Goal: Feedback & Contribution: Leave review/rating

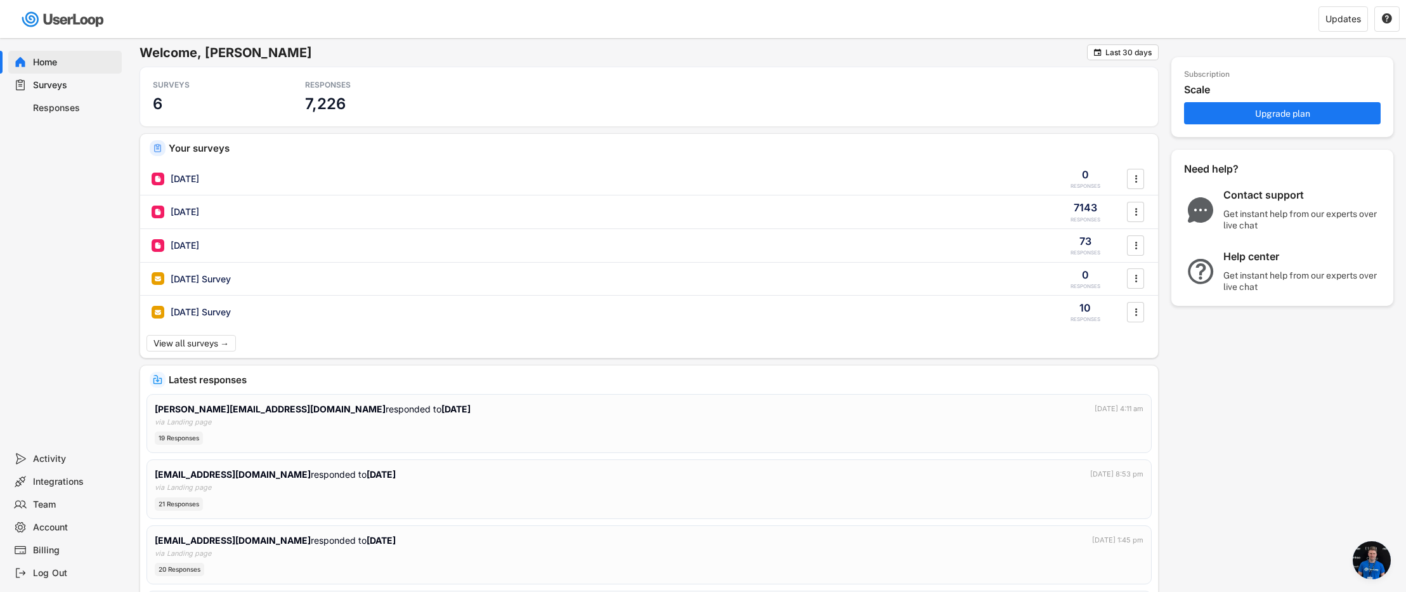
scroll to position [816, 0]
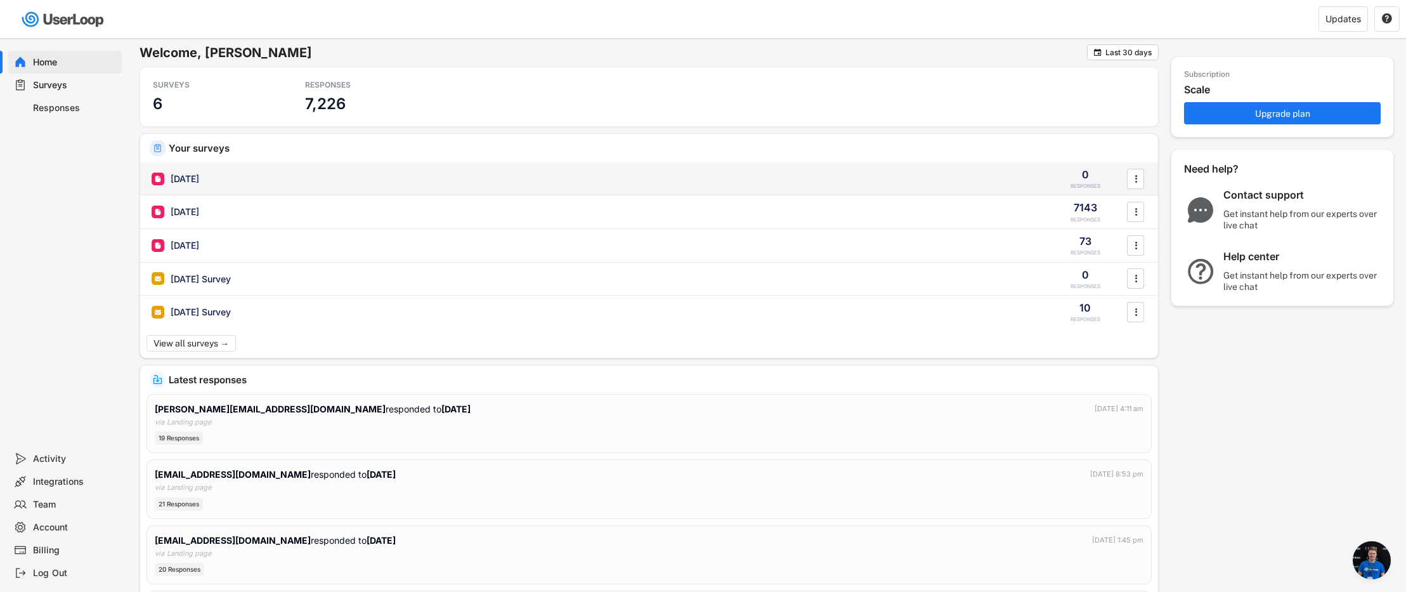
click at [199, 179] on div "[DATE]" at bounding box center [185, 178] width 29 height 13
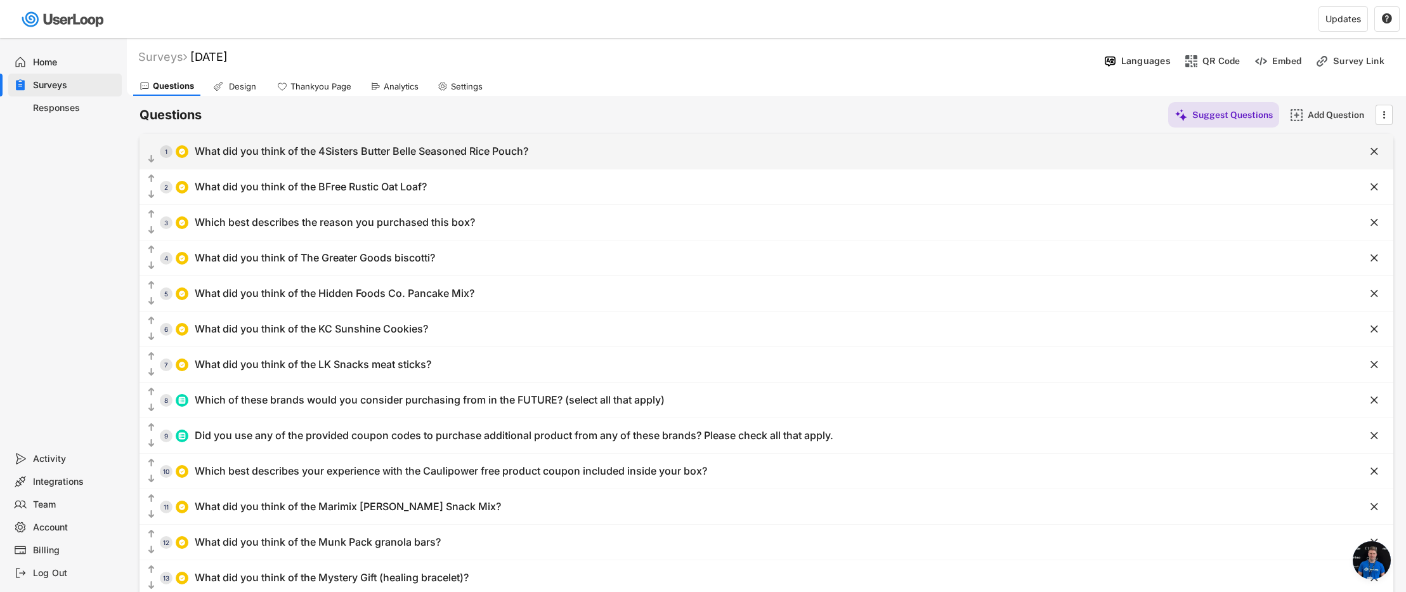
click at [325, 146] on div "What did you think of the 4Sisters Butter Belle Seasoned Rice Pouch?" at bounding box center [361, 151] width 333 height 13
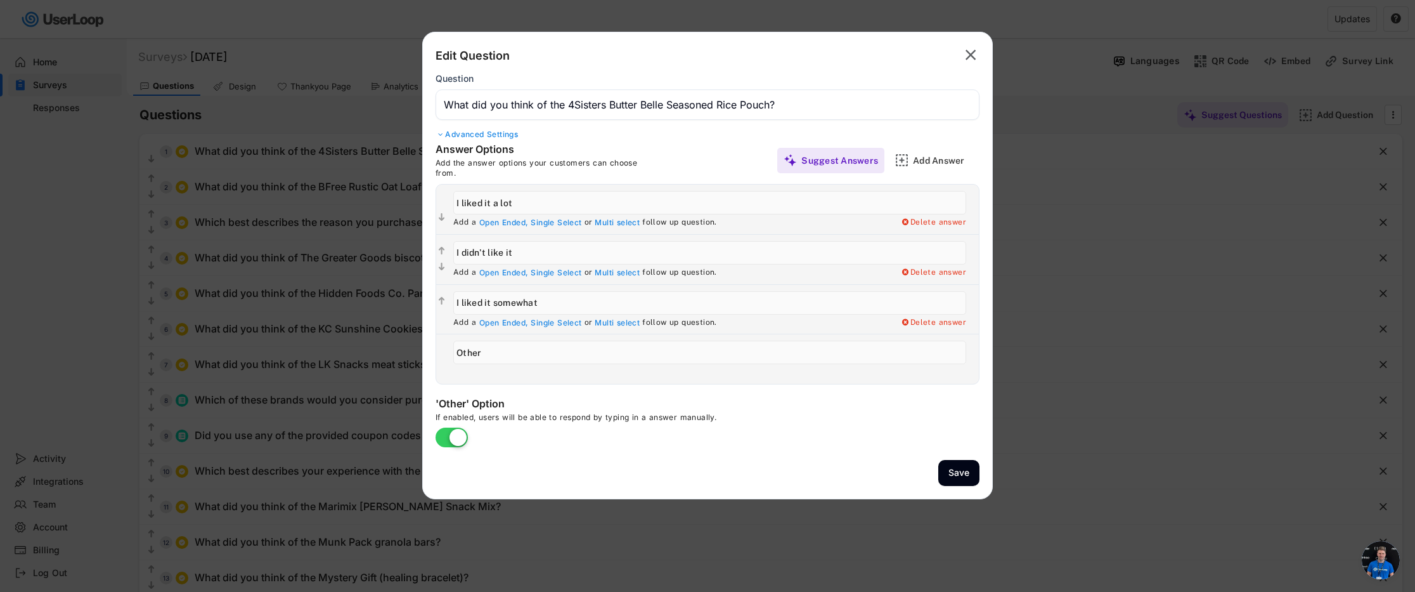
click at [969, 58] on text "" at bounding box center [971, 55] width 11 height 18
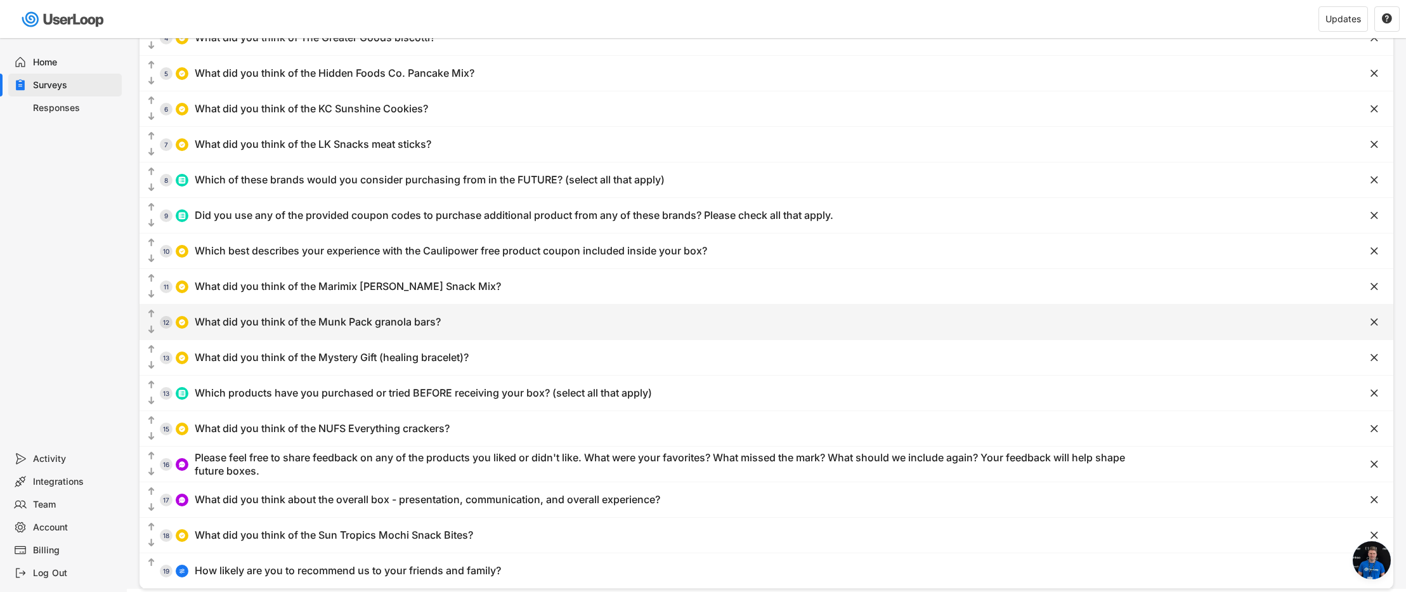
scroll to position [205, 0]
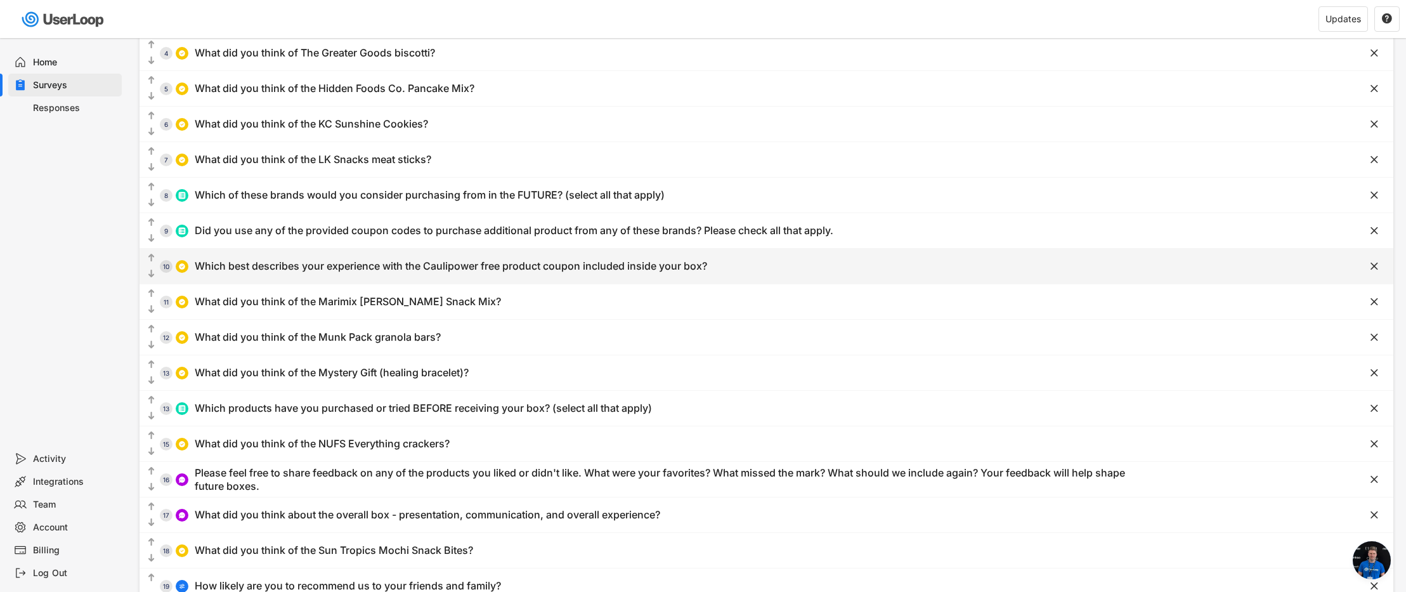
click at [655, 271] on div "Which best describes your experience with the Caulipower free product coupon in…" at bounding box center [451, 265] width 512 height 13
type input "Which best describes your experience with the Caulipower free product coupon in…"
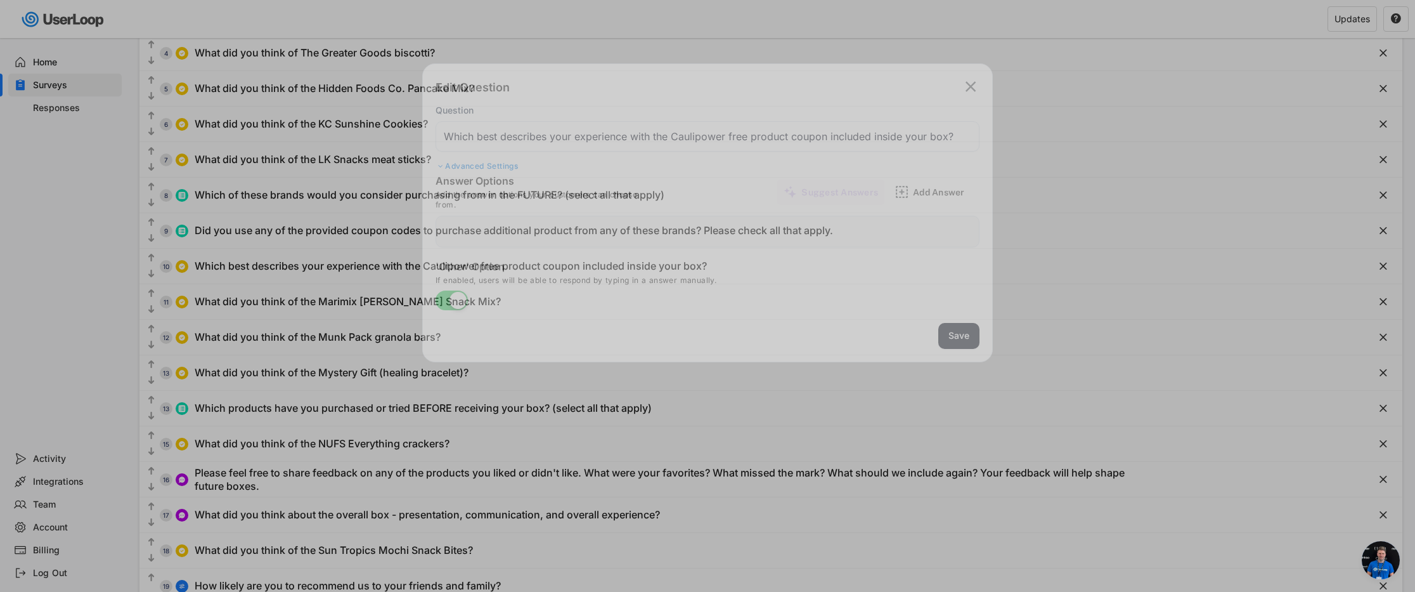
type input "I redeemed my coupon and liked/enjoyed what I got."
type input "I redeemed my coupon and didn't like/indifferent about what I got."
type input "I haven't redeemed my coupon yet but I plan to soon"
type input "There isn't a store near me that carries Caulipower products, so I haven't been…"
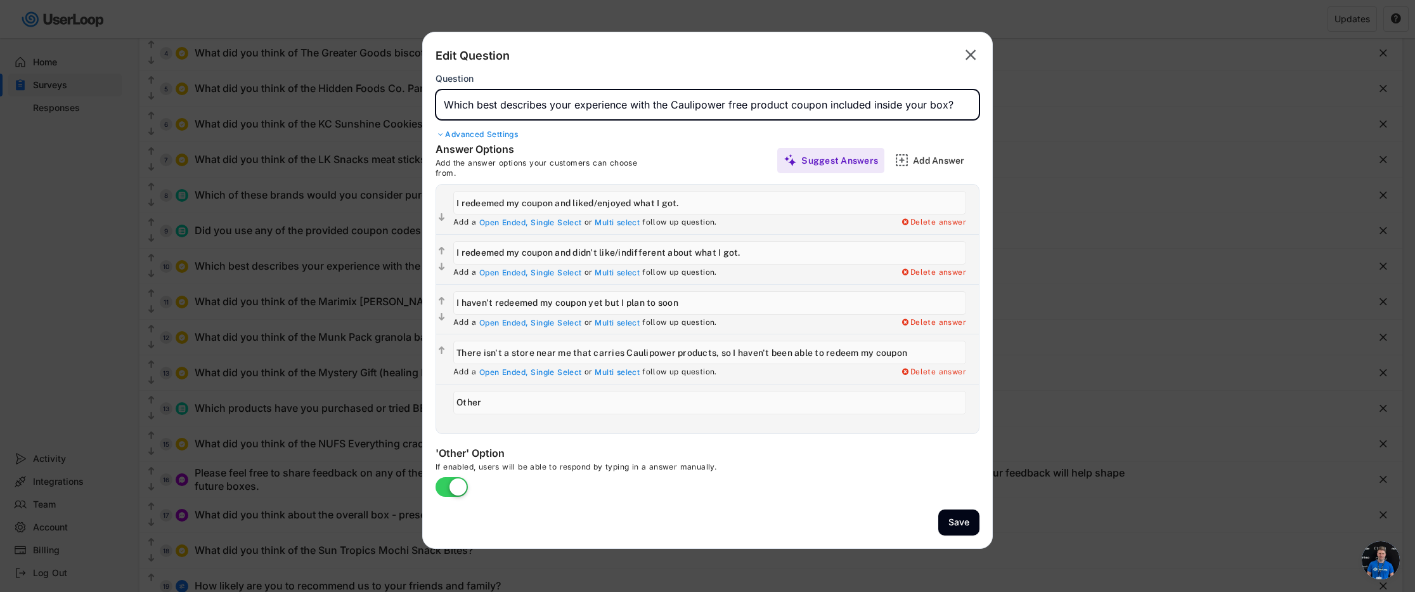
drag, startPoint x: 725, startPoint y: 105, endPoint x: 673, endPoint y: 107, distance: 52.0
click at [673, 107] on input "input" at bounding box center [708, 104] width 544 height 30
type input "Which best describes your experience with the [PERSON_NAME]'s free product coup…"
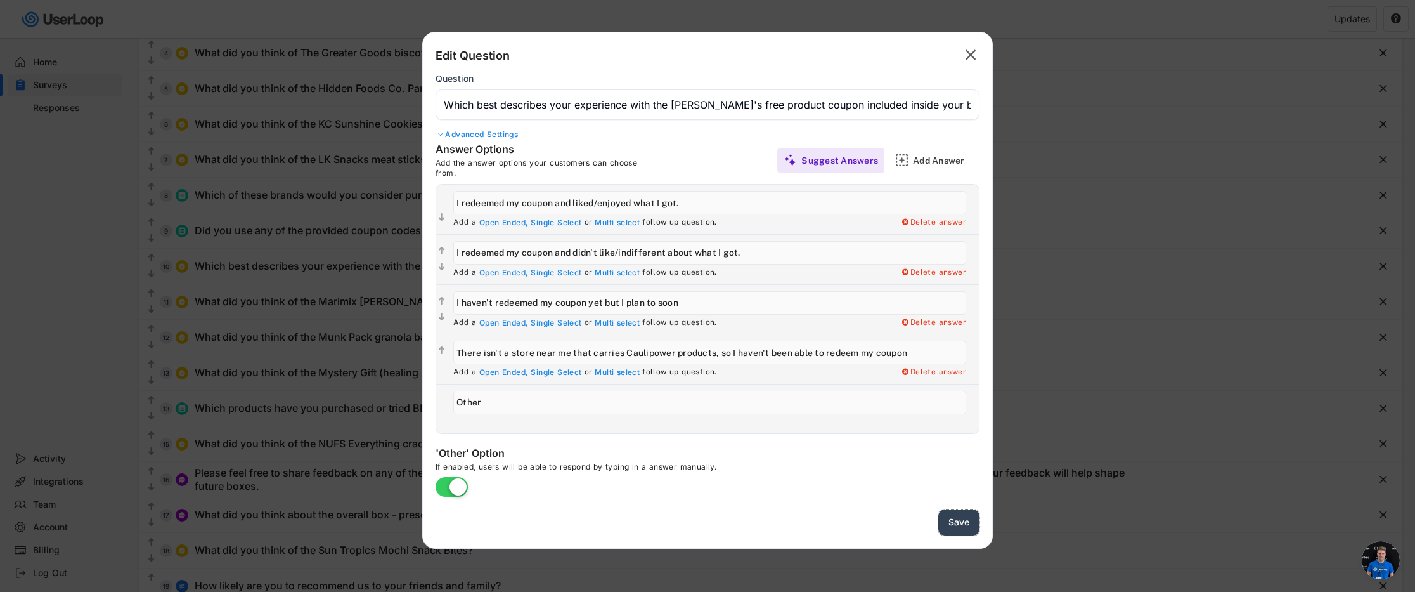
click at [966, 519] on button "Save" at bounding box center [958, 522] width 41 height 26
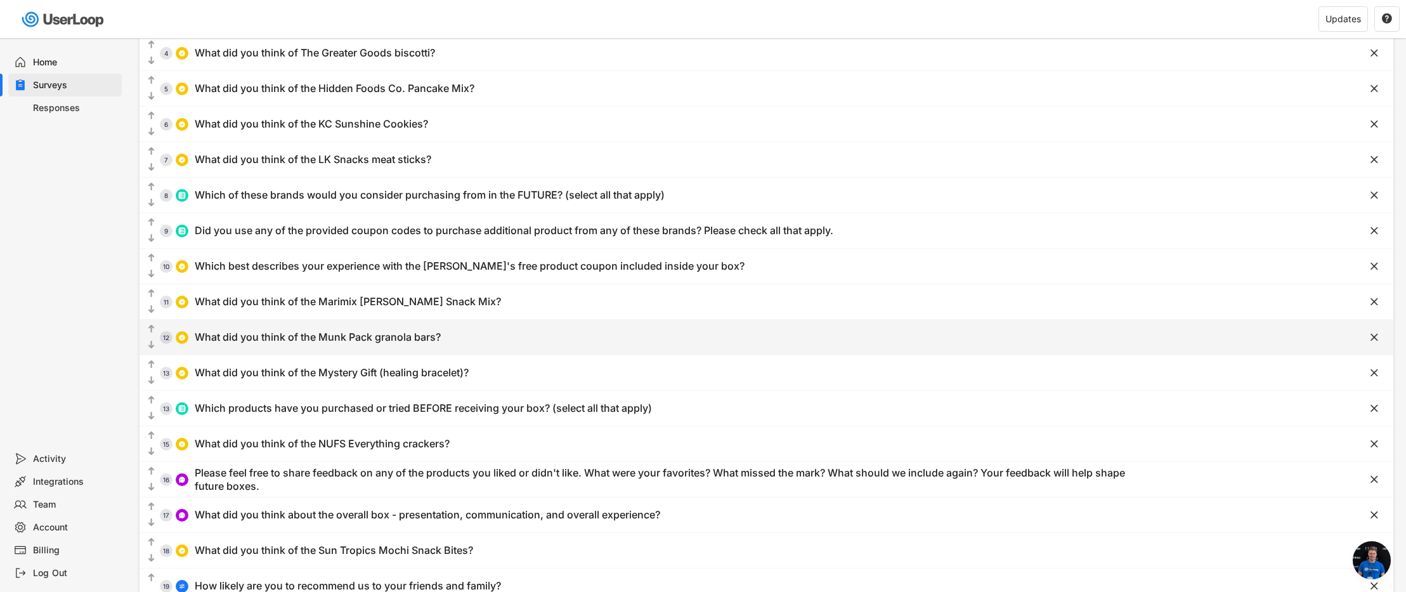
scroll to position [40, 0]
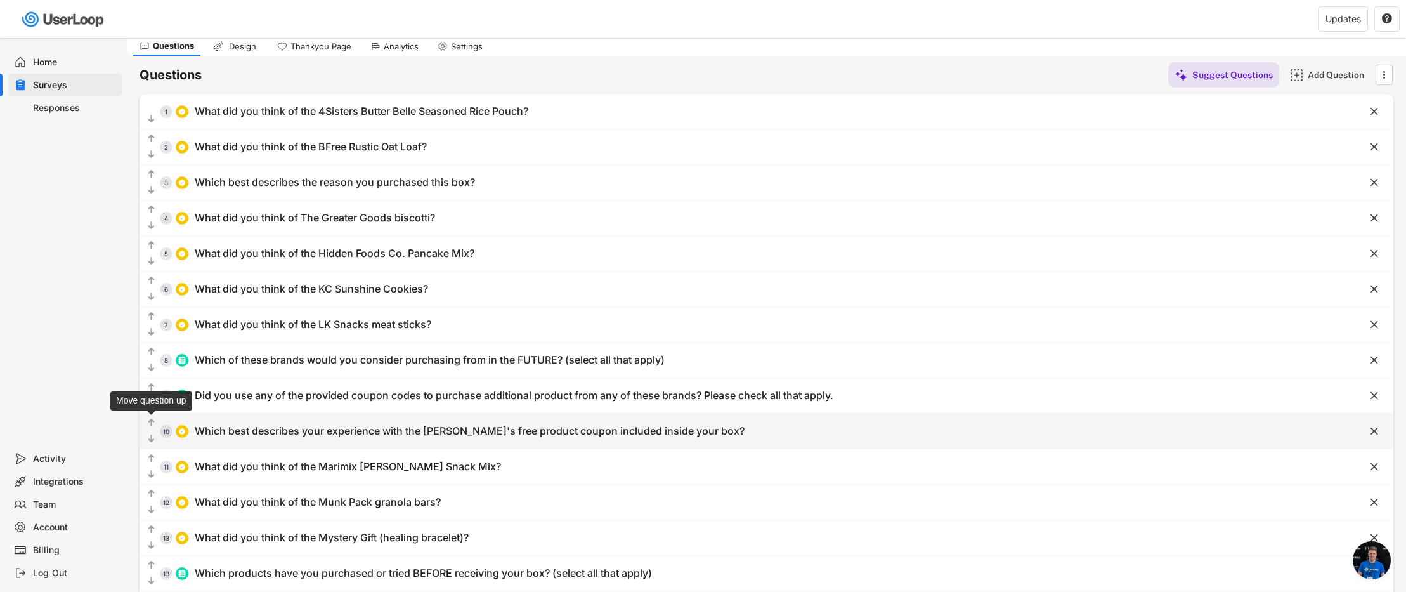
click at [153, 421] on text "" at bounding box center [151, 422] width 6 height 11
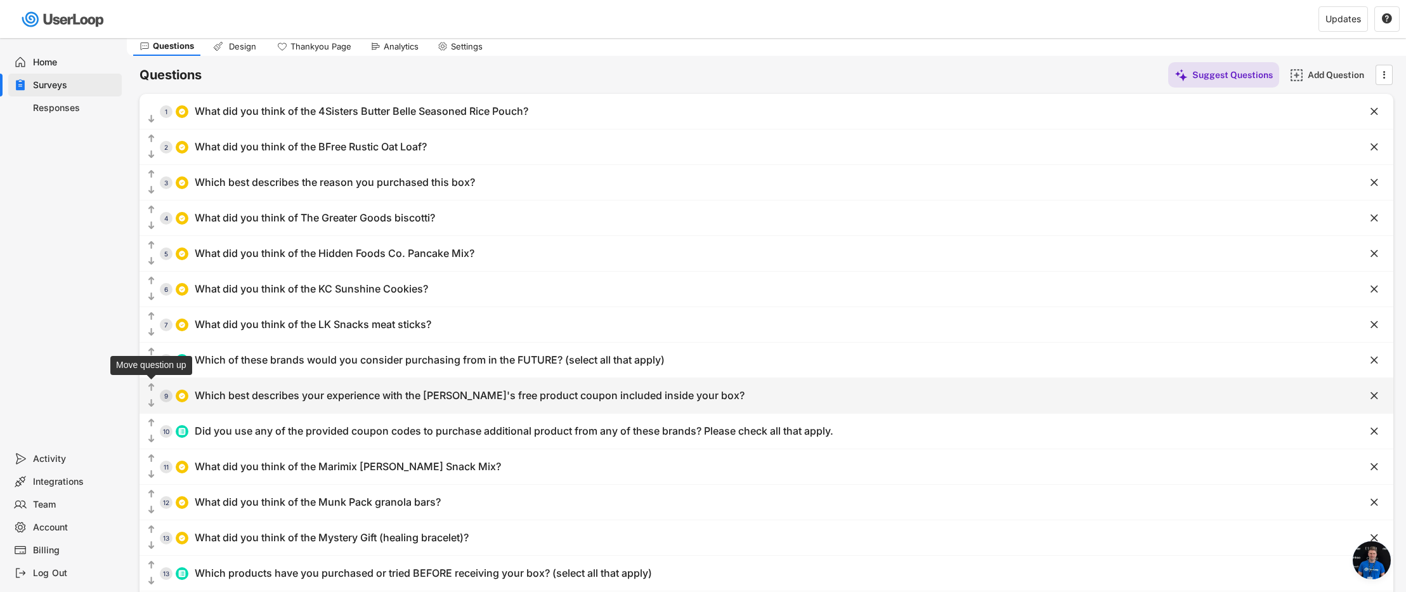
click at [155, 385] on icon "" at bounding box center [151, 387] width 11 height 13
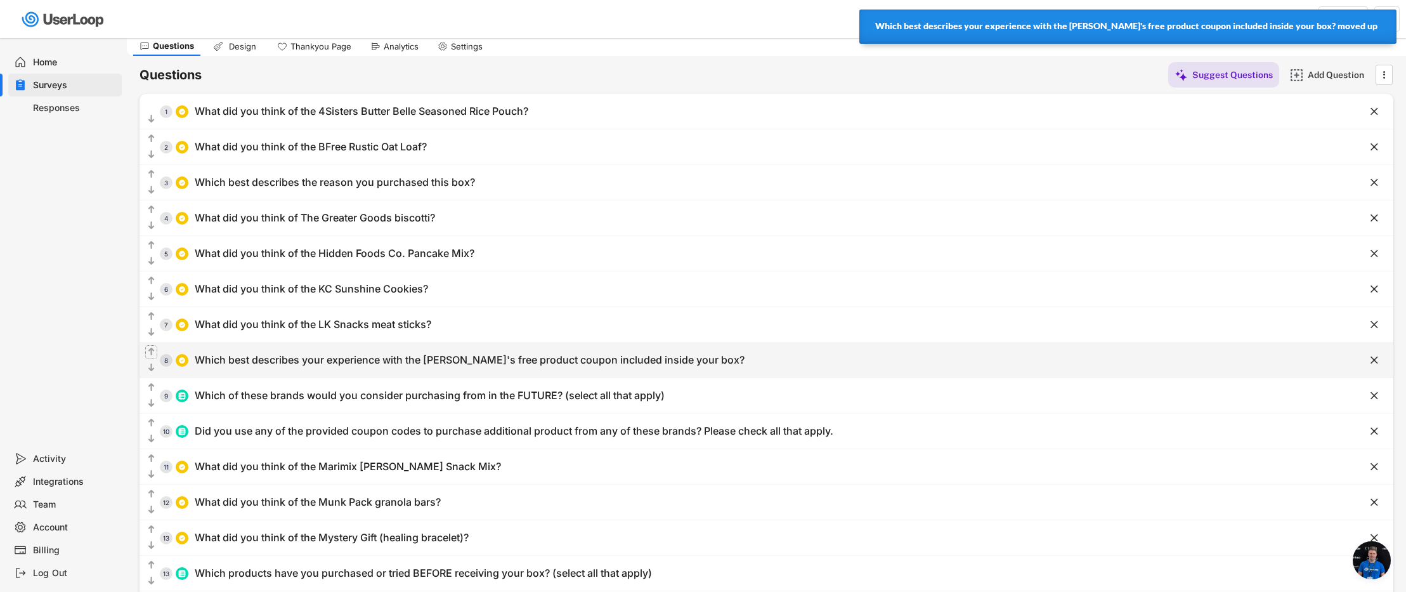
click at [153, 355] on text "" at bounding box center [151, 351] width 6 height 11
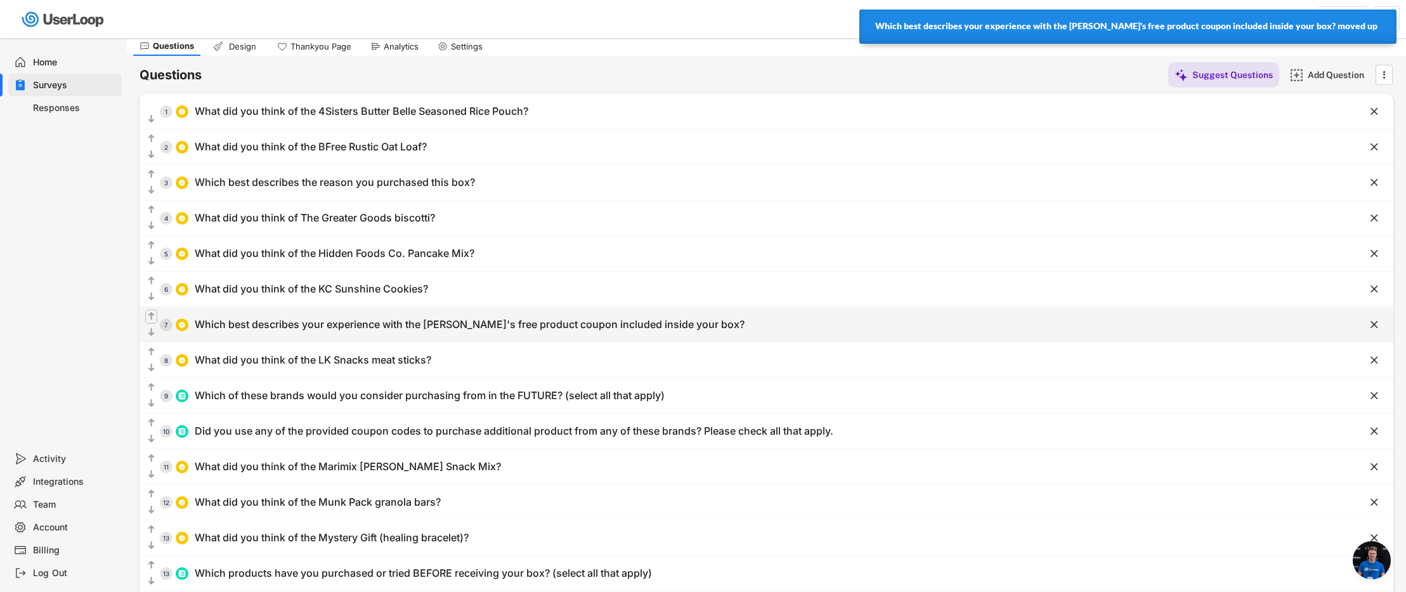
click at [152, 316] on text "" at bounding box center [151, 316] width 6 height 11
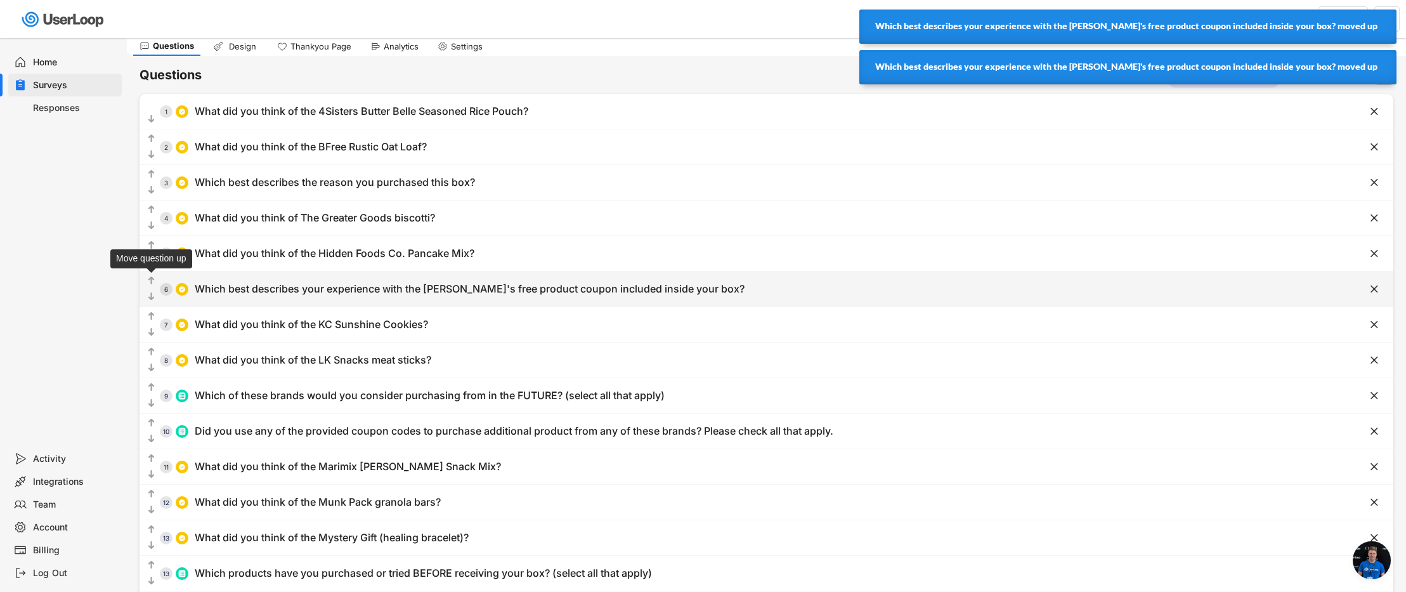
click at [152, 277] on text "" at bounding box center [151, 280] width 6 height 11
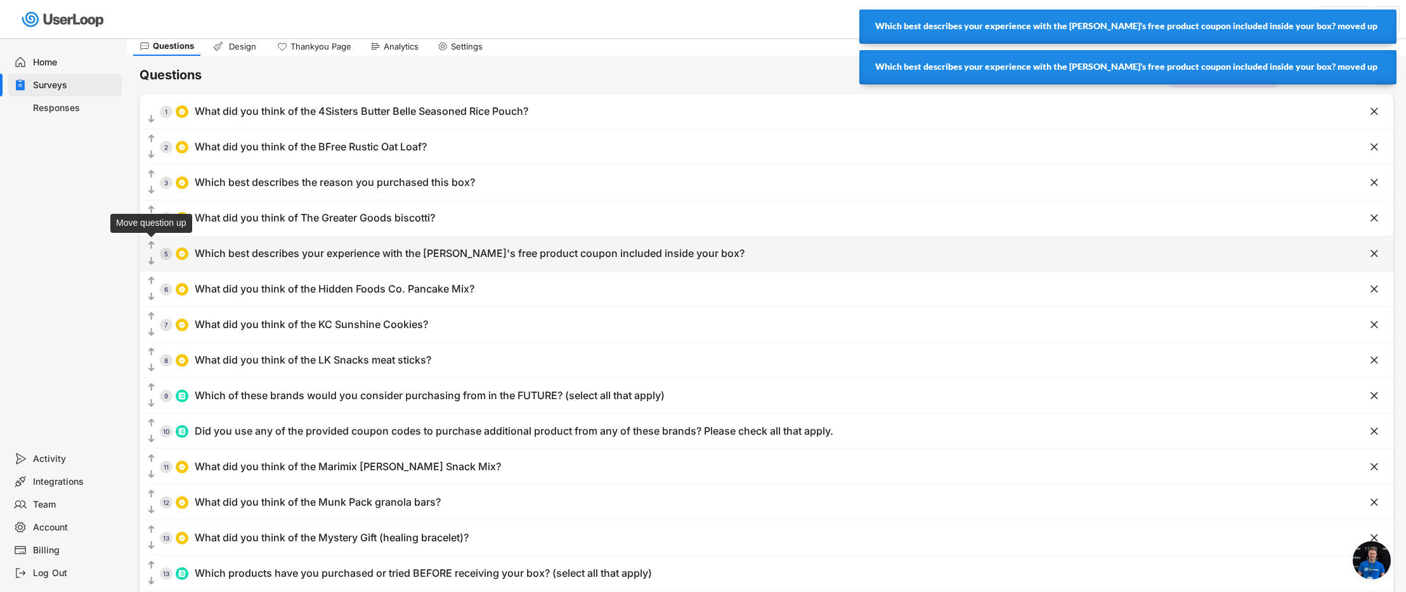
click at [151, 245] on text "" at bounding box center [151, 245] width 6 height 11
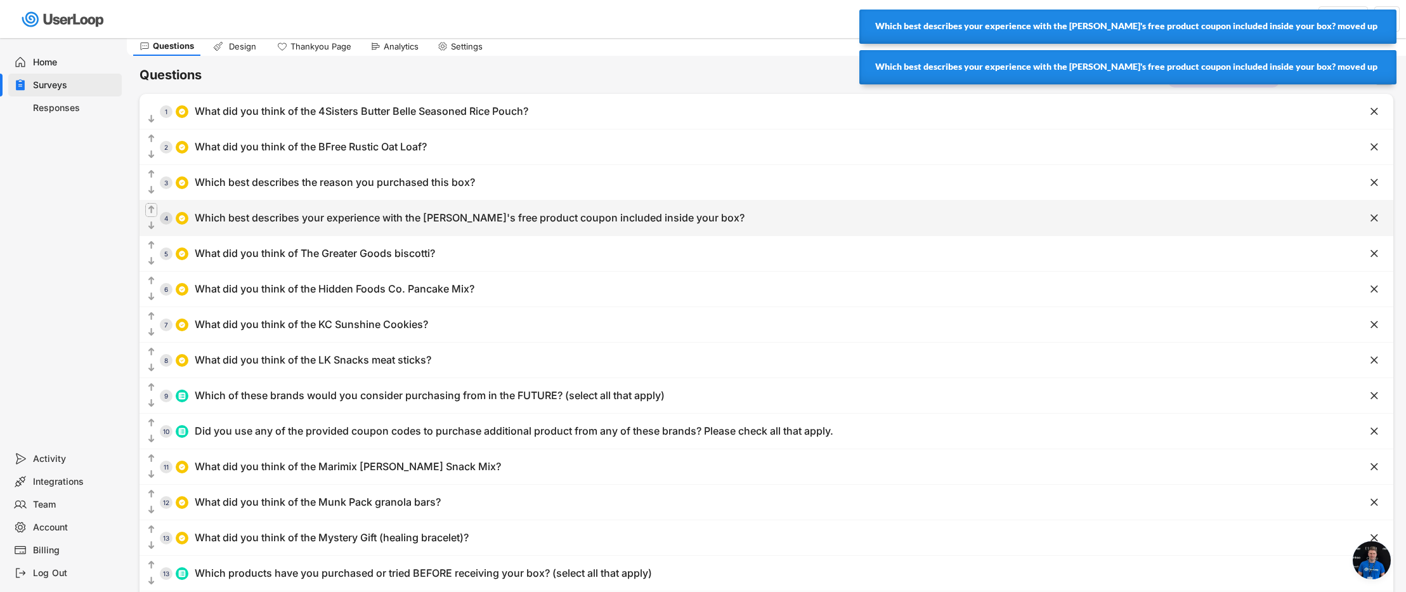
click at [149, 207] on text "" at bounding box center [151, 209] width 6 height 11
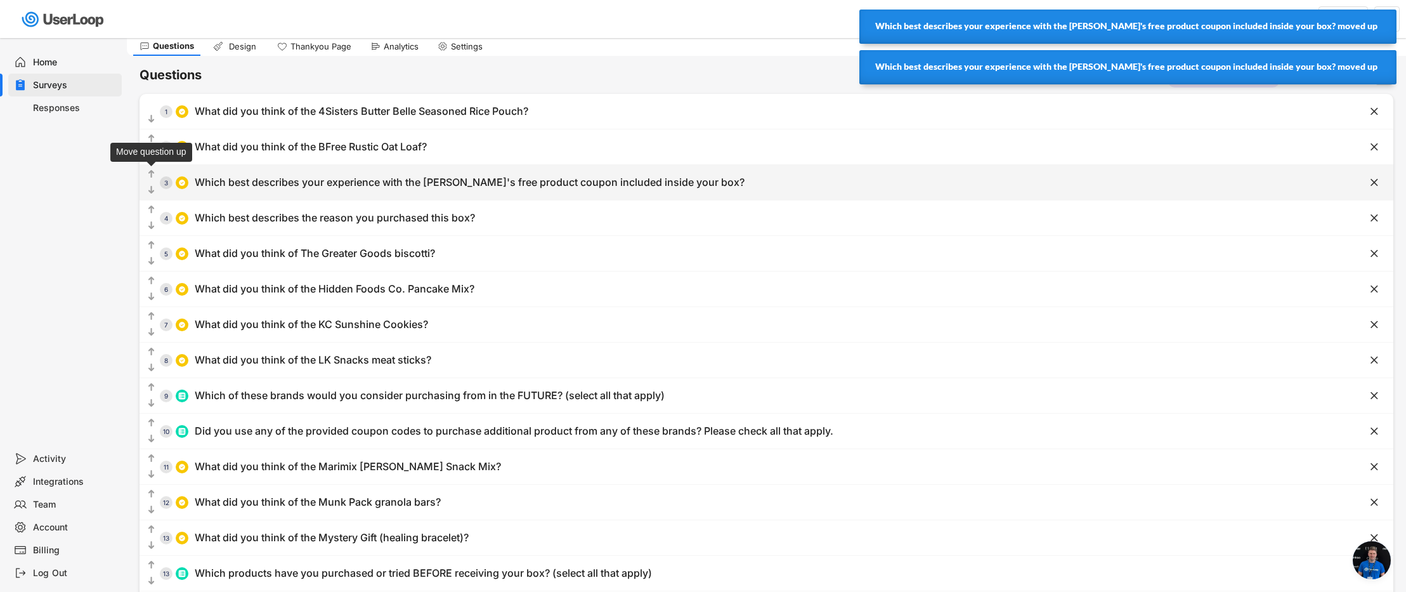
click at [151, 173] on text "" at bounding box center [151, 174] width 6 height 11
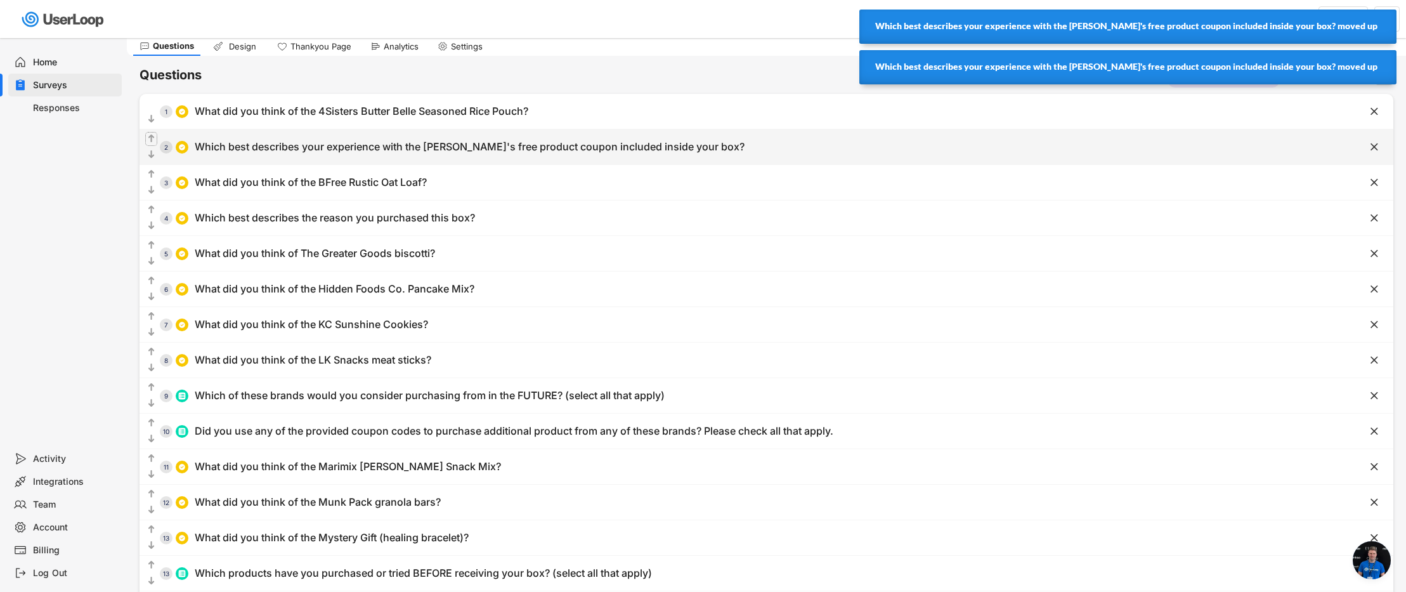
click at [154, 136] on icon "" at bounding box center [151, 139] width 11 height 13
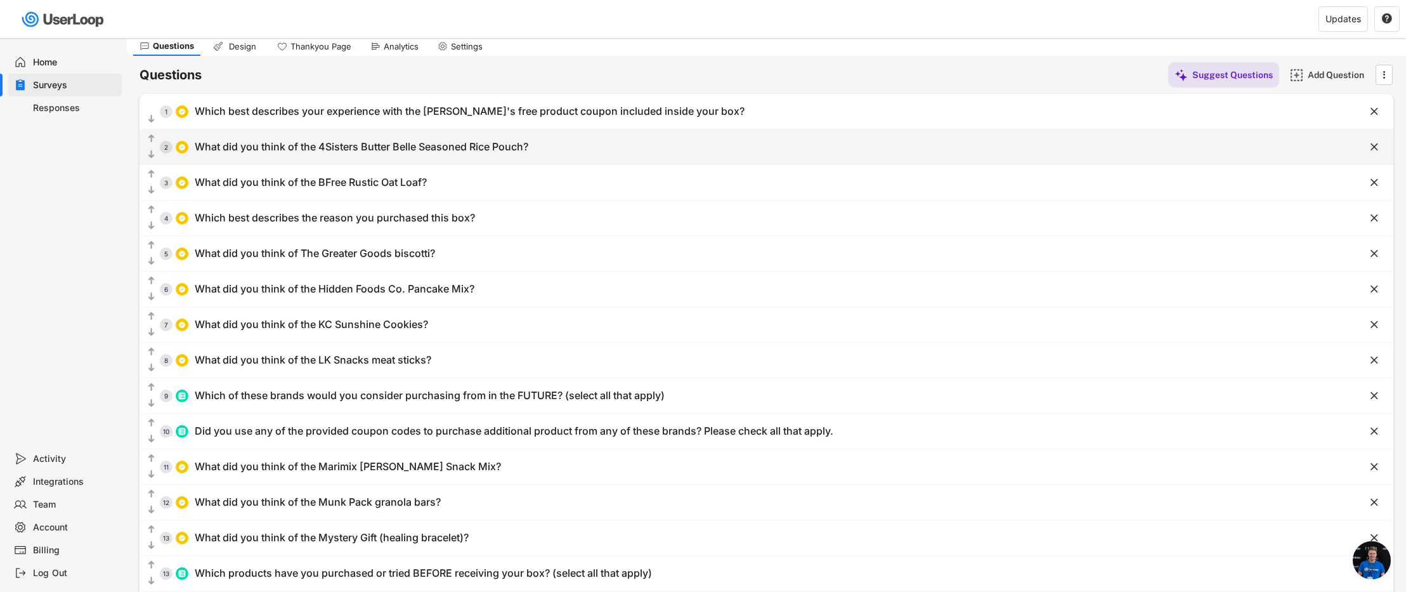
click at [256, 146] on div "What did you think of the 4Sisters Butter Belle Seasoned Rice Pouch?" at bounding box center [361, 146] width 333 height 13
type input "What did you think of the 4Sisters Butter Belle Seasoned Rice Pouch?"
type input "I liked it a lot"
type input "I didn't like it"
type input "I liked it somewhat"
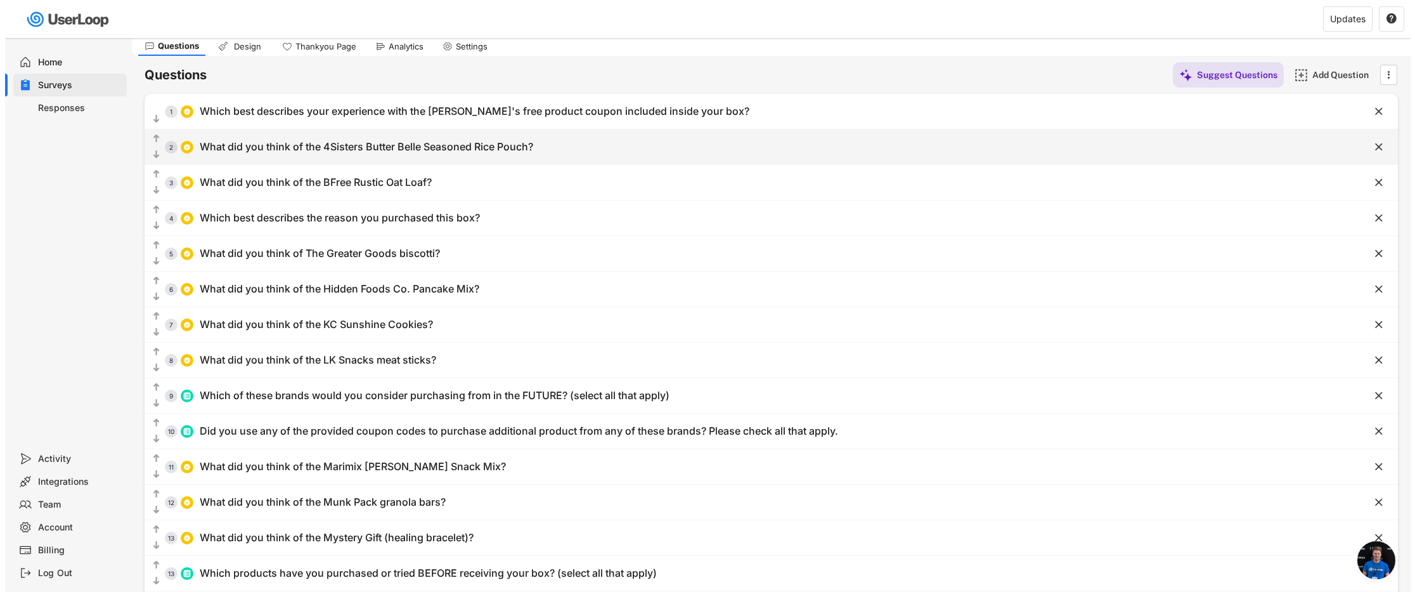
type input "Other"
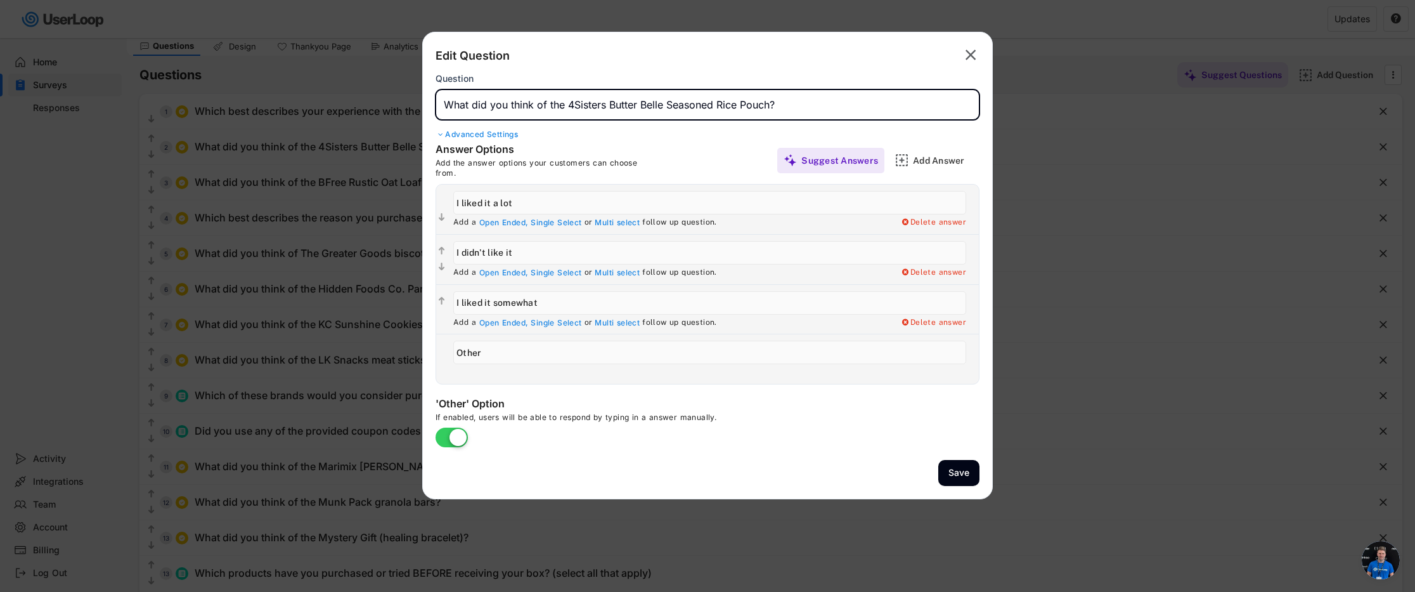
drag, startPoint x: 770, startPoint y: 104, endPoint x: 568, endPoint y: 104, distance: 201.6
click at [568, 104] on input "input" at bounding box center [708, 104] width 544 height 30
type input "What did you think of the [PERSON_NAME] Granola Bars?"
click at [974, 475] on button "Save" at bounding box center [958, 473] width 41 height 26
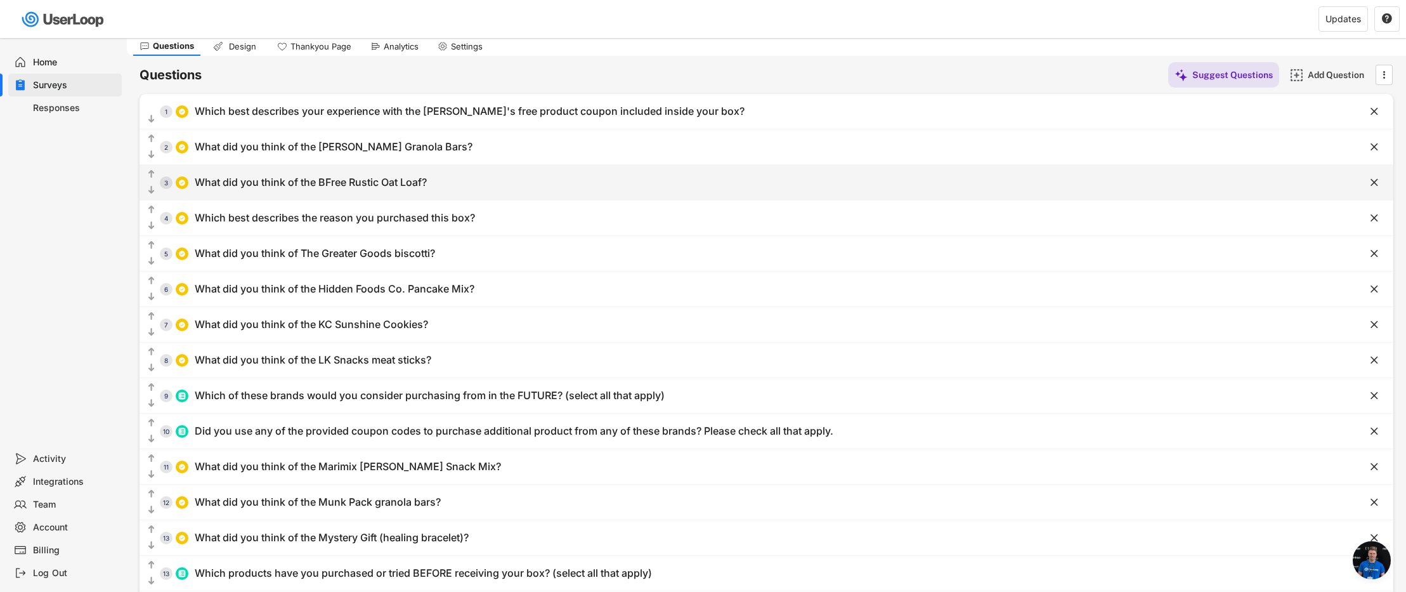
click at [331, 186] on div "What did you think of the BFree Rustic Oat Loaf?" at bounding box center [311, 182] width 232 height 13
type input "What did you think of the BFree Rustic Oat Loaf?"
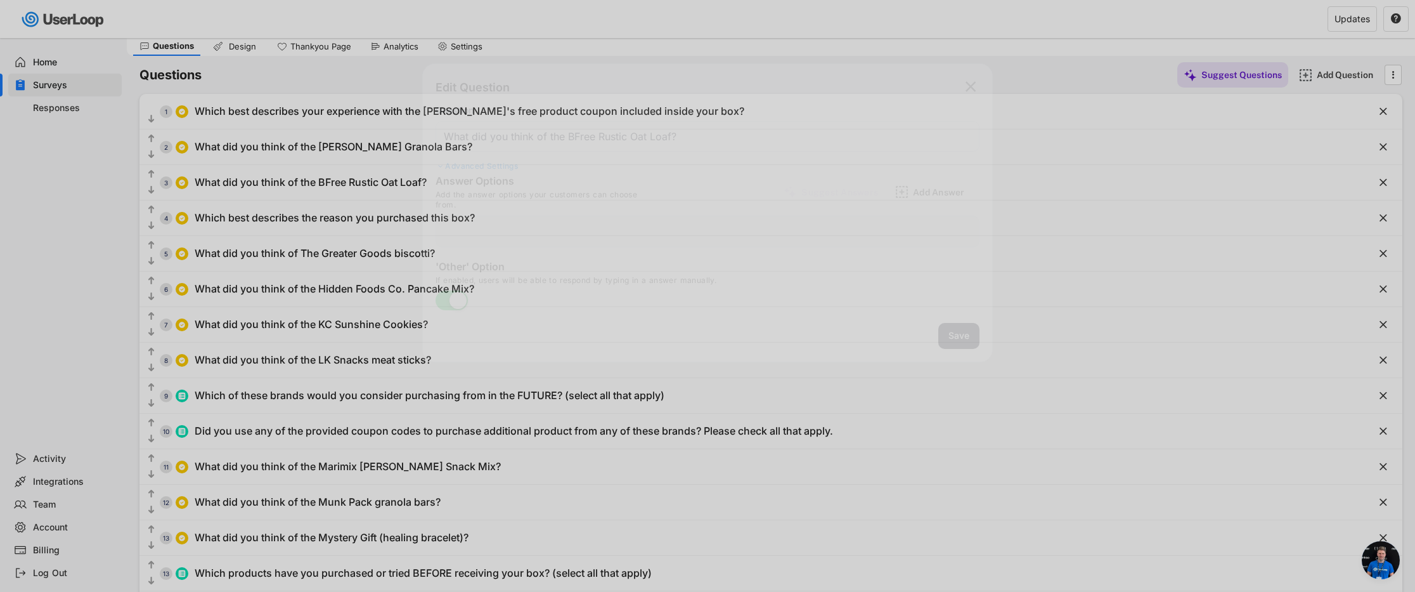
type input "I liked it somewhat"
type input "I didn't really like it"
type input "I haven't tried it ... yet"
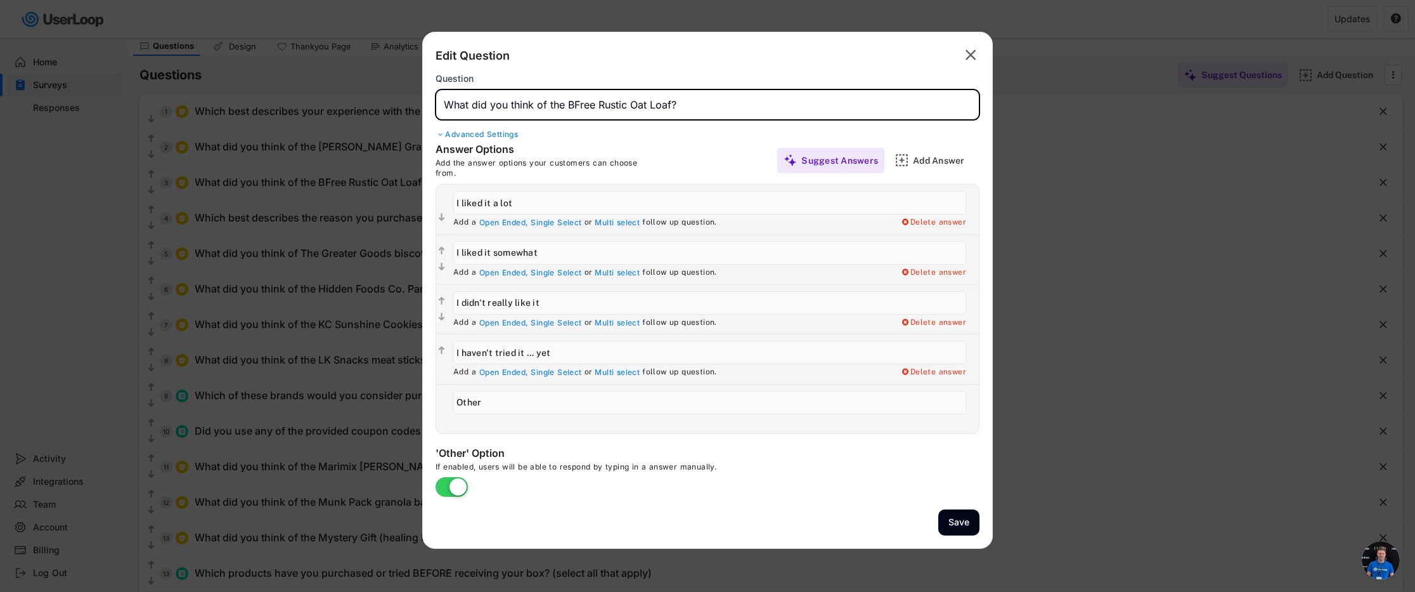
drag, startPoint x: 671, startPoint y: 104, endPoint x: 569, endPoint y: 107, distance: 102.1
click at [569, 107] on input "input" at bounding box center [708, 104] width 544 height 30
type input "What did you think of the [PERSON_NAME]'s Pecan Dandy Bars?"
click at [959, 523] on button "Save" at bounding box center [958, 522] width 41 height 26
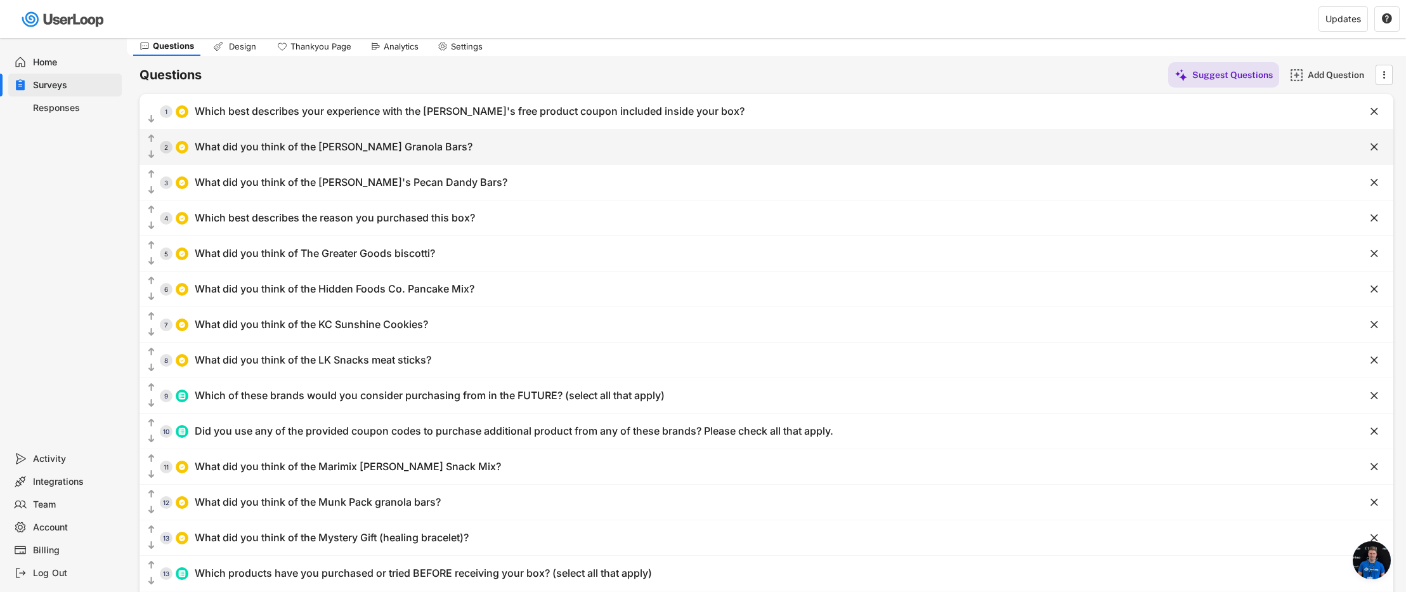
click at [330, 152] on div "What did you think of the [PERSON_NAME] Granola Bars?" at bounding box center [334, 146] width 278 height 13
type input "What did you think of the [PERSON_NAME] Granola Bars?"
type input "I didn't like it"
type input "I liked it somewhat"
type input "Other"
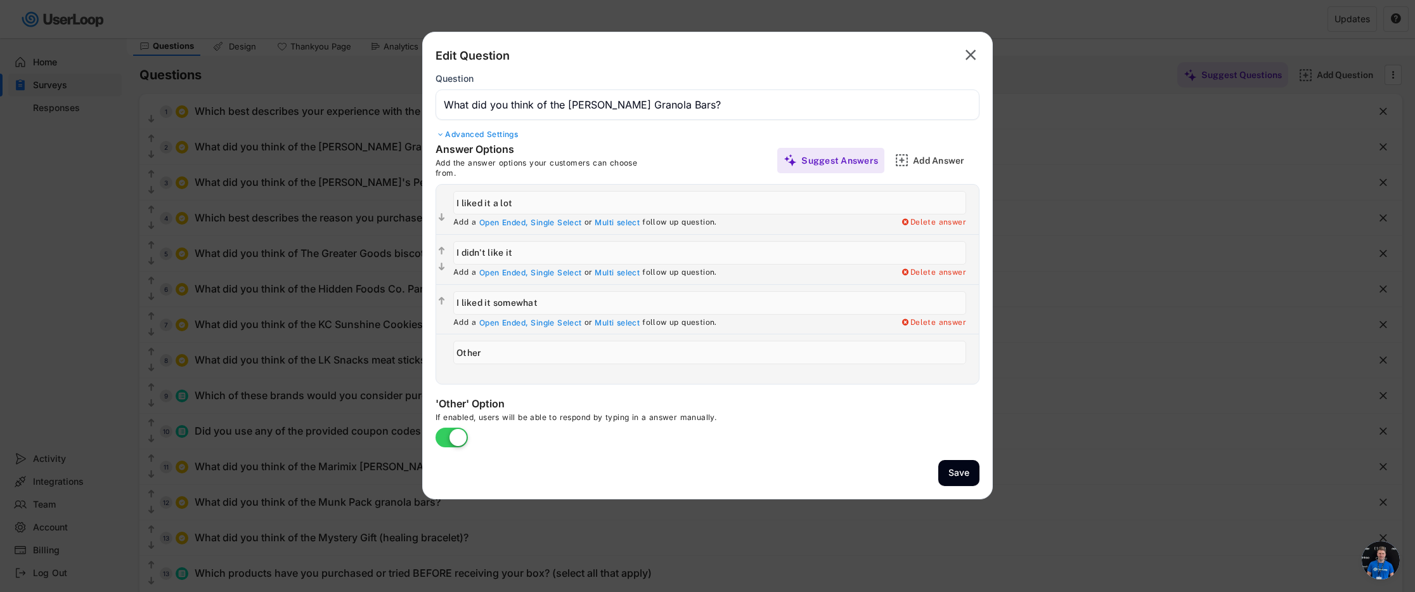
click at [489, 203] on input "input" at bounding box center [709, 202] width 513 height 23
type input "I liked them a lot"
click at [526, 255] on input "input" at bounding box center [709, 252] width 513 height 23
type input "I didn't like them"
click at [489, 303] on input "input" at bounding box center [709, 302] width 513 height 23
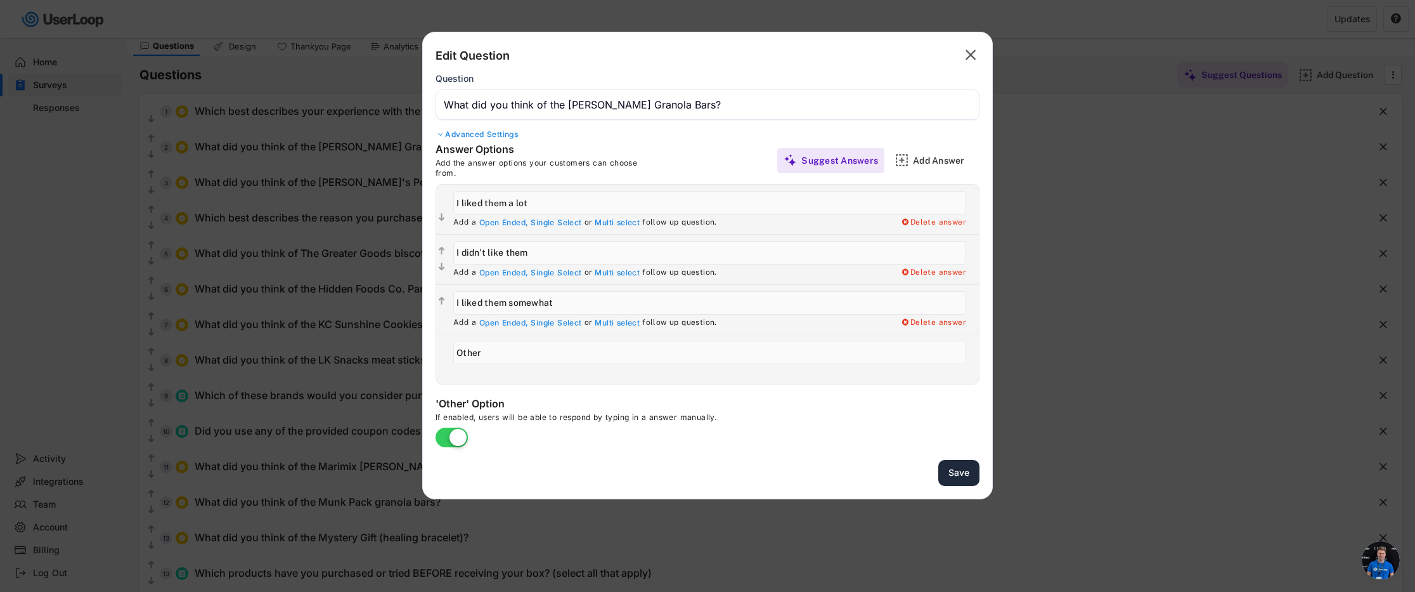
type input "I liked them somewhat"
click at [972, 467] on button "Save" at bounding box center [958, 473] width 41 height 26
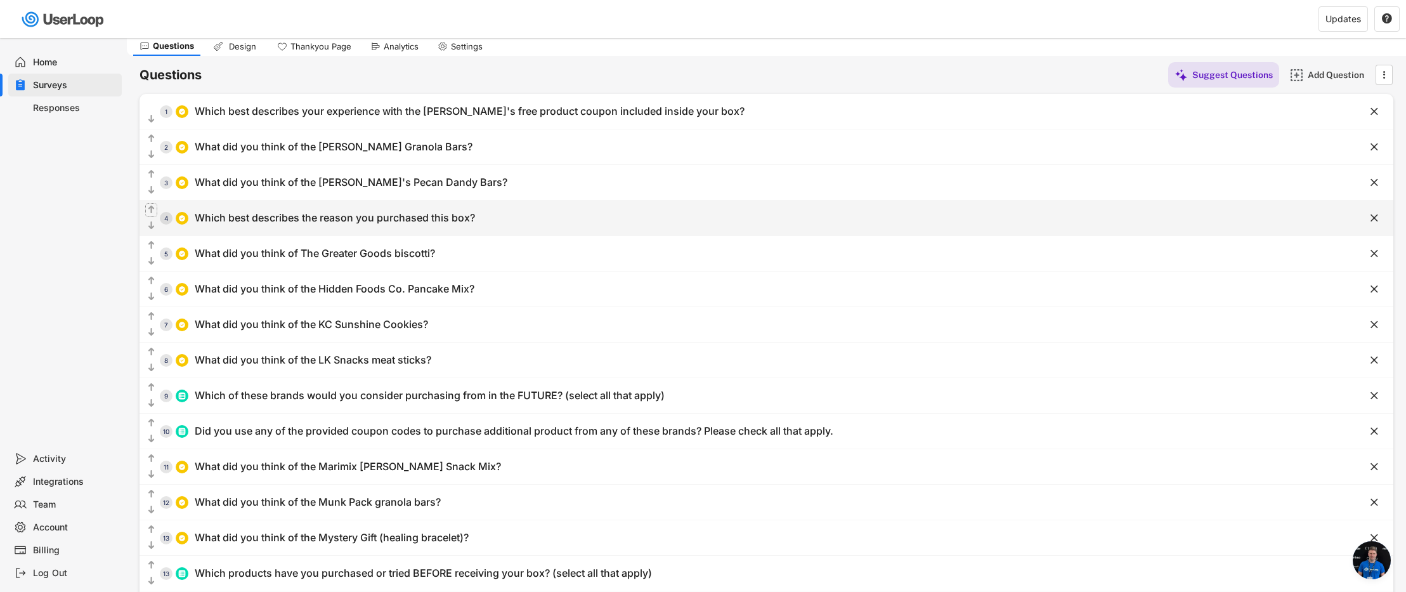
click at [151, 211] on text "" at bounding box center [151, 209] width 6 height 11
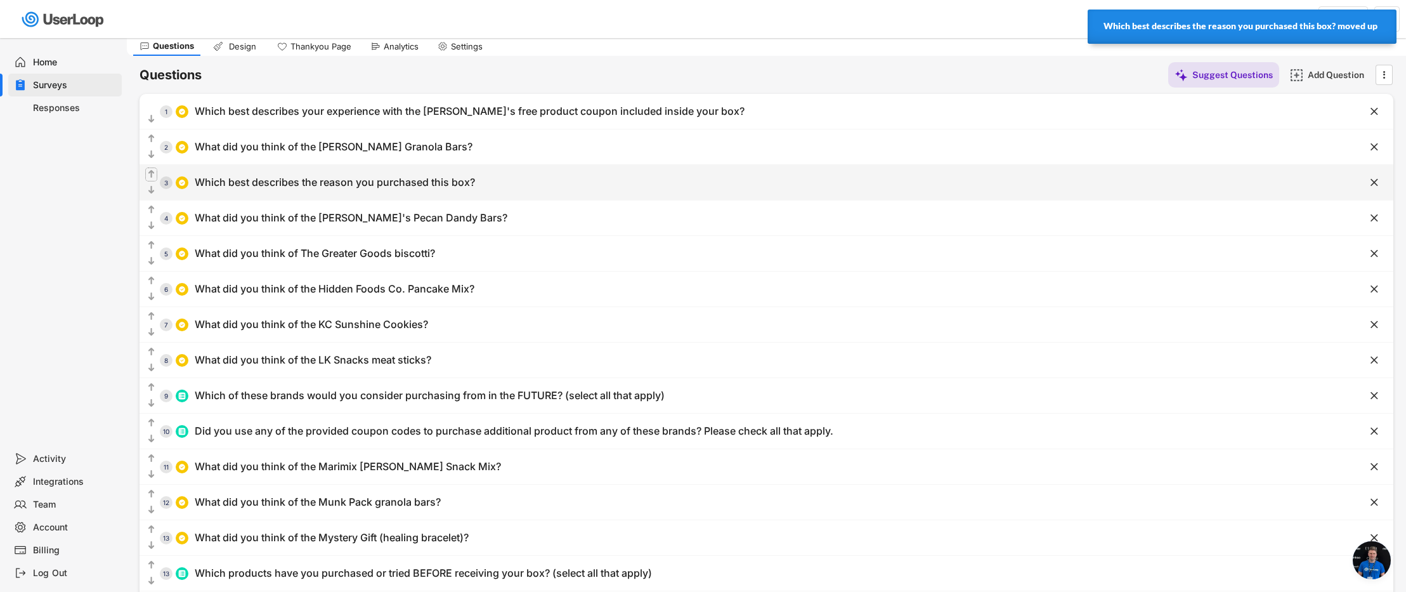
click at [153, 174] on text "" at bounding box center [151, 174] width 6 height 11
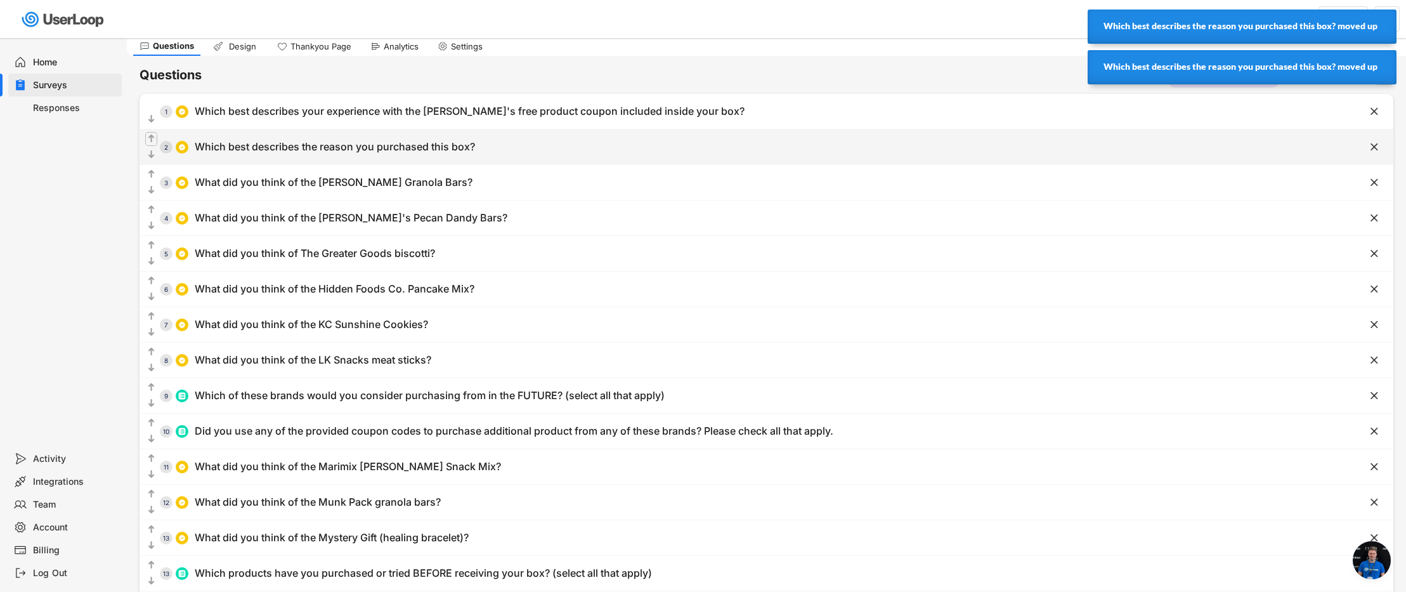
click at [153, 138] on text "" at bounding box center [151, 138] width 6 height 11
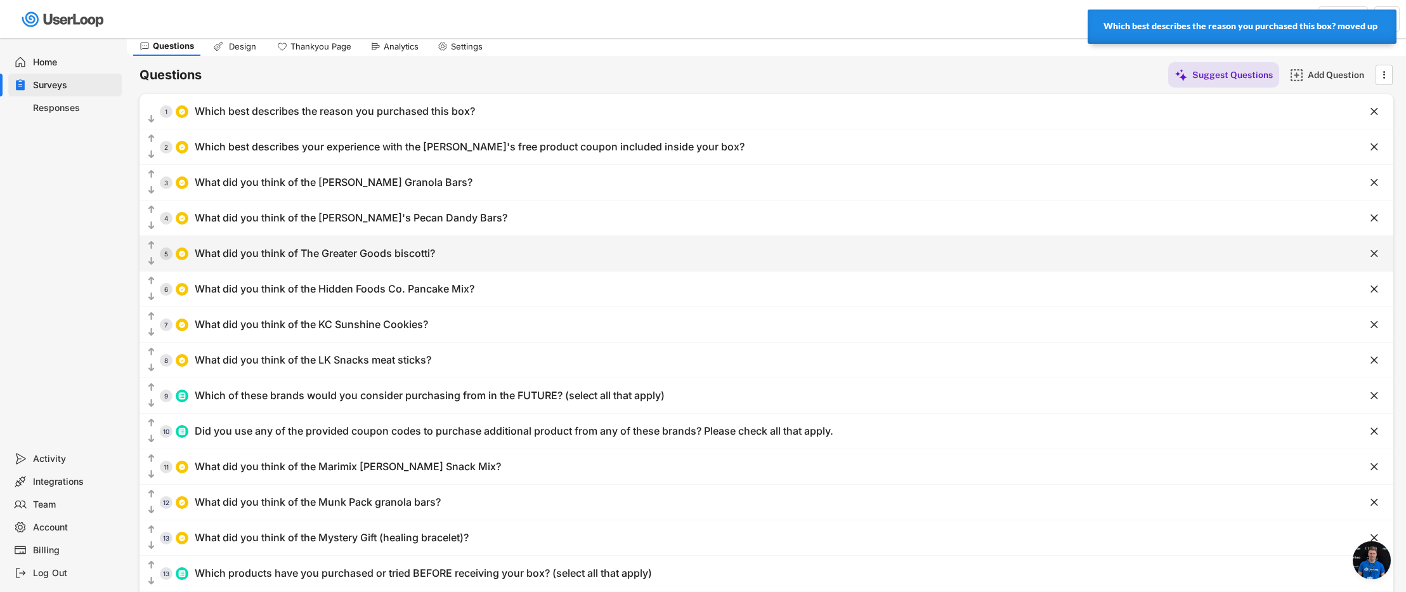
click at [373, 254] on div "What did you think of The Greater Goods biscotti?" at bounding box center [315, 253] width 240 height 13
type input "What did you think of The Greater Goods biscotti?"
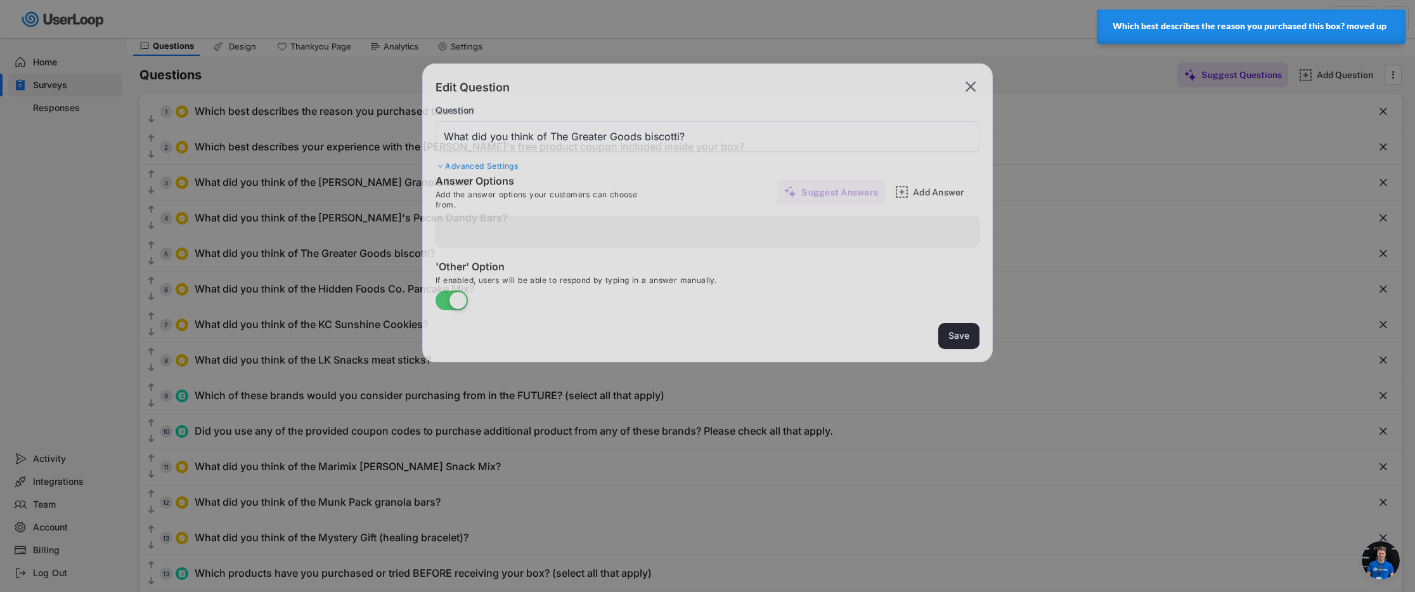
type input "I liked them somewhat"
type input "I didn't like them"
type input "I haven't tried them ... yet"
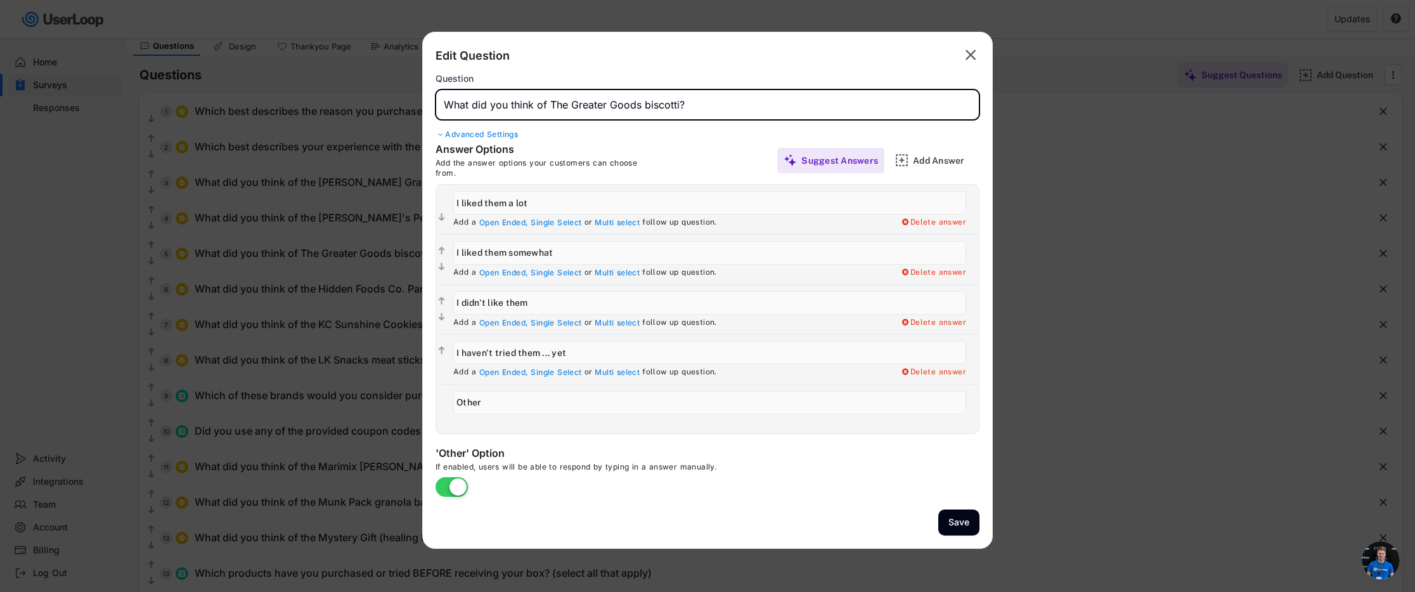
drag, startPoint x: 678, startPoint y: 106, endPoint x: 550, endPoint y: 105, distance: 127.4
click at [550, 105] on input "input" at bounding box center [708, 104] width 544 height 30
type input "What did you think of the Glutino Pretzels?"
click at [960, 519] on button "Save" at bounding box center [958, 522] width 41 height 26
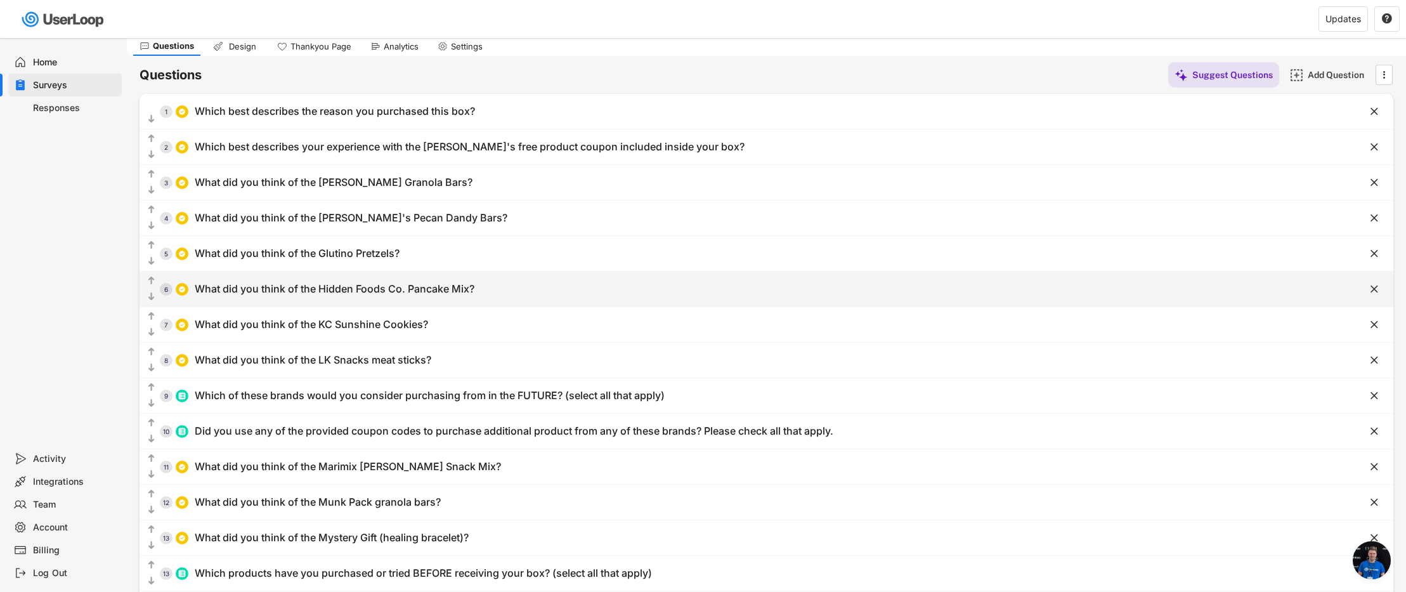
click at [368, 290] on div "What did you think of the Hidden Foods Co. Pancake Mix?" at bounding box center [335, 288] width 280 height 13
type input "What did you think of the Hidden Foods Co. Pancake Mix?"
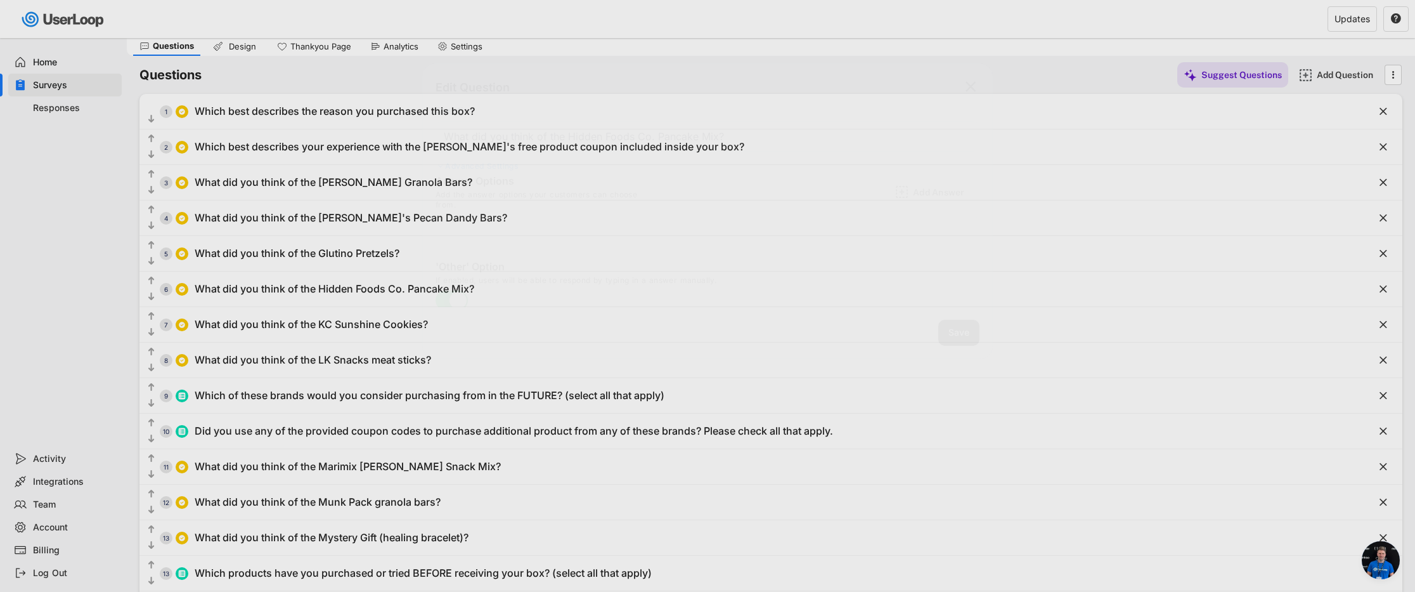
type input "I liked it a lot"
type input "I liked it somewhat"
type input "I didn't like it"
type input "I haven't tried it... yet"
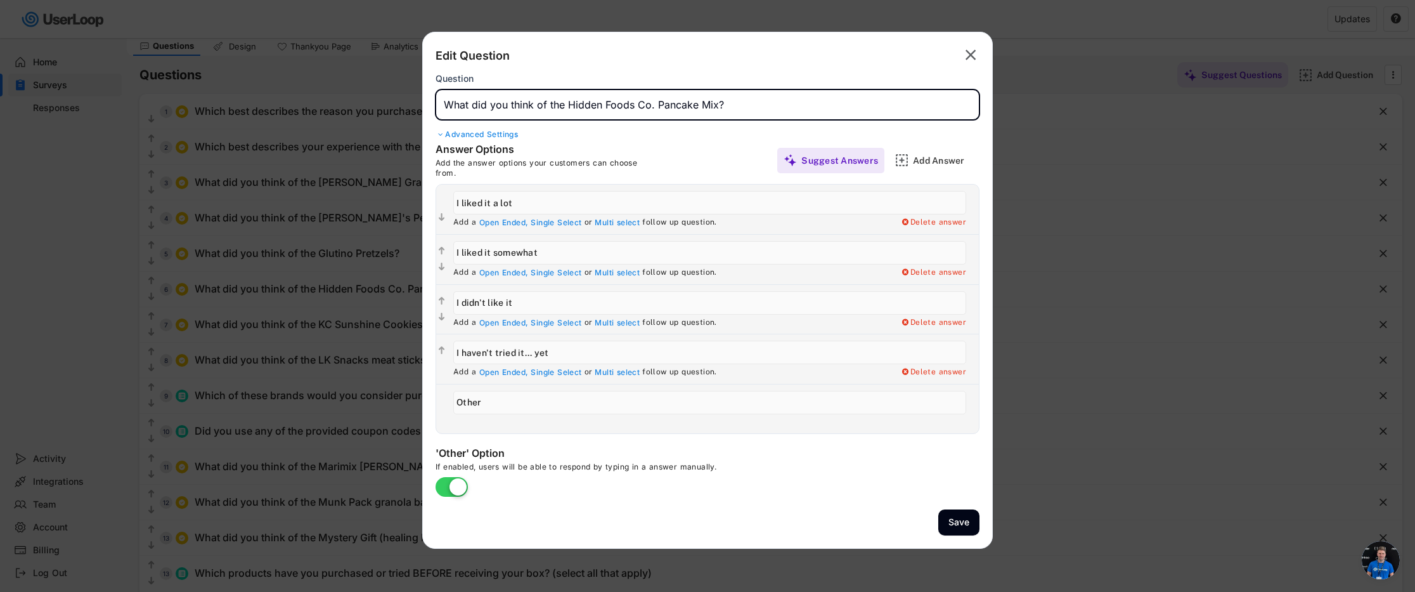
click at [716, 103] on input "input" at bounding box center [708, 104] width 544 height 30
drag, startPoint x: 718, startPoint y: 103, endPoint x: 568, endPoint y: 105, distance: 149.6
click at [568, 105] on input "input" at bounding box center [708, 104] width 544 height 30
type input "What did you think of the [PERSON_NAME]'s [PERSON_NAME]?"
click at [966, 523] on button "Save" at bounding box center [958, 522] width 41 height 26
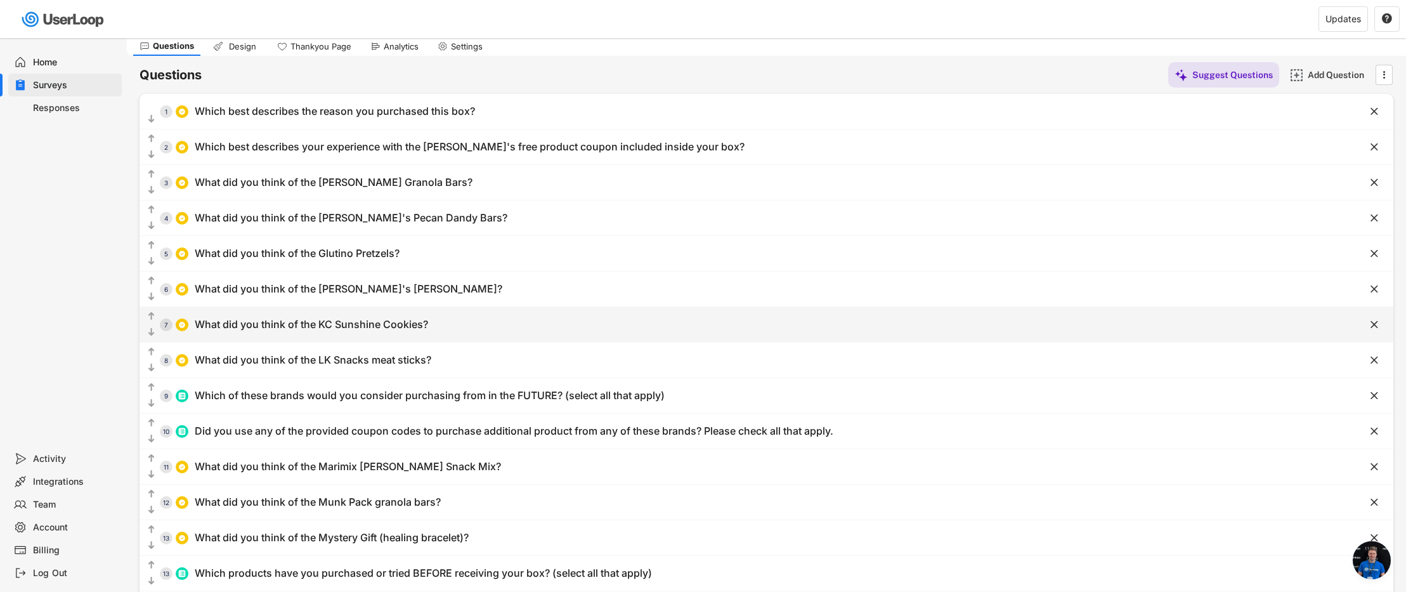
click at [367, 328] on div "What did you think of the KC Sunshine Cookies?" at bounding box center [311, 324] width 233 height 13
type input "What did you think of the KC Sunshine Cookies?"
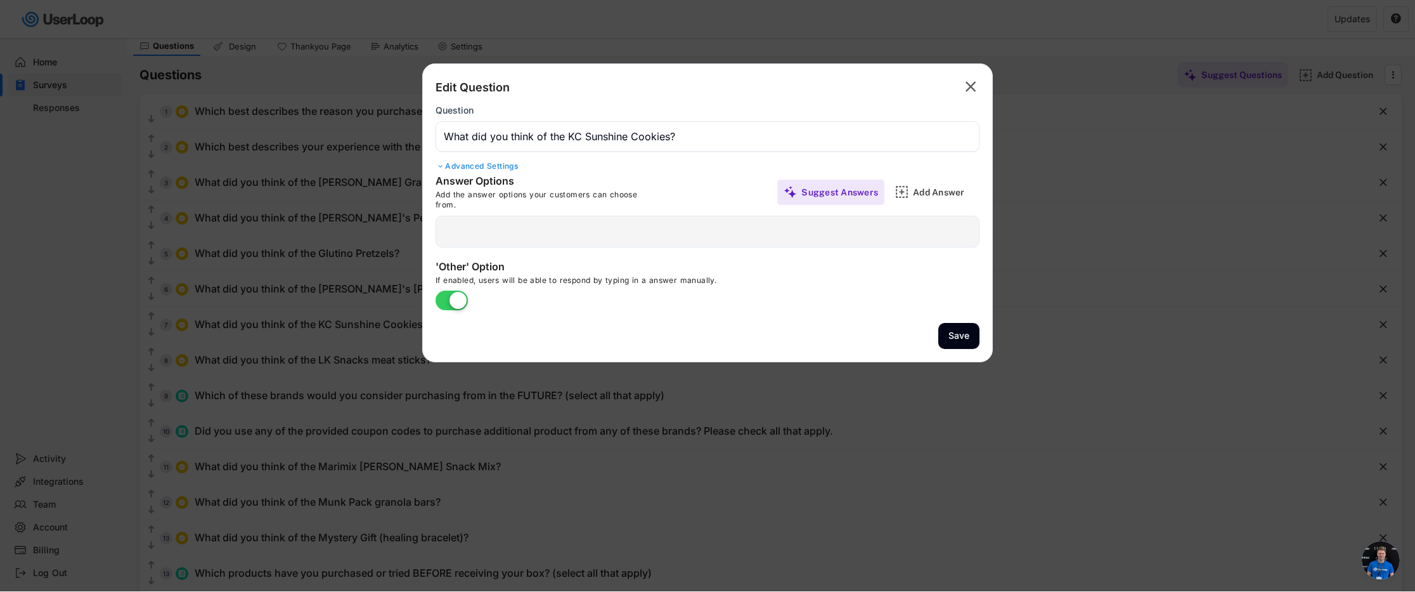
type input "I liked them a lot"
type input "I liked them somewhat"
type input "I didn't like them"
type input "I haven't tried them yet"
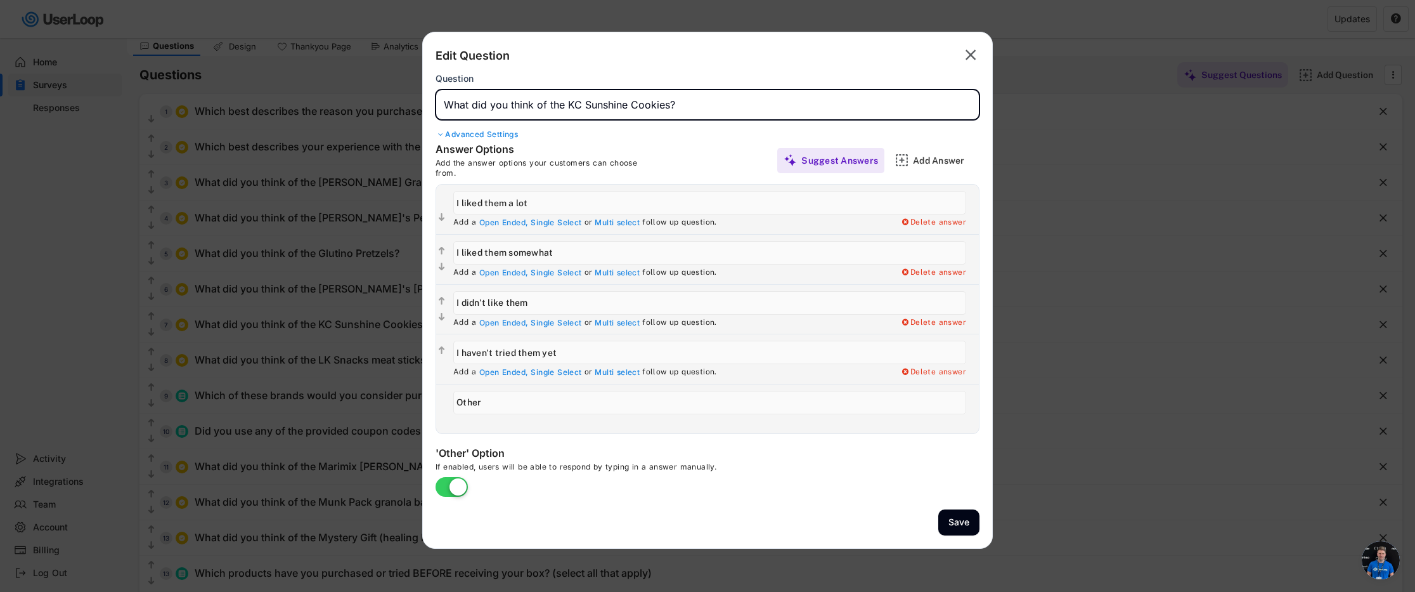
drag, startPoint x: 669, startPoint y: 107, endPoint x: 567, endPoint y: 107, distance: 102.7
click at [567, 107] on input "input" at bounding box center [708, 104] width 544 height 30
type input "What did you think of the Bahlsen Butter Biscuits?"
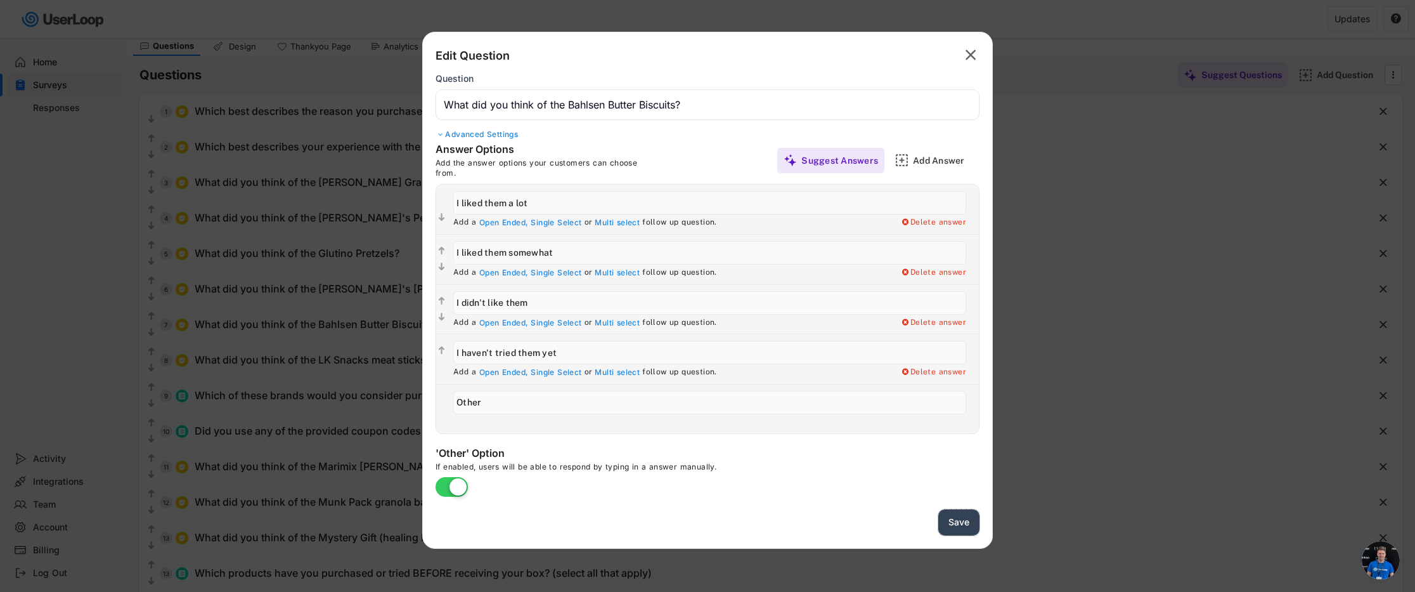
click at [974, 521] on button "Save" at bounding box center [958, 522] width 41 height 26
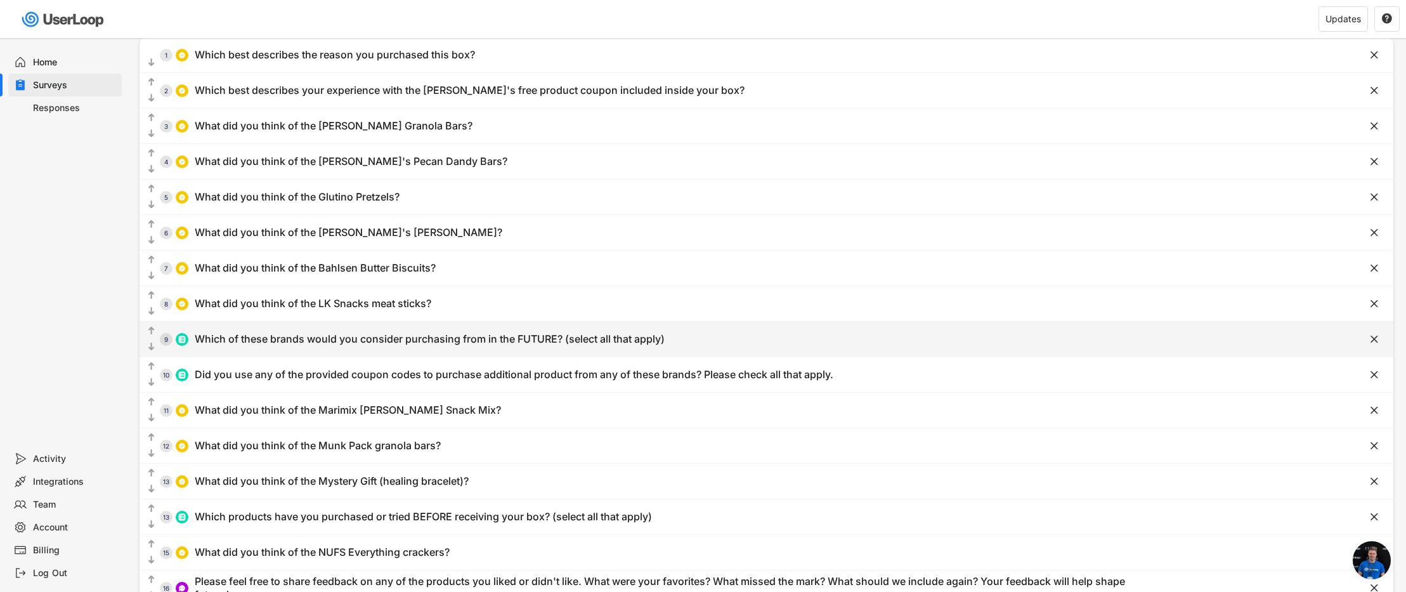
scroll to position [120, 0]
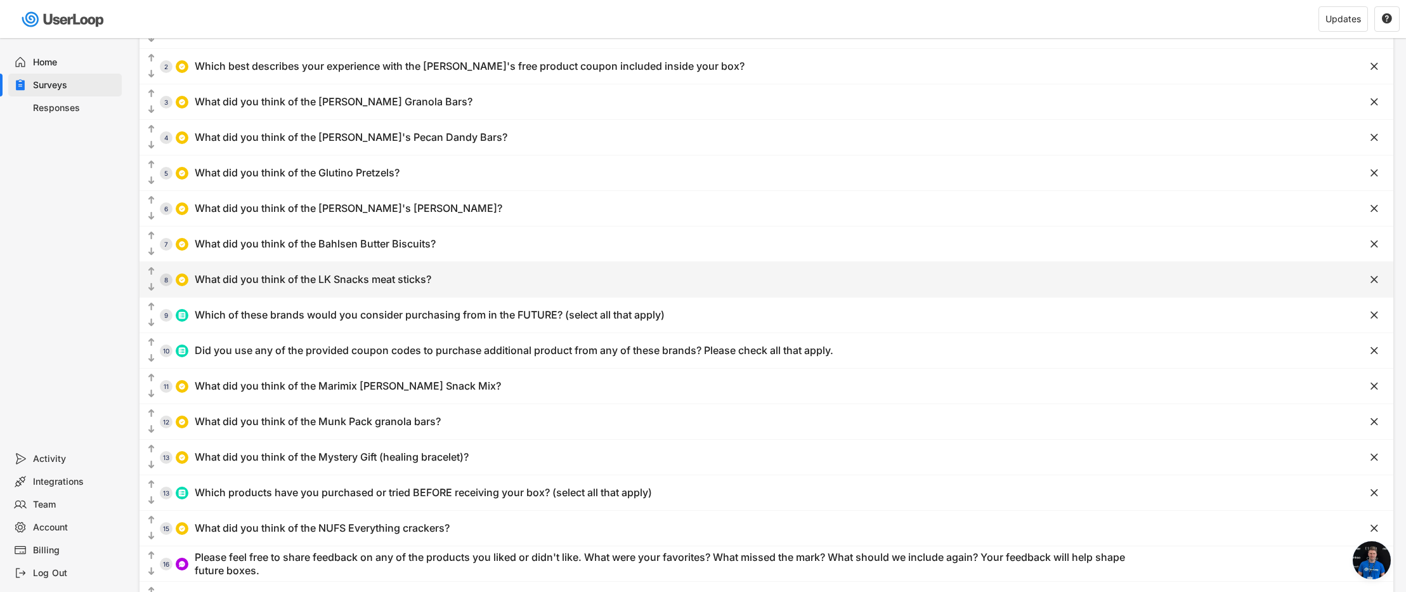
click at [340, 278] on div "What did you think of the LK Snacks meat sticks?" at bounding box center [313, 279] width 236 height 13
type input "What did you think of the LK Snacks meat sticks?"
type input "I like them somewhat"
type input "I haven't tried them... yet"
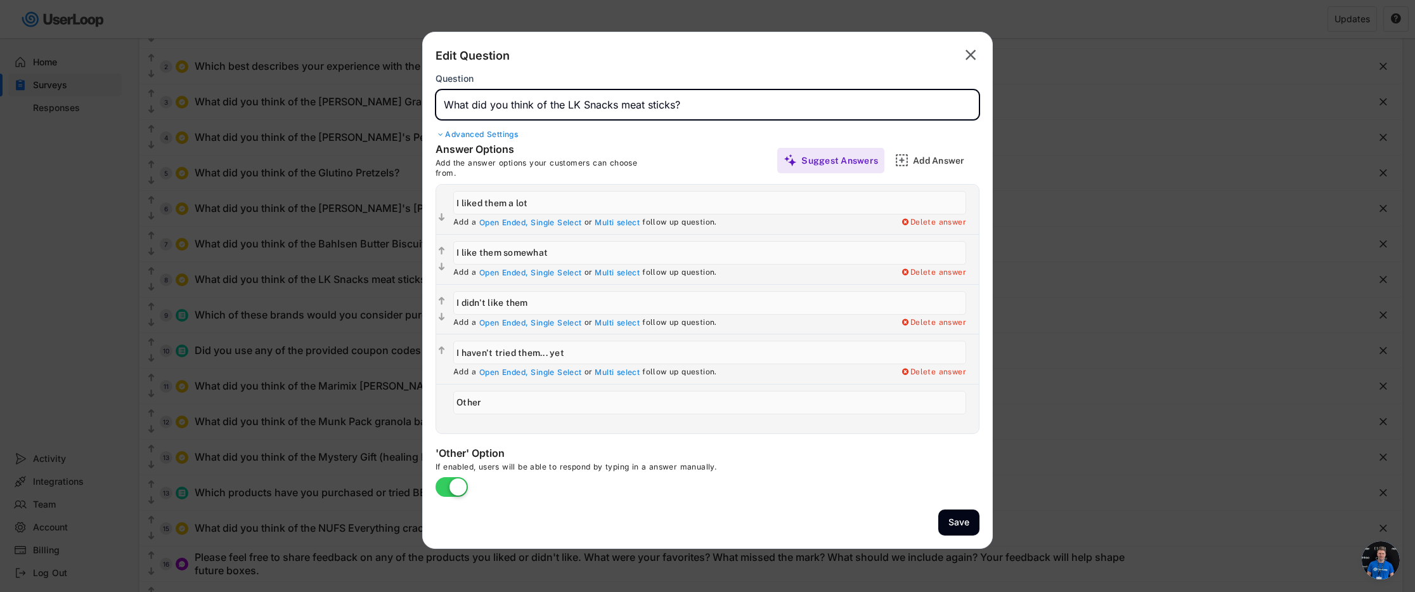
drag, startPoint x: 674, startPoint y: 106, endPoint x: 571, endPoint y: 105, distance: 102.7
click at [571, 105] on input "input" at bounding box center [708, 104] width 544 height 30
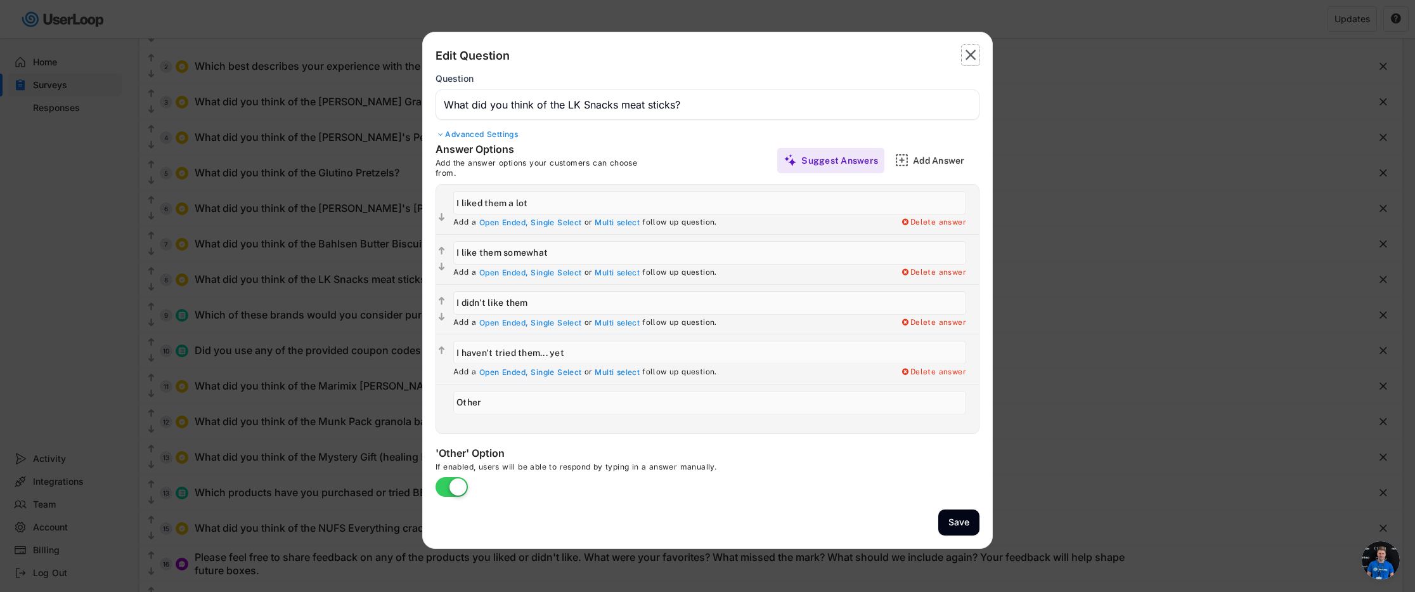
click at [969, 51] on text "" at bounding box center [971, 55] width 11 height 18
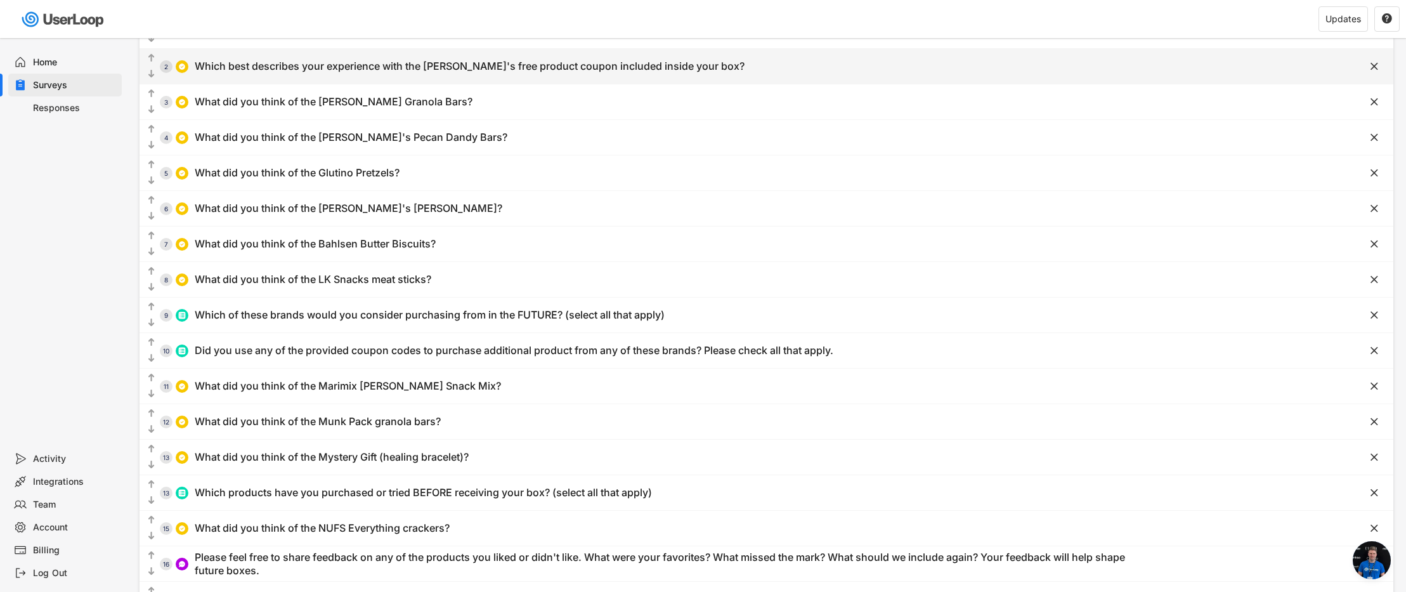
click at [489, 70] on div "Which best describes your experience with the [PERSON_NAME]'s free product coup…" at bounding box center [470, 66] width 550 height 13
type input "Which best describes your experience with the [PERSON_NAME]'s free product coup…"
type input "I redeemed my coupon and liked/enjoyed what I got."
type input "I redeemed my coupon and didn't like/indifferent about what I got."
type input "I haven't redeemed my coupon yet but I plan to soon"
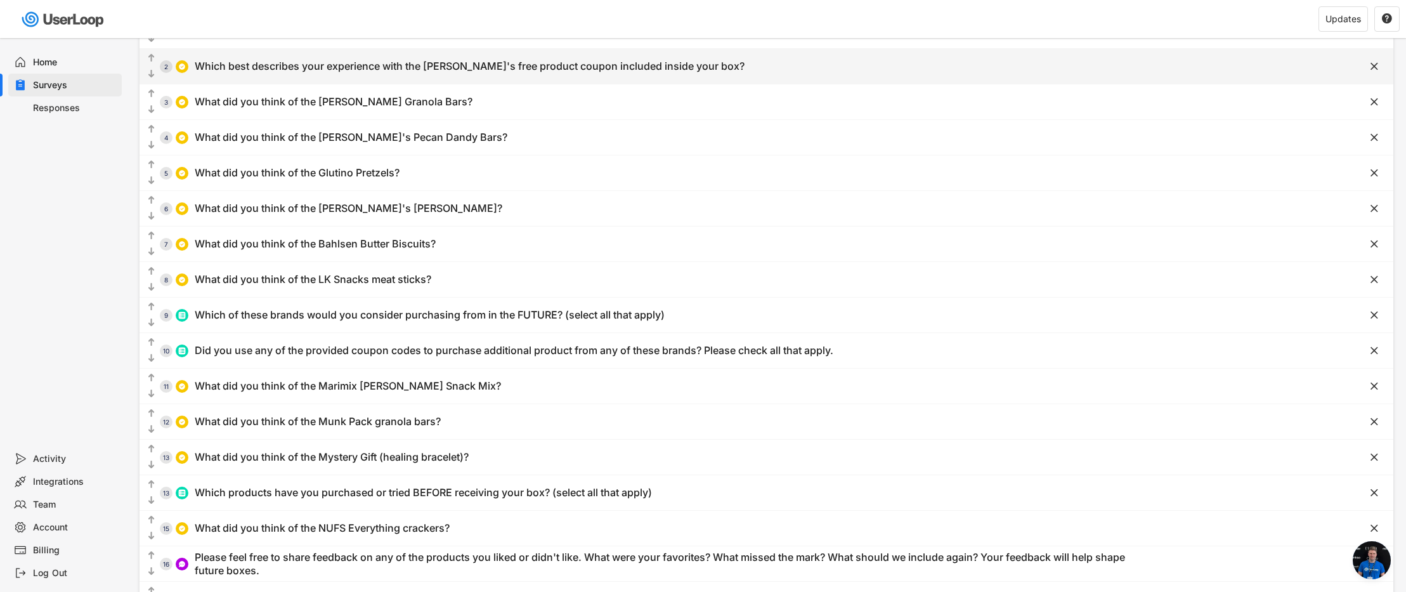
type input "There isn't a store near me that carries Caulipower products, so I haven't been…"
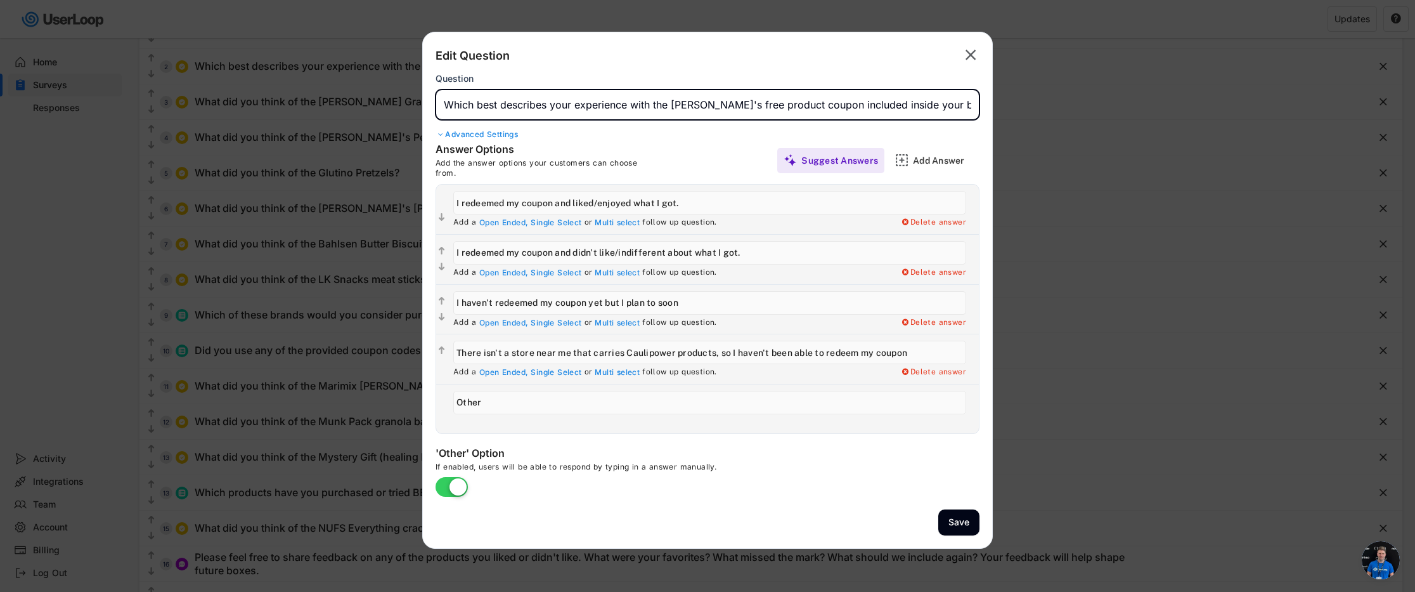
drag, startPoint x: 966, startPoint y: 105, endPoint x: 409, endPoint y: 97, distance: 557.3
click at [409, 97] on body "Welcome, [PERSON_NAME]  Last 30 days SURVEYS 6 RESPONSES 7,226 Your surveys [D…" at bounding box center [707, 176] width 1415 height 592
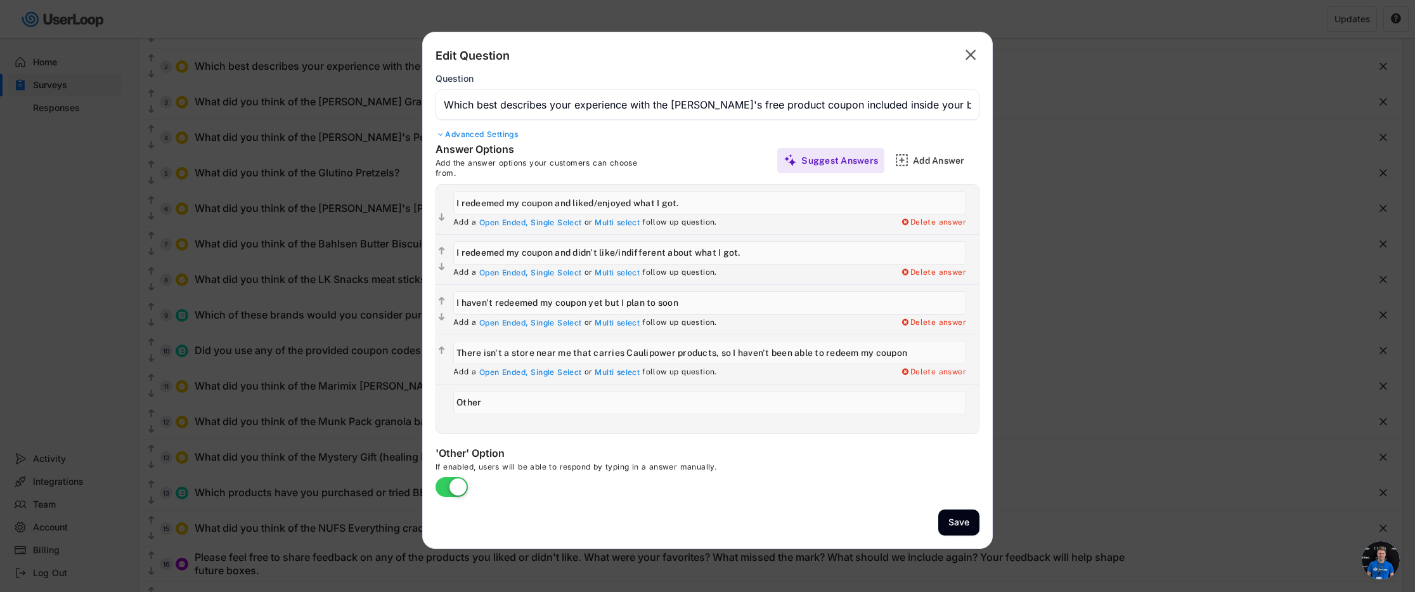
drag, startPoint x: 614, startPoint y: 204, endPoint x: 468, endPoint y: 202, distance: 145.8
click at [430, 204] on div "Answer Options Add the answer options your customers can choose from. Suggest A…" at bounding box center [707, 288] width 569 height 291
drag, startPoint x: 621, startPoint y: 247, endPoint x: 467, endPoint y: 254, distance: 154.2
click at [450, 254] on div "Add a Open Ended, Single Select or Multi select follow up question. Delete answ…" at bounding box center [713, 259] width 532 height 49
click at [700, 302] on input "input" at bounding box center [709, 302] width 513 height 23
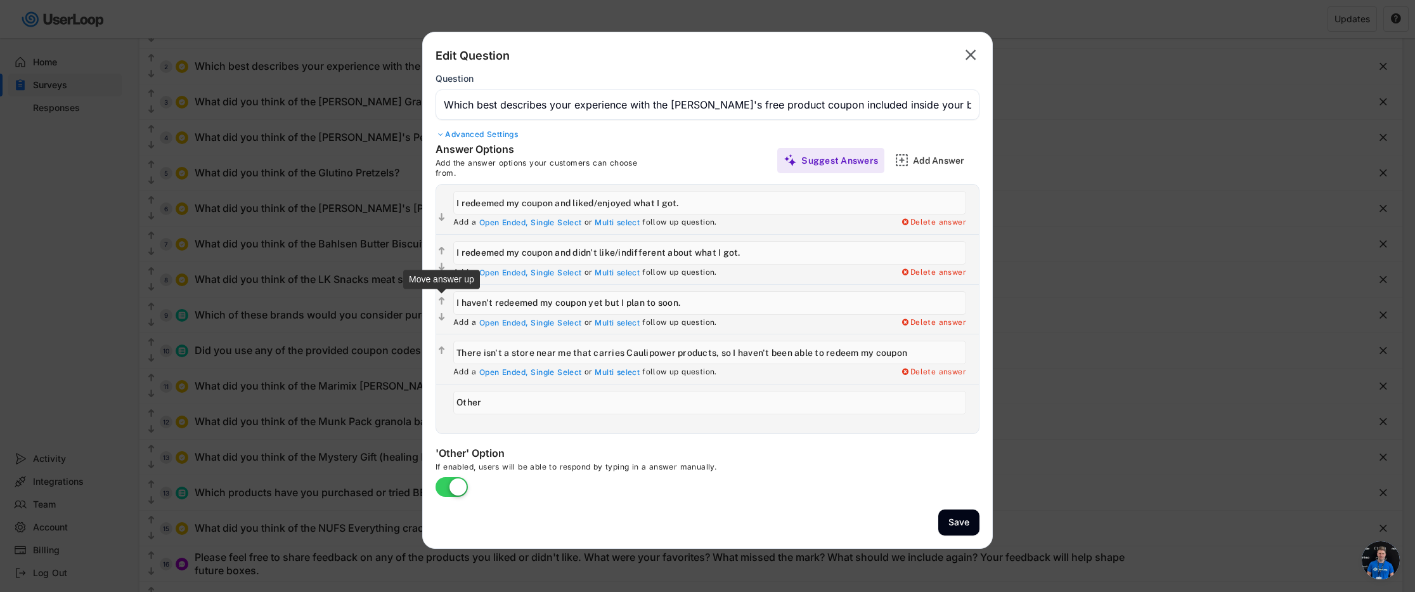
drag, startPoint x: 715, startPoint y: 306, endPoint x: 447, endPoint y: 303, distance: 268.2
click at [440, 304] on div "  Add a Open Ended, Single Select or Multi select follow up question. Delete …" at bounding box center [707, 309] width 543 height 50
type input "I haven't redeemed my coupon yet but I plan to soon."
click at [910, 354] on input "input" at bounding box center [709, 351] width 513 height 23
drag, startPoint x: 923, startPoint y: 351, endPoint x: 446, endPoint y: 337, distance: 477.6
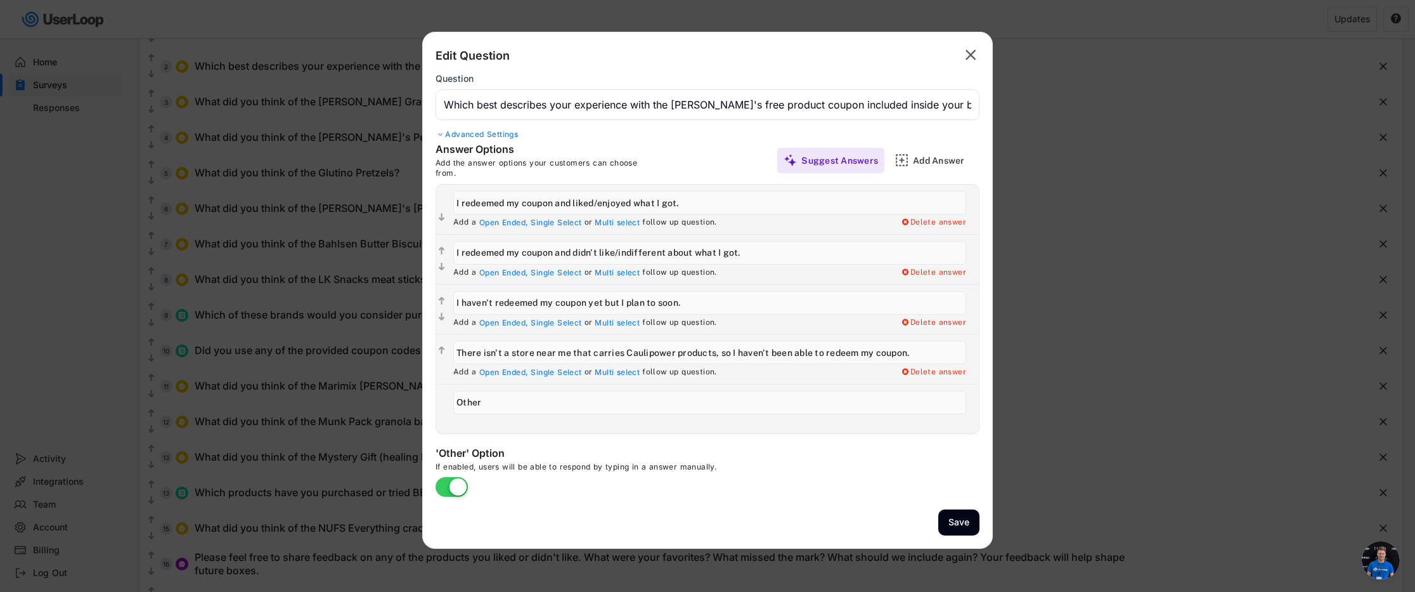
click at [446, 337] on div "  Add a Open Ended, Single Select or Multi select follow up question. Delete …" at bounding box center [707, 358] width 543 height 50
type input "There isn't a store near me that carries Caulipower products, so I haven't been…"
drag, startPoint x: 961, startPoint y: 522, endPoint x: 946, endPoint y: 529, distance: 16.5
click at [961, 522] on button "Save" at bounding box center [958, 522] width 41 height 26
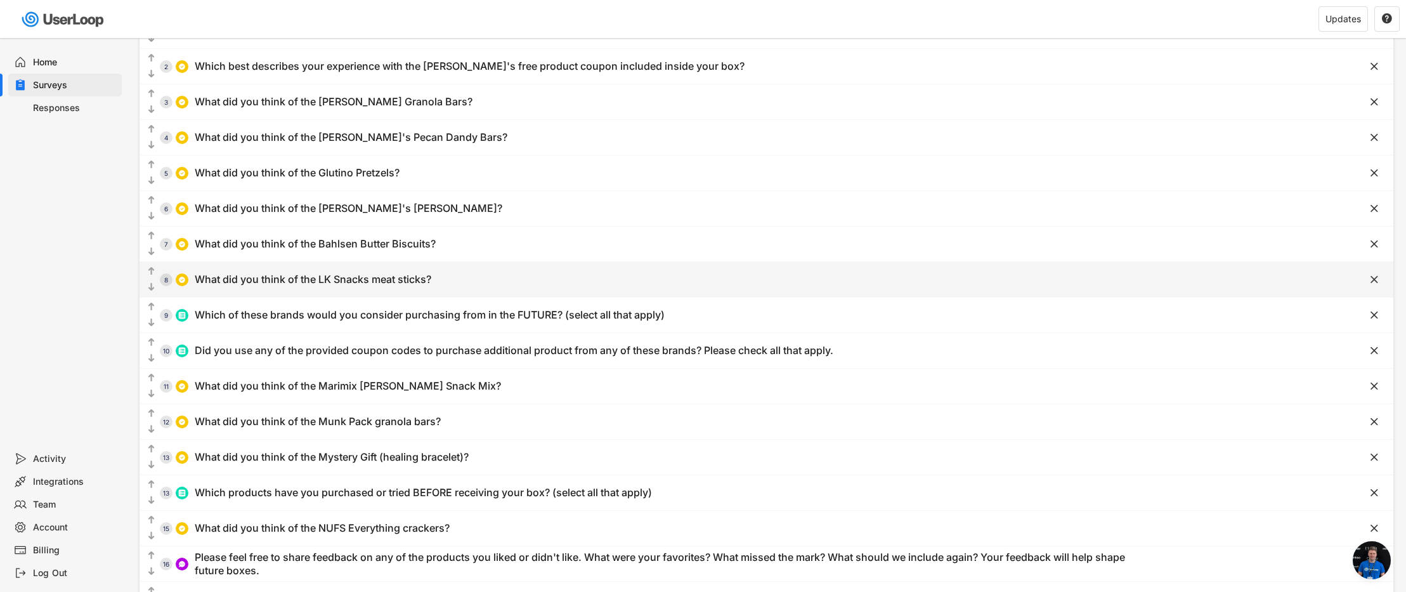
click at [377, 280] on div "What did you think of the LK Snacks meat sticks?" at bounding box center [313, 279] width 236 height 13
type input "What did you think of the LK Snacks meat sticks?"
type input "I liked them a lot"
type input "I like them somewhat"
type input "I didn't like them"
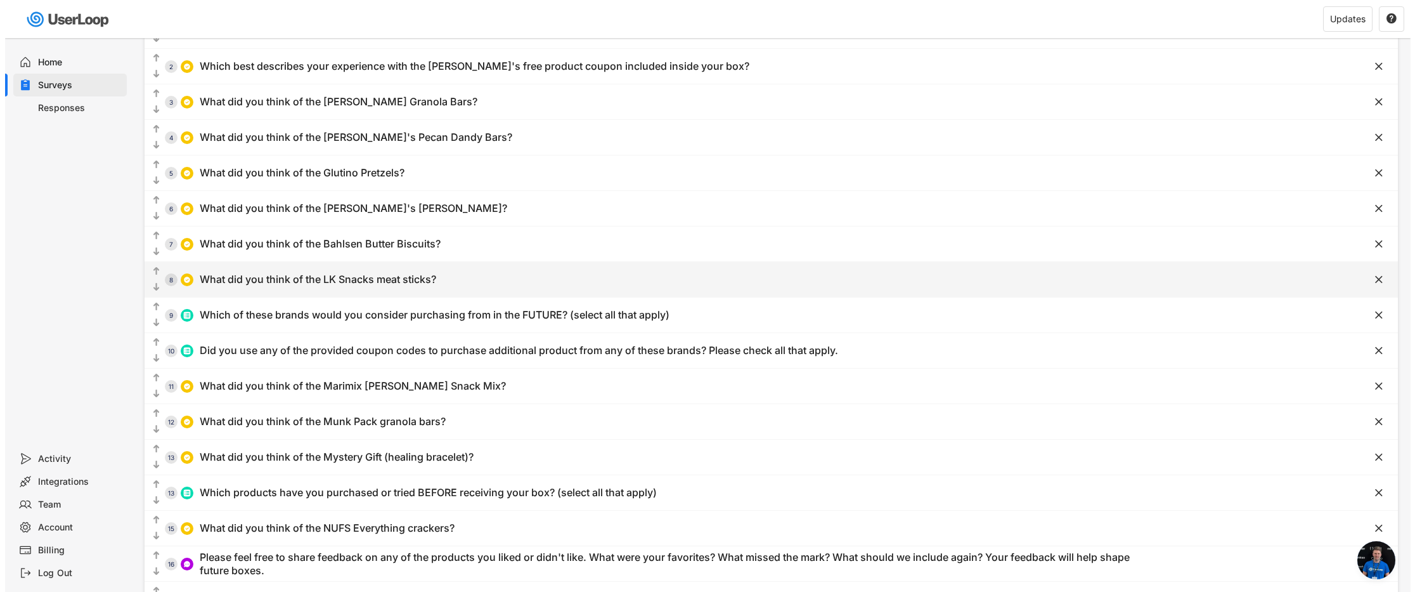
type input "I haven't tried them... yet"
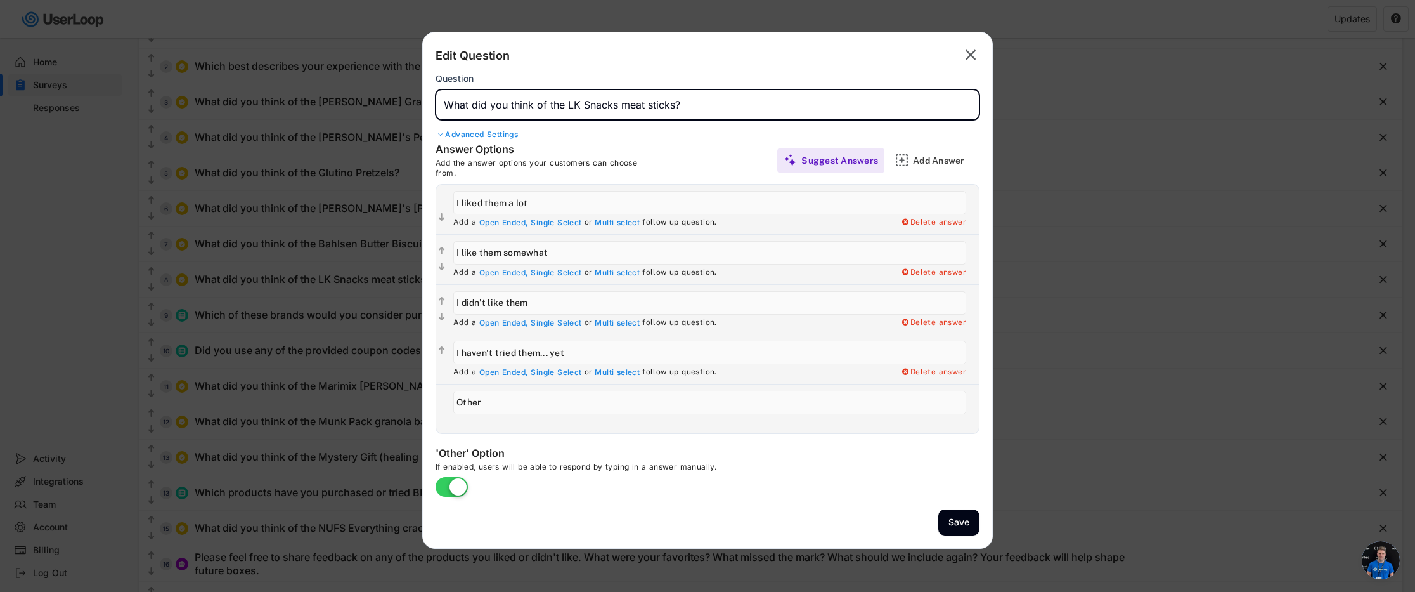
click at [707, 108] on input "input" at bounding box center [708, 104] width 544 height 30
drag, startPoint x: 608, startPoint y: 107, endPoint x: 427, endPoint y: 94, distance: 181.1
click at [427, 94] on div "Edit Question  Question Advanced Settings Answer Options Add the answer option…" at bounding box center [707, 290] width 571 height 517
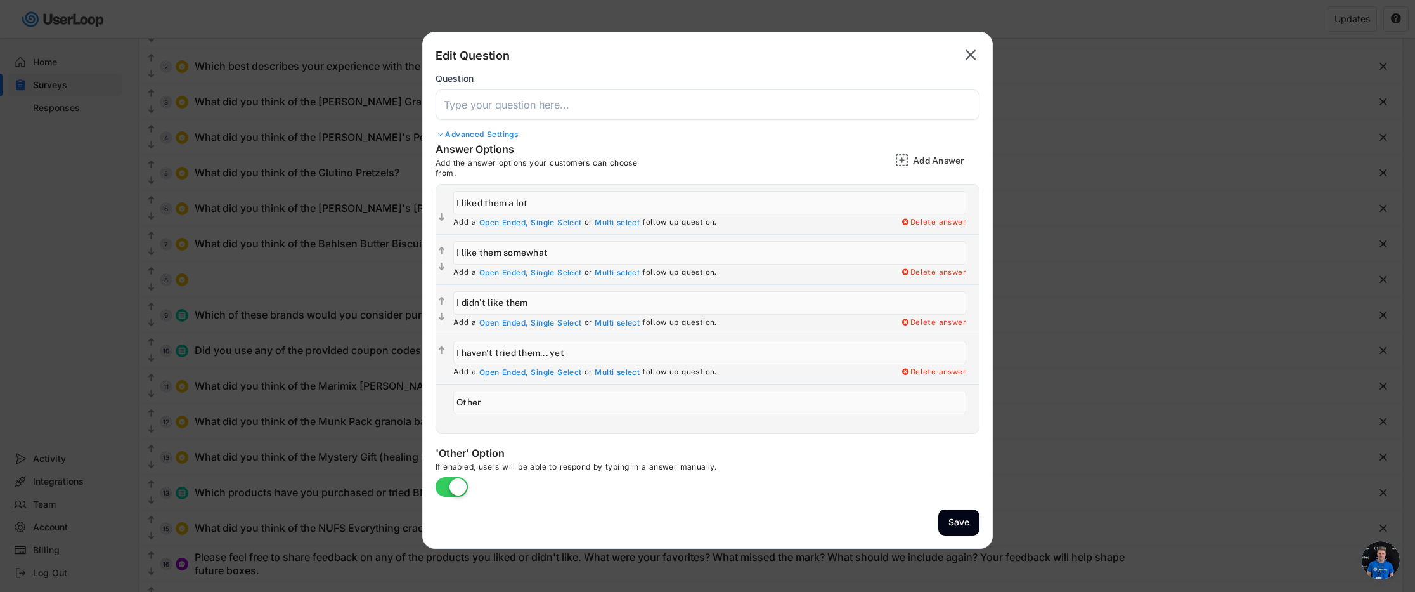
click at [498, 101] on input "input" at bounding box center [708, 104] width 544 height 30
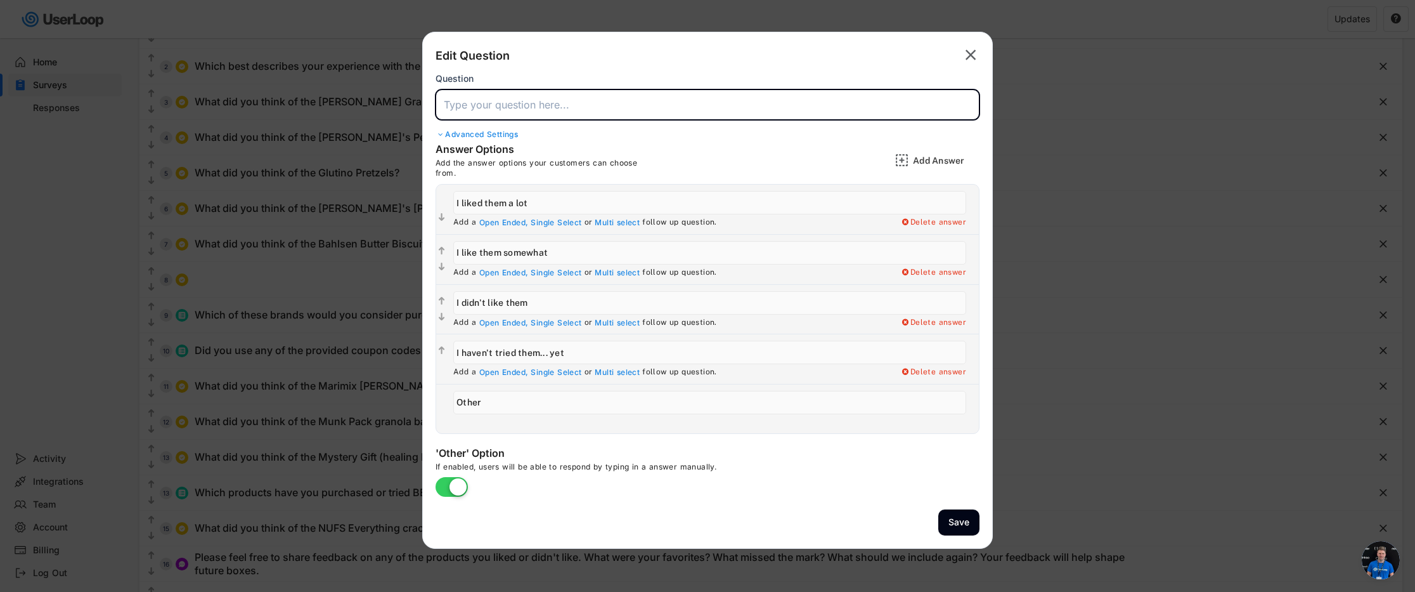
paste input "Which best describes your experience with the [PERSON_NAME]'s free product coup…"
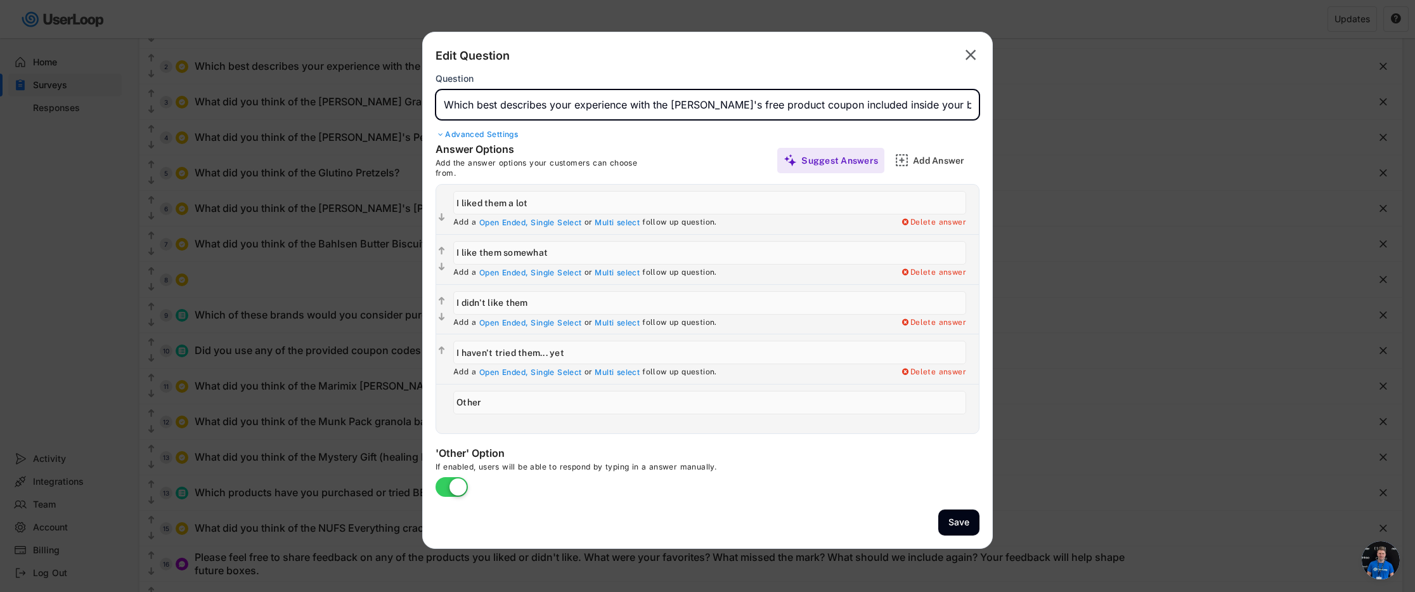
click at [714, 105] on input "input" at bounding box center [708, 104] width 544 height 30
drag, startPoint x: 722, startPoint y: 106, endPoint x: 675, endPoint y: 106, distance: 47.5
click at [670, 106] on input "input" at bounding box center [708, 104] width 544 height 30
type input "Which best describes your experience with the Little Northern Bakehouse free pr…"
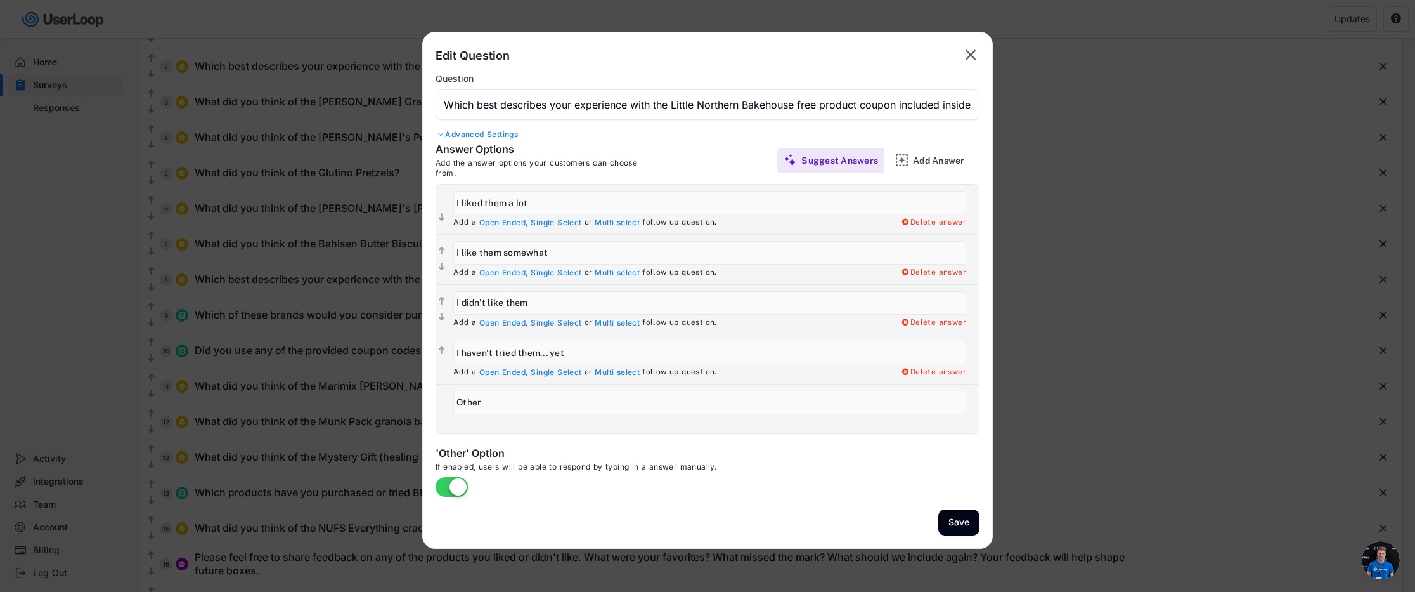
drag, startPoint x: 562, startPoint y: 201, endPoint x: 442, endPoint y: 196, distance: 119.9
click at [442, 196] on div " Add a Open Ended, Single Select or Multi select follow up question. Delete an…" at bounding box center [707, 208] width 543 height 49
paste input "I redeemed my coupon and liked/enjoyed what I got."
type input "I redeemed my coupon and liked/enjoyed what I got."
drag, startPoint x: 596, startPoint y: 252, endPoint x: 430, endPoint y: 236, distance: 166.9
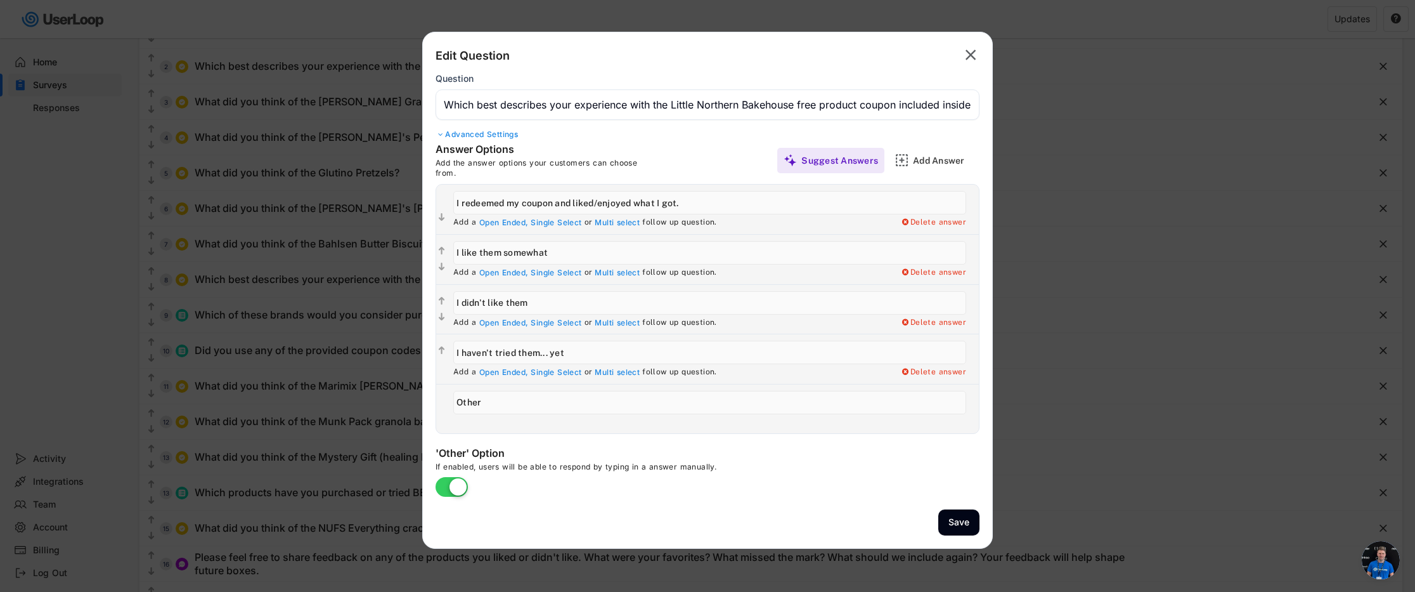
click at [430, 236] on div "Answer Options Add the answer options your customers can choose from. Suggest A…" at bounding box center [707, 288] width 569 height 291
paste input "I redeemed my coupon and didn't like/indifferent about what I got."
type input "I redeemed my coupon and didn't like/indifferent about what I got."
drag, startPoint x: 560, startPoint y: 303, endPoint x: 426, endPoint y: 303, distance: 133.8
click at [426, 303] on div "Answer Options Add the answer options your customers can choose from. Suggest A…" at bounding box center [707, 288] width 569 height 291
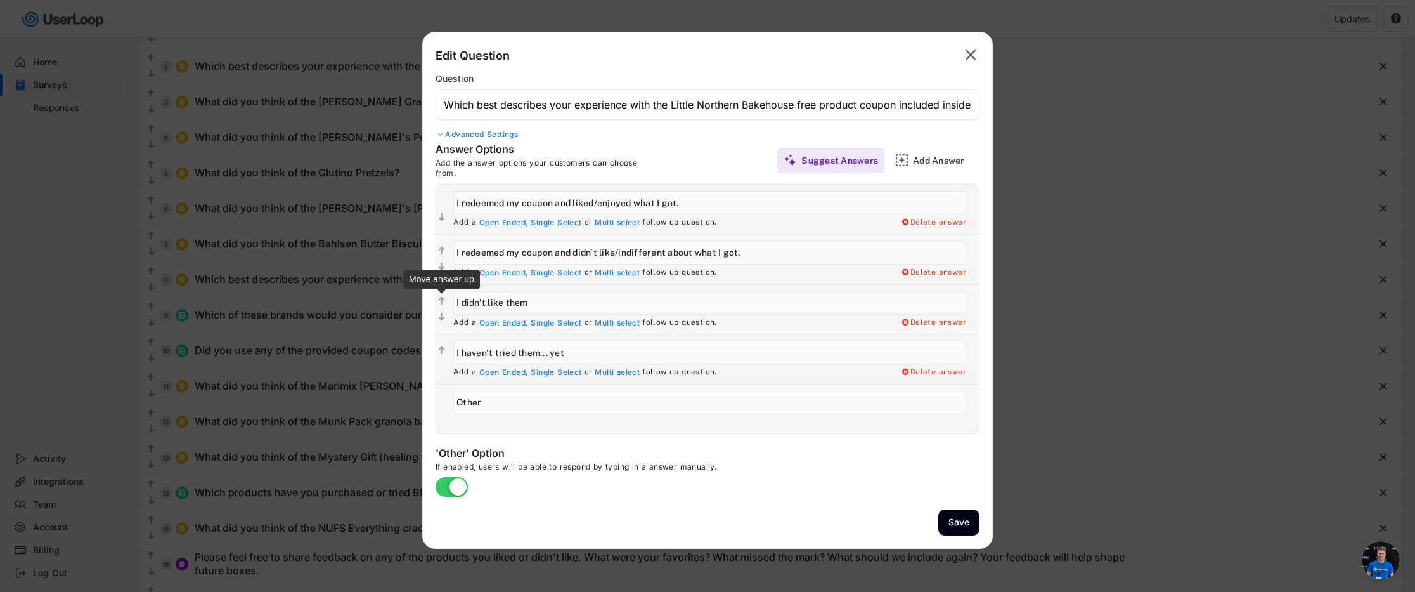
paste input "I haven't redeemed my coupon yet but I plan to soon."
type input "I haven't redeemed my coupon yet but I plan to soon."
drag, startPoint x: 588, startPoint y: 351, endPoint x: 430, endPoint y: 337, distance: 158.5
click at [430, 337] on div "Answer Options Add the answer options your customers can choose from. Suggest A…" at bounding box center [707, 288] width 569 height 291
paste input "There isn't a store near me that carries Caulipower products, so I haven't been…"
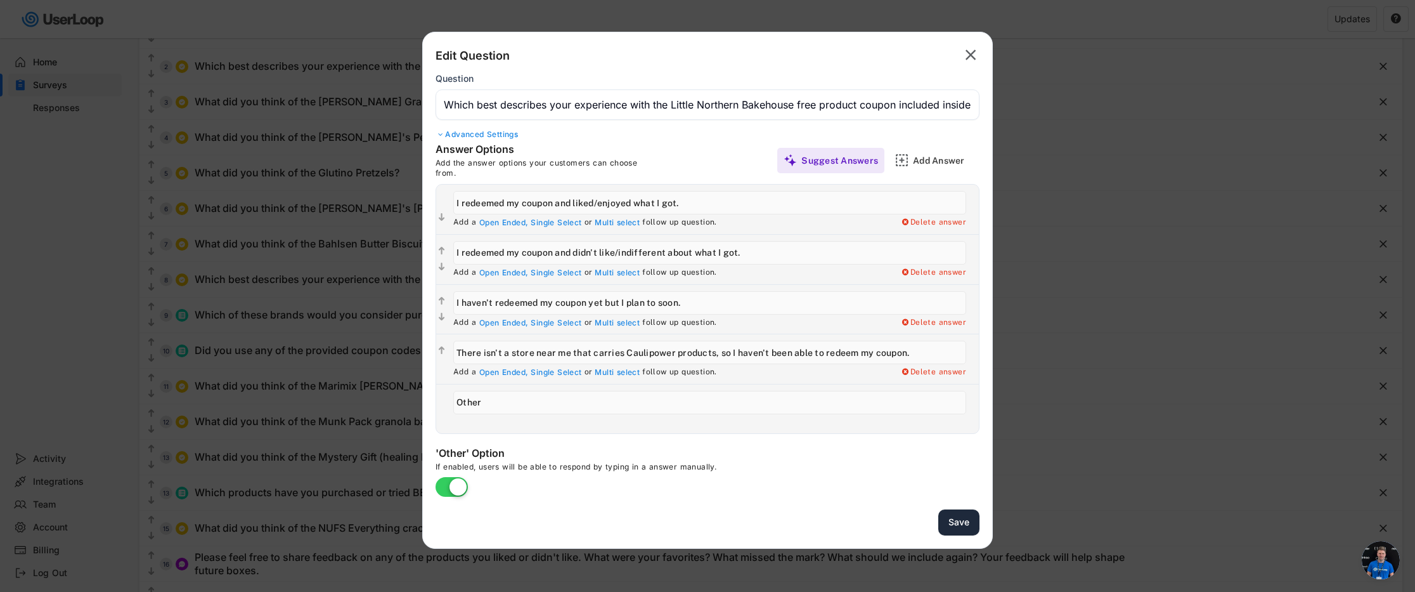
type input "There isn't a store near me that carries Caulipower products, so I haven't been…"
click at [959, 520] on button "Save" at bounding box center [958, 522] width 41 height 26
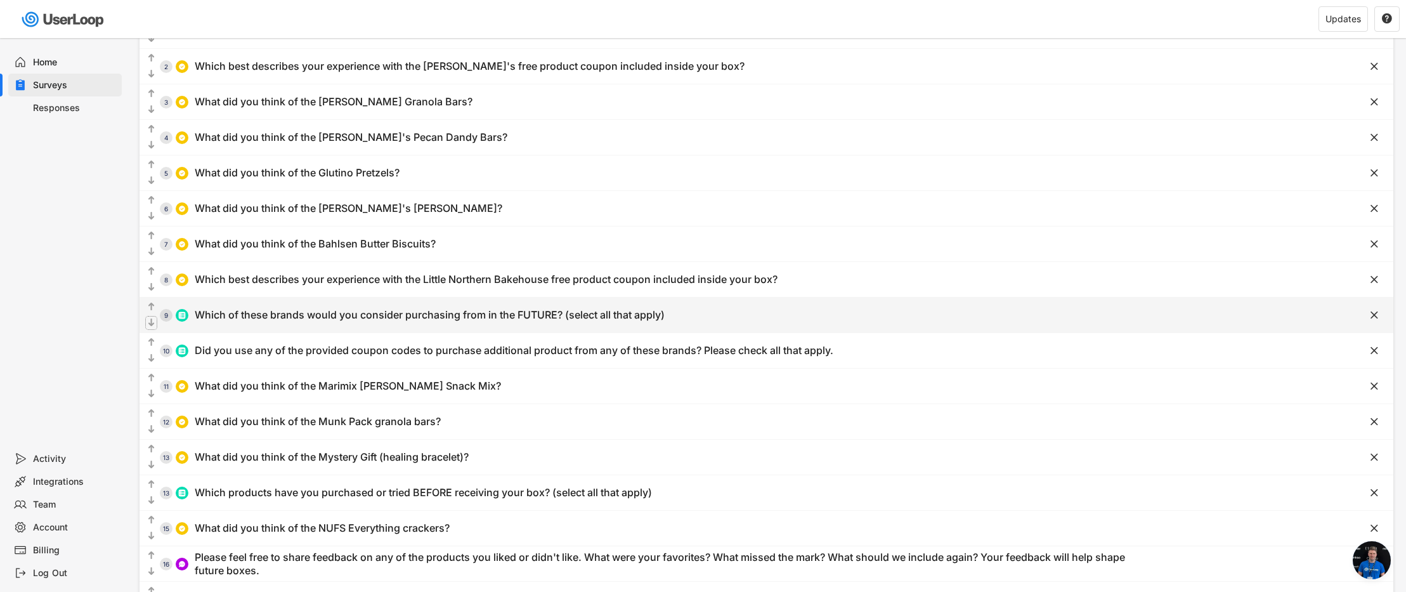
click at [150, 321] on text "" at bounding box center [151, 322] width 6 height 11
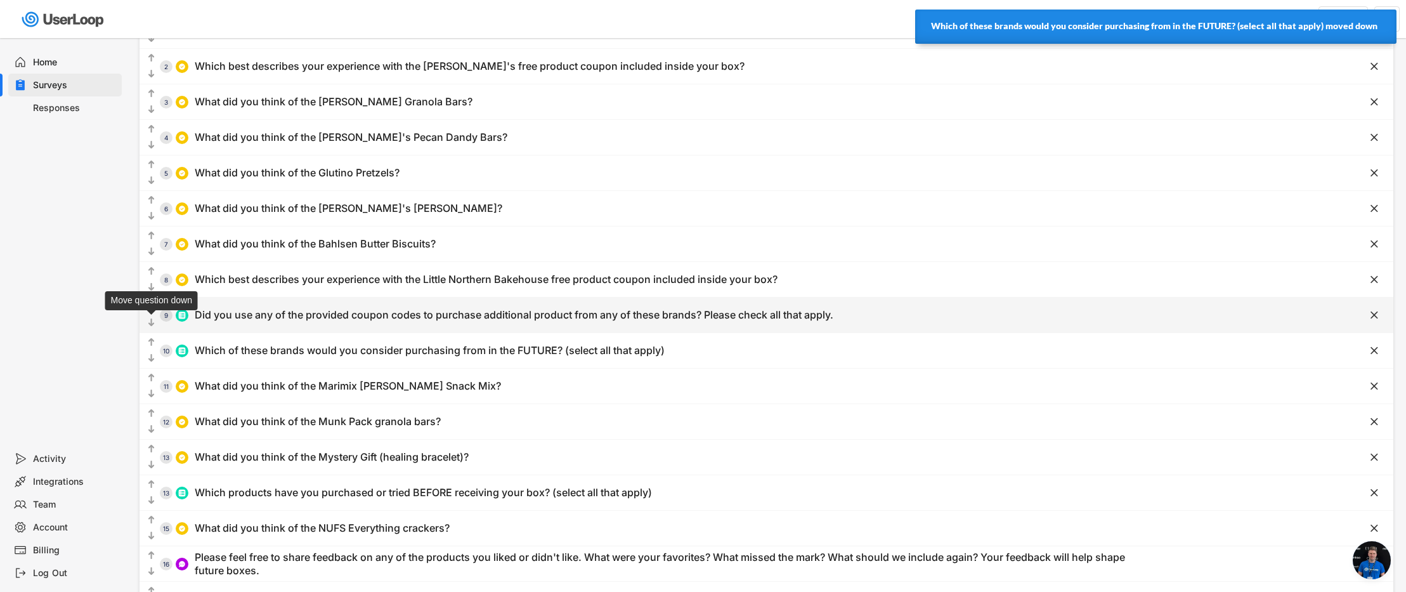
click at [152, 323] on text "" at bounding box center [151, 322] width 6 height 11
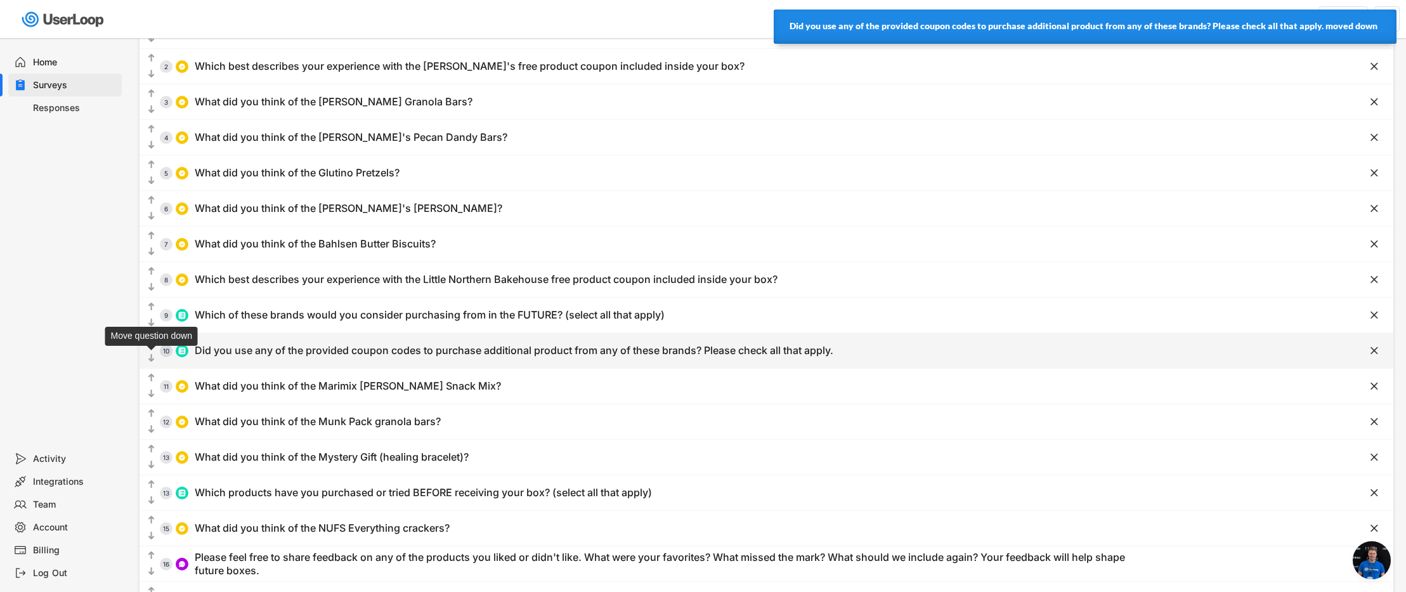
click at [152, 353] on text "" at bounding box center [151, 357] width 6 height 11
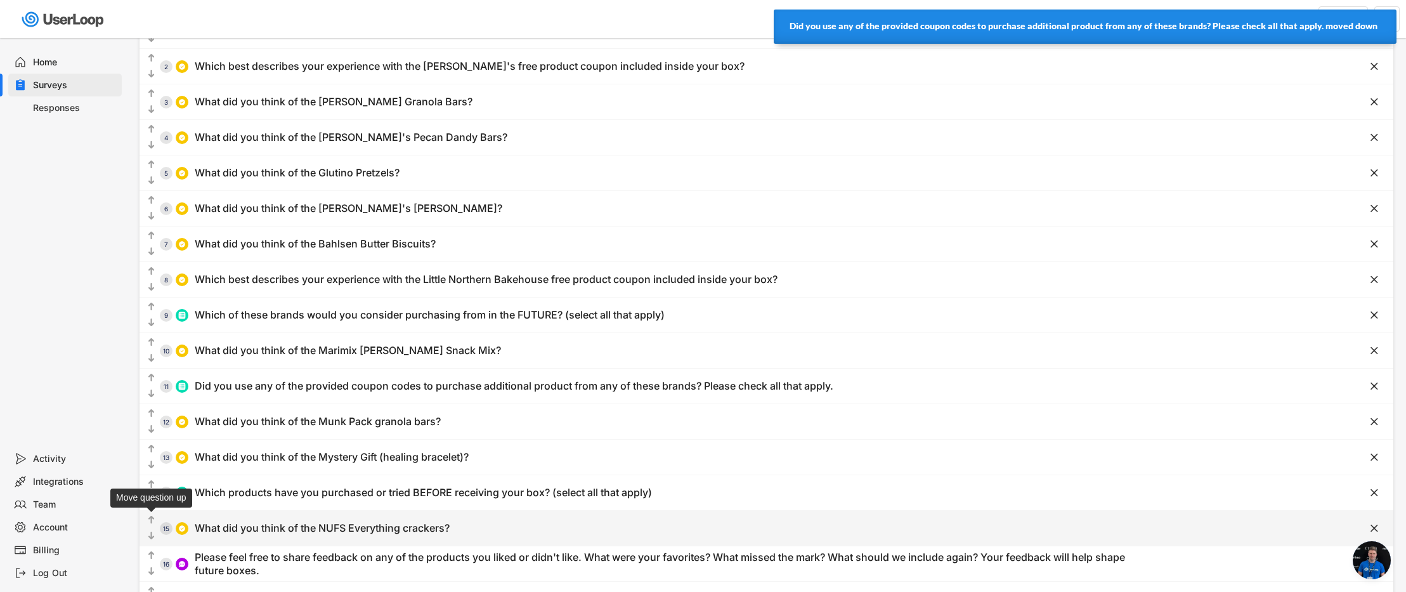
click at [152, 519] on text "" at bounding box center [151, 519] width 6 height 11
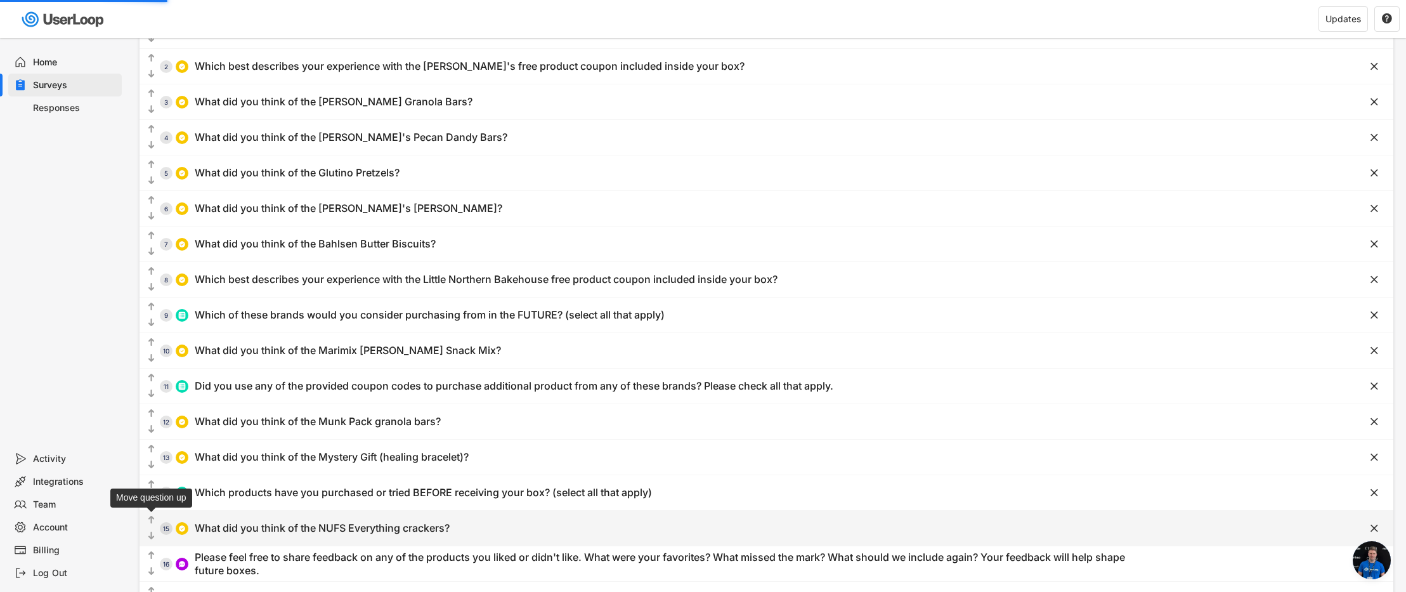
click at [150, 519] on text "" at bounding box center [151, 519] width 6 height 11
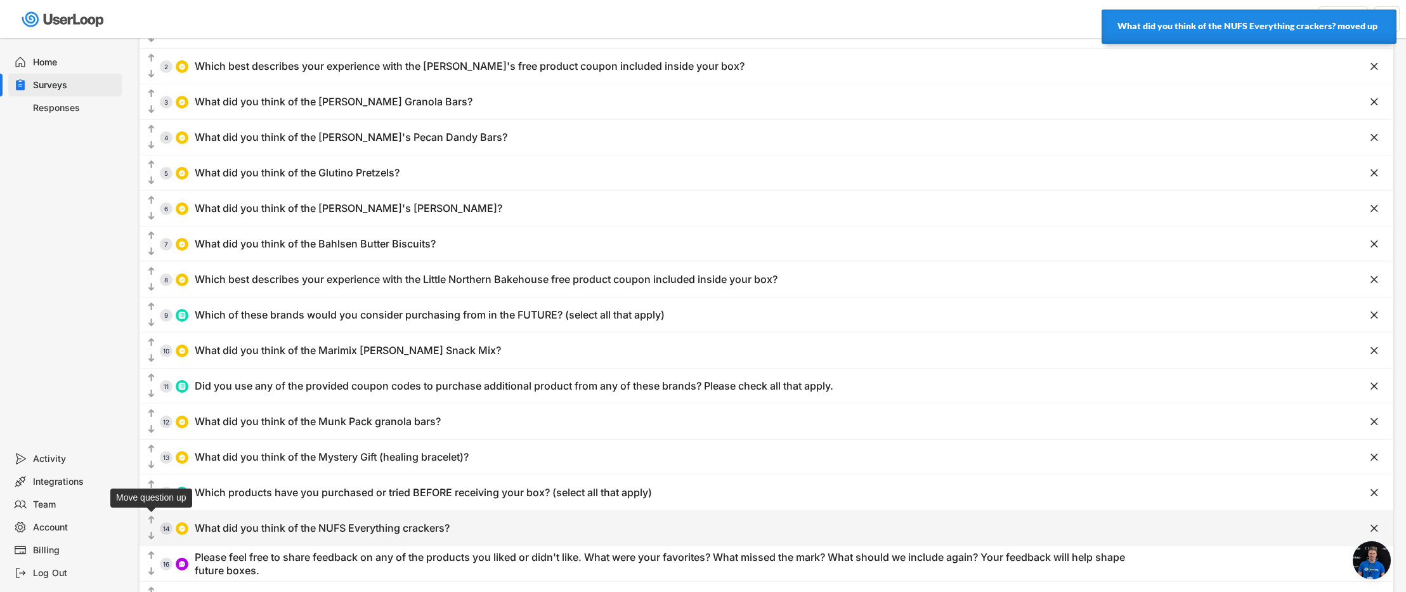
click at [149, 519] on text "" at bounding box center [151, 519] width 6 height 11
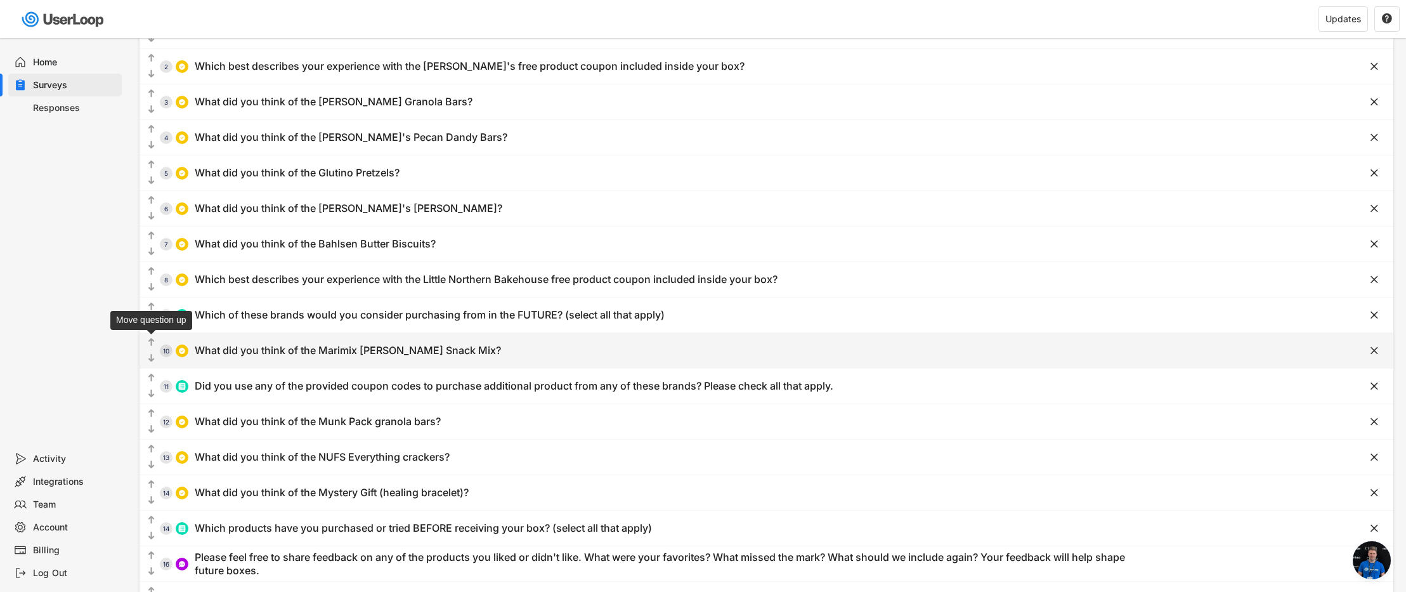
click at [149, 341] on text "" at bounding box center [151, 342] width 6 height 11
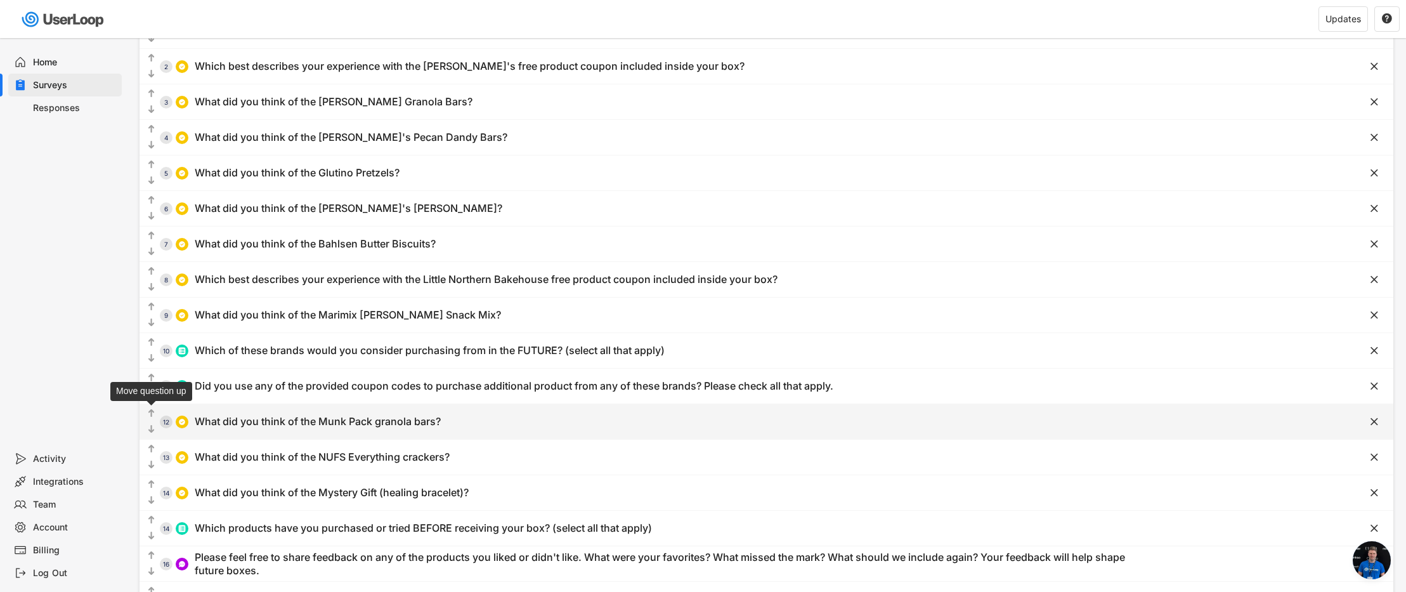
click at [151, 414] on text "" at bounding box center [151, 413] width 6 height 11
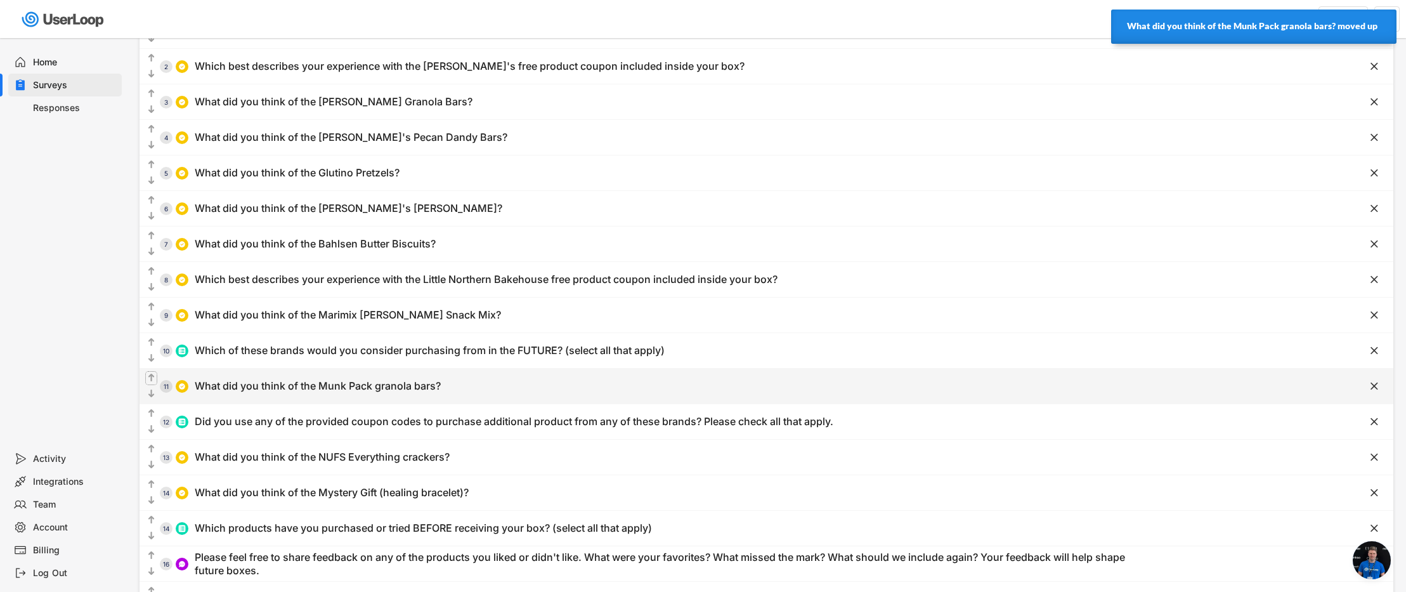
click at [152, 378] on text "" at bounding box center [151, 377] width 6 height 11
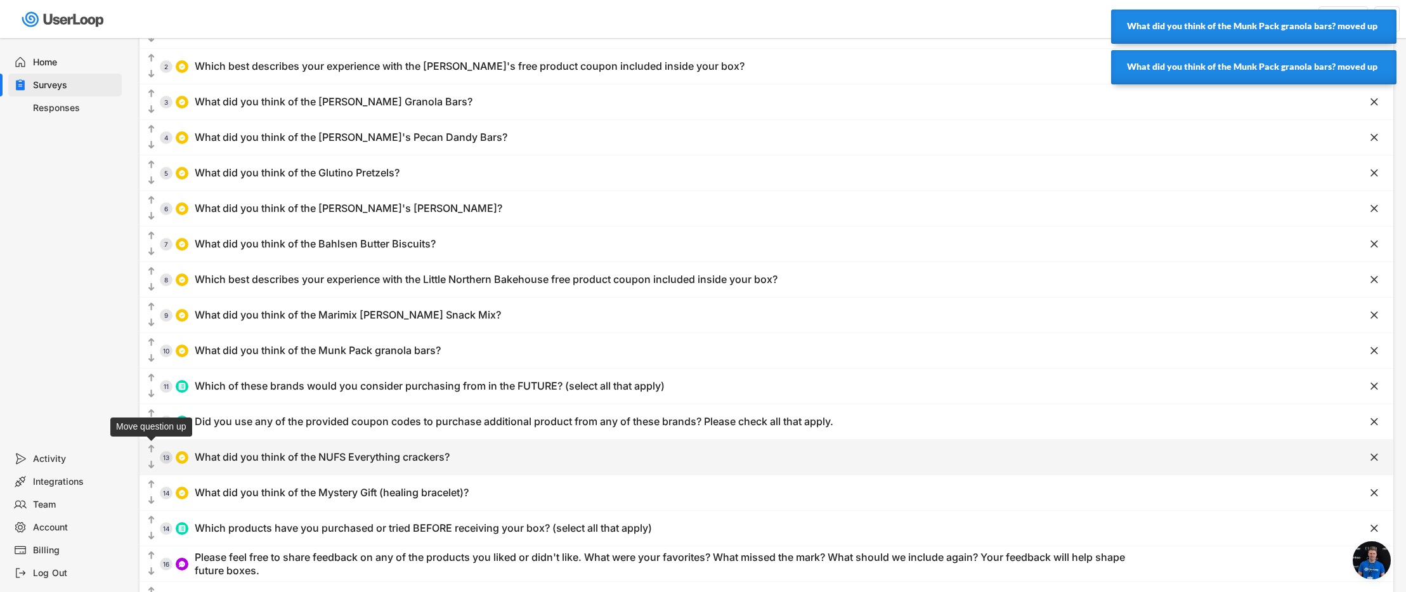
click at [154, 449] on icon "" at bounding box center [151, 449] width 11 height 13
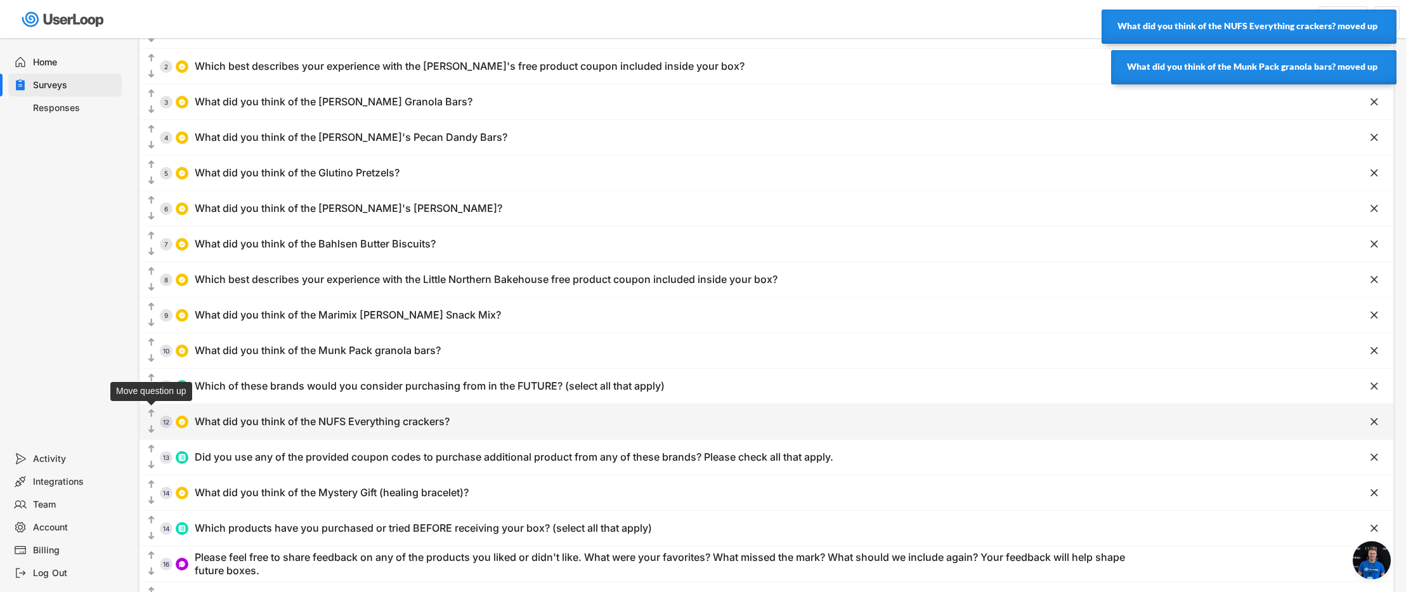
click at [153, 412] on text "" at bounding box center [151, 413] width 6 height 11
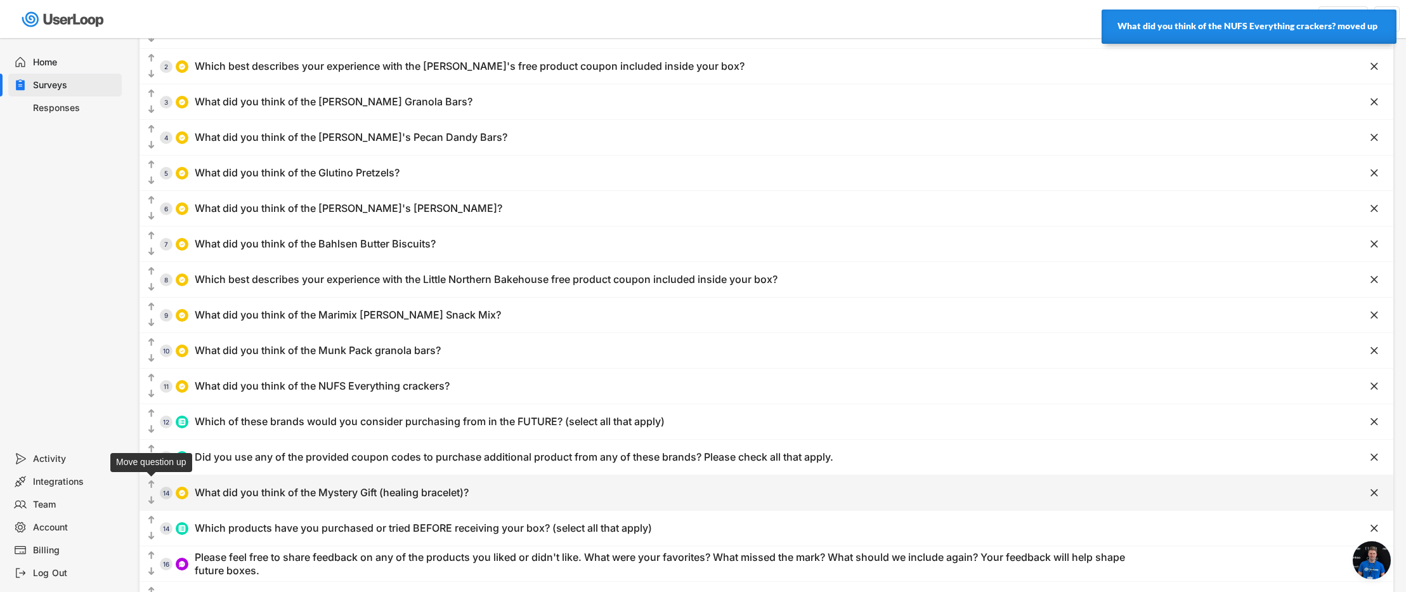
click at [152, 481] on text "" at bounding box center [151, 484] width 6 height 11
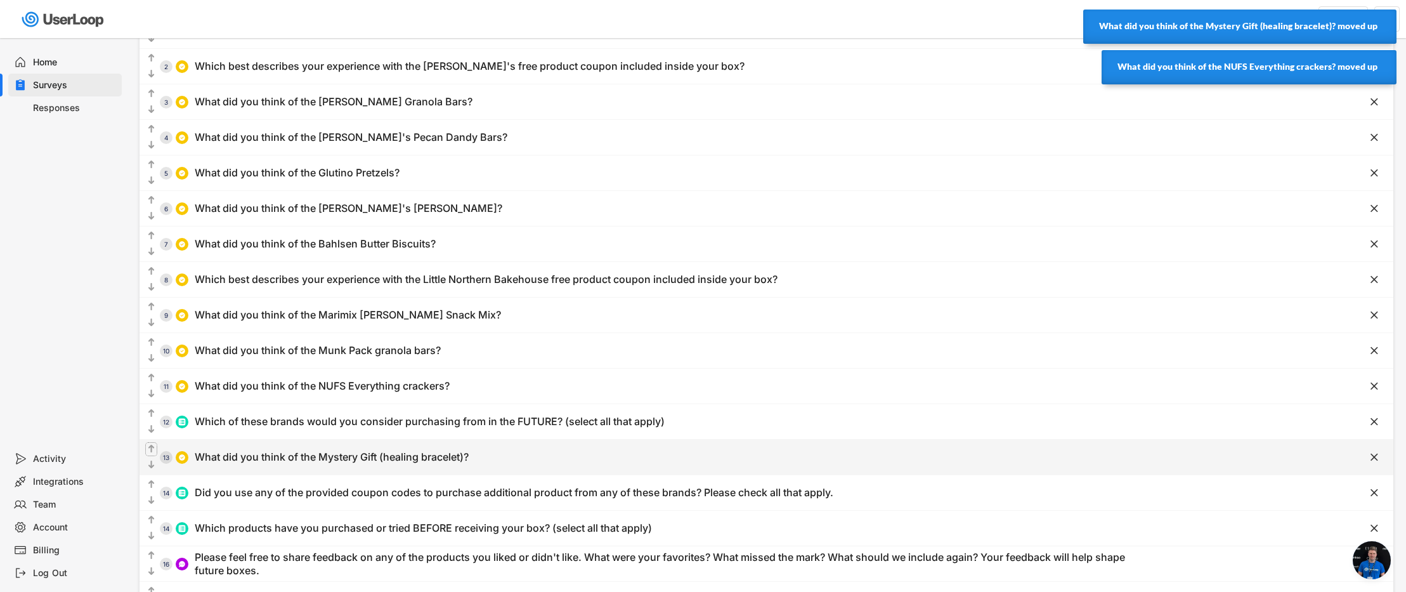
click at [150, 446] on text "" at bounding box center [151, 448] width 6 height 11
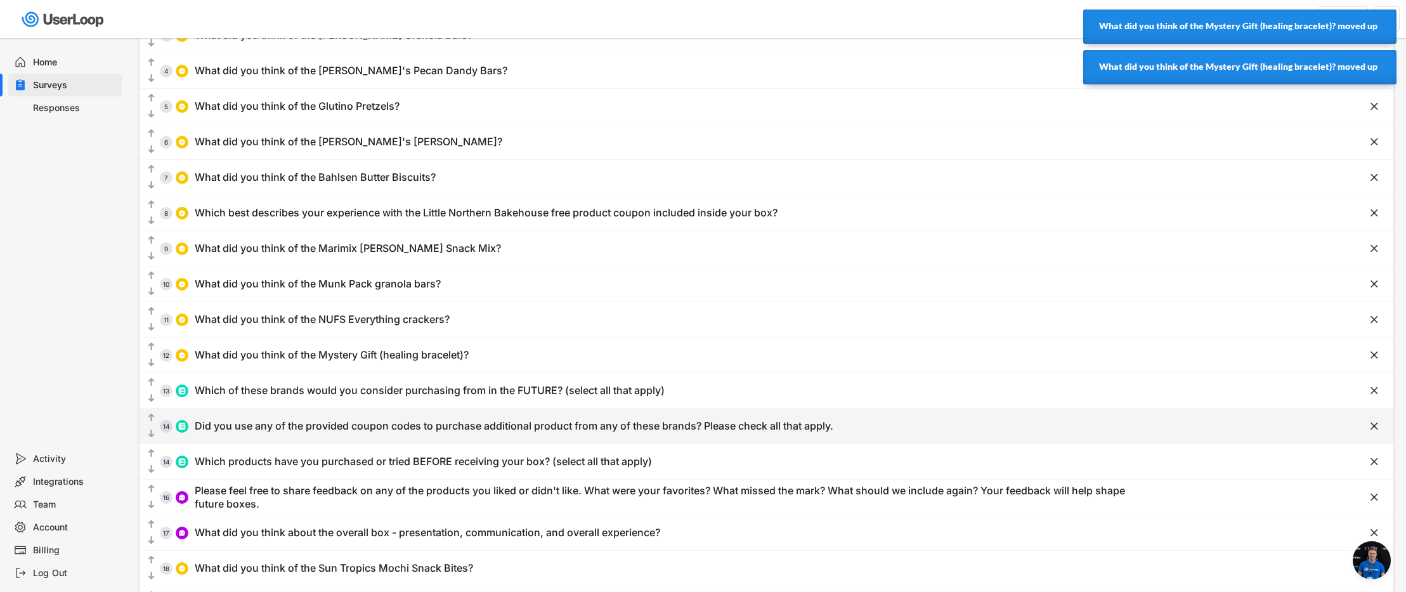
scroll to position [255, 0]
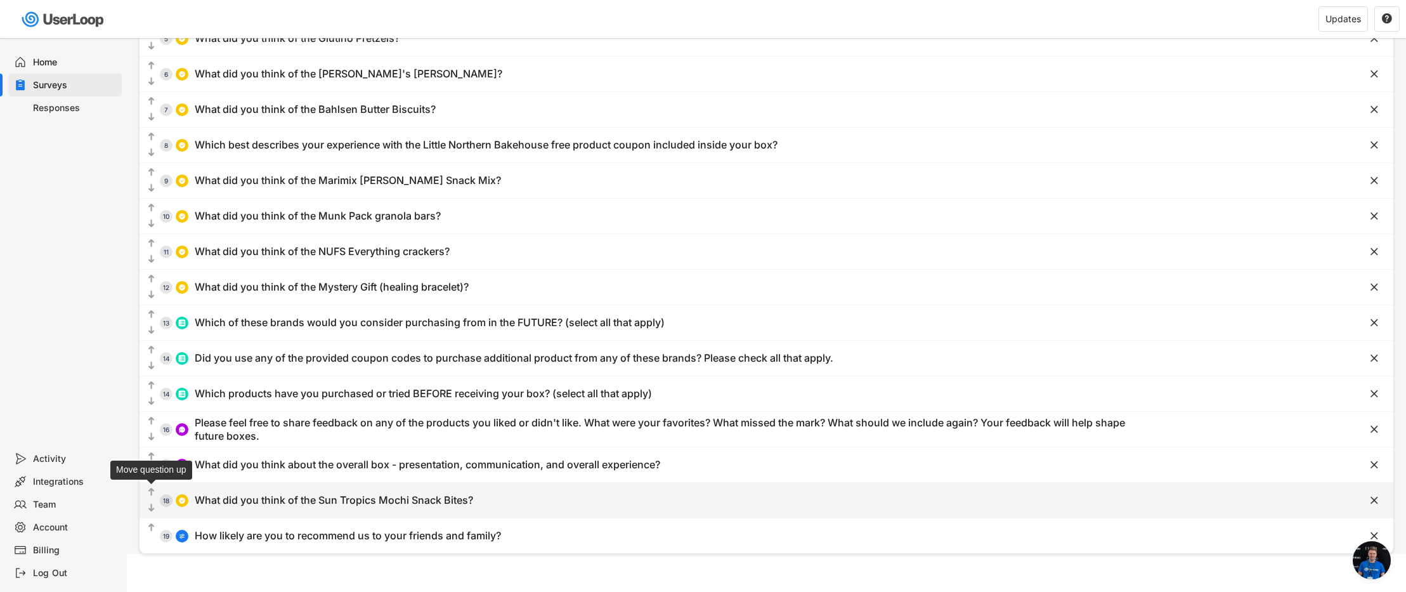
click at [148, 491] on icon "" at bounding box center [151, 492] width 11 height 13
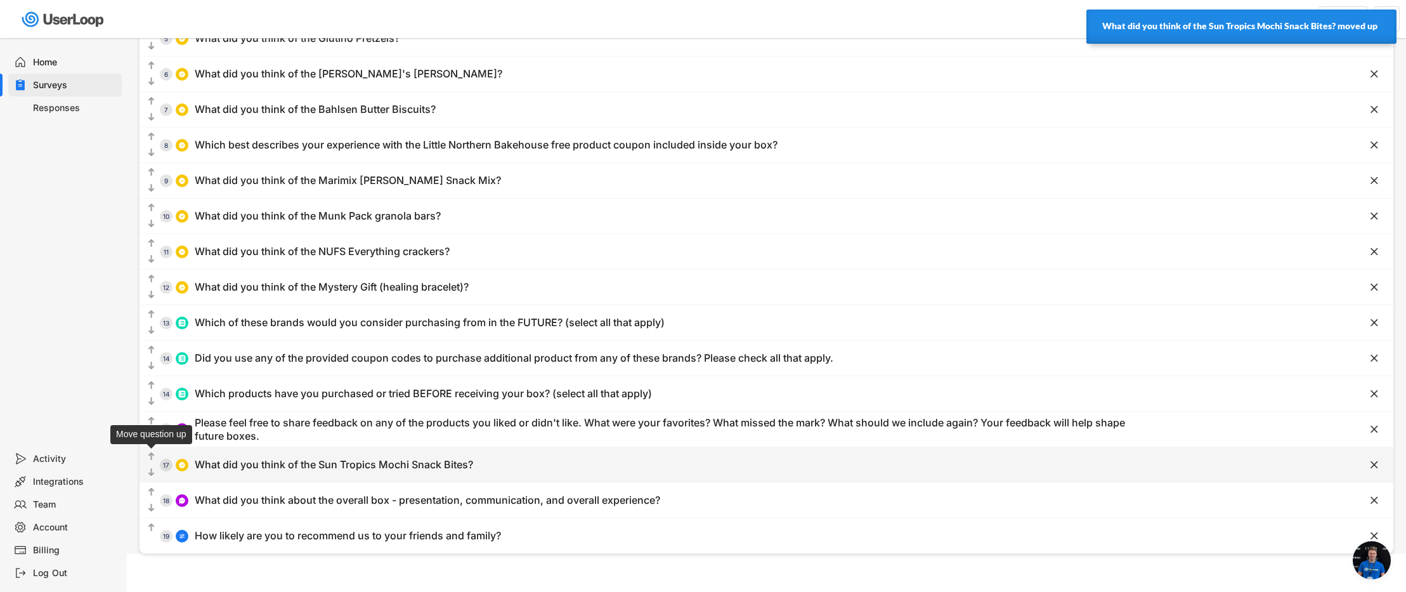
click at [152, 459] on text "" at bounding box center [151, 456] width 6 height 11
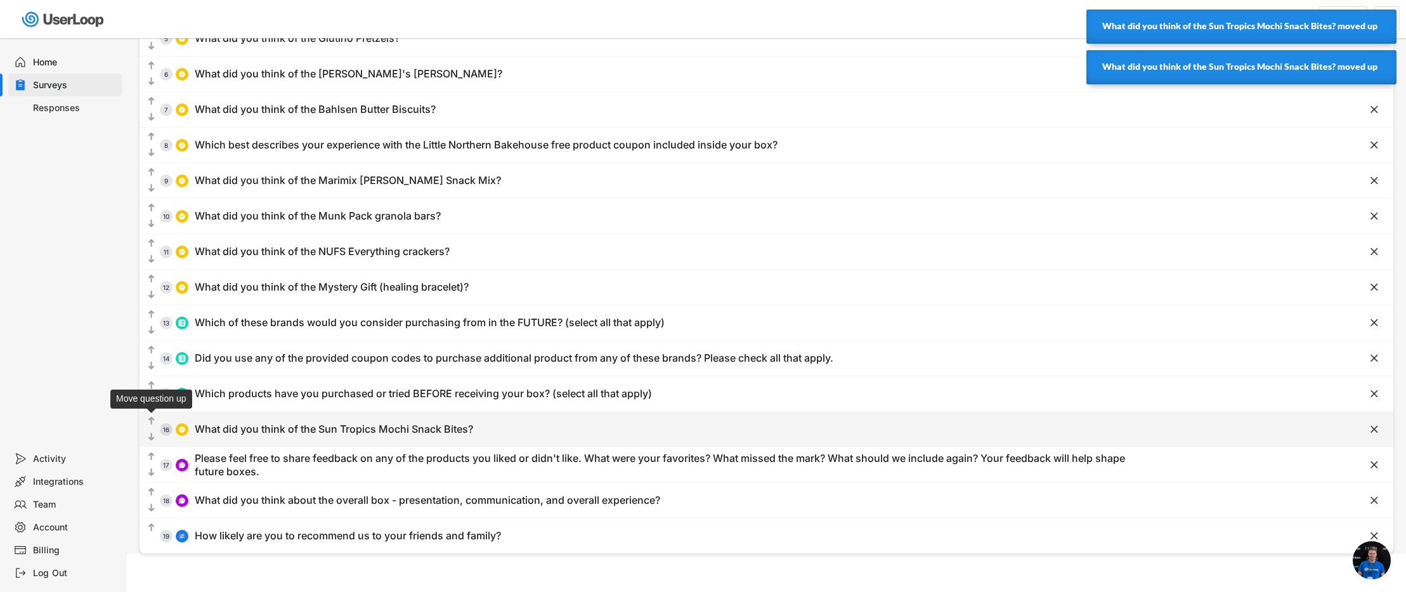
click at [151, 422] on text "" at bounding box center [151, 420] width 6 height 11
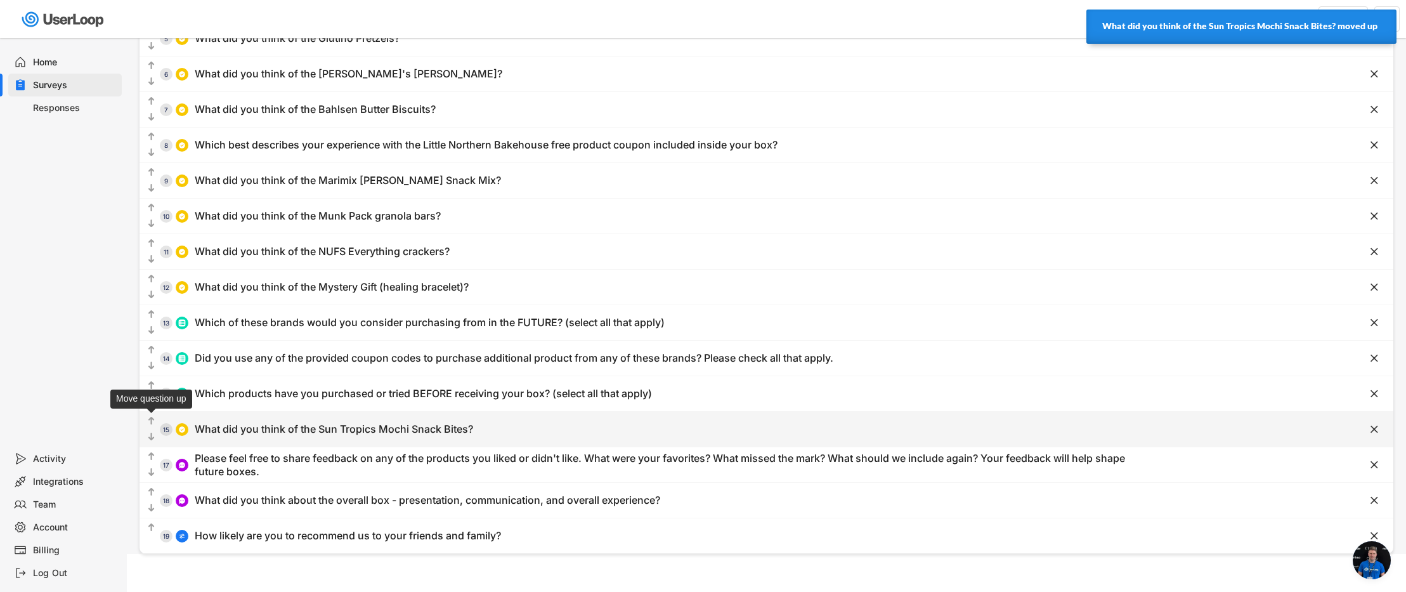
click at [150, 422] on text "" at bounding box center [151, 420] width 6 height 11
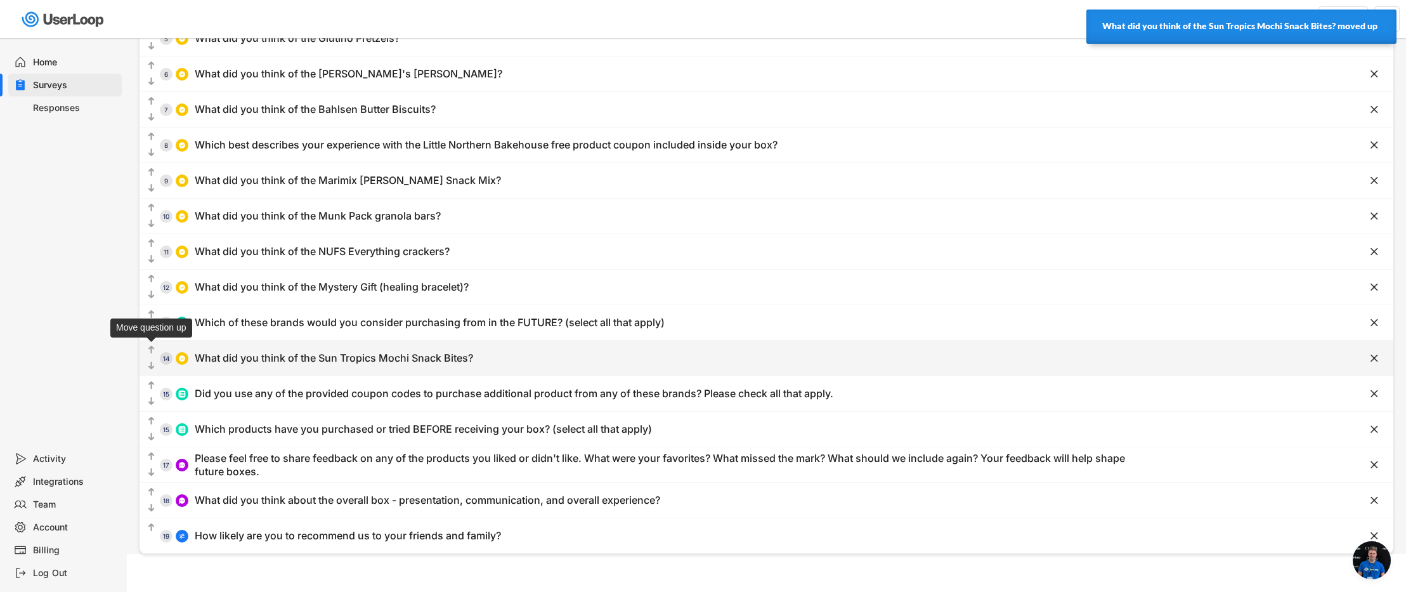
click at [150, 348] on text "" at bounding box center [151, 349] width 6 height 11
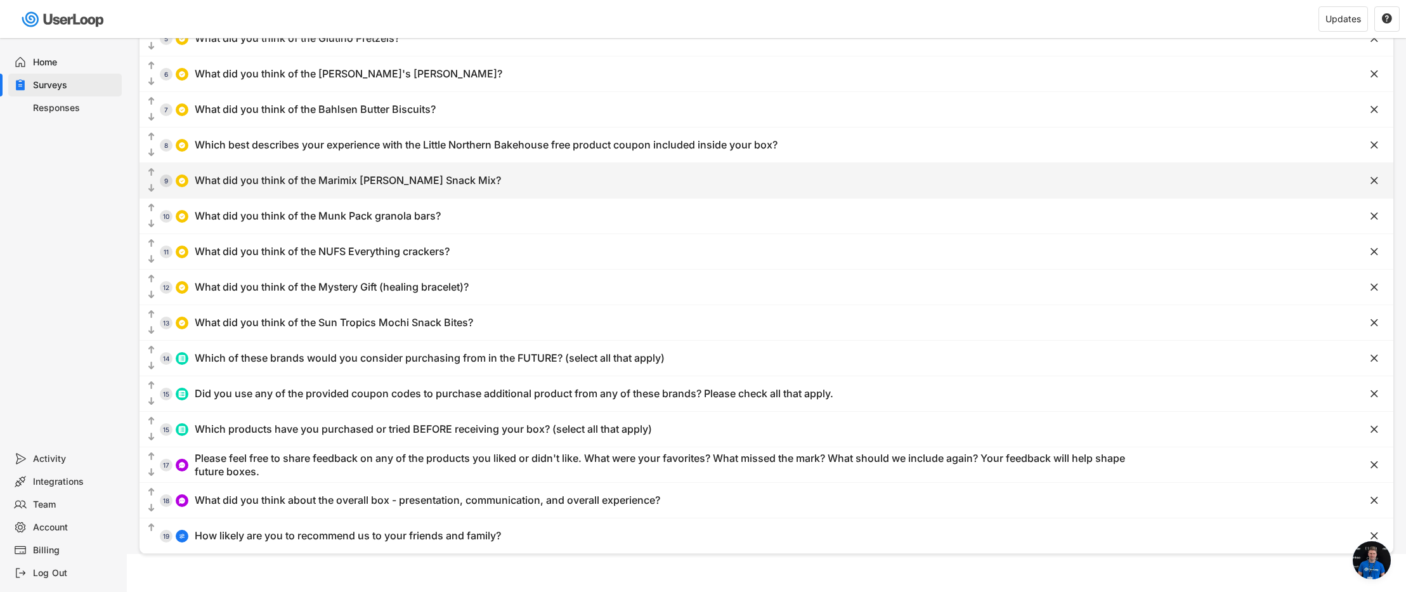
click at [446, 178] on div "What did you think of the Marimix [PERSON_NAME] Snack Mix?" at bounding box center [348, 180] width 306 height 13
type input "What did you think of the Marimix [PERSON_NAME] Snack Mix?"
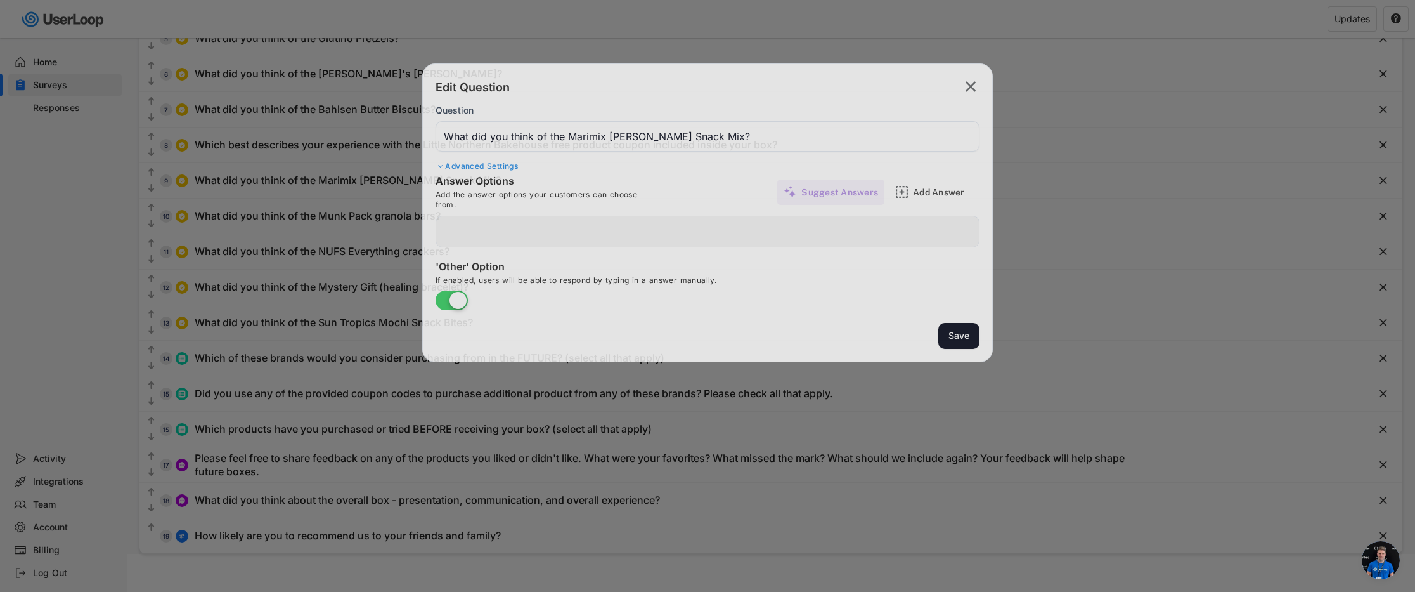
type input "I liked it a lot!"
type input "I didn't like it"
type input "I haven't tried it ... yet"
type input "I liked it somewhat"
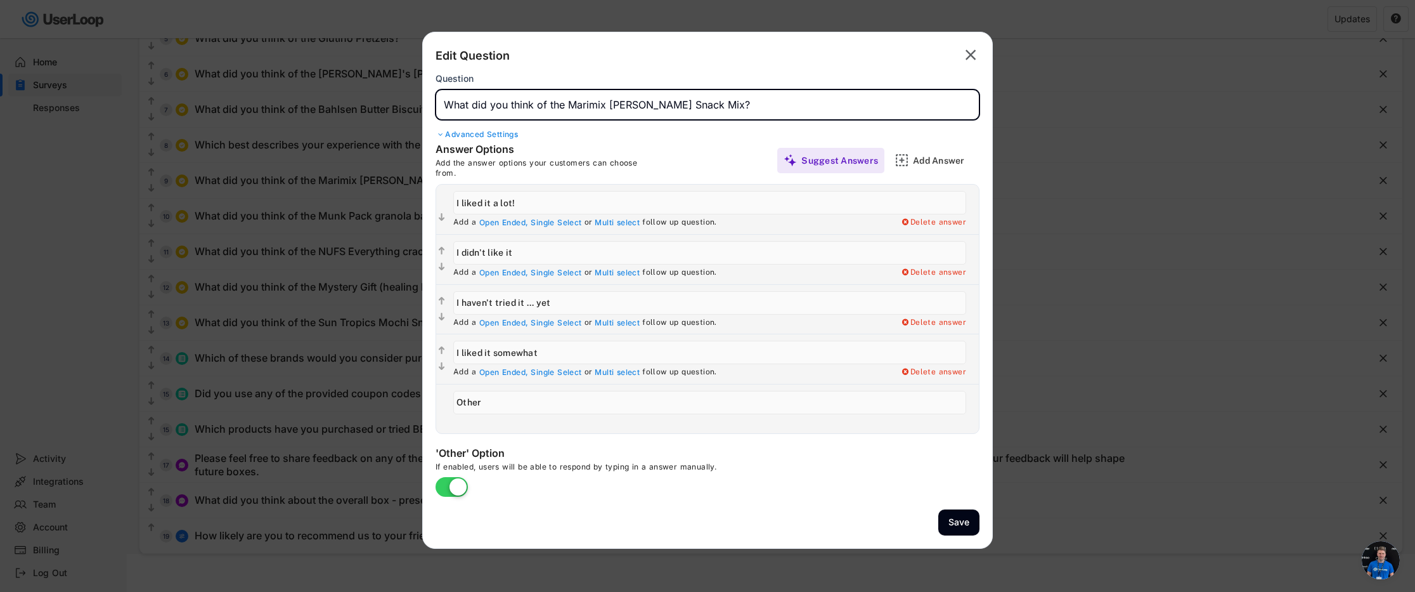
drag, startPoint x: 744, startPoint y: 105, endPoint x: 582, endPoint y: 107, distance: 161.7
click at [582, 107] on input "input" at bounding box center [708, 104] width 544 height 30
type input "What did you think of the [PERSON_NAME]'s Gone Crackers?"
click at [489, 203] on input "input" at bounding box center [709, 202] width 513 height 23
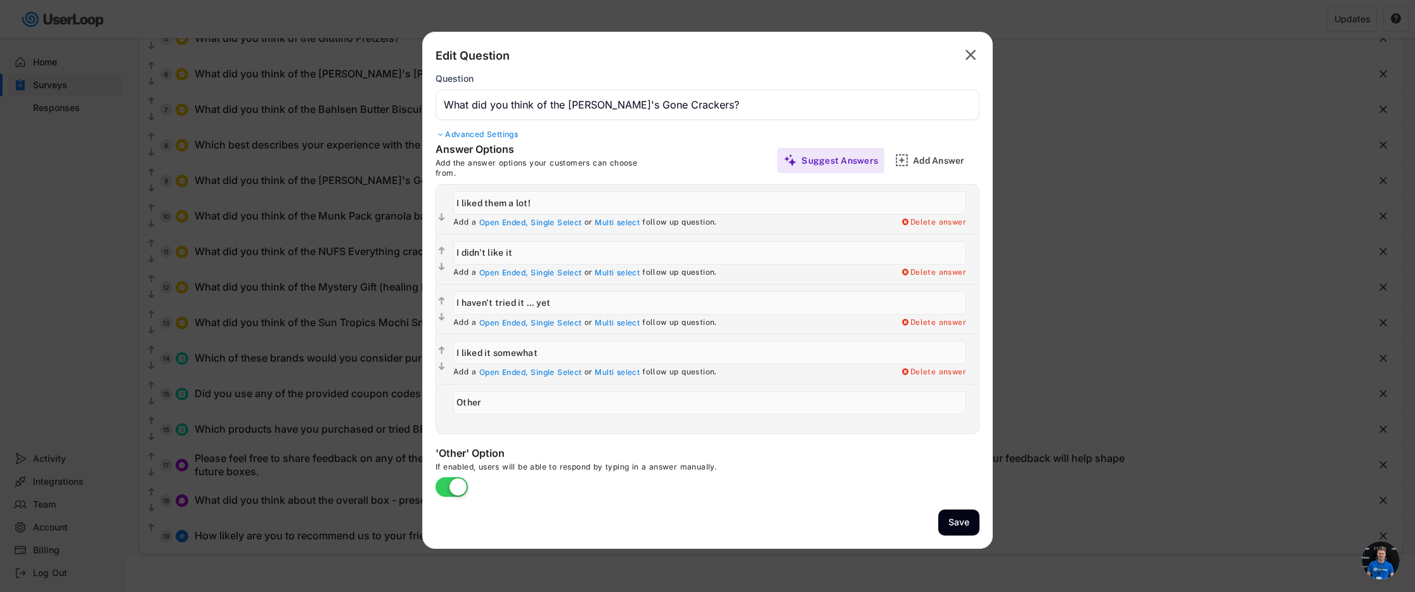
type input "I liked them a lot!"
click at [533, 243] on input "input" at bounding box center [709, 252] width 513 height 23
click at [540, 255] on input "input" at bounding box center [709, 252] width 513 height 23
type input "I didn't like them"
drag, startPoint x: 524, startPoint y: 304, endPoint x: 611, endPoint y: 328, distance: 90.3
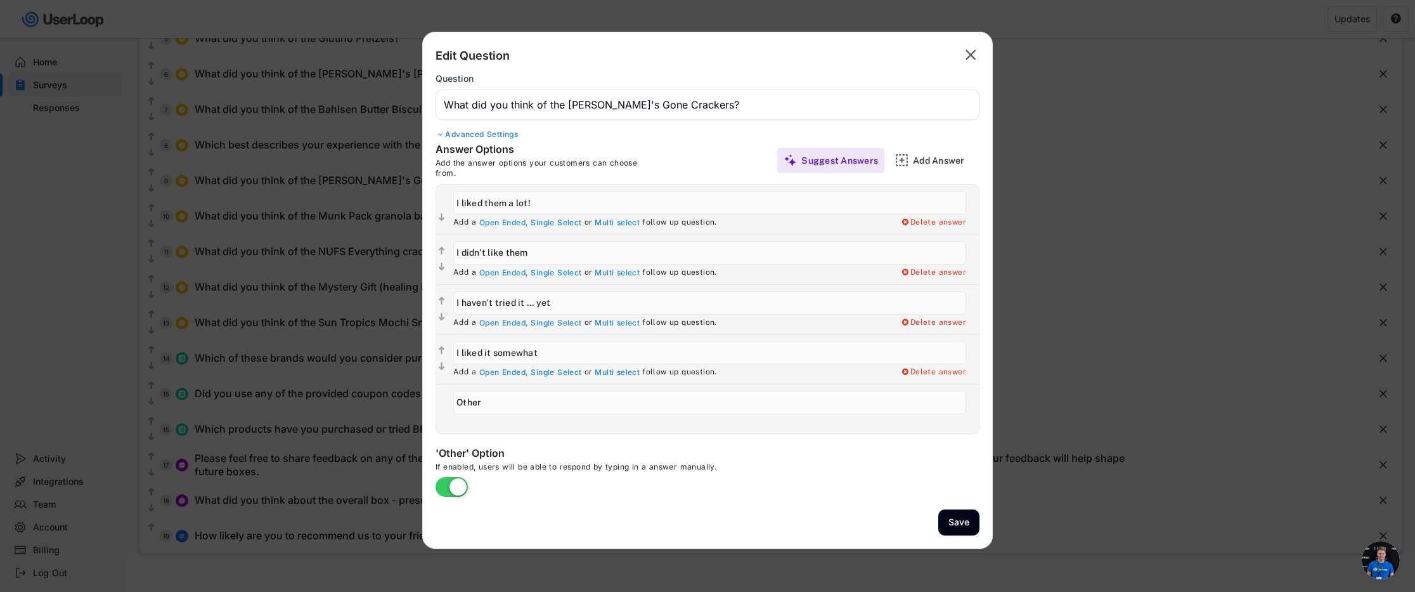
click at [524, 304] on input "input" at bounding box center [709, 302] width 513 height 23
type input "I haven't tried them ... yet"
drag, startPoint x: 489, startPoint y: 352, endPoint x: 541, endPoint y: 365, distance: 53.5
click at [489, 352] on input "input" at bounding box center [709, 351] width 513 height 23
type input "I liked them somewhat"
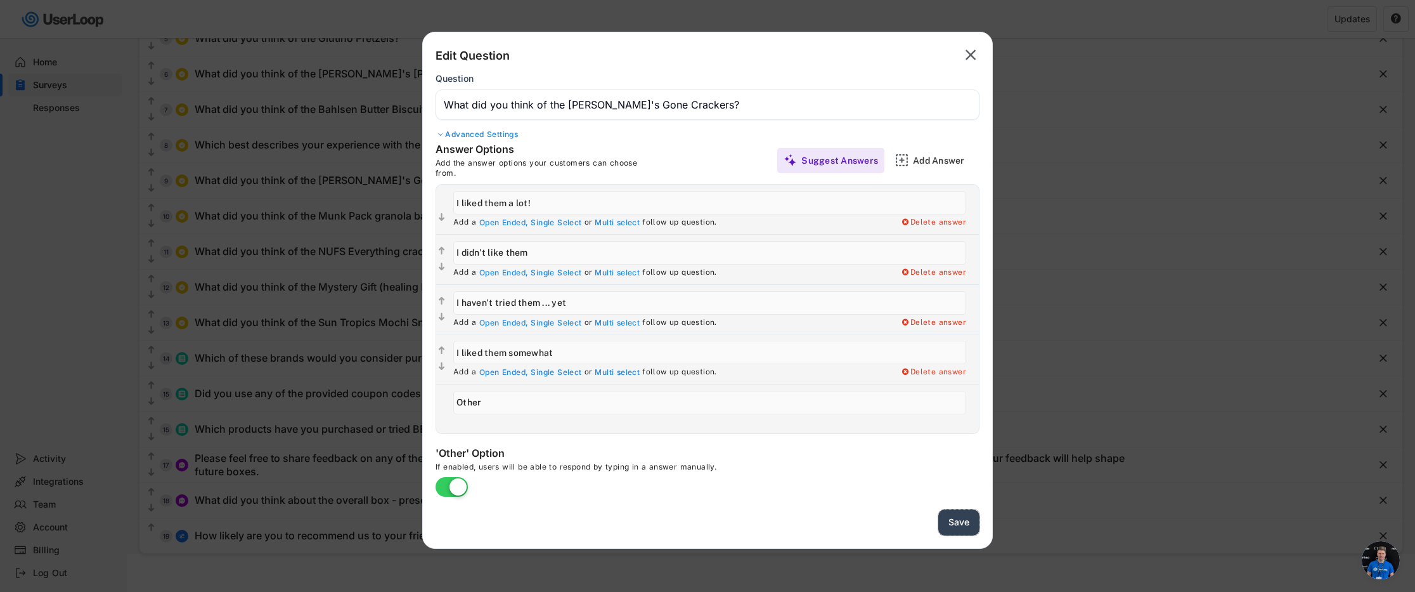
click at [963, 521] on button "Save" at bounding box center [958, 522] width 41 height 26
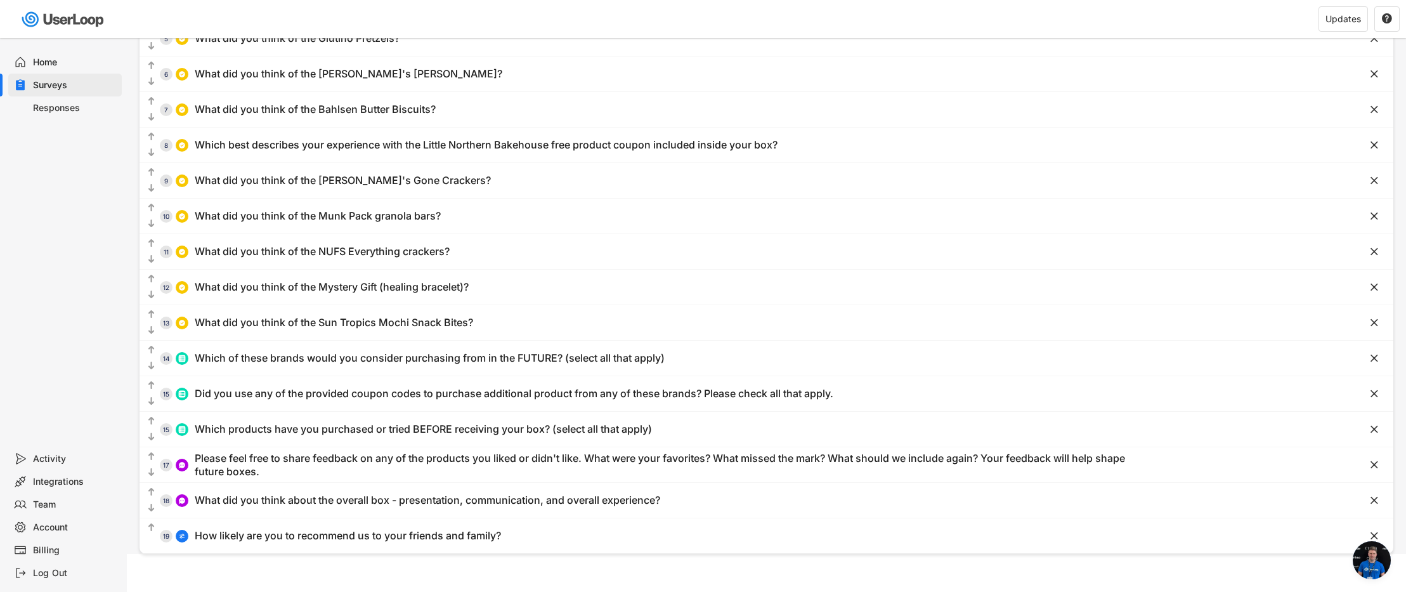
click at [49, 81] on div "Surveys" at bounding box center [75, 85] width 84 height 12
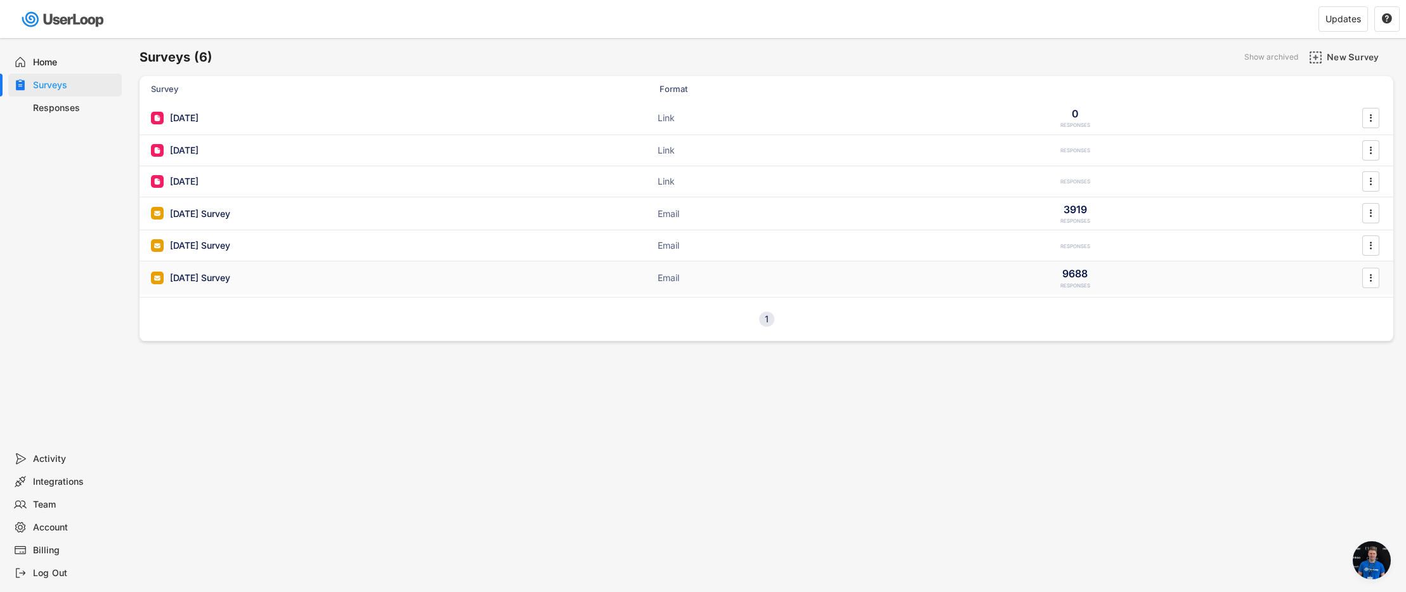
click at [220, 280] on div "[DATE] Survey" at bounding box center [200, 277] width 60 height 13
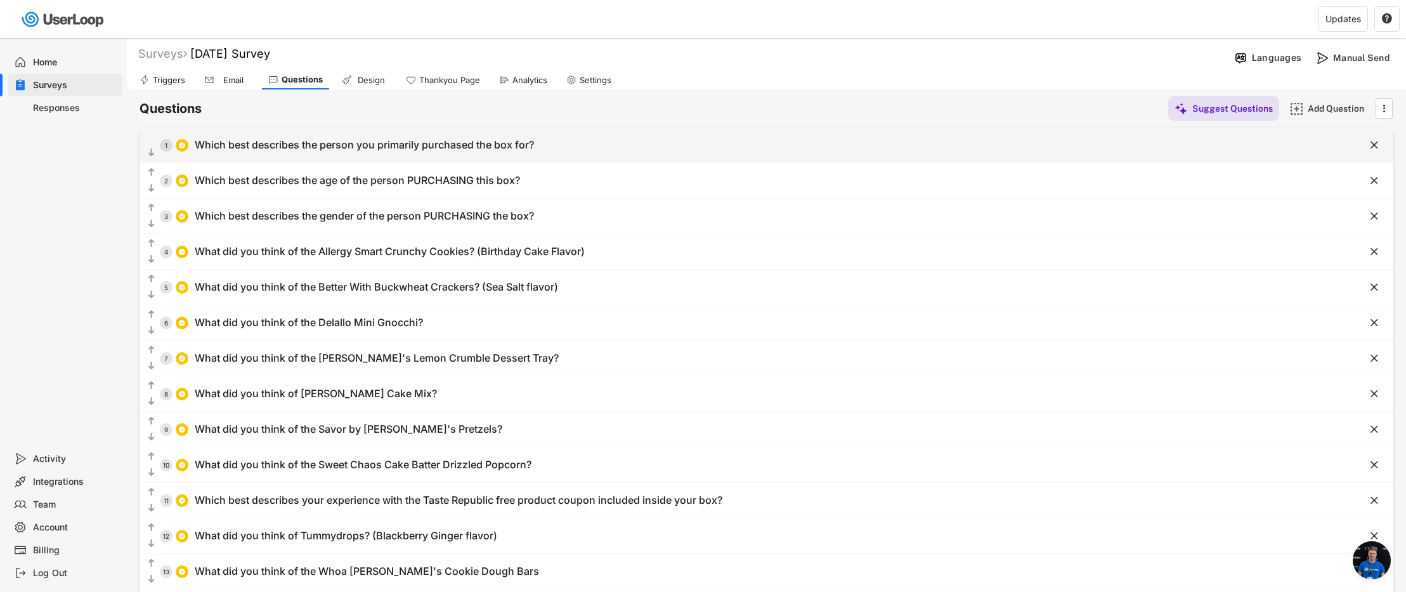
click at [276, 150] on div "Which best describes the person you primarily purchased the box for?" at bounding box center [364, 144] width 339 height 13
type input "Which best describes the person you primarily purchased the box for?"
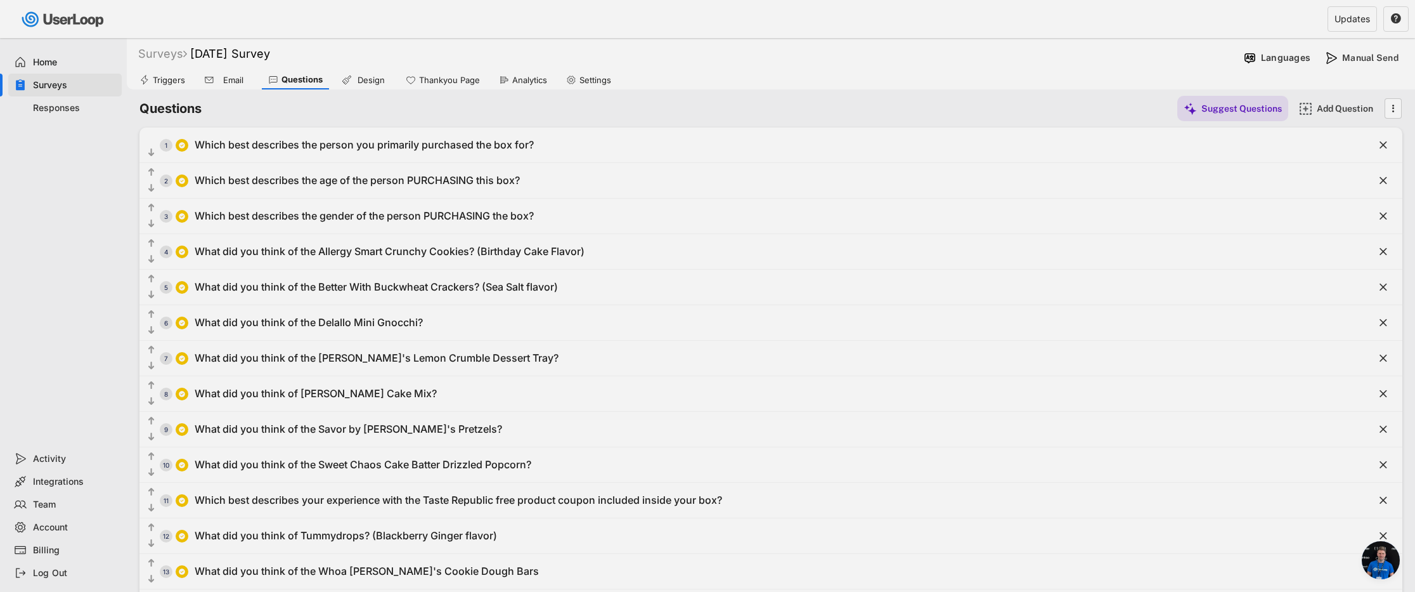
type input "Myself"
type input "My spouse/partner/significant other"
type input "My child (under 18)"
type input "My child (over 18)"
type input "My adult parent/sibling/family member"
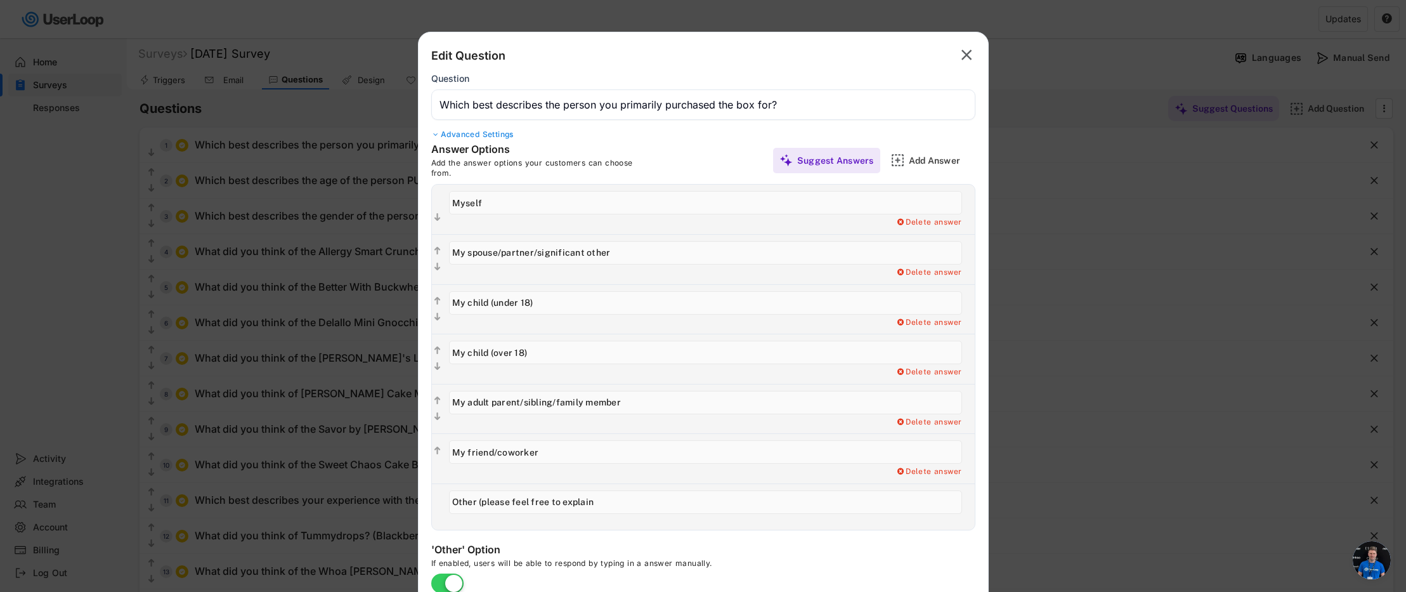
click at [261, 181] on div at bounding box center [703, 296] width 1406 height 592
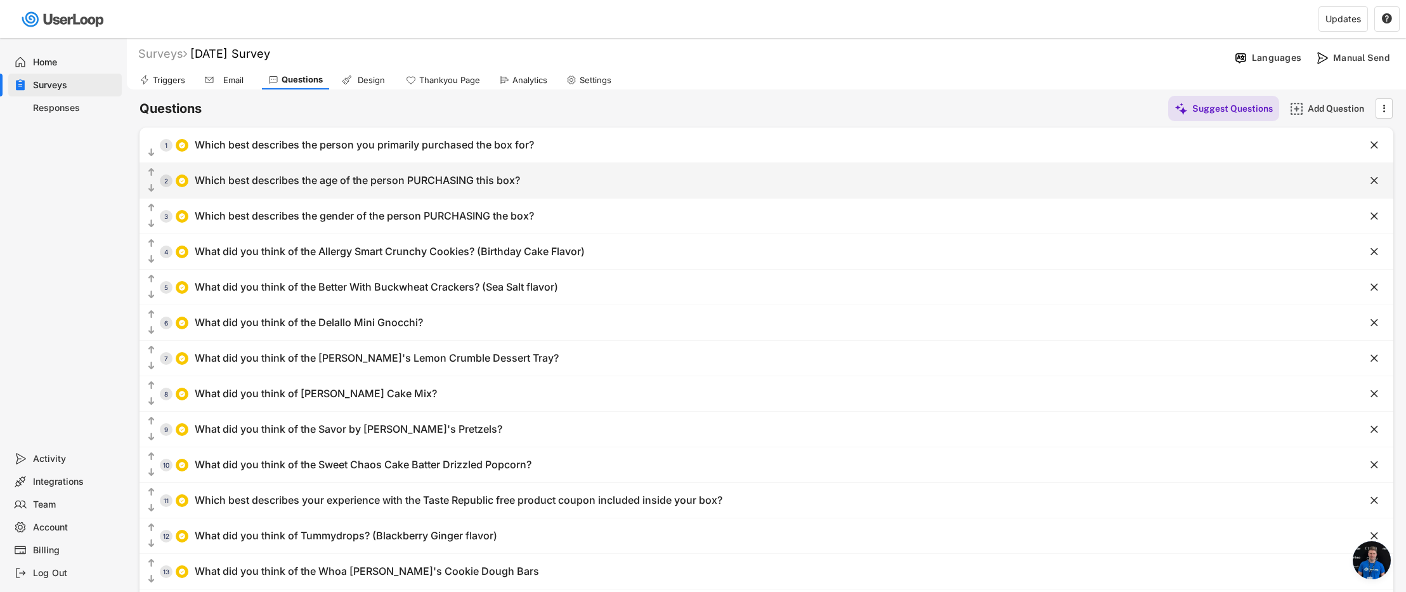
click at [263, 182] on div "Which best describes the age of the person PURCHASING this box?" at bounding box center [357, 180] width 325 height 13
type input "Which best describes the age of the person PURCHASING this box?"
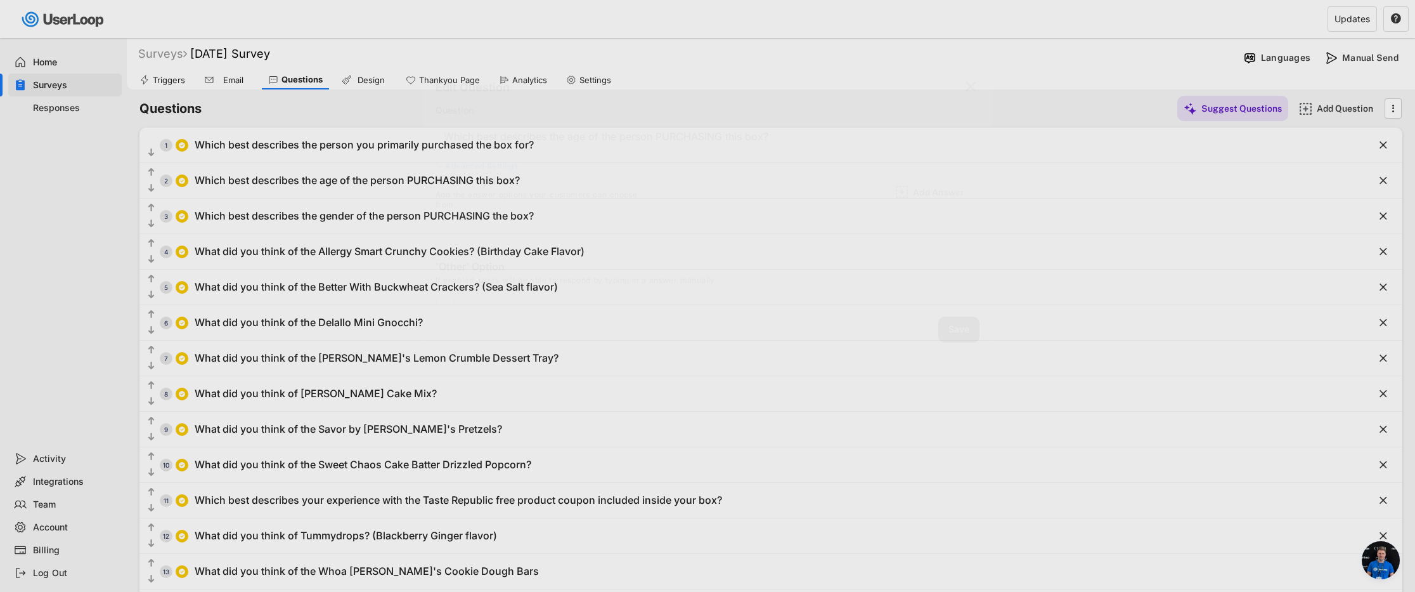
type input "Under 25"
type input "26-34"
type input "35-49"
type input "50-64"
type input "65+"
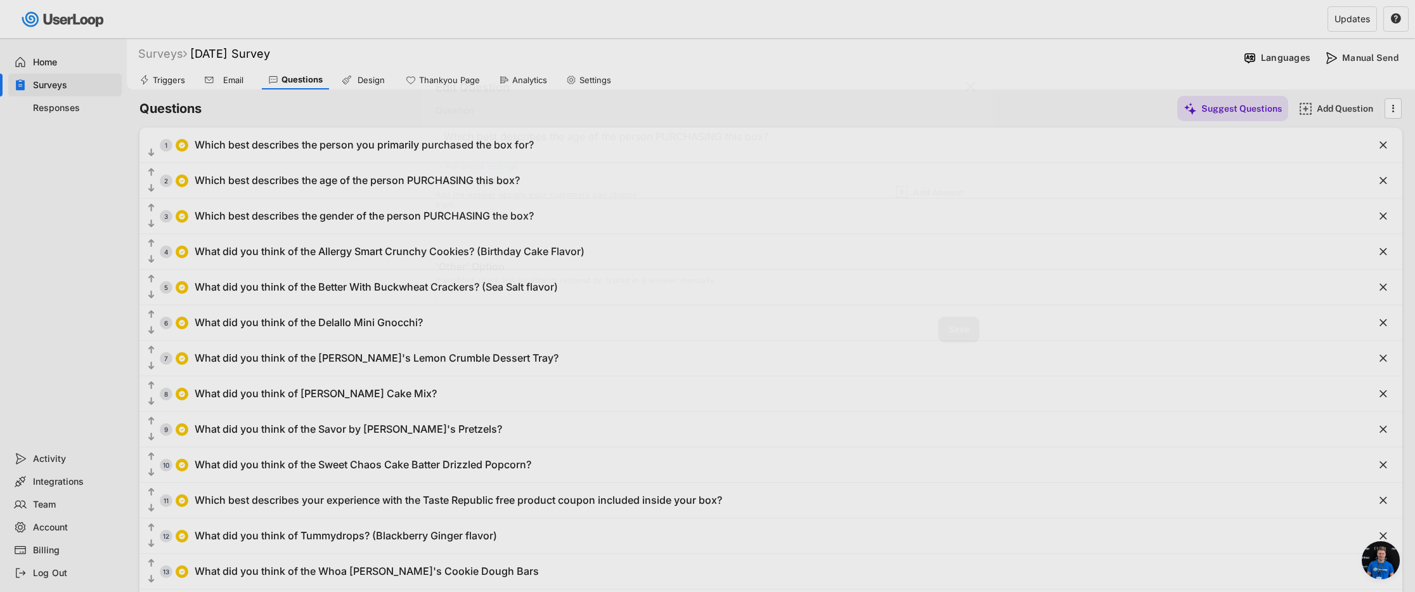
type input "Prefer not to answer"
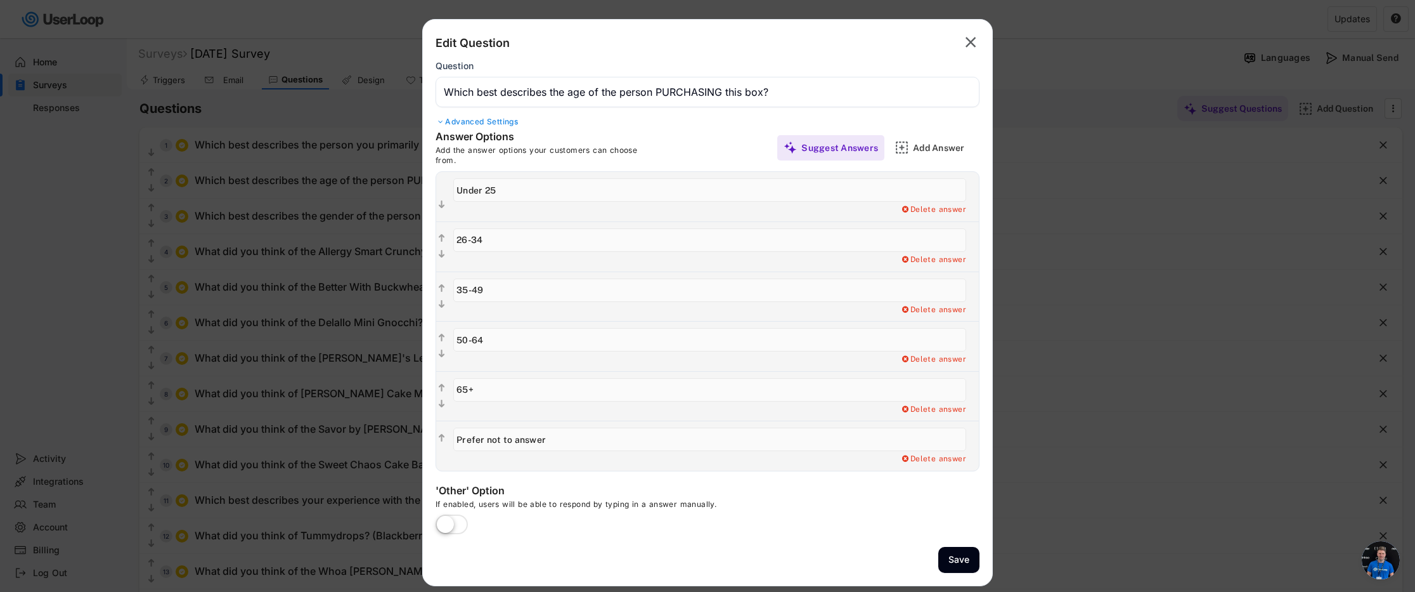
click at [251, 292] on div at bounding box center [707, 296] width 1415 height 592
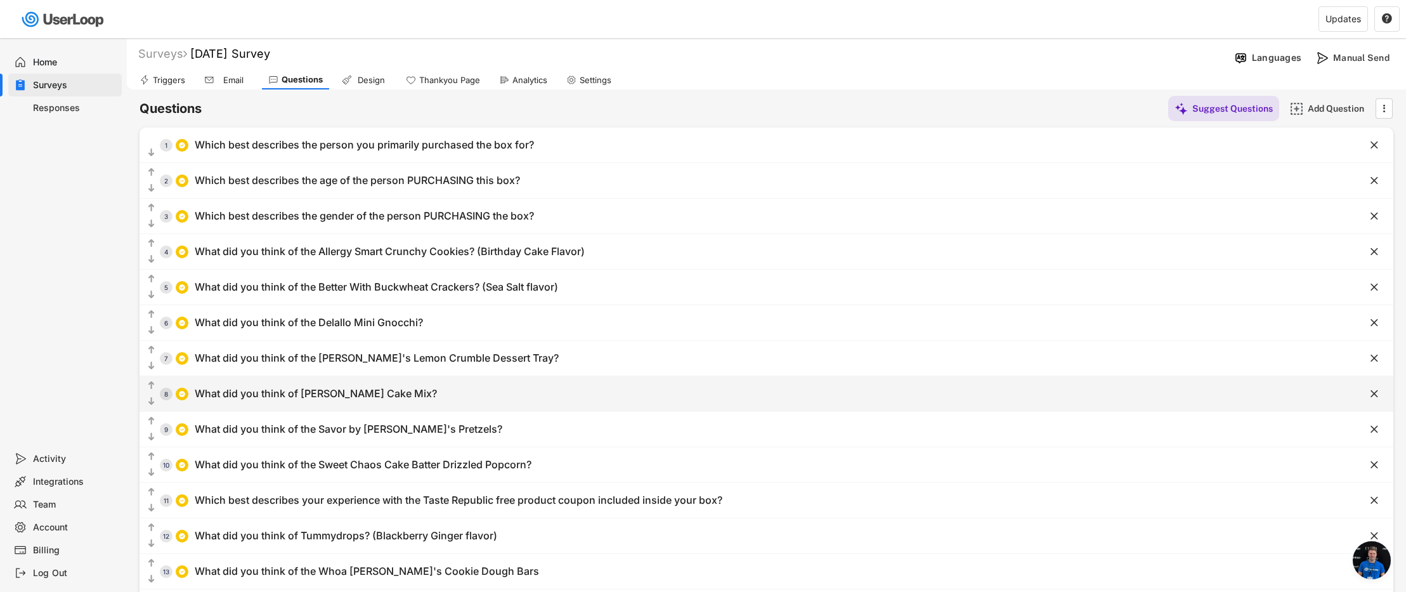
click at [321, 395] on div "What did you think of [PERSON_NAME] Cake Mix?" at bounding box center [316, 393] width 242 height 13
type input "What did you think of [PERSON_NAME] Cake Mix?"
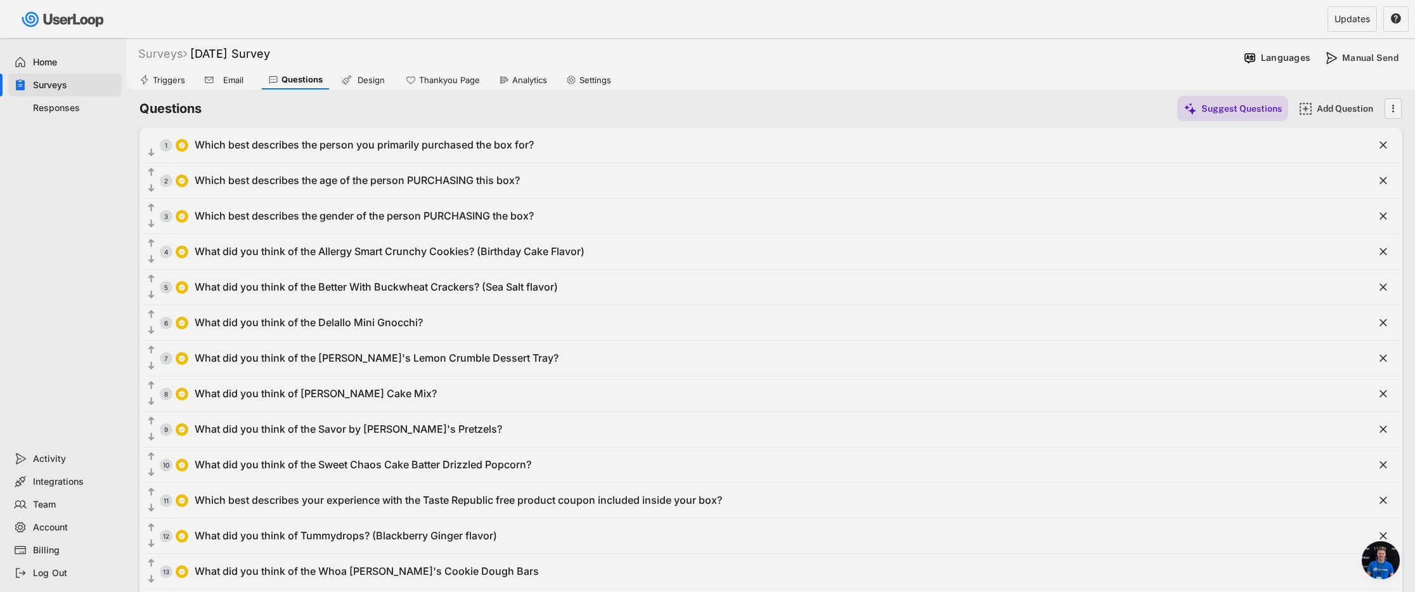
type input "I liked it a lot"
type input "I liked it somewhat"
type input "I didn't like it"
type input "I haven't tried it ... yet"
type input "Other"
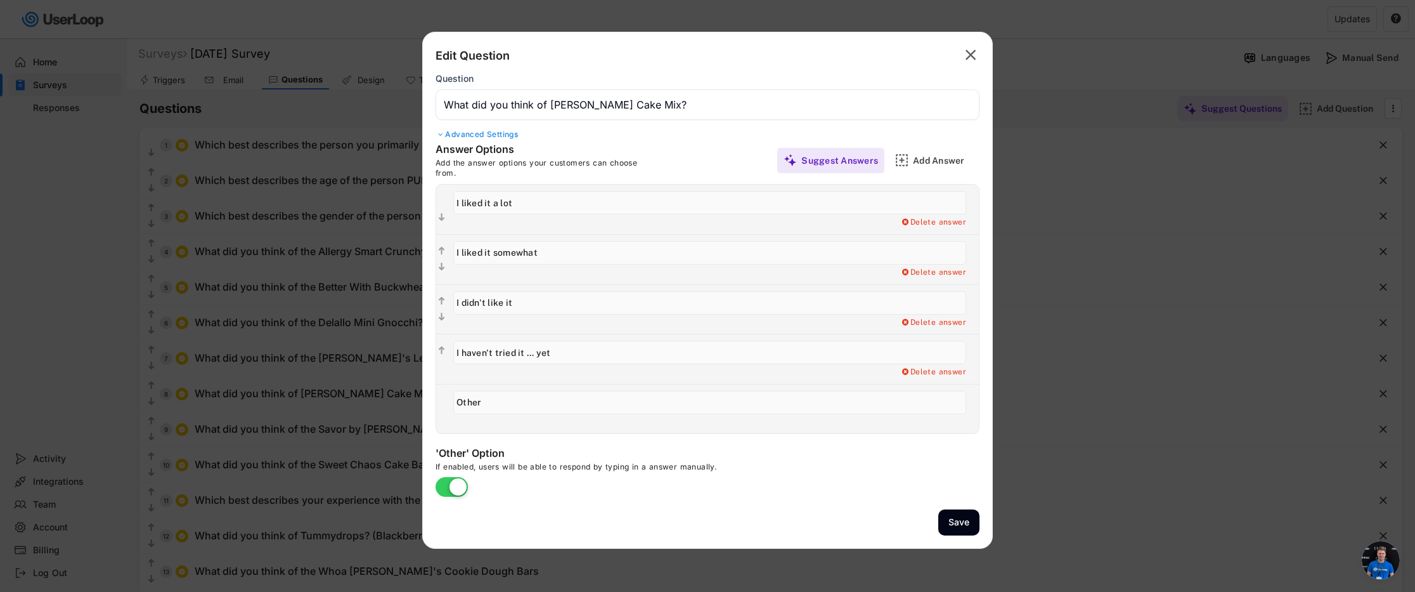
click at [302, 448] on div at bounding box center [707, 296] width 1415 height 592
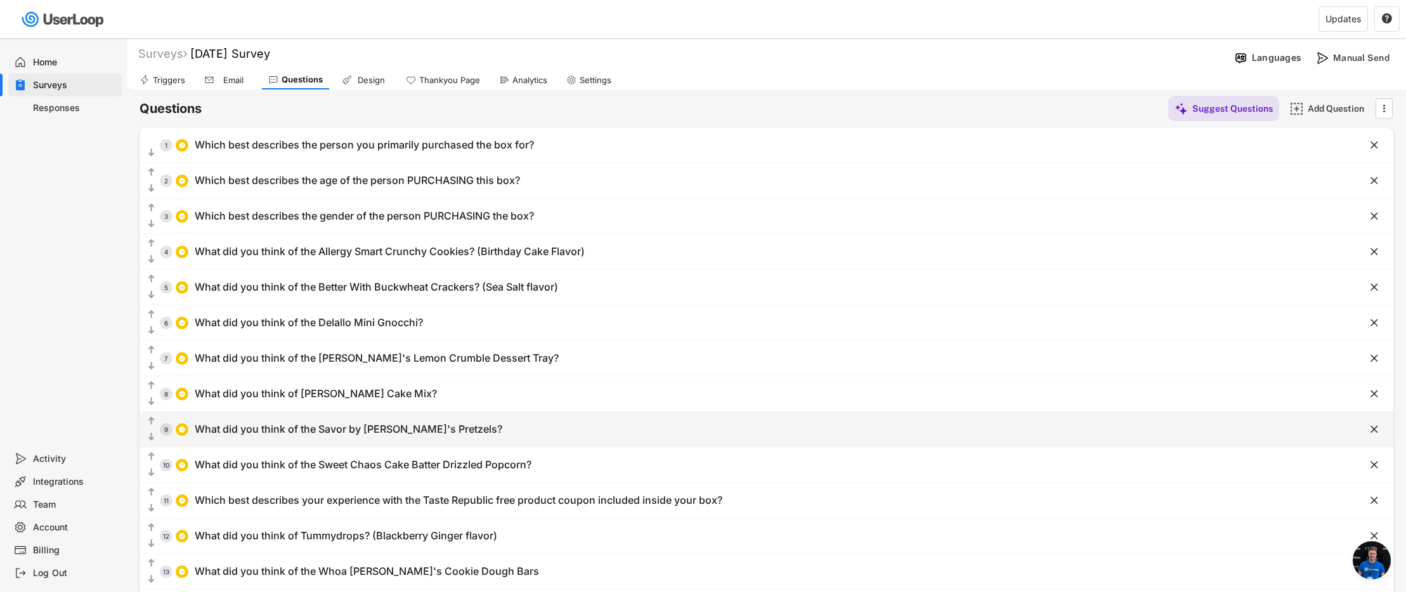
click at [305, 430] on div "What did you think of the Savor by [PERSON_NAME]'s Pretzels?" at bounding box center [348, 428] width 307 height 13
type input "What did you think of the Savor by [PERSON_NAME]'s Pretzels?"
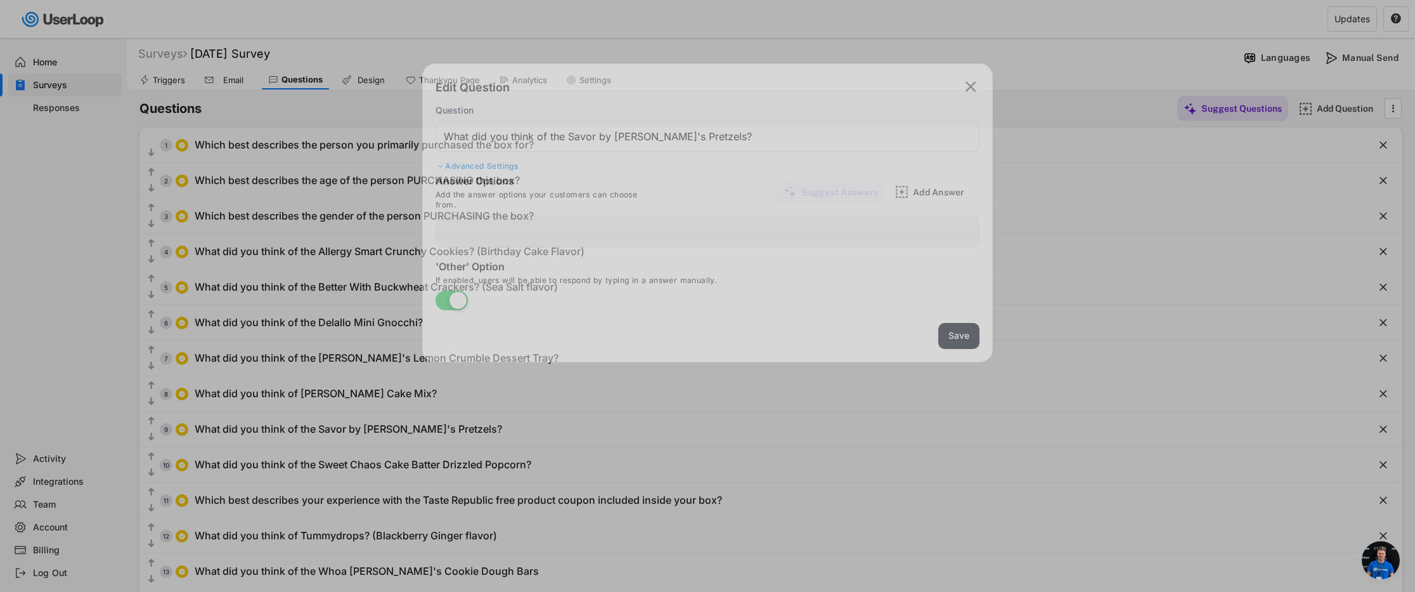
type input "I haven't tried it... yet"
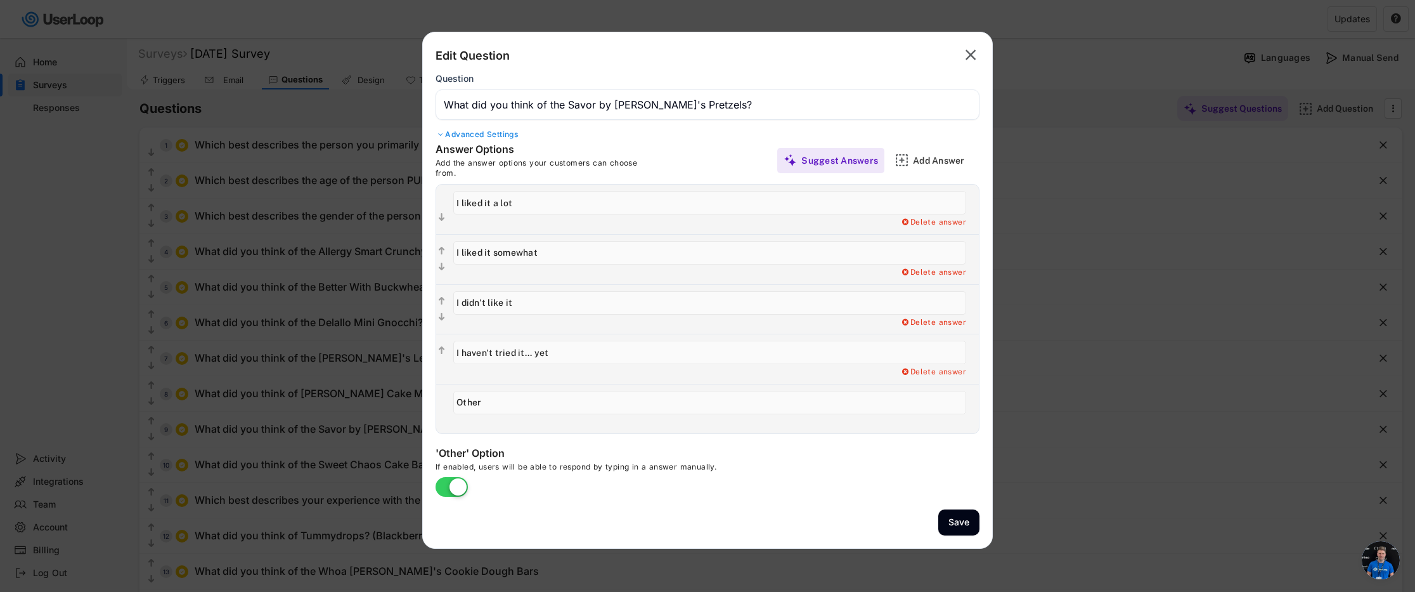
click at [974, 60] on text "" at bounding box center [971, 55] width 11 height 18
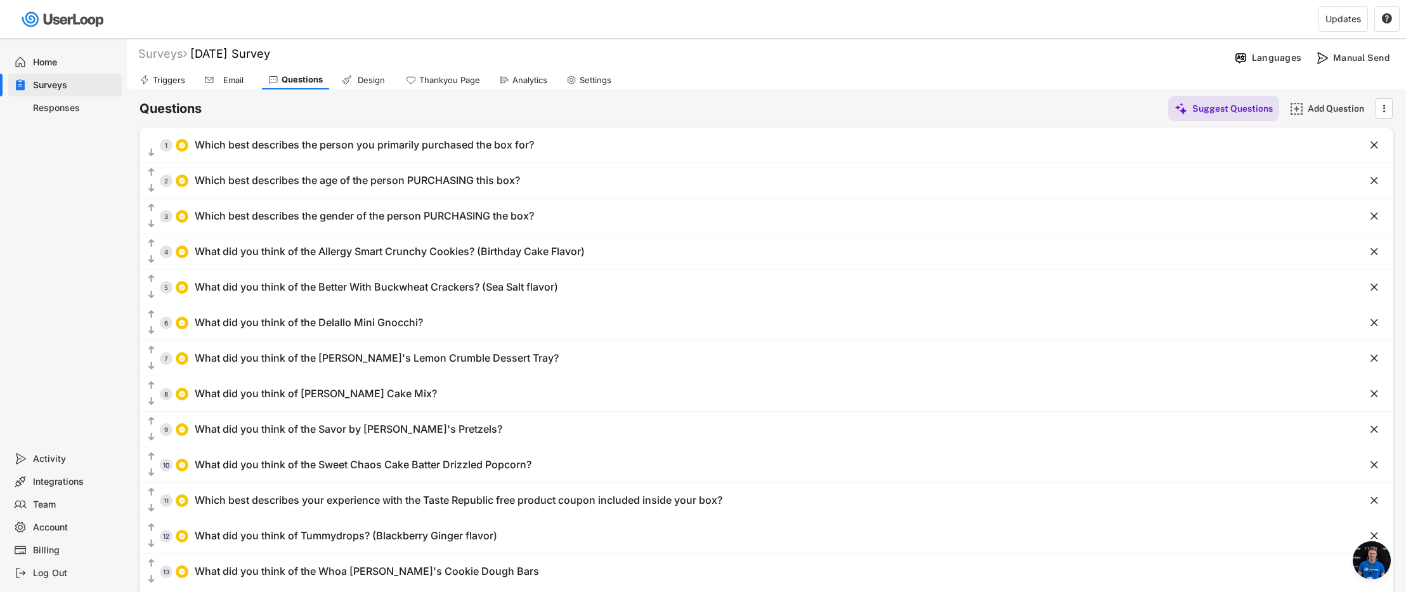
click at [72, 64] on div "Home" at bounding box center [75, 62] width 84 height 12
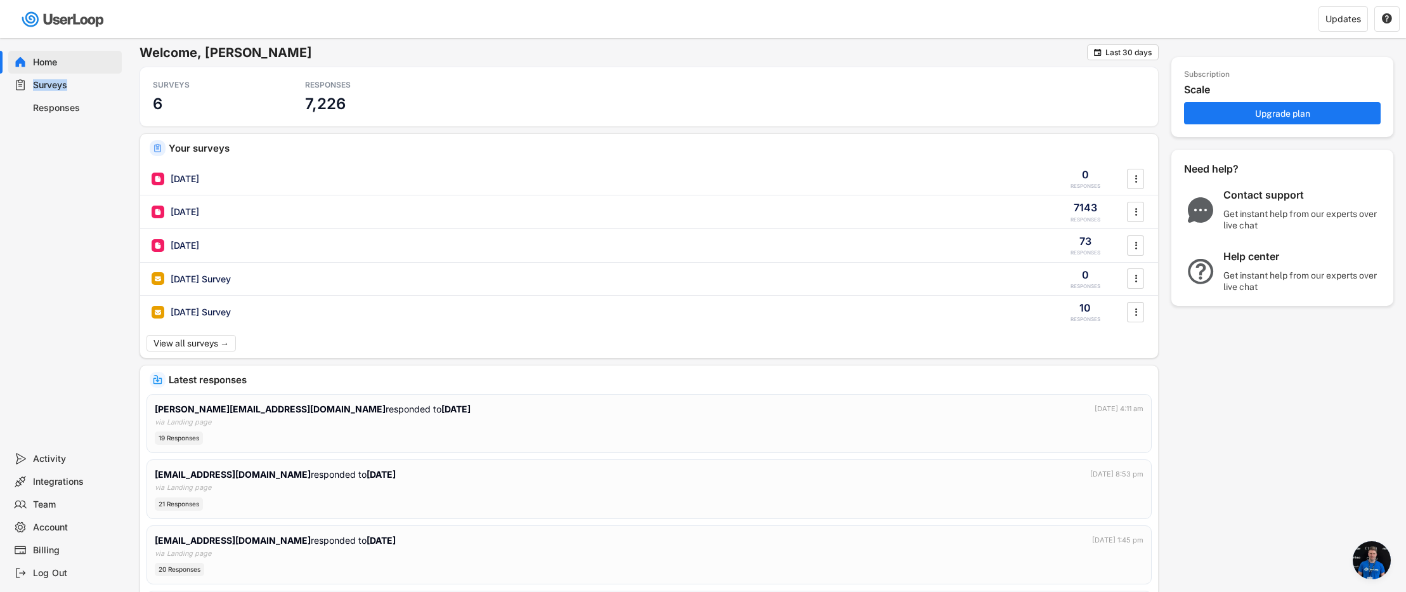
click at [65, 79] on div "Surveys" at bounding box center [75, 85] width 84 height 12
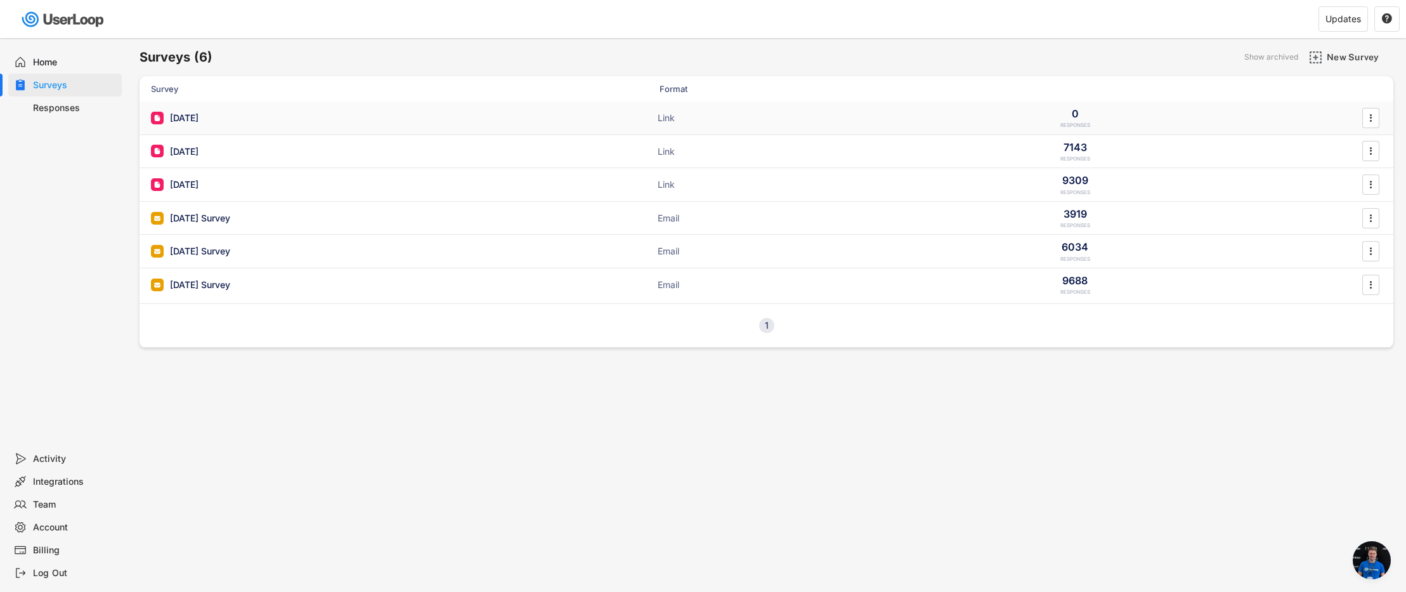
click at [198, 113] on div "[DATE]" at bounding box center [184, 118] width 29 height 13
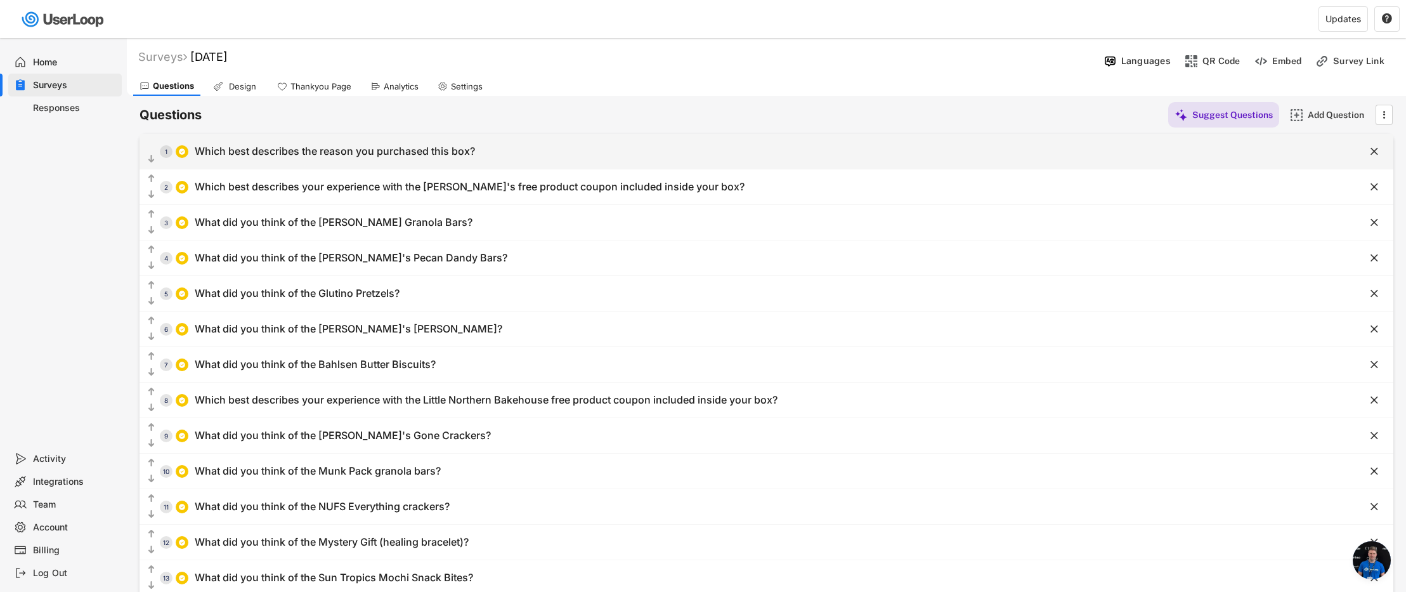
click at [379, 152] on div "Which best describes the reason you purchased this box?" at bounding box center [335, 151] width 280 height 13
type input "Which best describes the reason you purchased this box?"
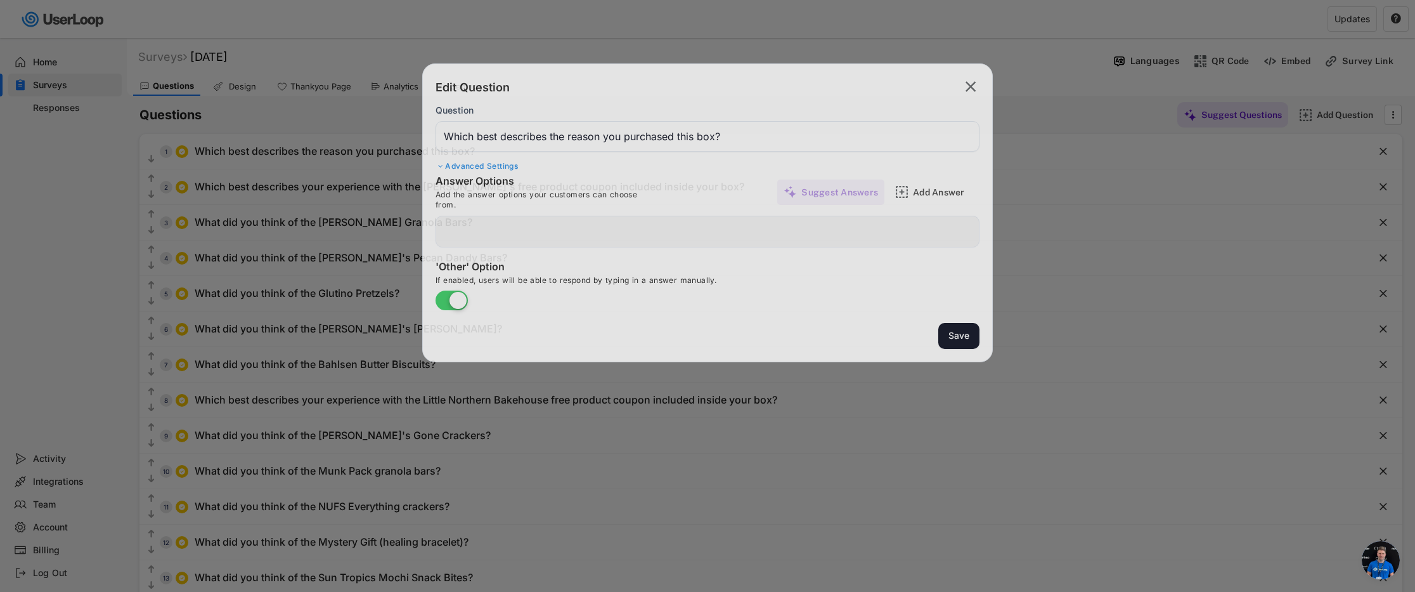
type input "I or someone in my household has a gluten intolerance/sensitivity"
type input "I or someone in my household follows a gluten-free diet for other reasons"
type input "I purchased it for someone outside of my household who follows a gluten-free di…"
type input "I or someone in my household has [MEDICAL_DATA]"
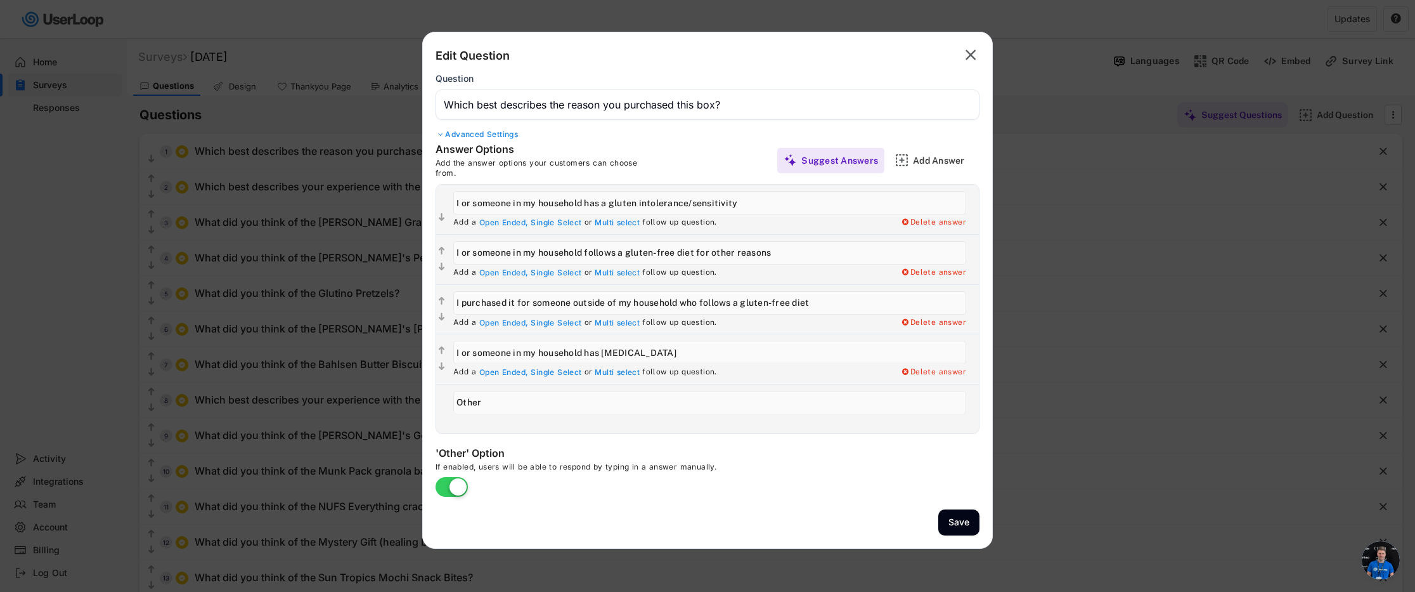
click at [974, 52] on text "" at bounding box center [971, 55] width 11 height 18
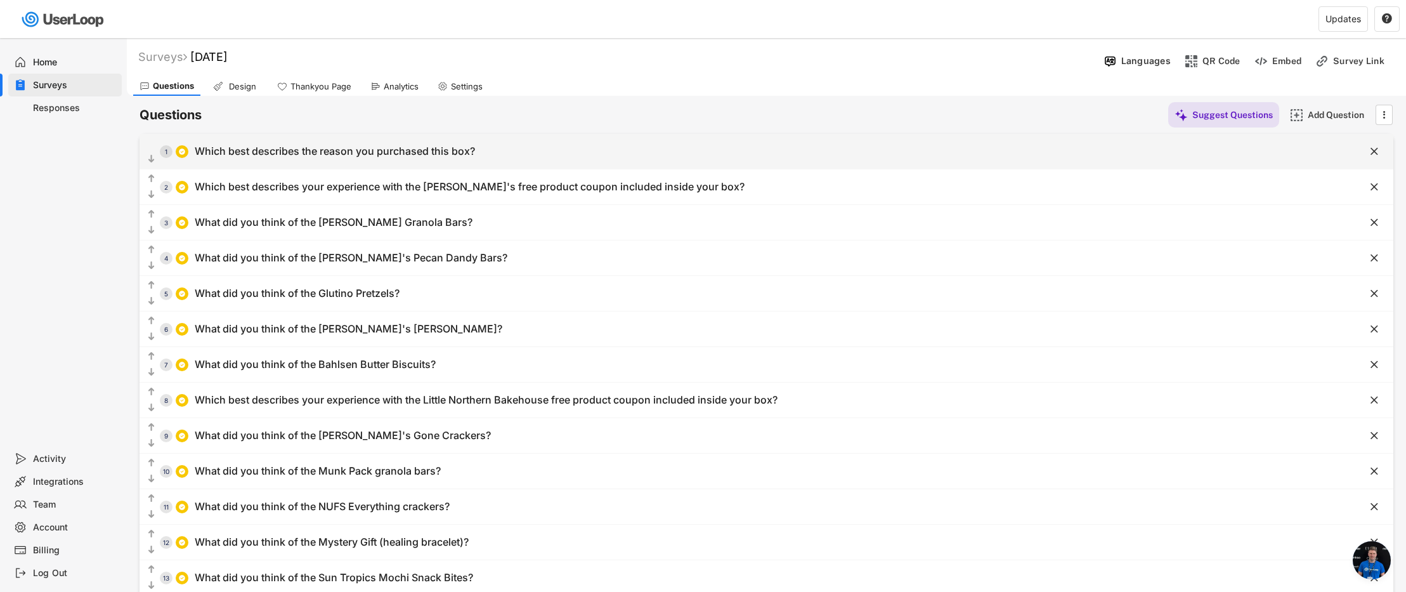
click at [425, 148] on div "Which best describes the reason you purchased this box?" at bounding box center [335, 151] width 280 height 13
type input "Which best describes the reason you purchased this box?"
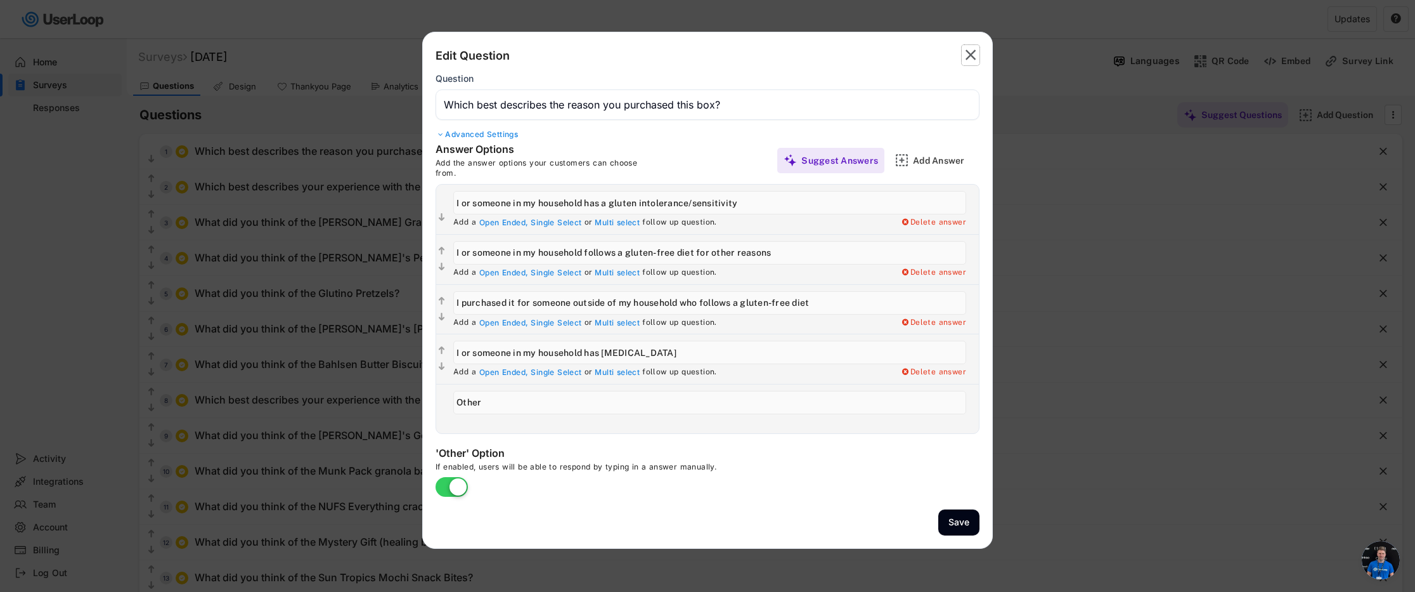
click at [970, 58] on text "" at bounding box center [971, 55] width 11 height 18
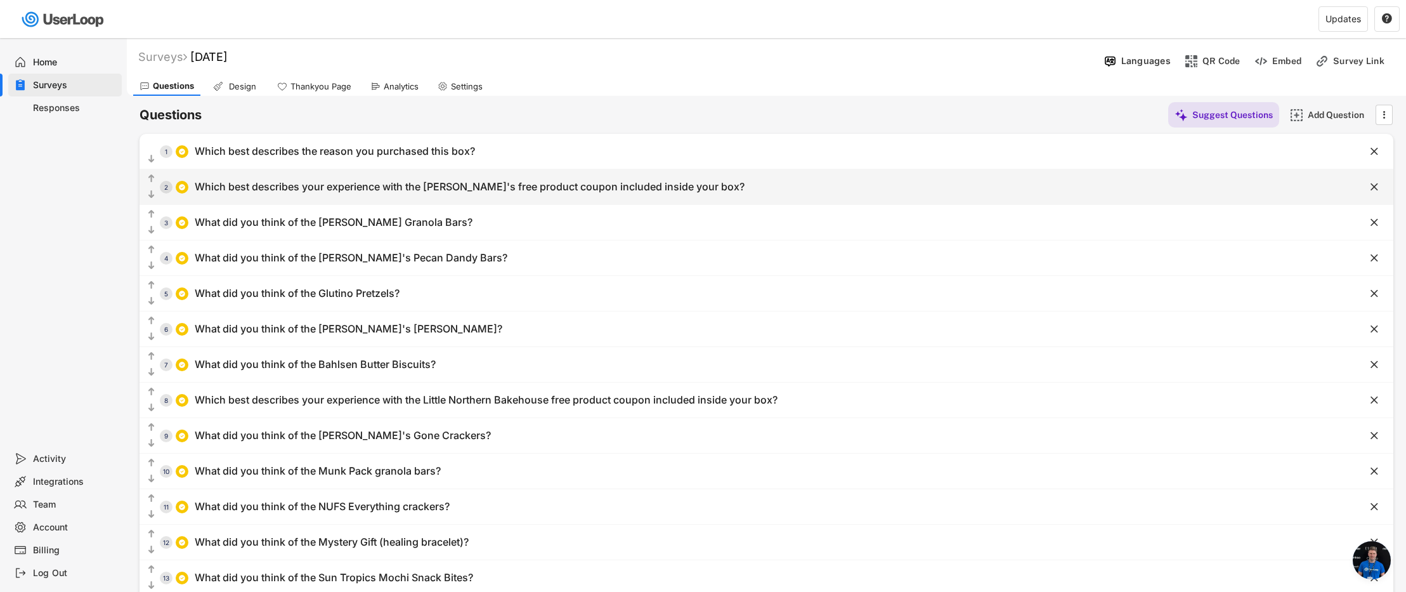
click at [394, 179] on div "  2 Which best describes your experience with the [PERSON_NAME]'s free produc…" at bounding box center [734, 186] width 1190 height 29
type input "Which best describes your experience with the [PERSON_NAME]'s free product coup…"
type input "I redeemed my coupon and liked/enjoyed what I got."
type input "I redeemed my coupon and didn't like/indifferent about what I got."
type input "I haven't redeemed my coupon yet but I plan to soon."
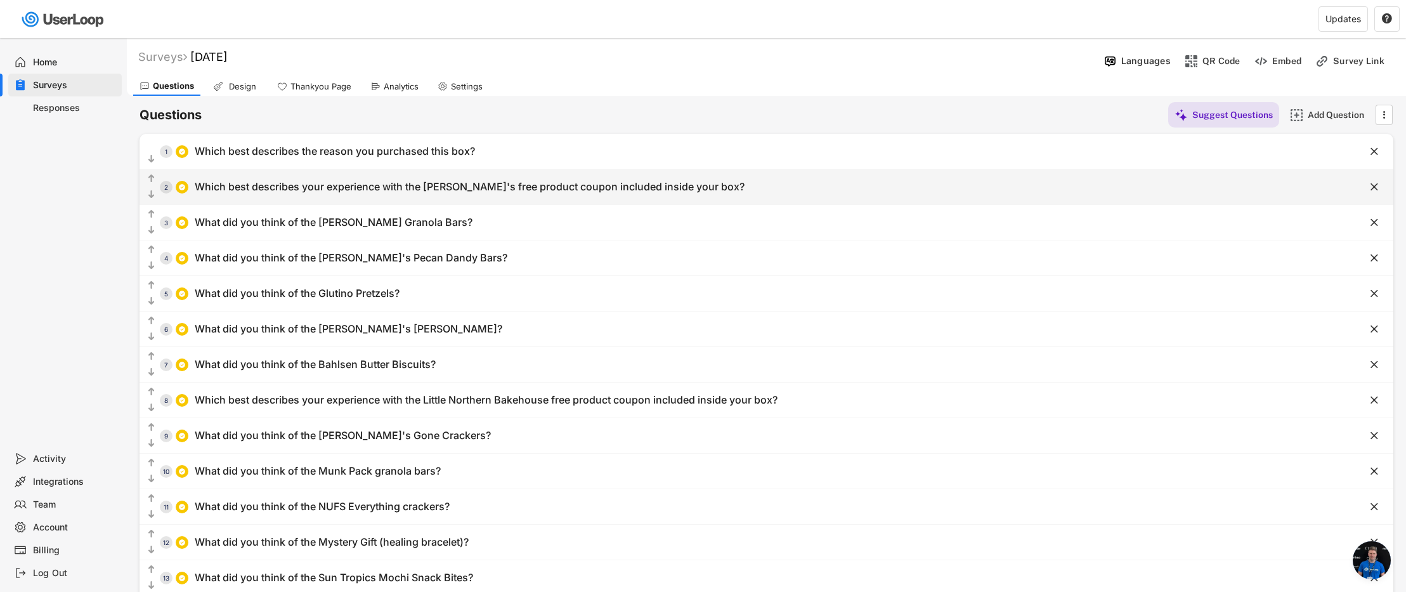
type input "There isn't a store near me that carries Caulipower products, so I haven't been…"
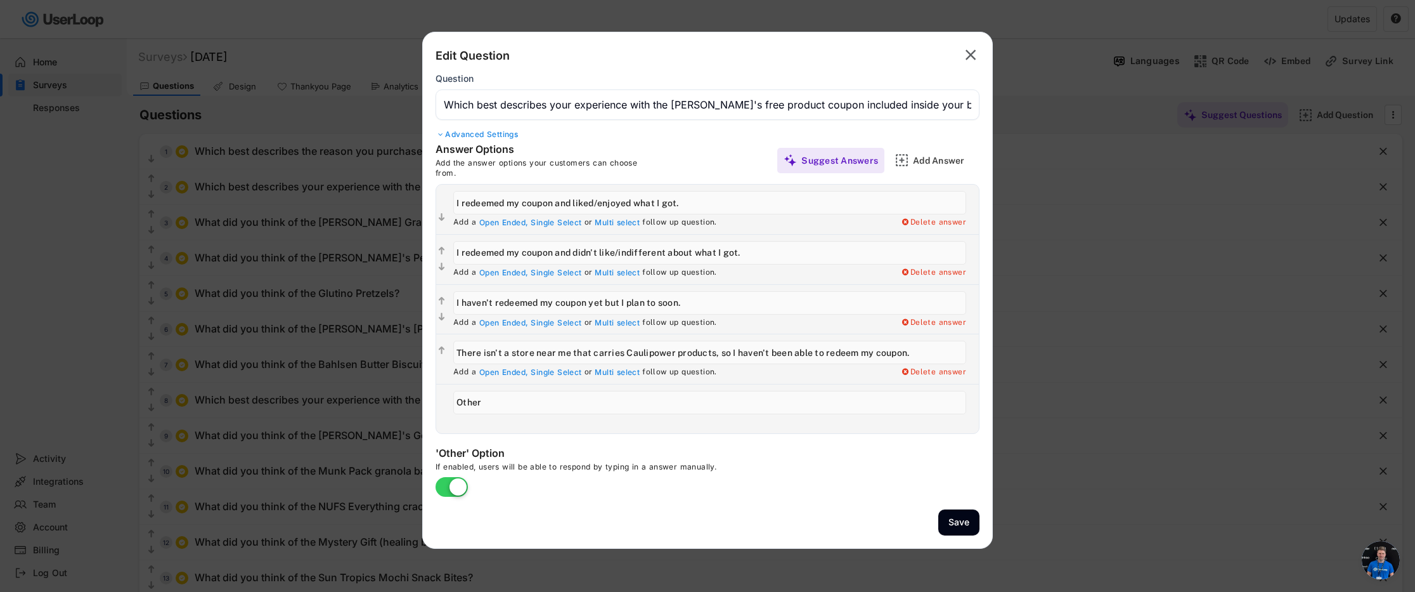
click at [722, 209] on input "input" at bounding box center [709, 202] width 513 height 23
type input "I redeemed my coupon and liked/enjoyed what I got"
click at [765, 254] on input "input" at bounding box center [709, 252] width 513 height 23
type input "I redeemed my coupon and didn't like/indifferent about what I got"
click at [706, 307] on input "input" at bounding box center [709, 302] width 513 height 23
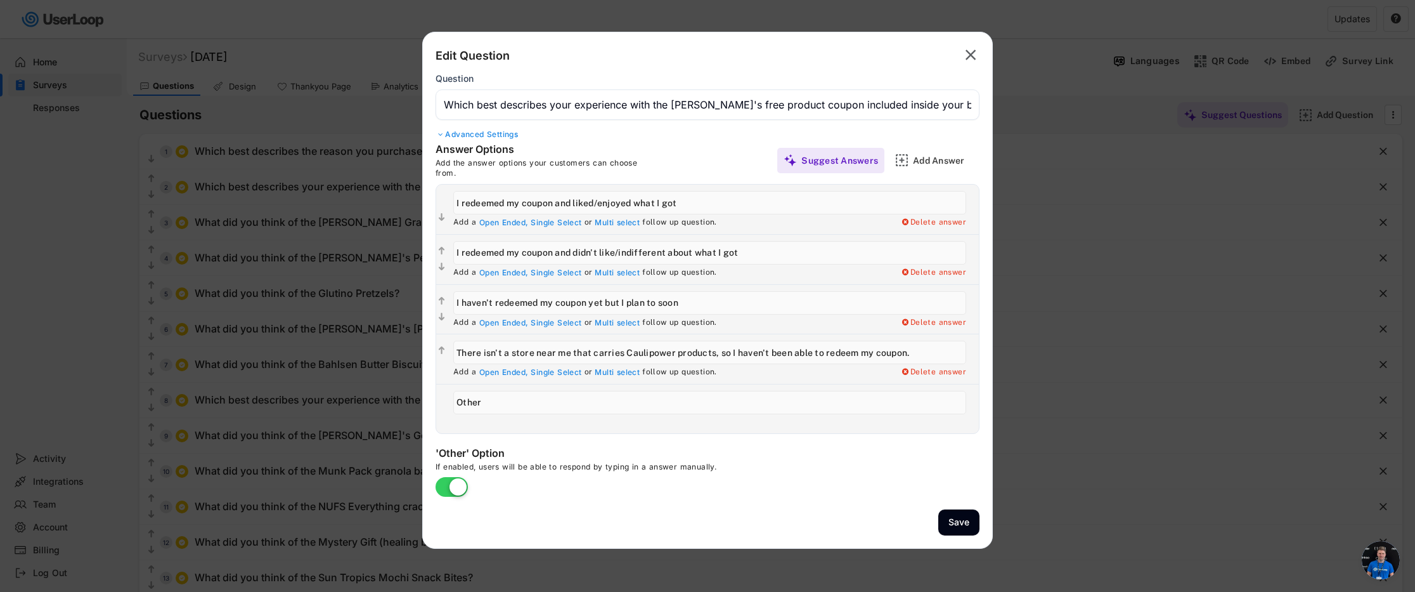
type input "I haven't redeemed my coupon yet but I plan to soon"
click at [941, 353] on input "input" at bounding box center [709, 351] width 513 height 23
type input "There isn't a store near me that carries Caulipower products, so I haven't been…"
click at [964, 524] on button "Save" at bounding box center [958, 522] width 41 height 26
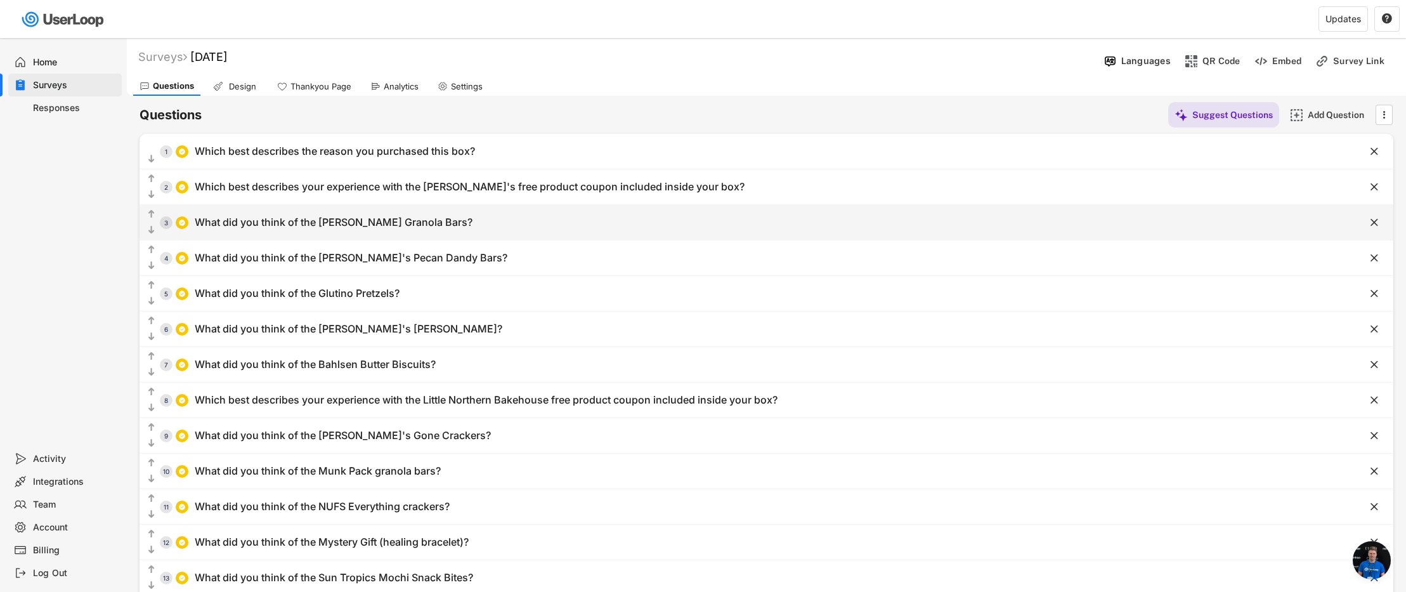
click at [297, 226] on div "What did you think of the [PERSON_NAME] Granola Bars?" at bounding box center [334, 222] width 278 height 13
type input "What did you think of the [PERSON_NAME] Granola Bars?"
type input "I liked them a lot"
type input "I didn't like them"
type input "I liked them somewhat"
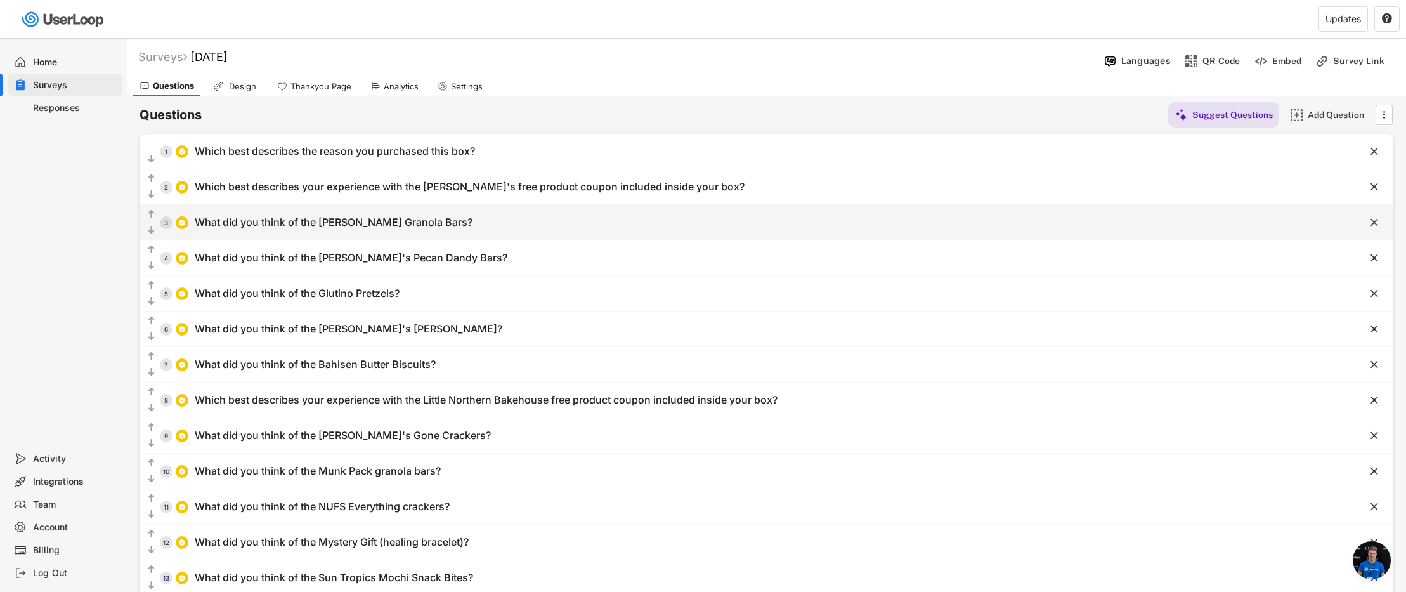
type input "Other"
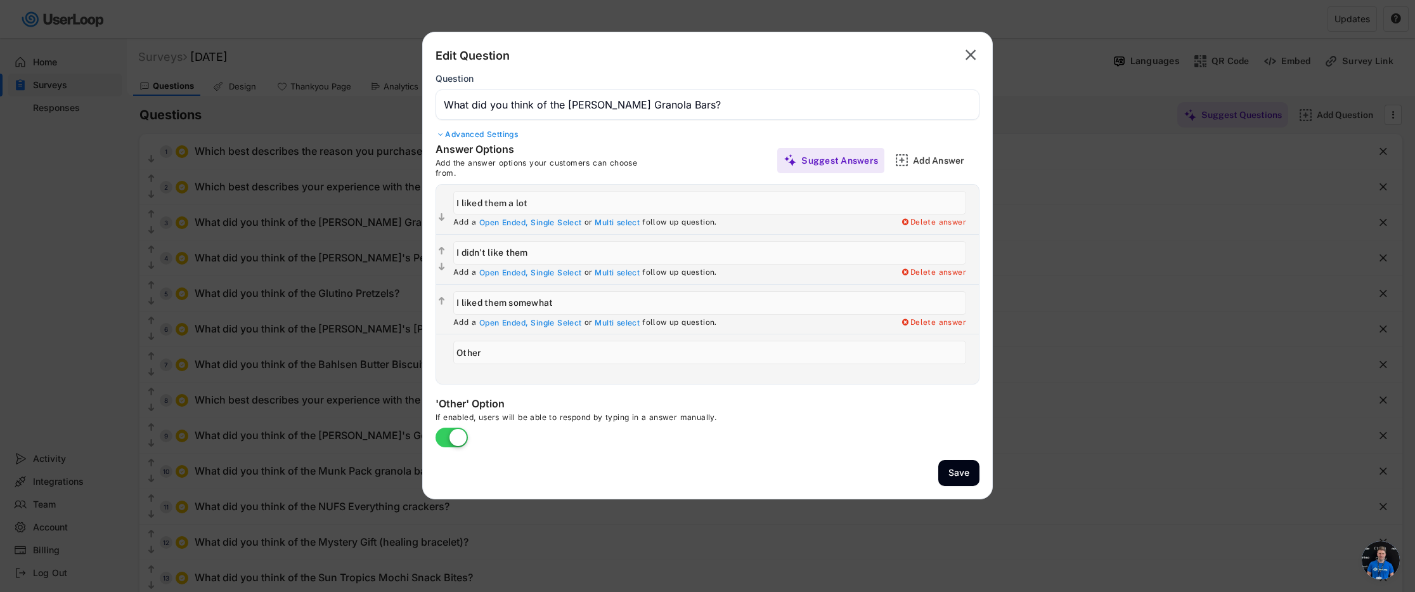
click at [973, 55] on text "" at bounding box center [971, 55] width 11 height 18
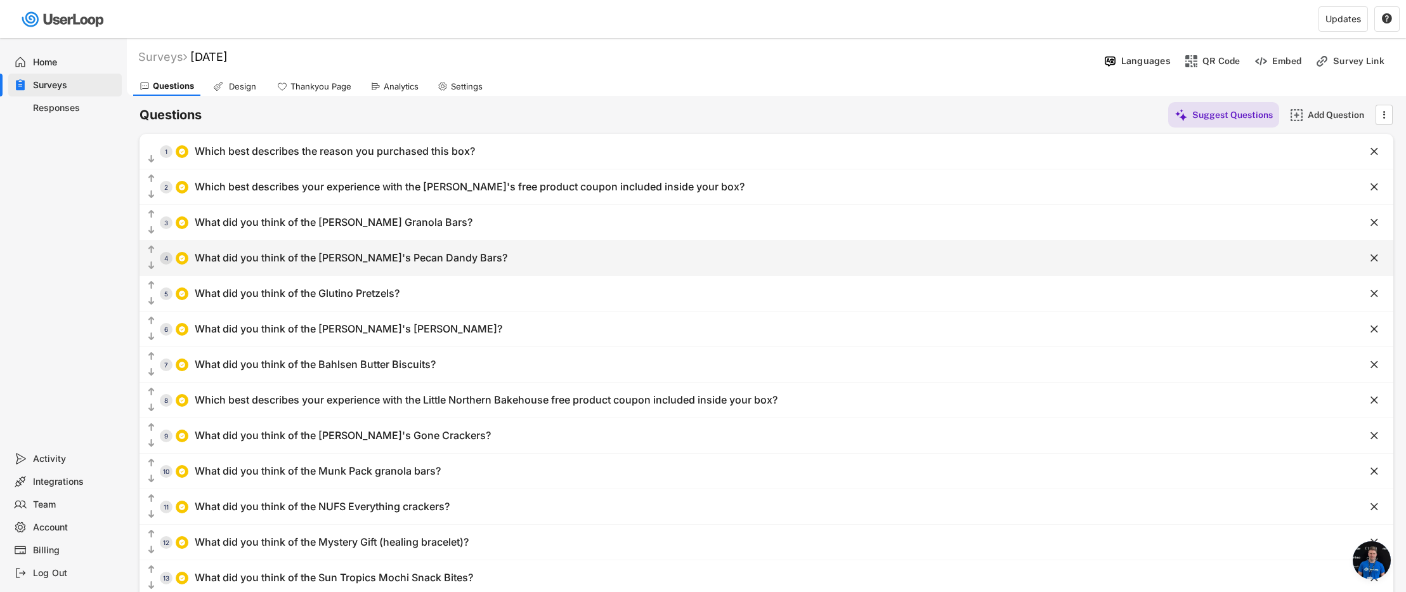
click at [358, 252] on div "What did you think of the [PERSON_NAME]'s Pecan Dandy Bars?" at bounding box center [351, 257] width 313 height 13
type input "What did you think of the [PERSON_NAME]'s Pecan Dandy Bars?"
type input "I liked it a lot"
type input "I liked it somewhat"
type input "I didn't really like it"
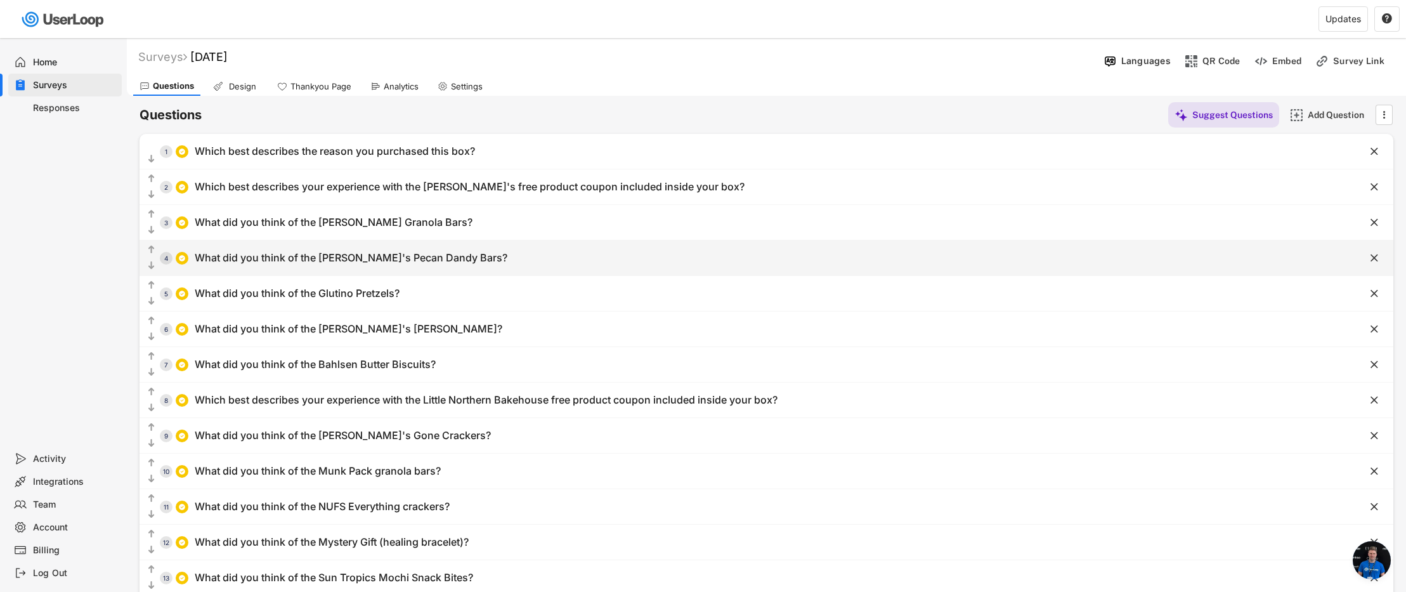
type input "I haven't tried it ... yet"
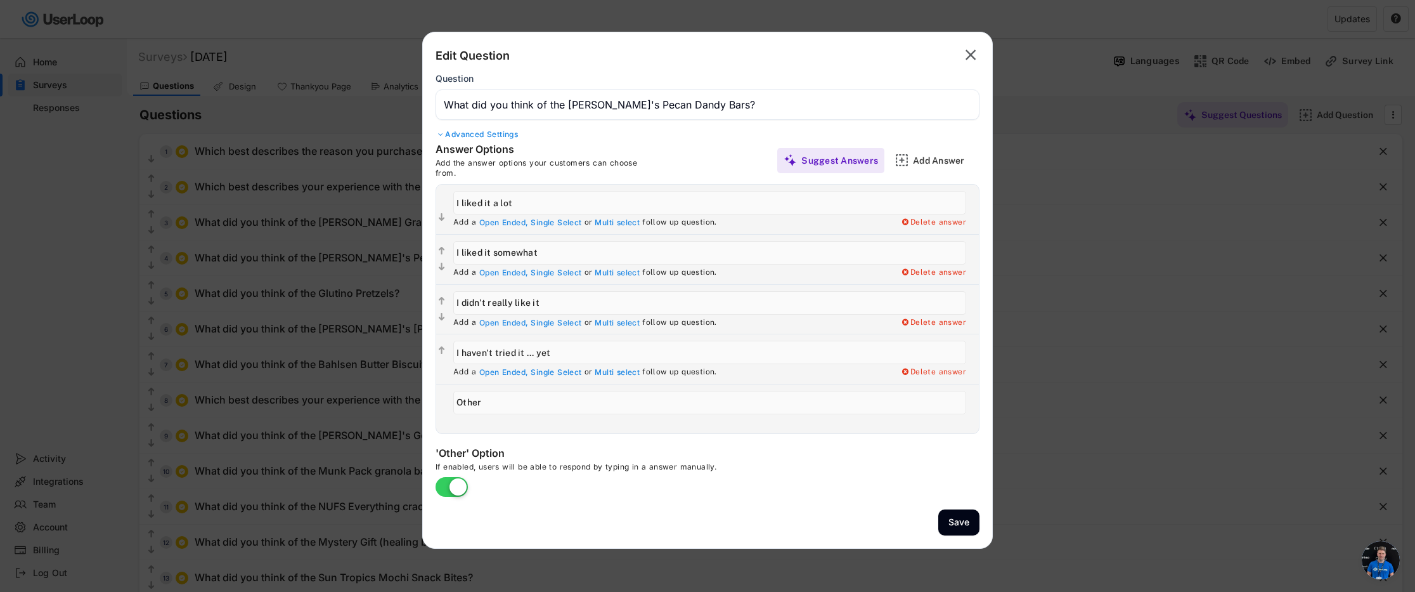
click at [971, 58] on text "" at bounding box center [971, 55] width 11 height 18
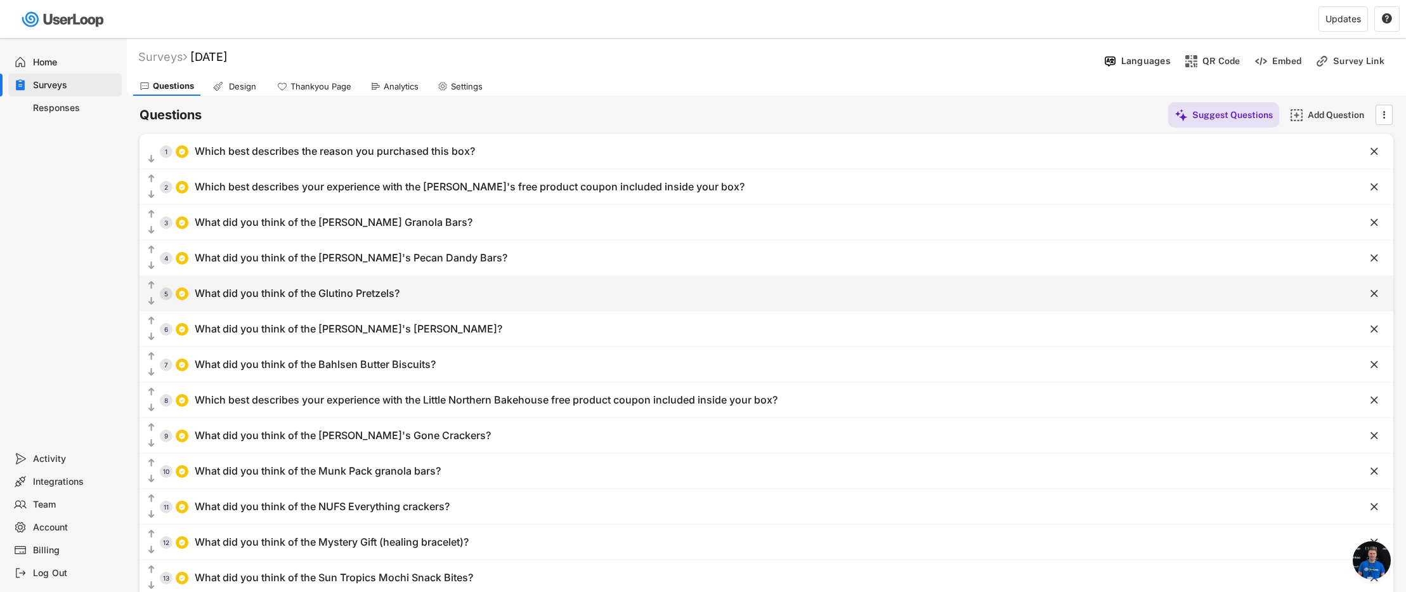
click at [365, 290] on div "What did you think of the Glutino Pretzels?" at bounding box center [297, 293] width 205 height 13
type input "What did you think of the Glutino Pretzels?"
type input "I liked them a lot"
type input "I liked them somewhat"
type input "I didn't like them"
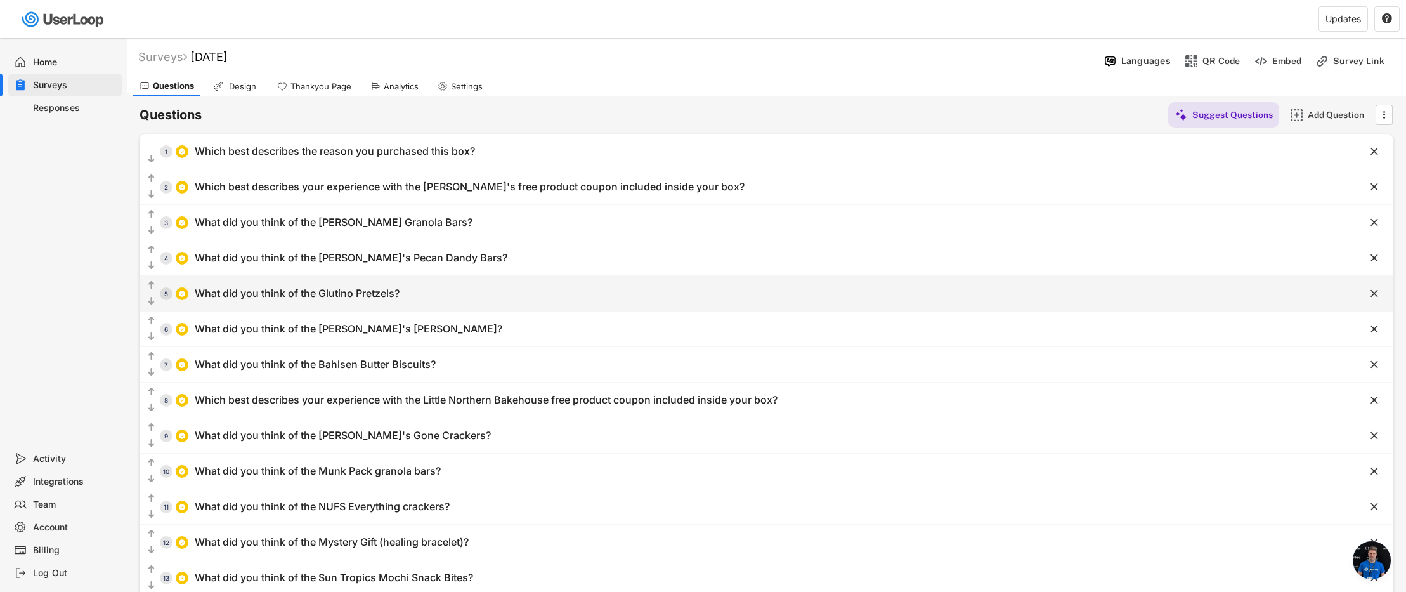
type input "I haven't tried them ... yet"
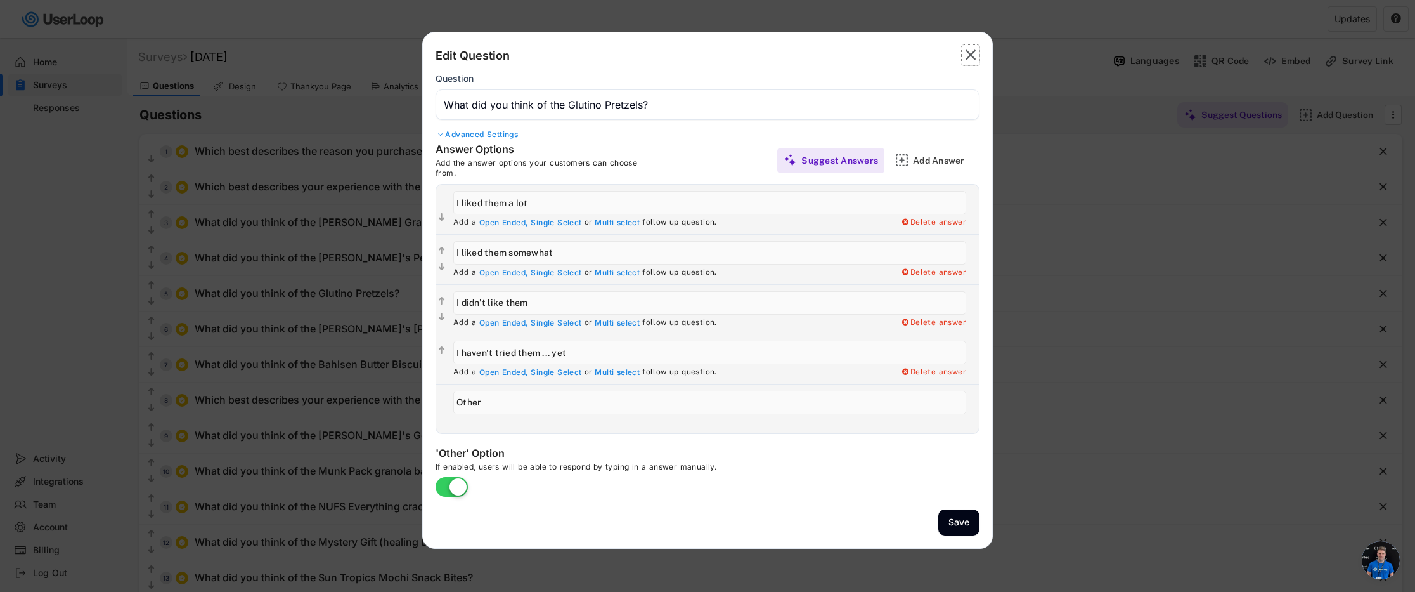
click at [974, 56] on text "" at bounding box center [971, 55] width 11 height 18
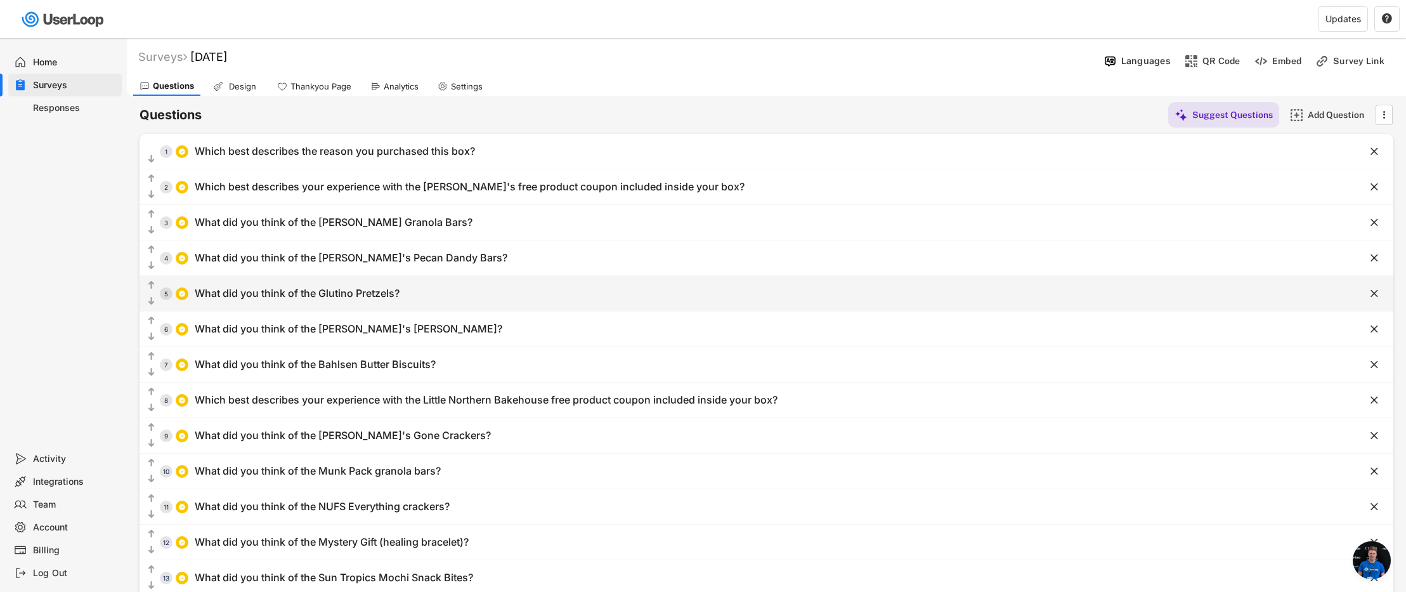
click at [338, 294] on div "What did you think of the Glutino Pretzels?" at bounding box center [297, 293] width 205 height 13
type input "What did you think of the Glutino Pretzels?"
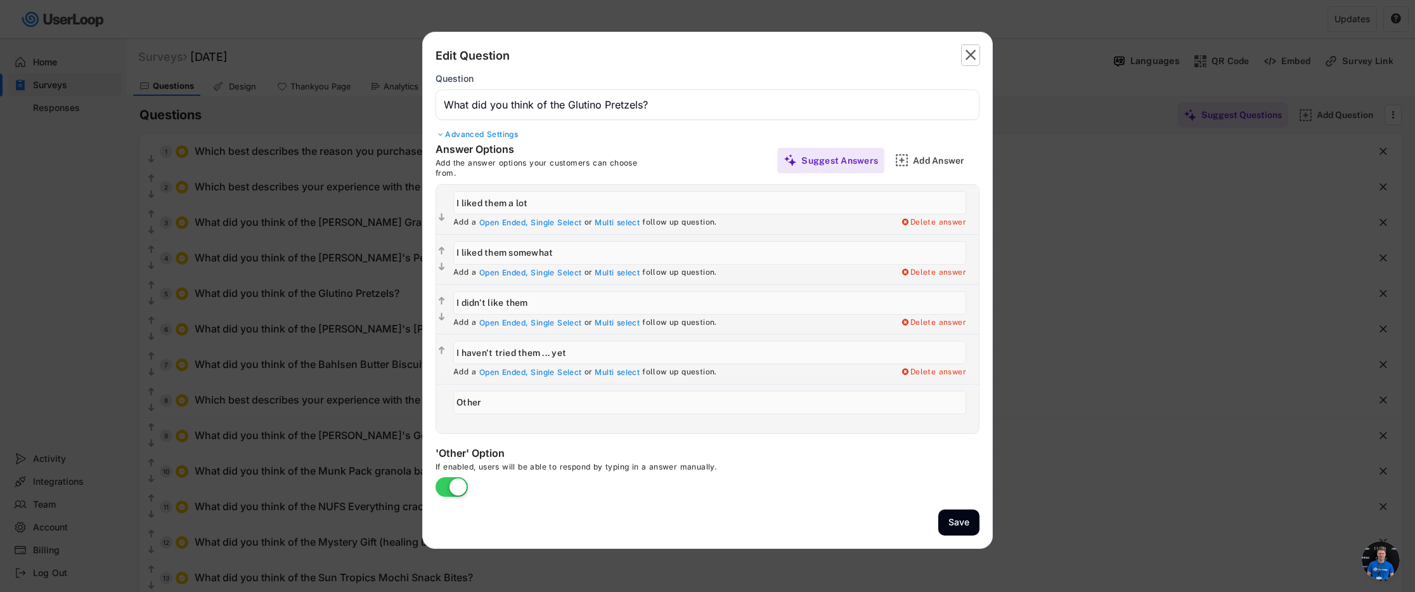
click at [969, 51] on text "" at bounding box center [971, 55] width 11 height 18
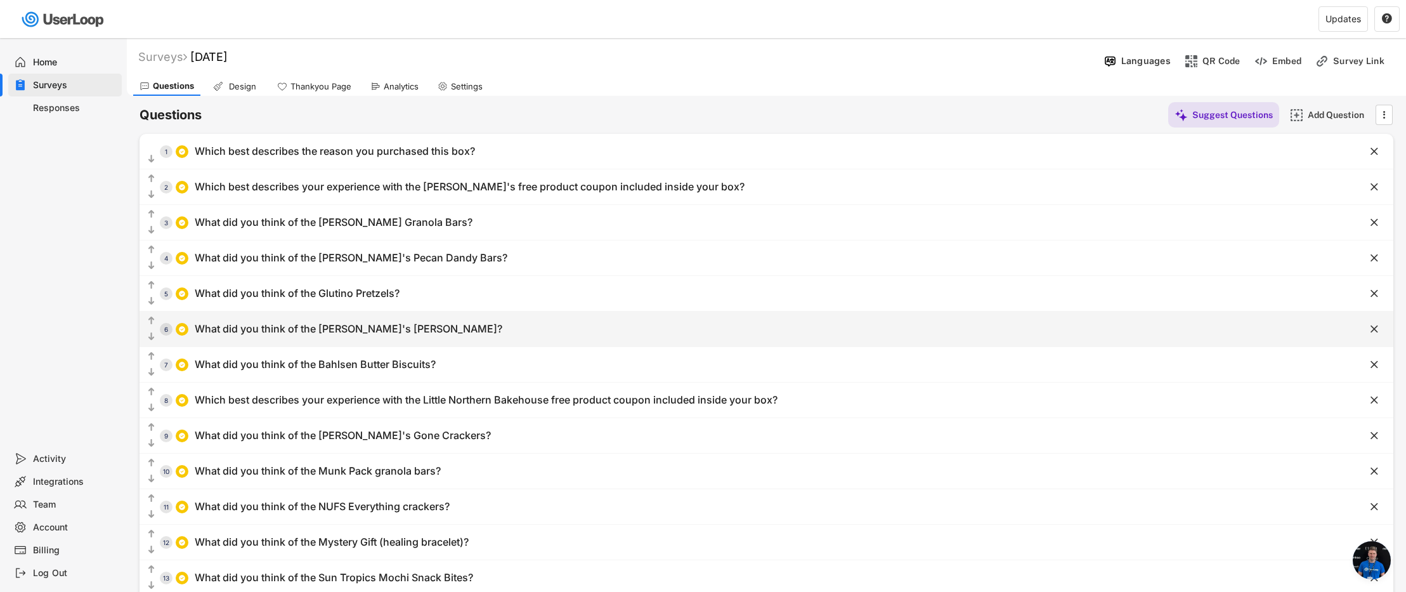
click at [425, 333] on div "What did you think of the [PERSON_NAME]'s [PERSON_NAME]?" at bounding box center [348, 328] width 307 height 13
type input "What did you think of the [PERSON_NAME]'s [PERSON_NAME]?"
type input "I liked it a lot"
type input "I liked it somewhat"
type input "I didn't like it"
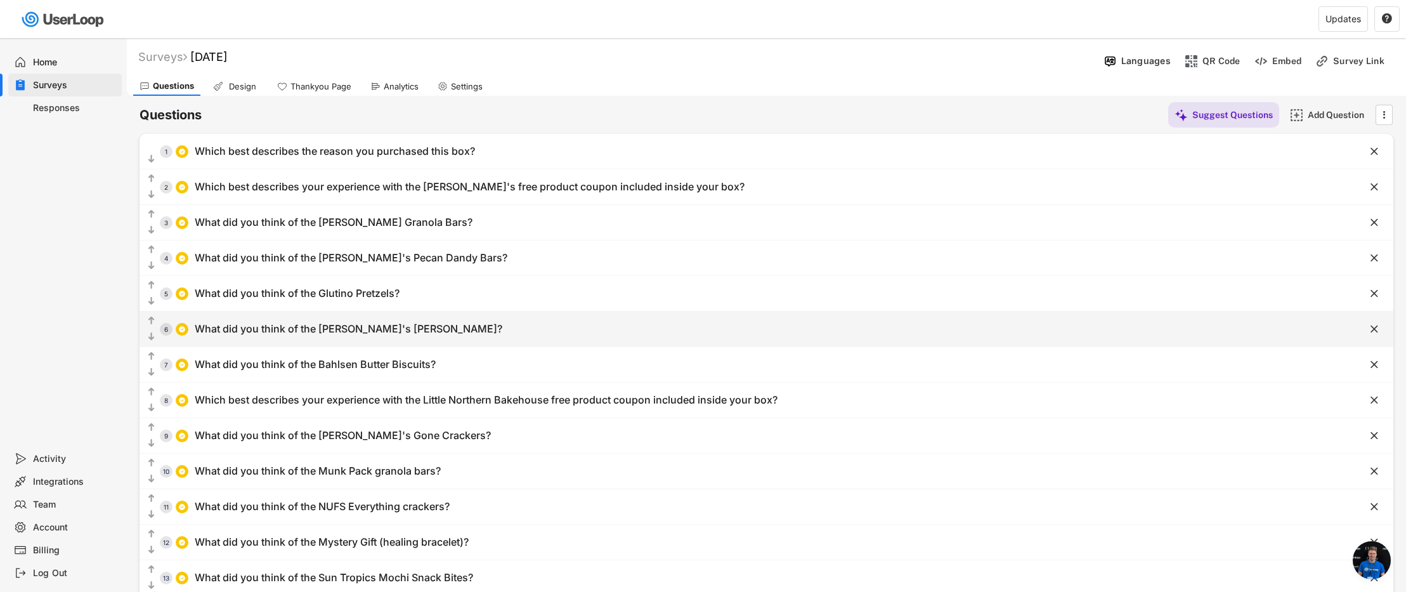
type input "I haven't tried it... yet"
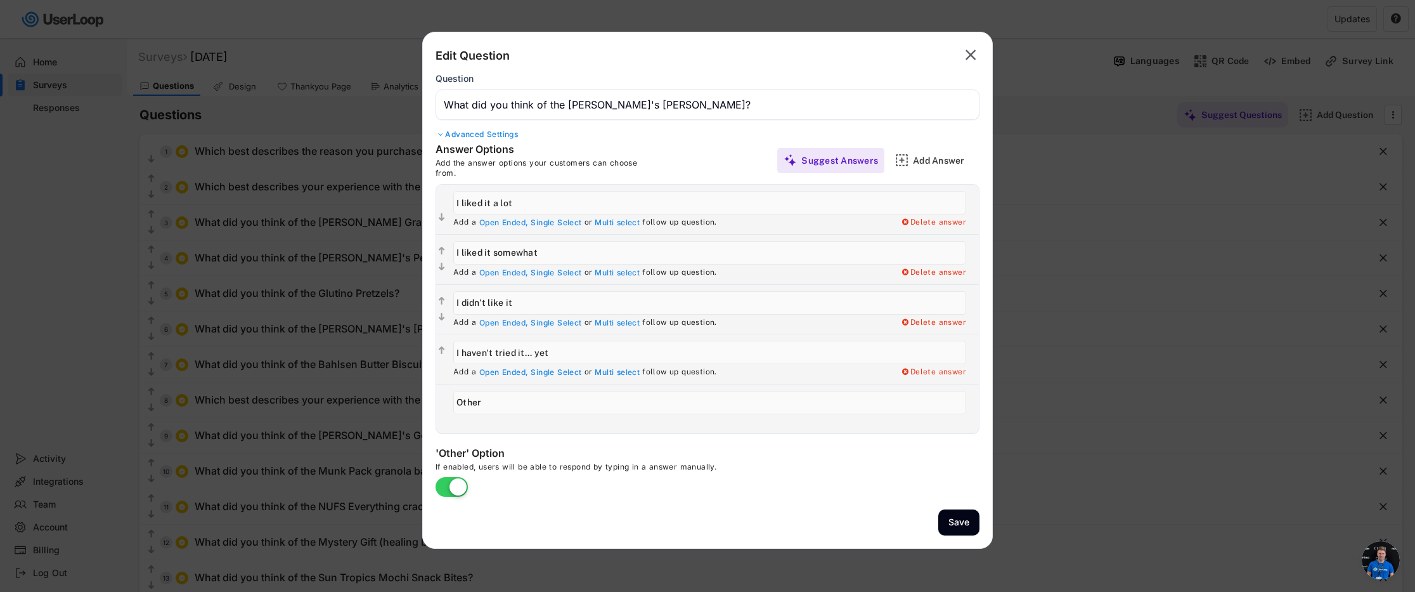
click at [977, 58] on icon "" at bounding box center [971, 55] width 18 height 20
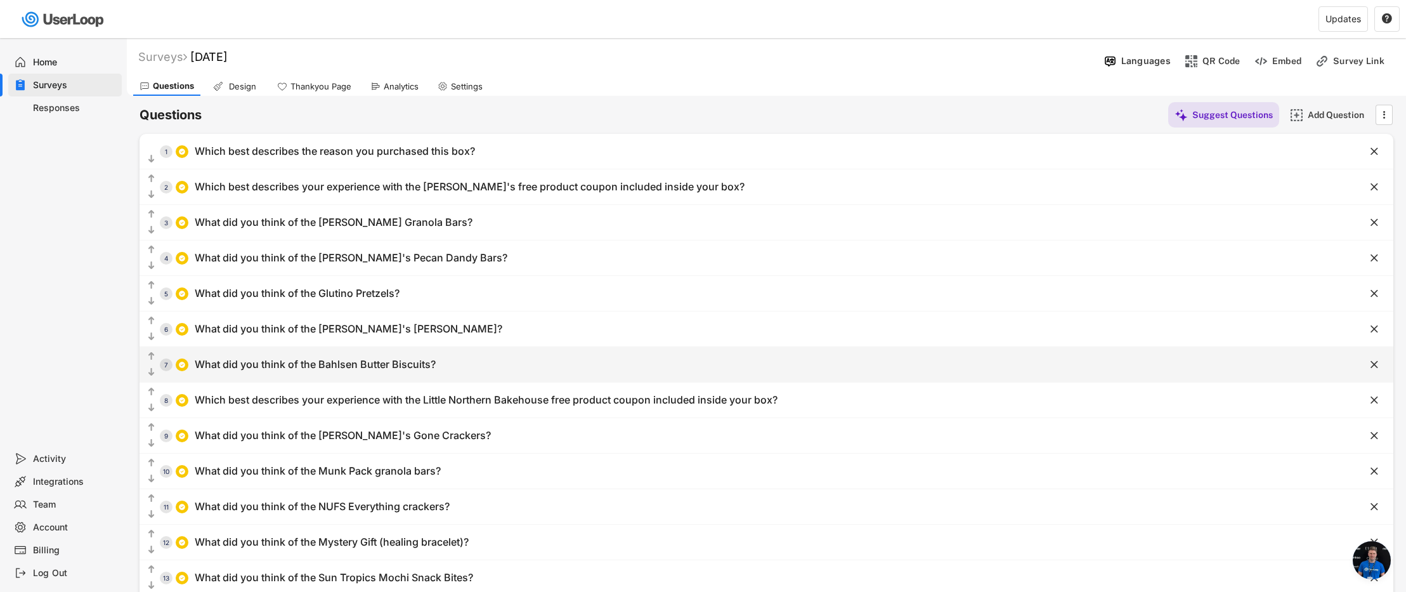
click at [369, 368] on div "What did you think of the Bahlsen Butter Biscuits?" at bounding box center [315, 364] width 241 height 13
type input "What did you think of the Bahlsen Butter Biscuits?"
type input "I liked them a lot"
type input "I liked them somewhat"
type input "I didn't like them"
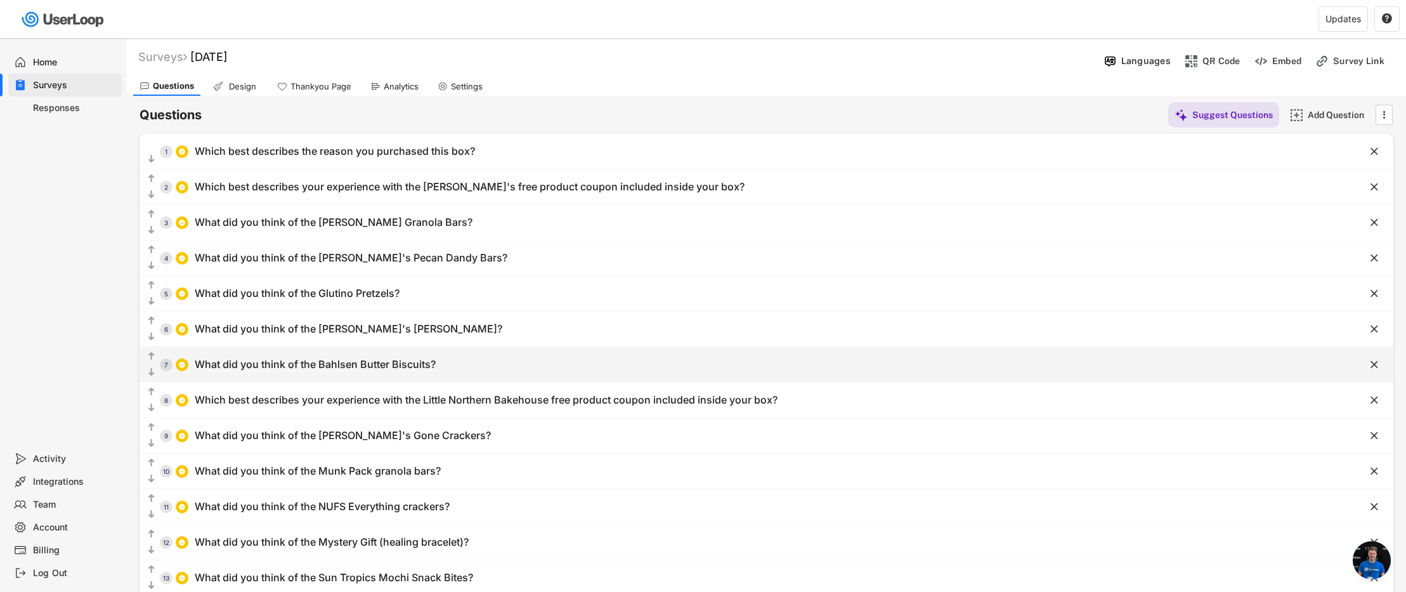
type input "I haven't tried them yet"
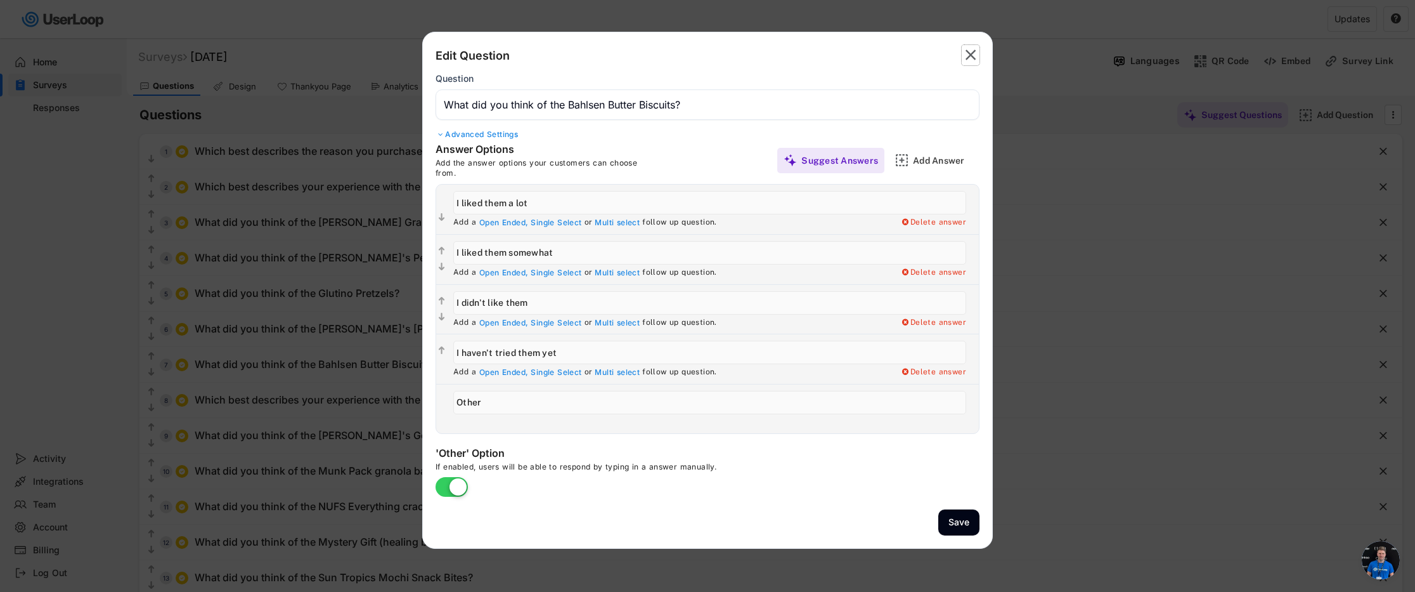
click at [977, 54] on icon "" at bounding box center [971, 55] width 18 height 20
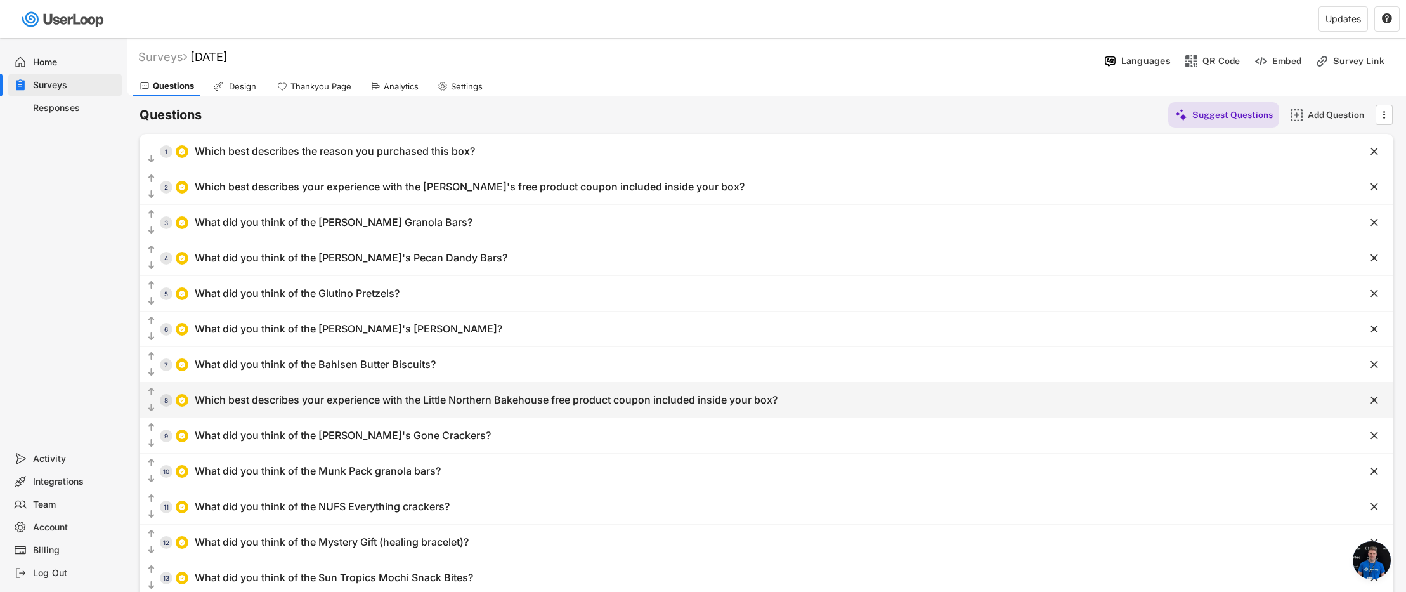
click at [359, 396] on div "Which best describes your experience with the Little Northern Bakehouse free pr…" at bounding box center [486, 399] width 583 height 13
type input "Which best describes your experience with the Little Northern Bakehouse free pr…"
type input "I redeemed my coupon and liked/enjoyed what I got."
type input "I redeemed my coupon and didn't like/indifferent about what I got."
type input "I haven't redeemed my coupon yet but I plan to soon."
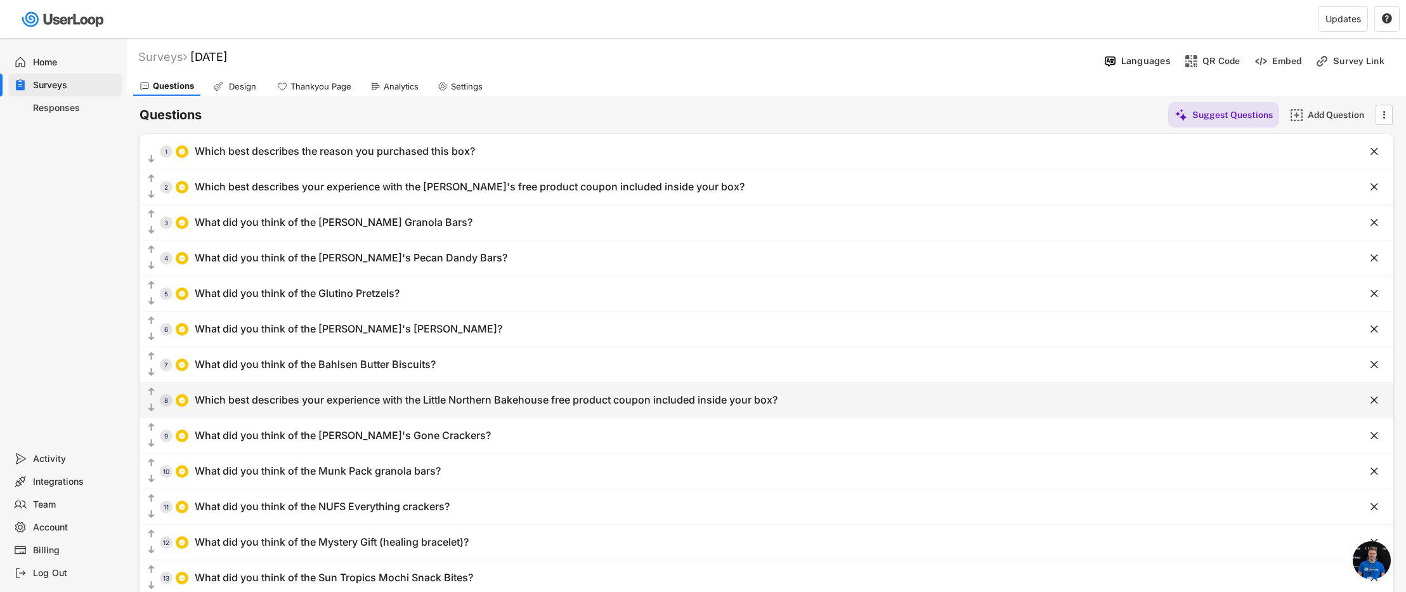
type input "There isn't a store near me that carries Caulipower products, so I haven't been…"
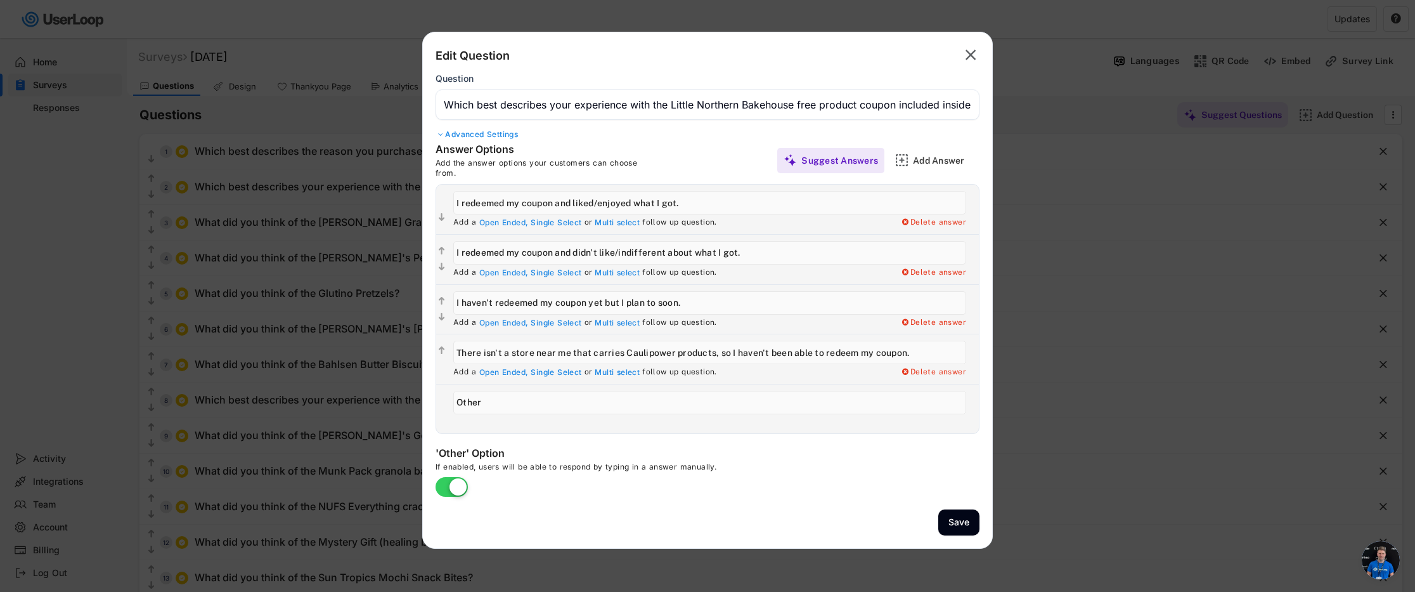
click at [763, 195] on input "input" at bounding box center [709, 202] width 513 height 23
click at [749, 200] on input "input" at bounding box center [709, 202] width 513 height 23
type input "I redeemed my coupon and liked/enjoyed what I got"
click at [760, 250] on input "input" at bounding box center [709, 252] width 513 height 23
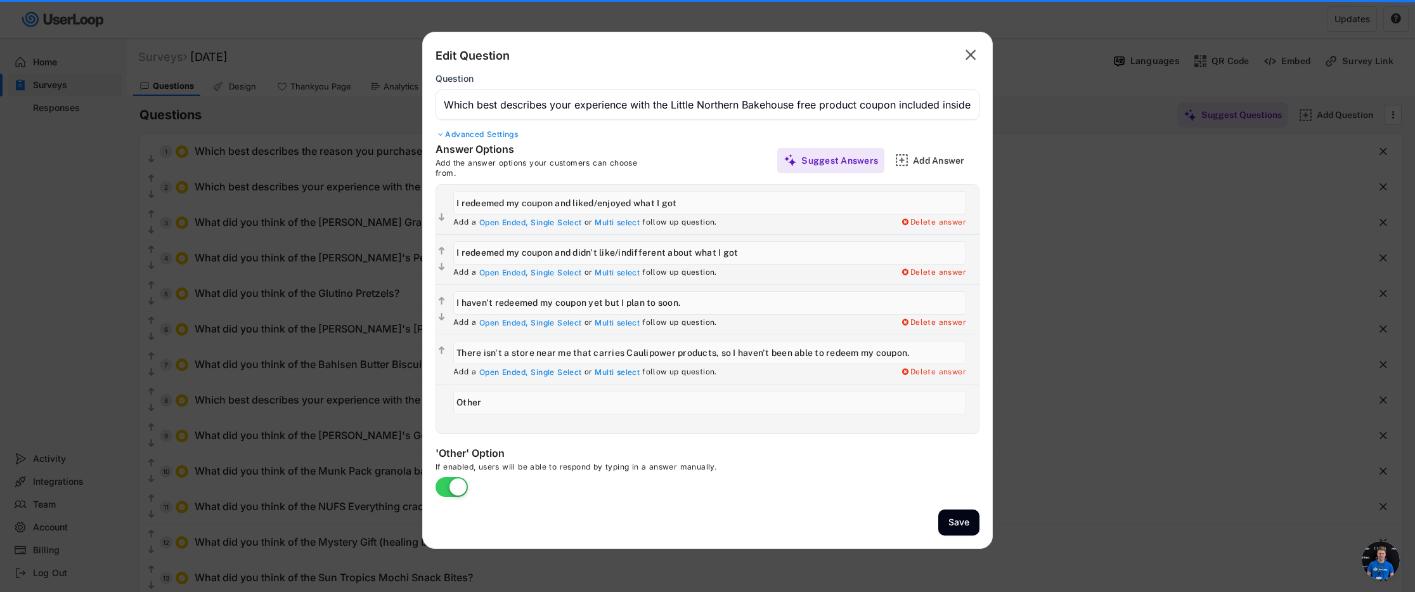
type input "I redeemed my coupon and didn't like/indifferent about what I got"
click at [706, 315] on div "Add a Open Ended, Single Select or Multi select follow up question. Delete answ…" at bounding box center [713, 309] width 532 height 49
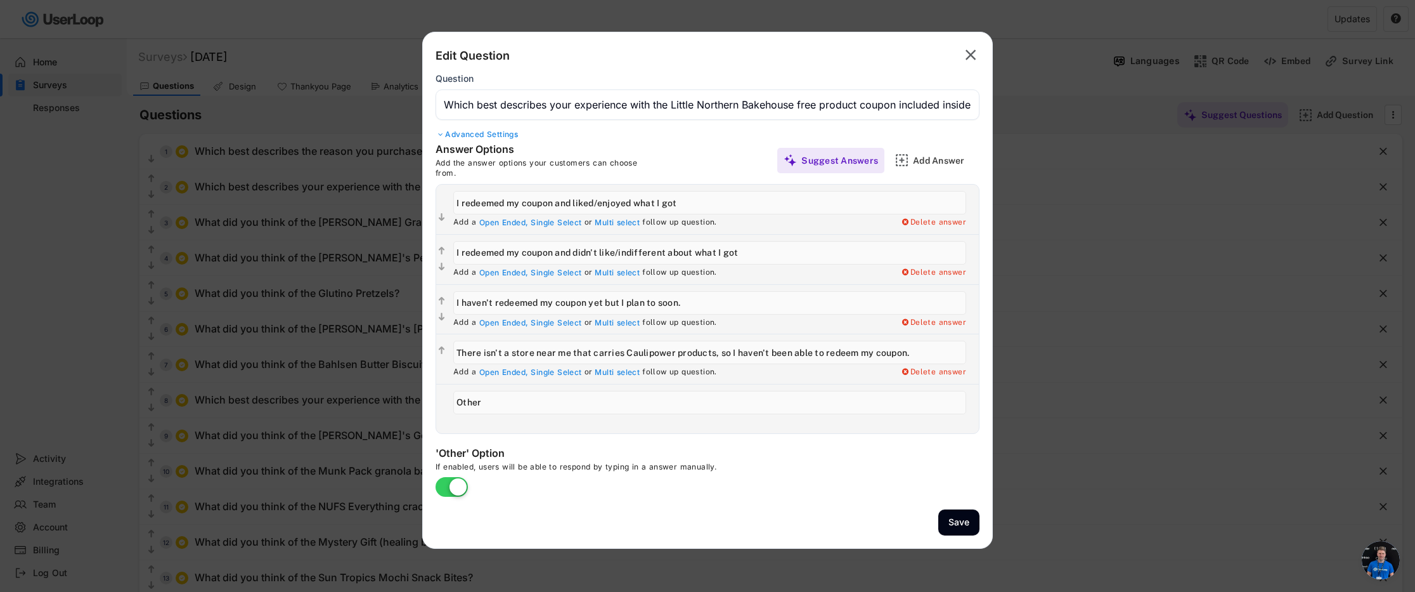
click at [707, 299] on input "input" at bounding box center [709, 302] width 513 height 23
type input "I haven't redeemed my coupon yet but I plan to soon"
click at [918, 351] on input "input" at bounding box center [709, 351] width 513 height 23
type input "There isn't a store near me that carries Caulipower products, so I haven't been…"
click at [962, 533] on button "Save" at bounding box center [958, 522] width 41 height 26
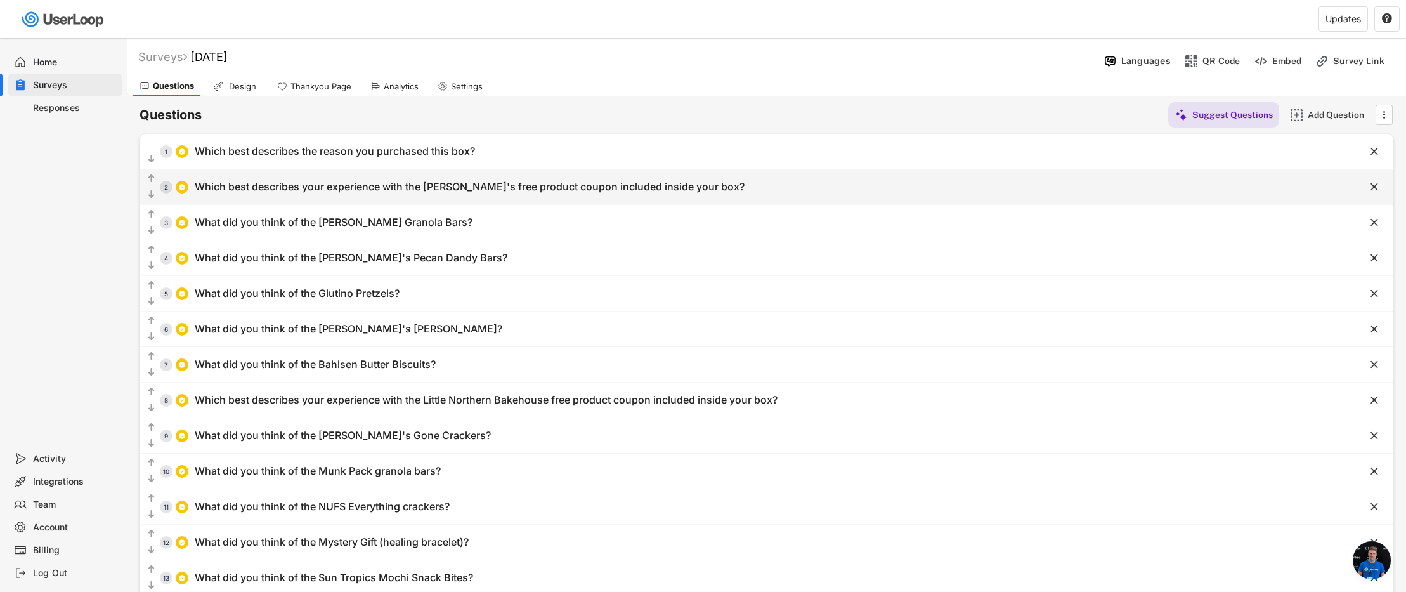
click at [413, 180] on div "Which best describes your experience with the [PERSON_NAME]'s free product coup…" at bounding box center [470, 186] width 550 height 13
type input "Which best describes your experience with the [PERSON_NAME]'s free product coup…"
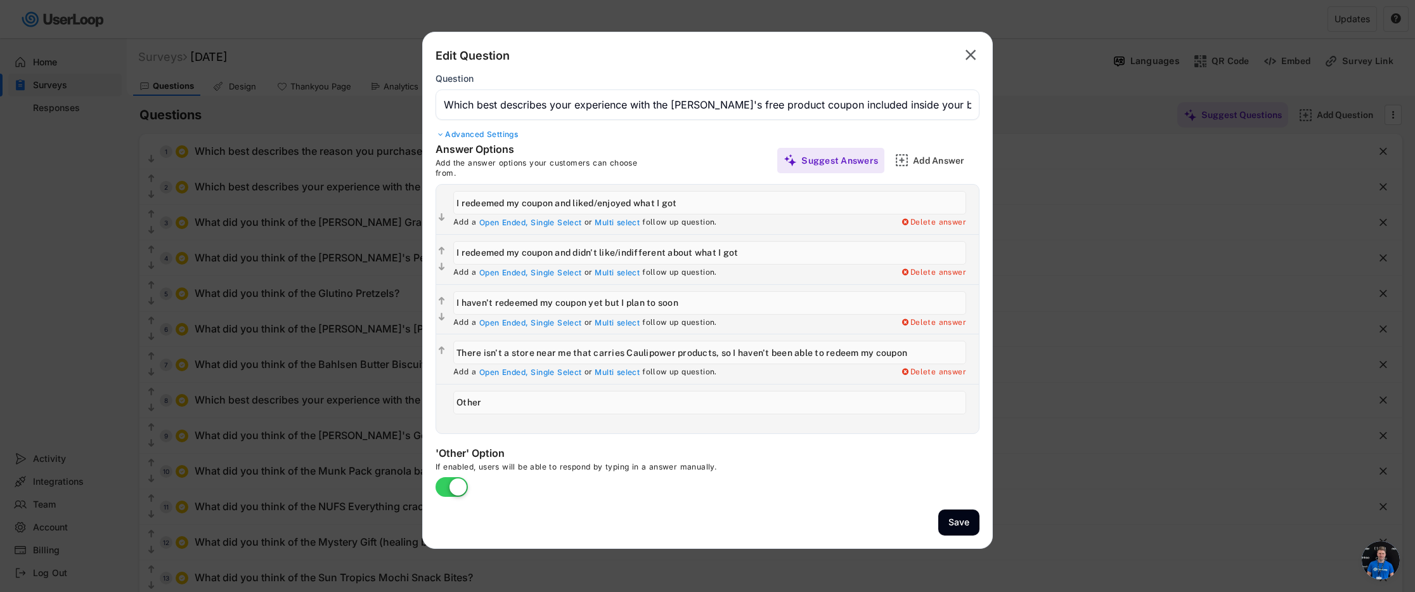
click at [969, 56] on text "" at bounding box center [971, 55] width 11 height 18
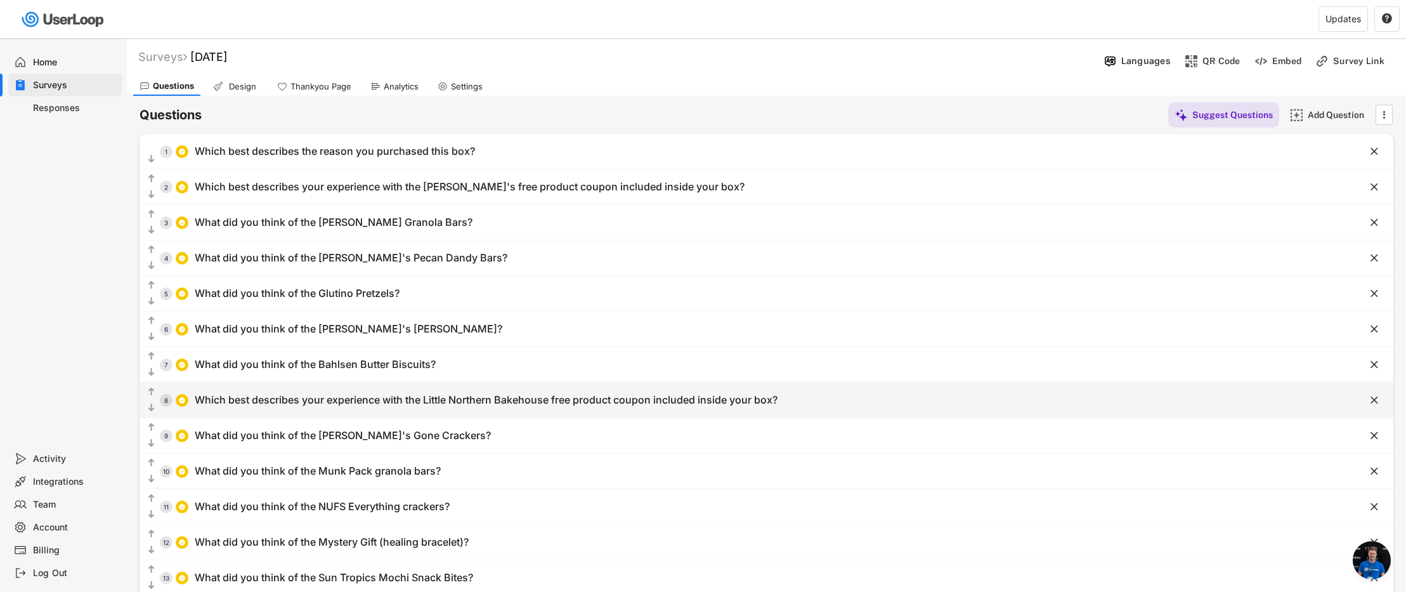
click at [363, 401] on div "Which best describes your experience with the Little Northern Bakehouse free pr…" at bounding box center [486, 399] width 583 height 13
type input "Which best describes your experience with the Little Northern Bakehouse free pr…"
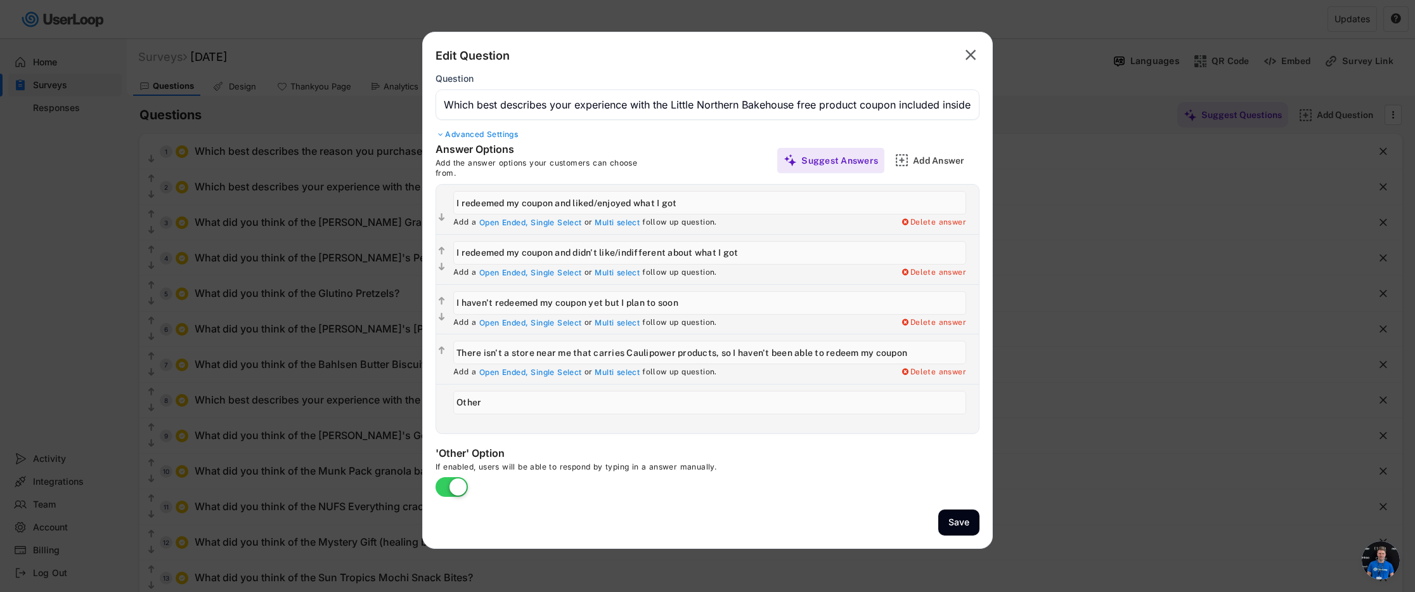
click at [974, 54] on text "" at bounding box center [971, 55] width 11 height 18
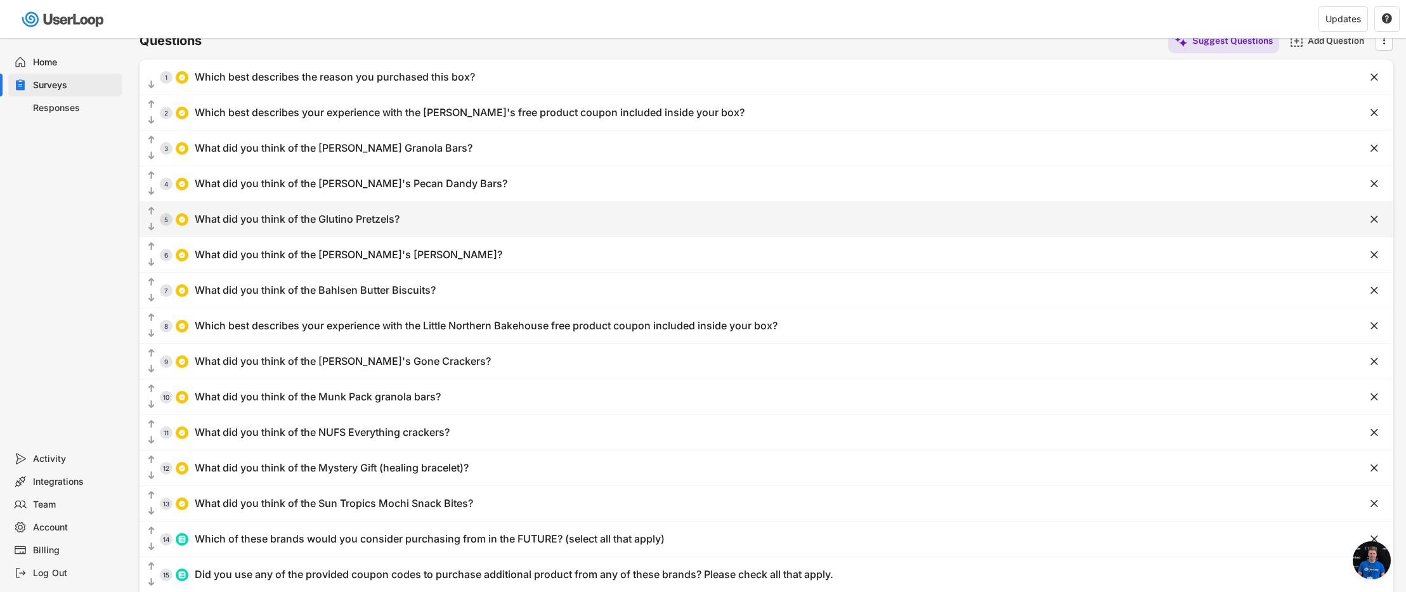
scroll to position [100, 0]
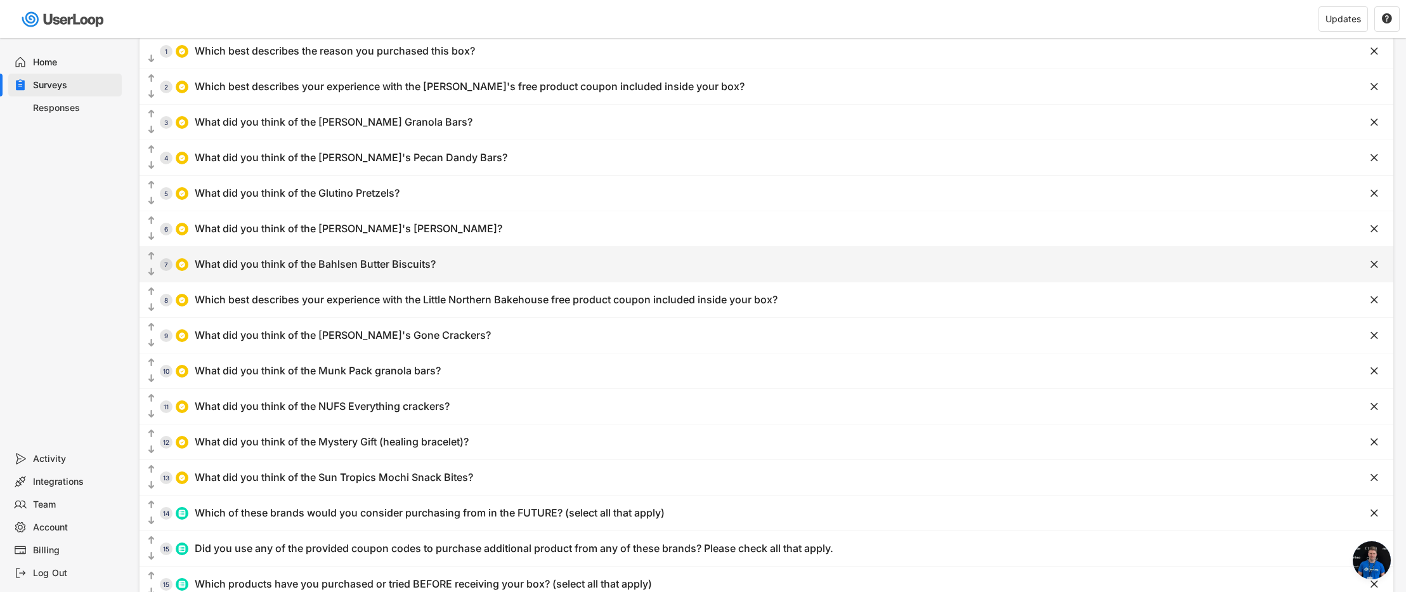
click at [390, 265] on div "What did you think of the Bahlsen Butter Biscuits?" at bounding box center [315, 263] width 241 height 13
type input "What did you think of the Bahlsen Butter Biscuits?"
type input "I liked them a lot"
type input "I liked them somewhat"
type input "I didn't like them"
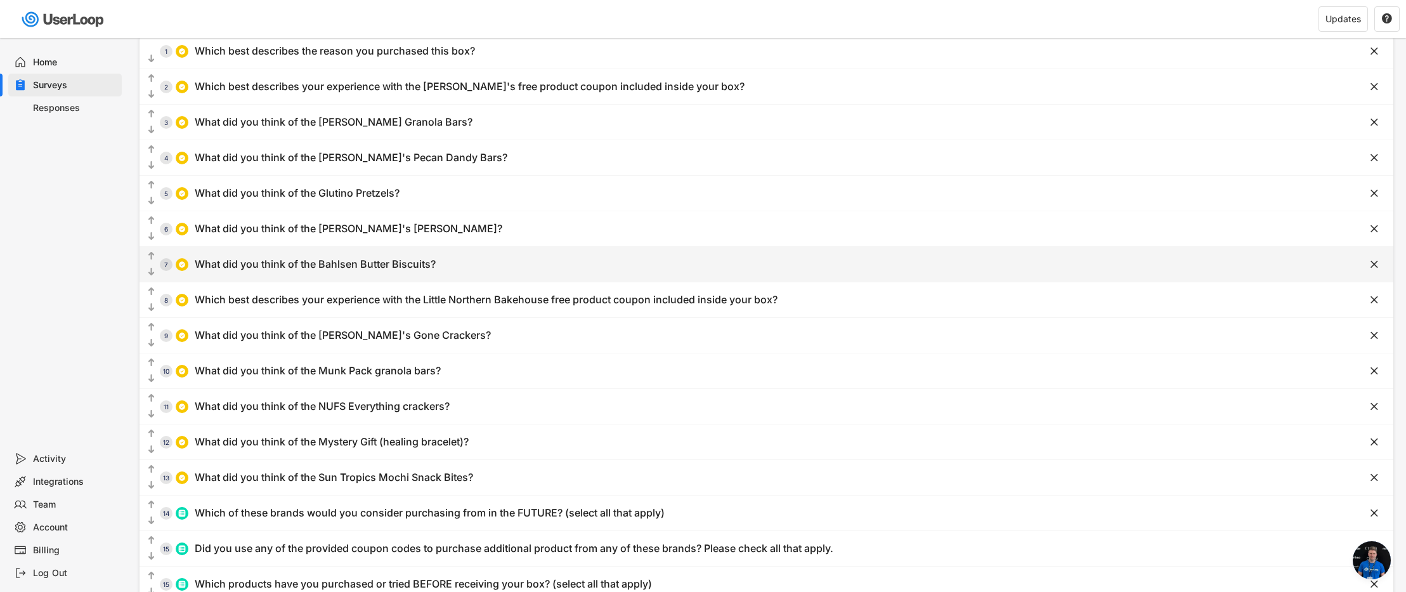
type input "I haven't tried them yet"
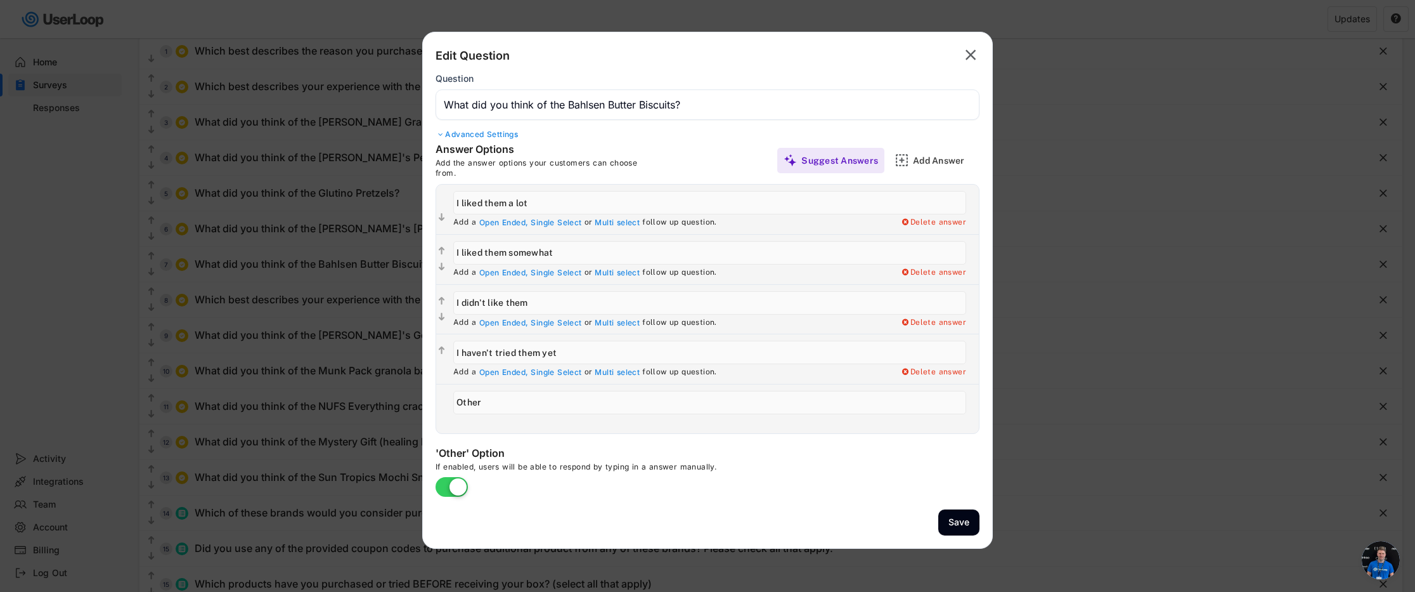
click at [970, 51] on text "" at bounding box center [971, 55] width 11 height 18
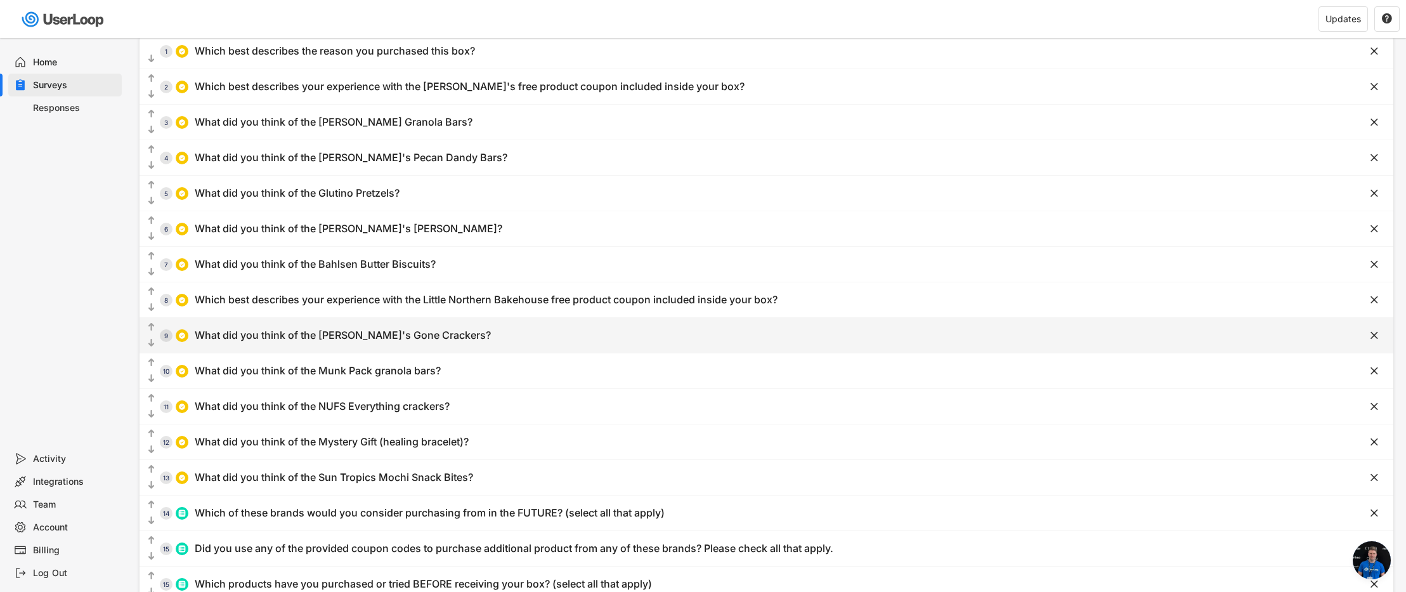
click at [376, 333] on div "What did you think of the [PERSON_NAME]'s Gone Crackers?" at bounding box center [343, 334] width 296 height 13
type input "What did you think of the [PERSON_NAME]'s Gone Crackers?"
type input "I liked them a lot!"
type input "I didn't like them"
type input "I haven't tried them ... yet"
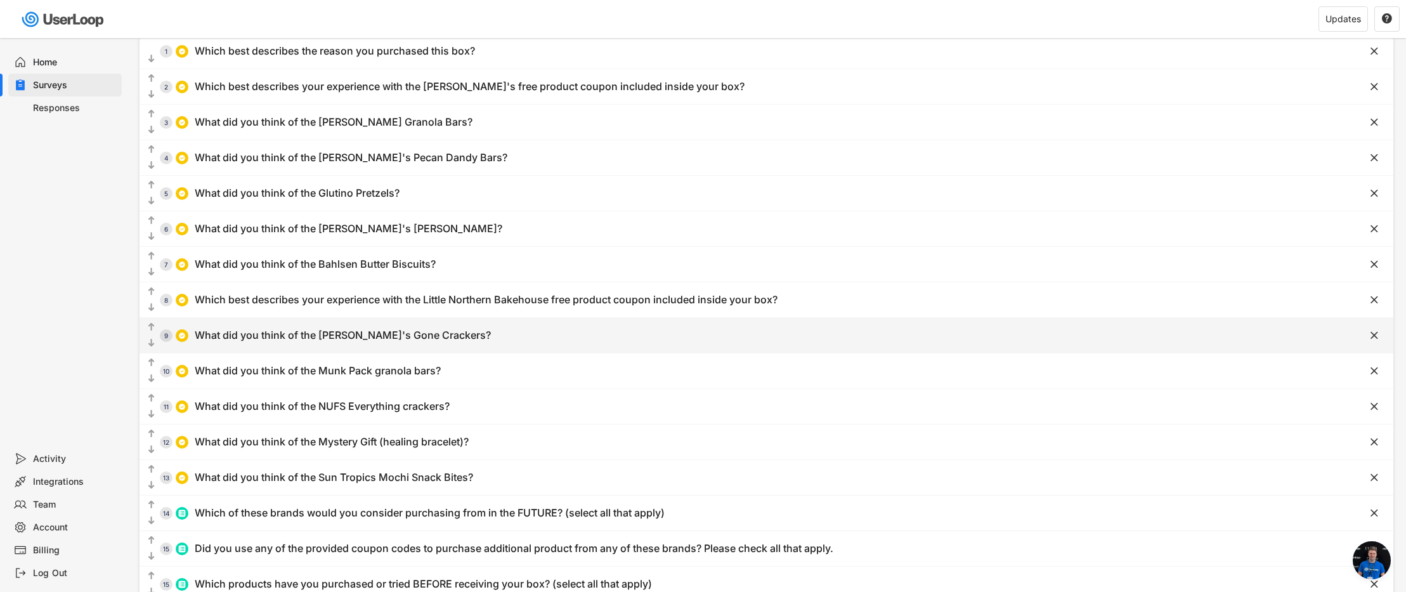
type input "I liked them somewhat"
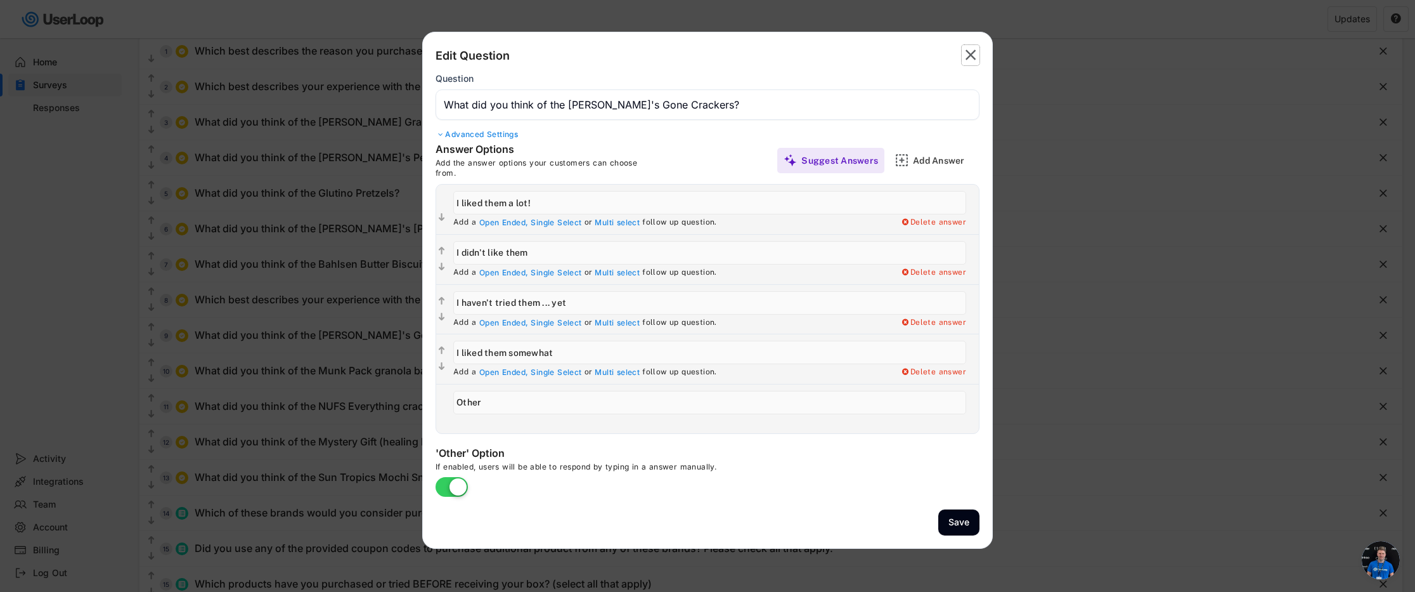
click at [978, 58] on icon "" at bounding box center [971, 55] width 18 height 20
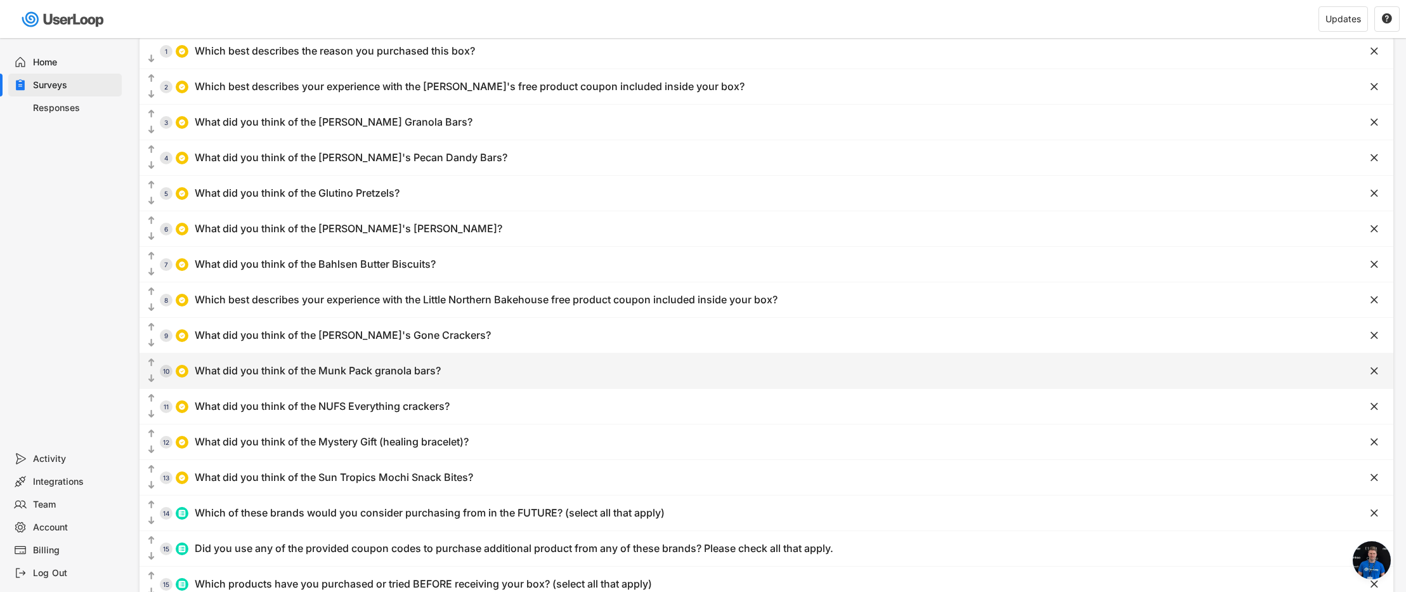
click at [406, 372] on div "What did you think of the Munk Pack granola bars?" at bounding box center [318, 370] width 246 height 13
type input "What did you think of the Munk Pack granola bars?"
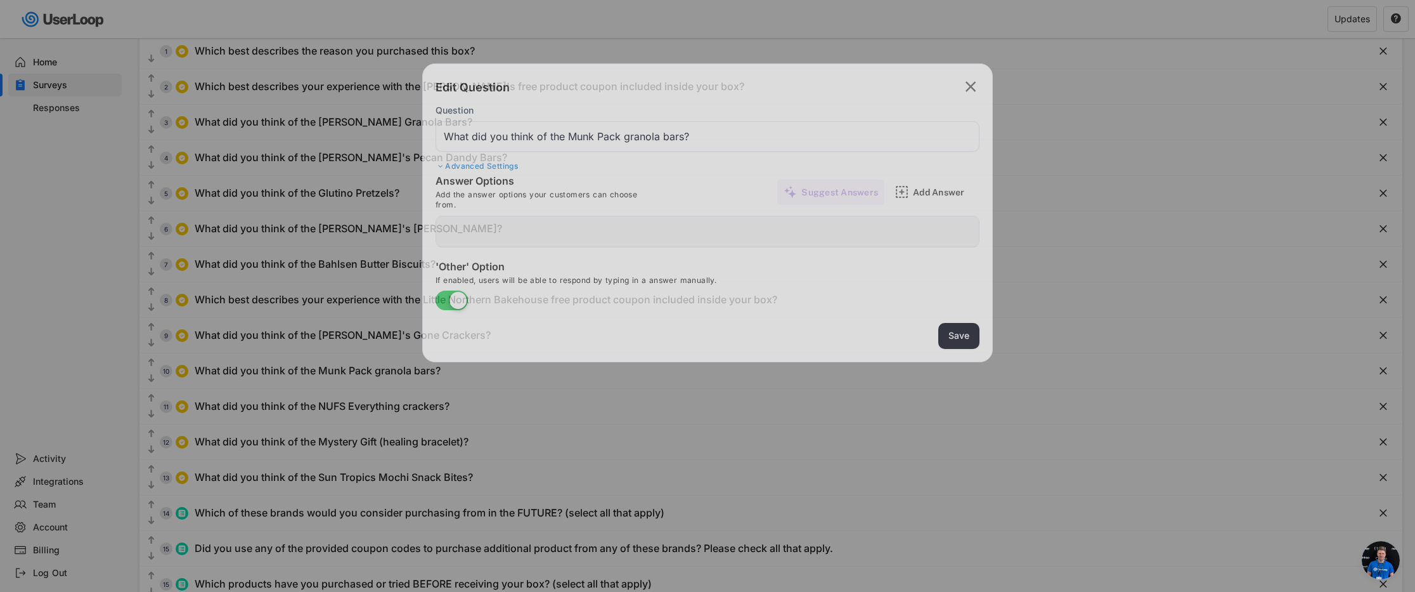
type input "I liked them a lot"
type input "I liked them somewhat"
type input "I didn't like them"
type input "I haven't tried them... yet"
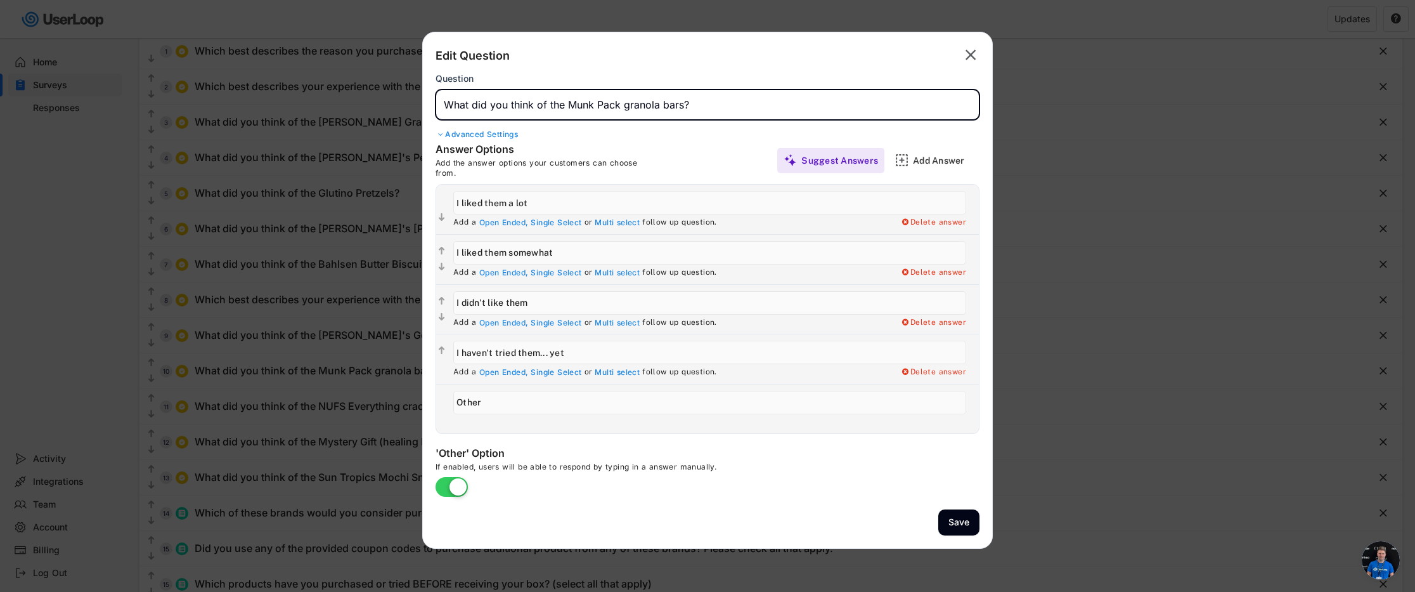
drag, startPoint x: 681, startPoint y: 106, endPoint x: 623, endPoint y: 101, distance: 57.9
click at [577, 104] on input "input" at bounding box center [708, 104] width 544 height 30
type input "What did you think of the Mission Chickpea Tortillas?"
click at [954, 524] on button "Save" at bounding box center [958, 522] width 41 height 26
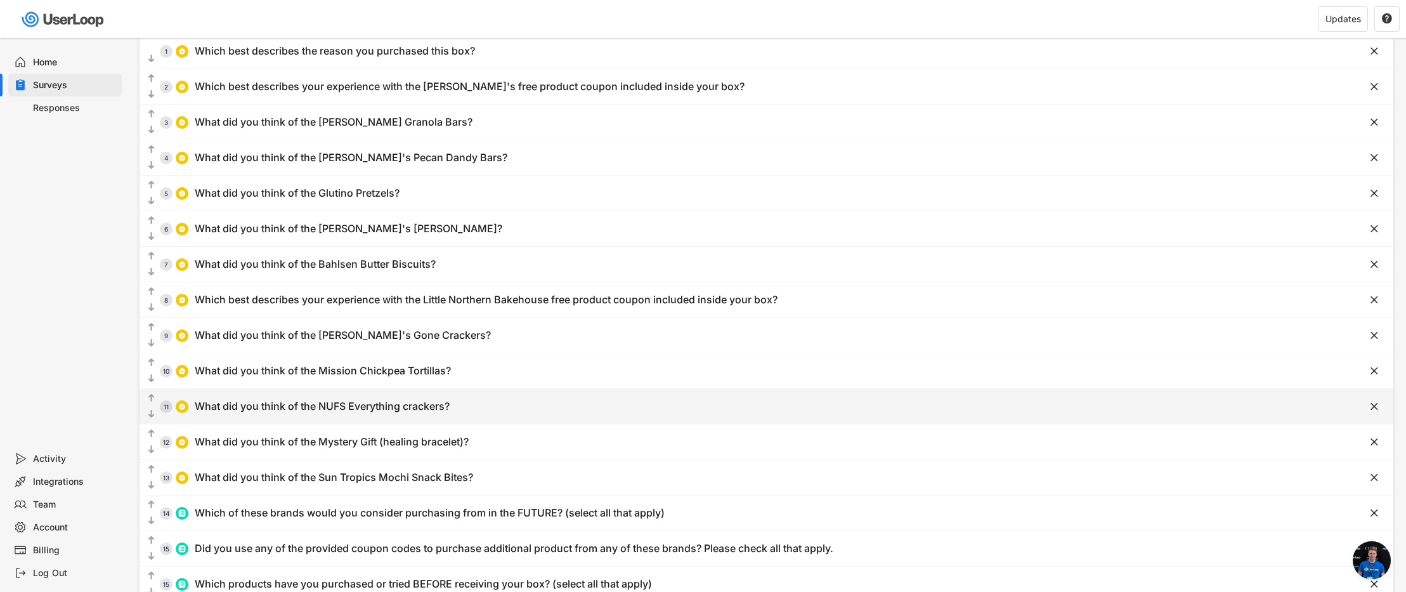
click at [316, 407] on div "What did you think of the NUFS Everything crackers?" at bounding box center [322, 405] width 255 height 13
type input "What did you think of the NUFS Everything crackers?"
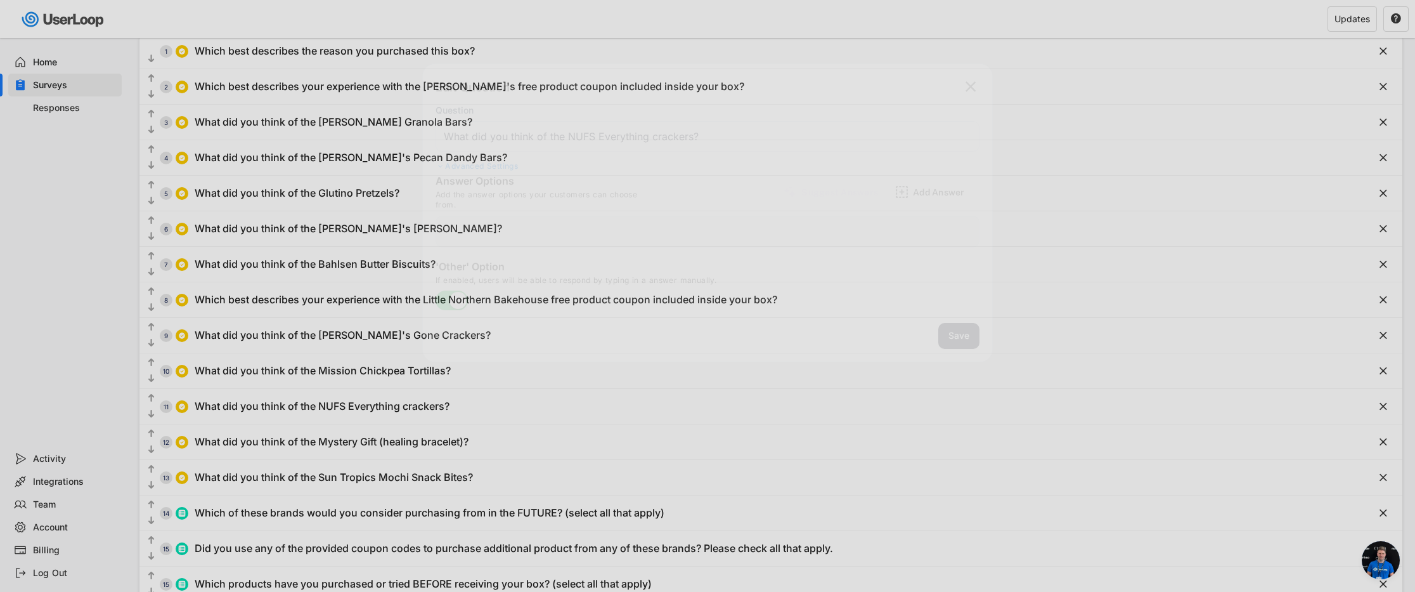
type input "I haven't tried them ... yet"
type input "I didn't like them"
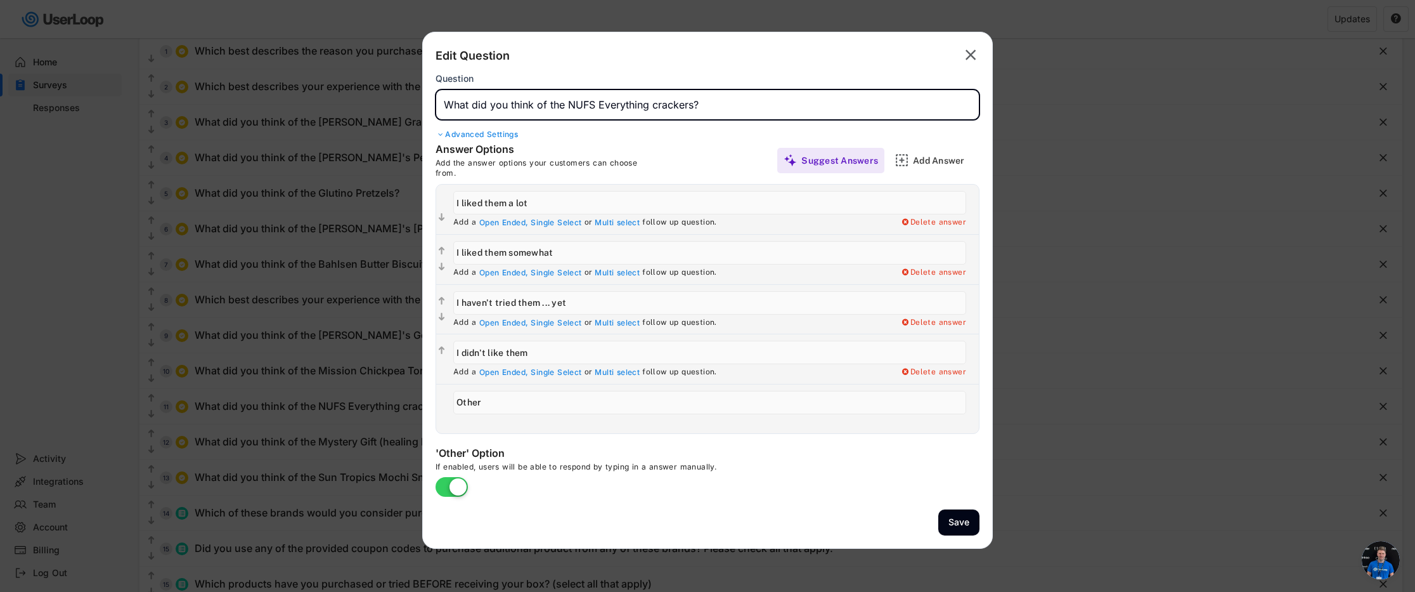
drag, startPoint x: 693, startPoint y: 105, endPoint x: 571, endPoint y: 105, distance: 121.7
click at [570, 105] on input "input" at bounding box center [708, 104] width 544 height 30
type input "What did you think of the RIND Coco-Melon Dried Fruit snacks?"
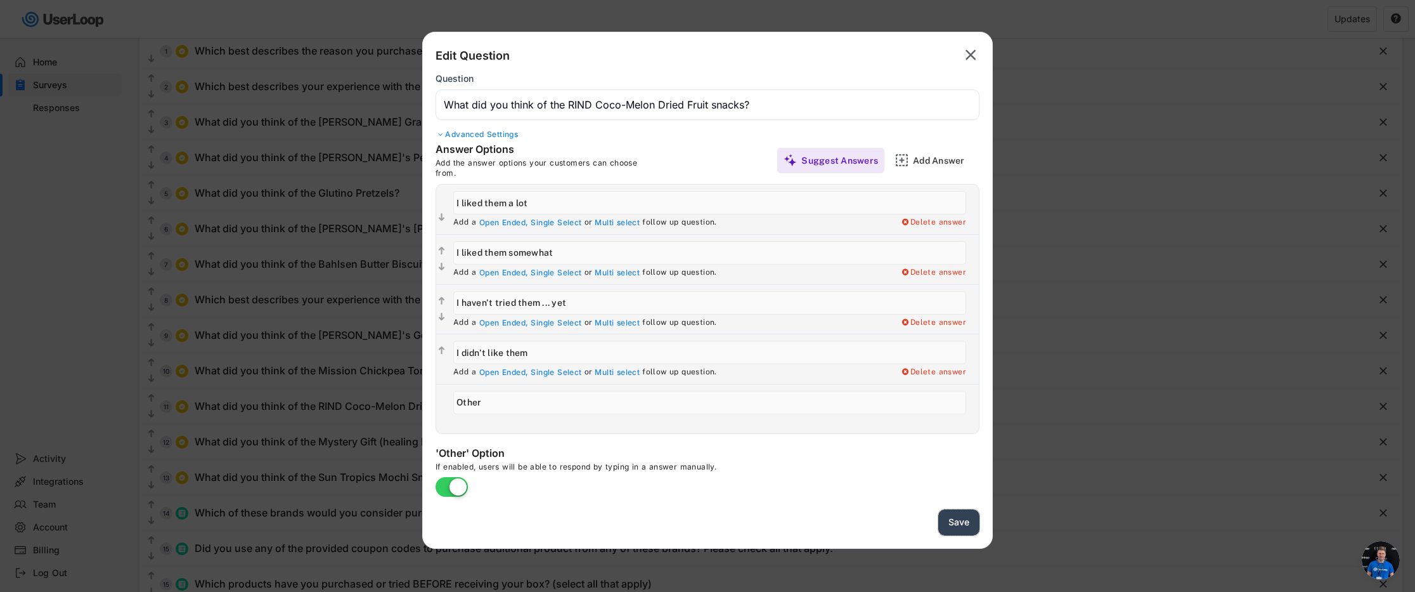
click at [966, 524] on button "Save" at bounding box center [958, 522] width 41 height 26
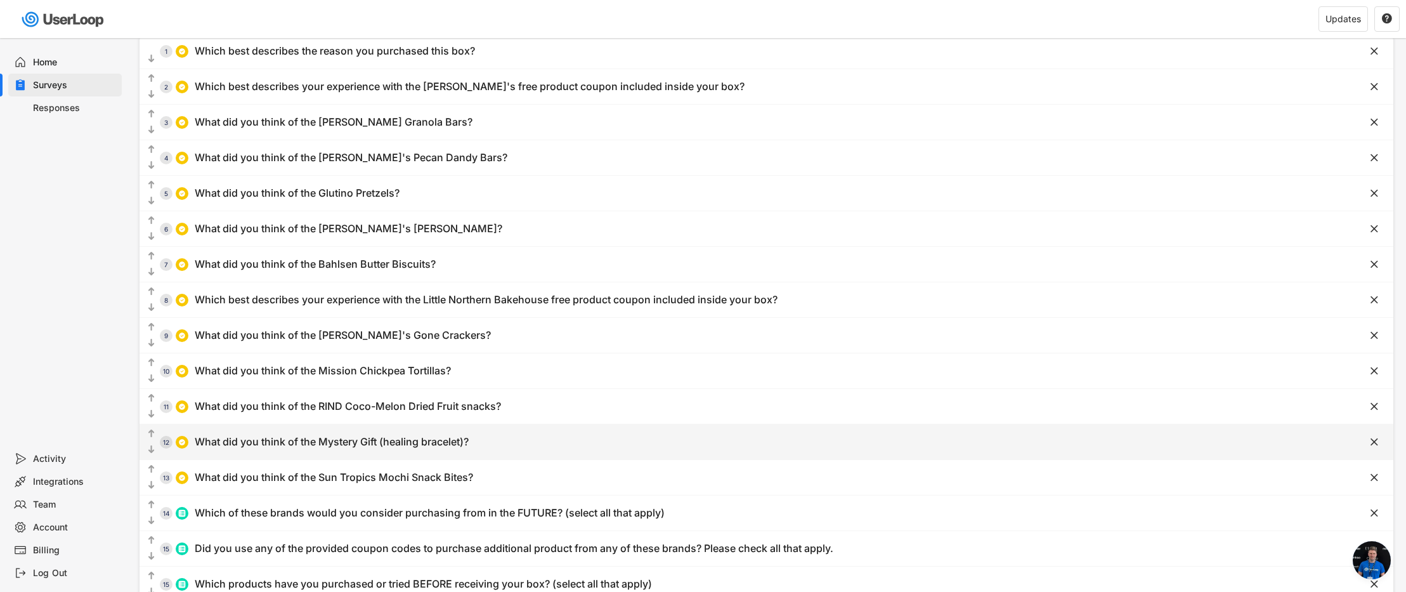
click at [351, 444] on div "What did you think of the Mystery Gift (healing bracelet)?" at bounding box center [332, 441] width 274 height 13
type input "What did you think of the Mystery Gift (healing bracelet)?"
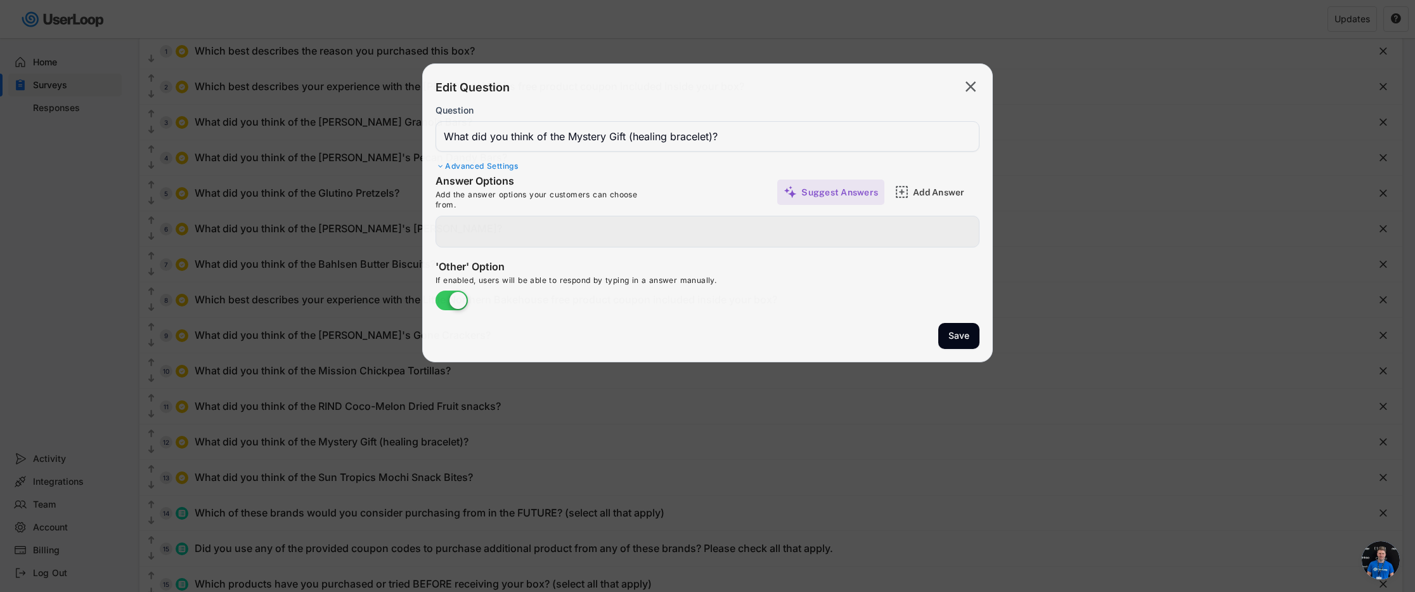
type input "I liked it a lot"
type input "I liked it somewhat"
type input "I didn't like it"
type input "Other"
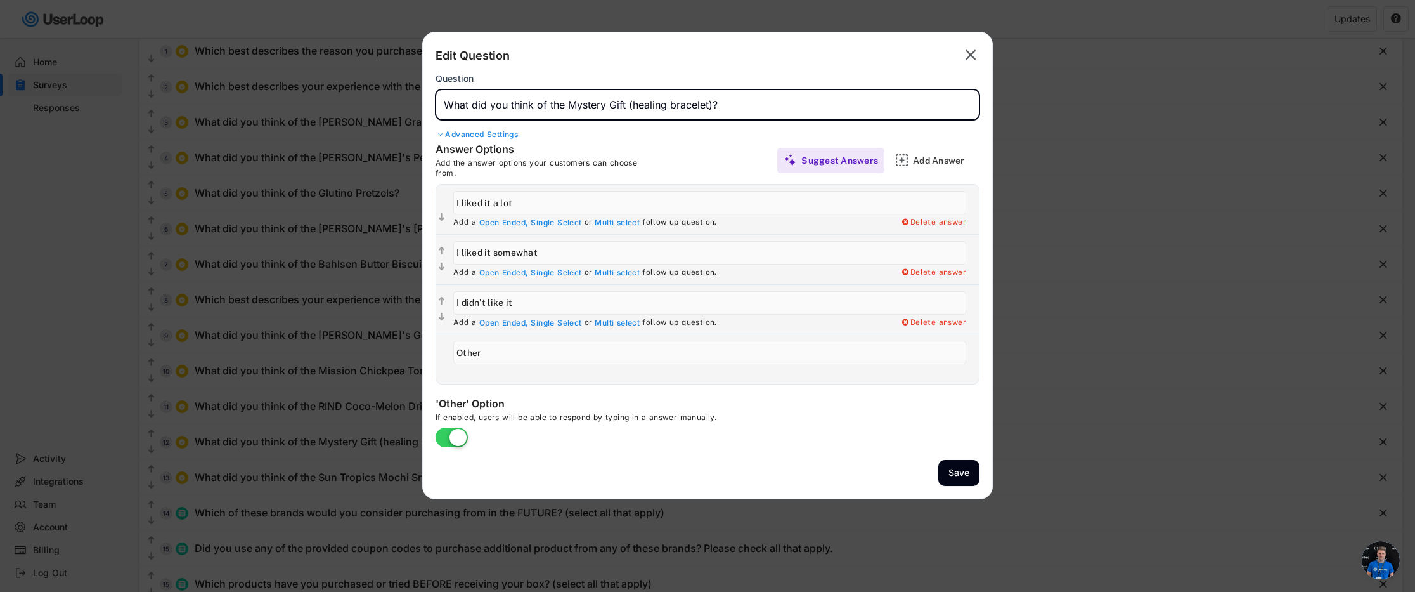
drag, startPoint x: 711, startPoint y: 108, endPoint x: 634, endPoint y: 105, distance: 76.8
click at [634, 105] on input "input" at bounding box center [708, 104] width 544 height 30
drag, startPoint x: 708, startPoint y: 106, endPoint x: 631, endPoint y: 108, distance: 76.7
click at [631, 108] on input "input" at bounding box center [708, 104] width 544 height 30
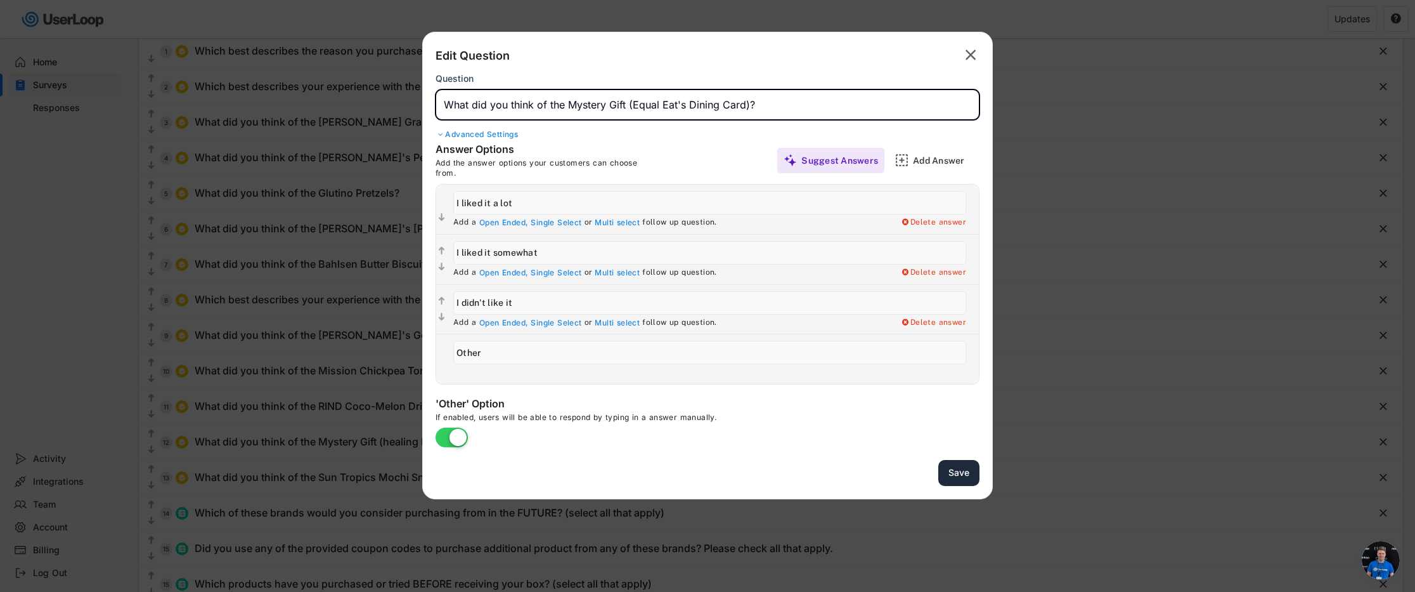
type input "What did you think of the Mystery Gift (Equal Eat's Dining Card)?"
click at [964, 475] on button "Save" at bounding box center [958, 473] width 41 height 26
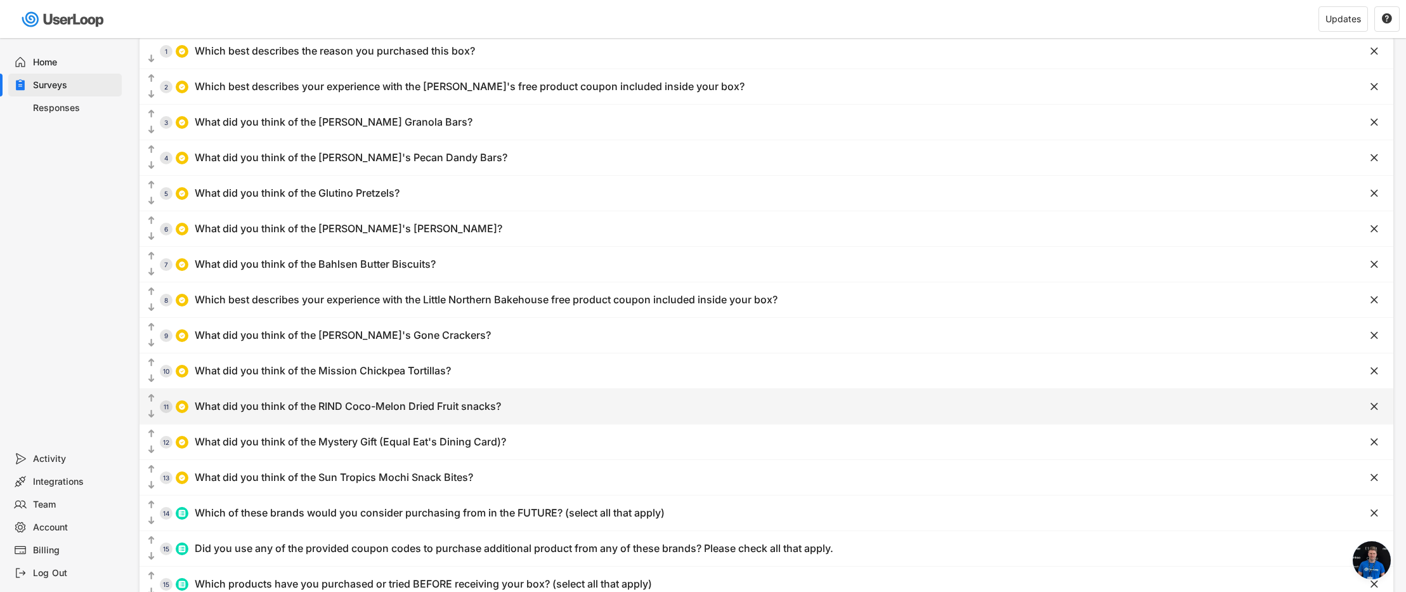
click at [411, 411] on div "What did you think of the RIND Coco-Melon Dried Fruit snacks?" at bounding box center [348, 405] width 306 height 13
type input "What did you think of the RIND Coco-Melon Dried Fruit snacks?"
type input "I liked them a lot"
type input "I liked them somewhat"
type input "I haven't tried them ... yet"
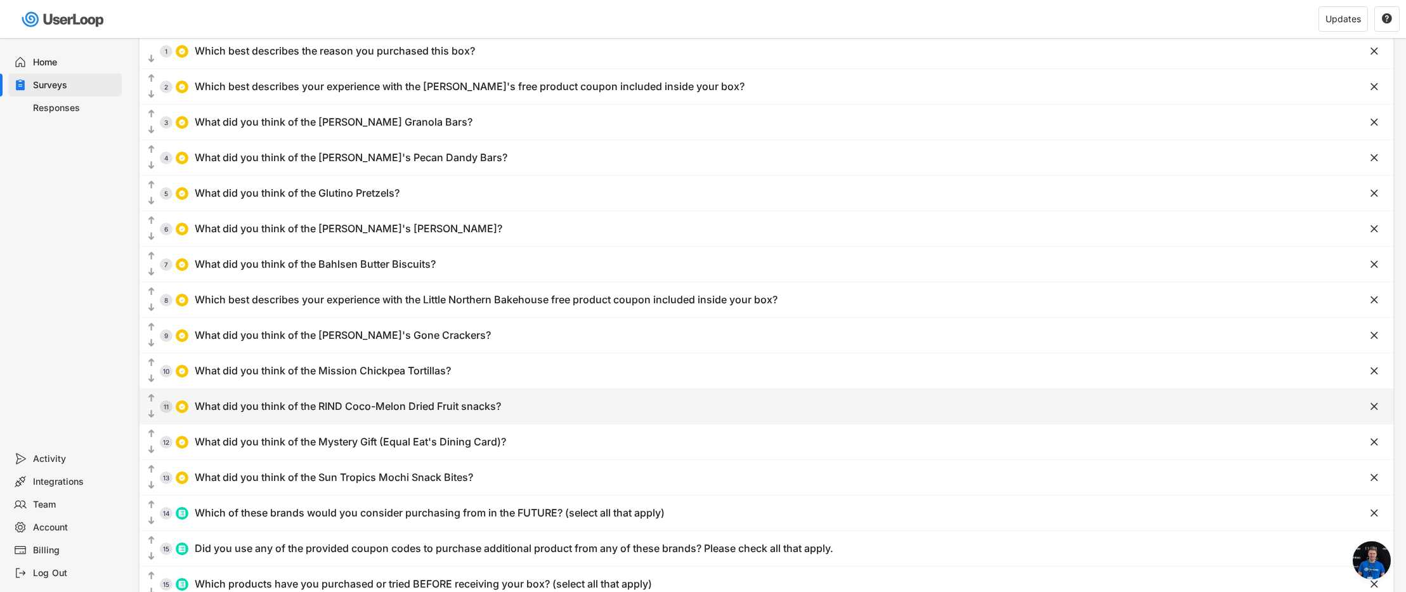
type input "I didn't like them"
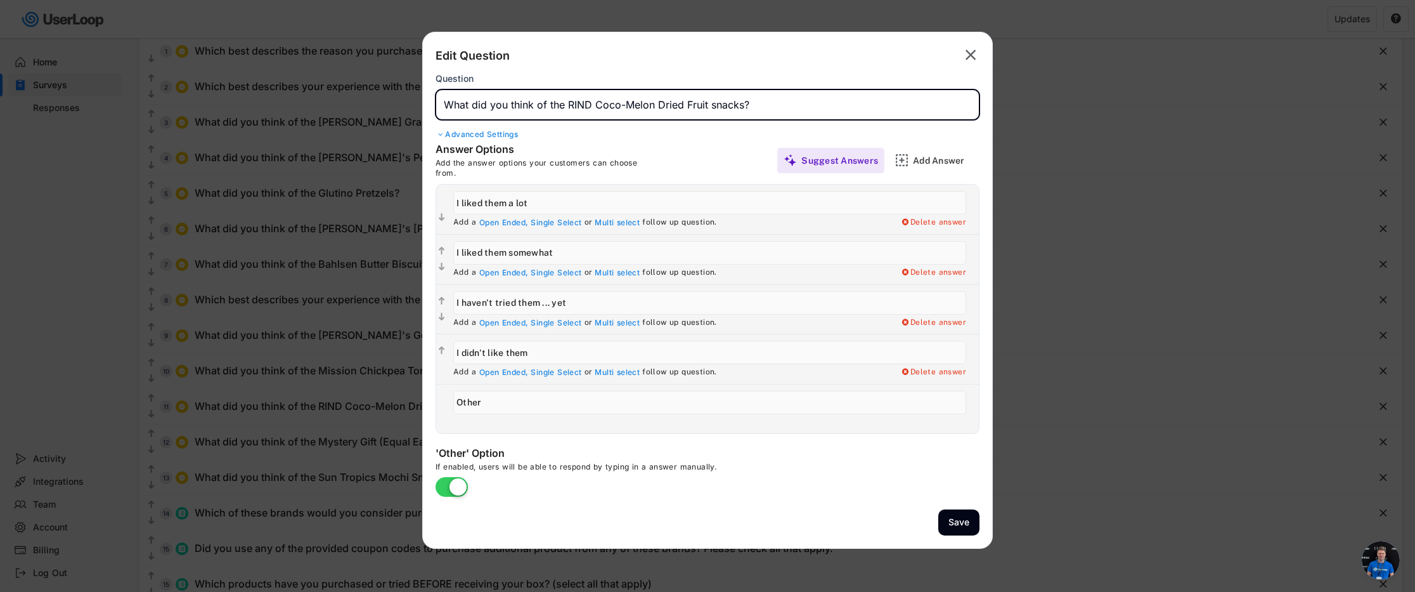
drag, startPoint x: 787, startPoint y: 110, endPoint x: 449, endPoint y: 97, distance: 338.8
click at [433, 98] on div "Edit Question  Question Advanced Settings Answer Options Add the answer option…" at bounding box center [707, 290] width 571 height 517
click at [971, 55] on text "" at bounding box center [971, 55] width 11 height 18
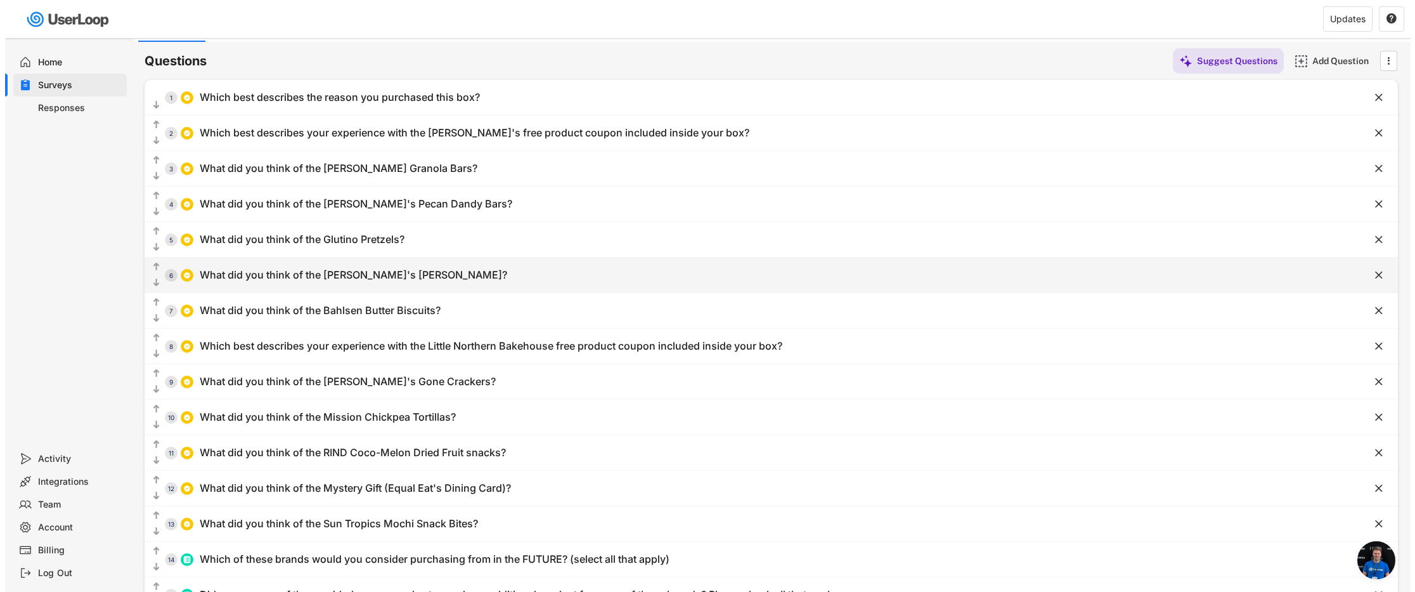
scroll to position [0, 0]
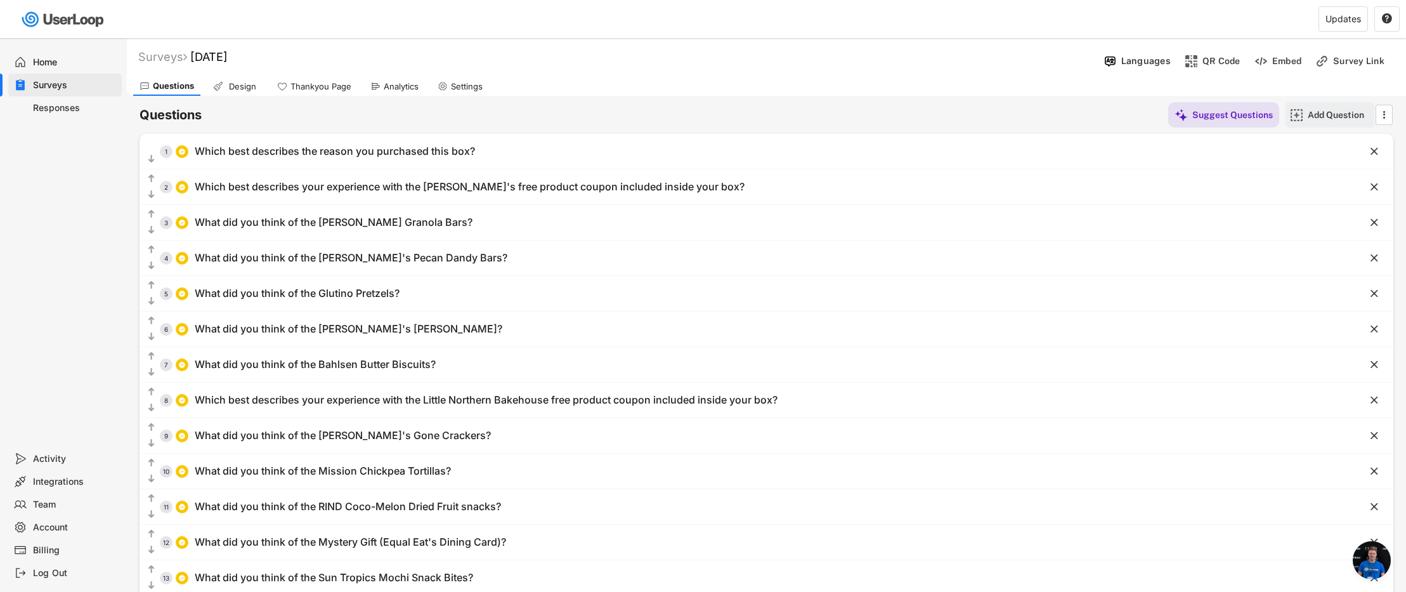
click at [1325, 118] on div "Add Question" at bounding box center [1338, 114] width 63 height 11
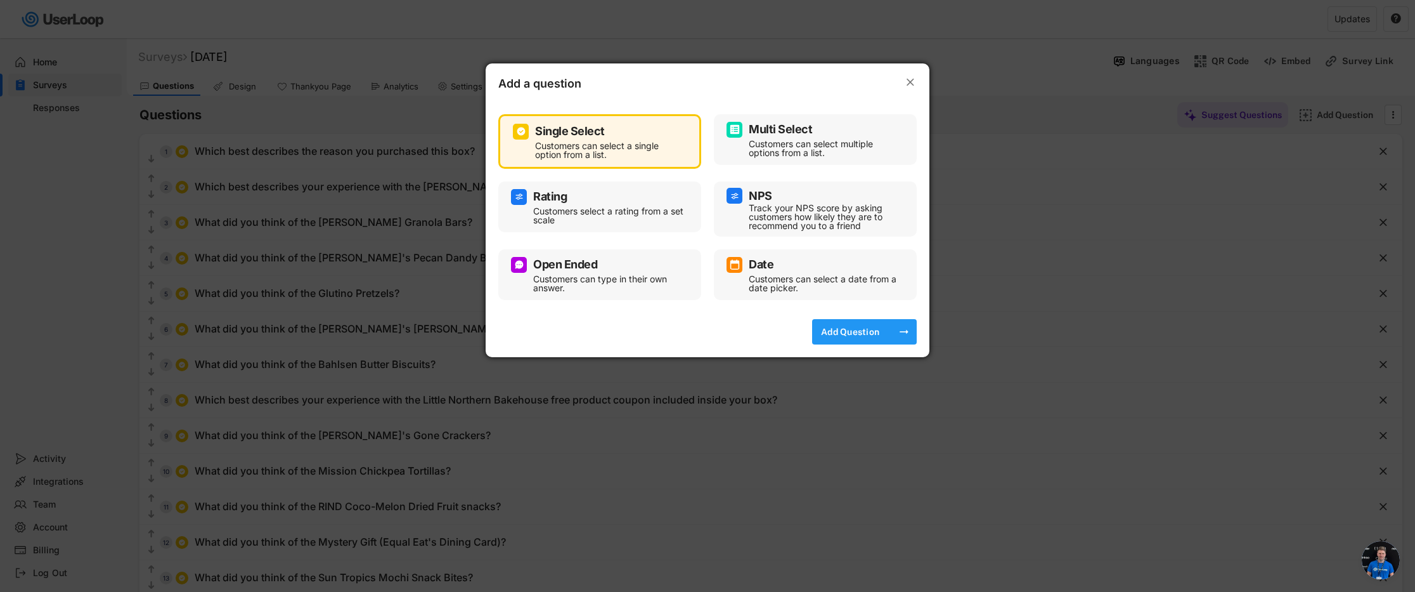
click at [866, 330] on div "Add Question" at bounding box center [849, 331] width 63 height 11
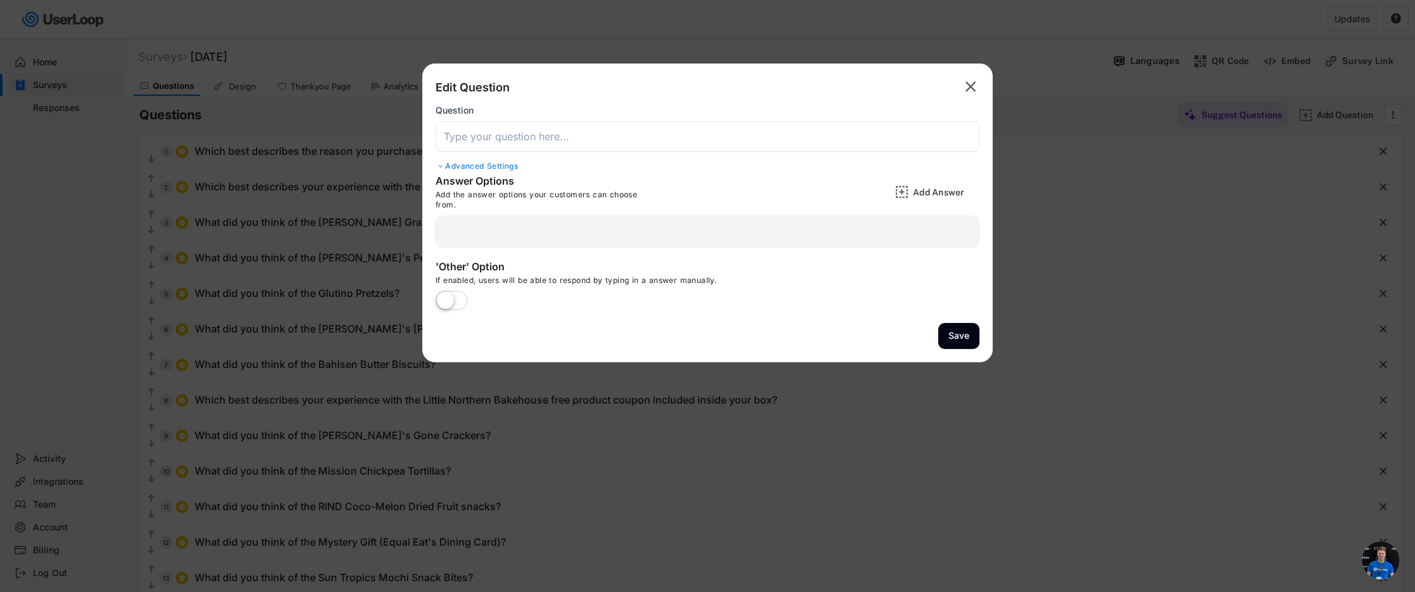
click at [510, 142] on input "input" at bounding box center [708, 136] width 544 height 30
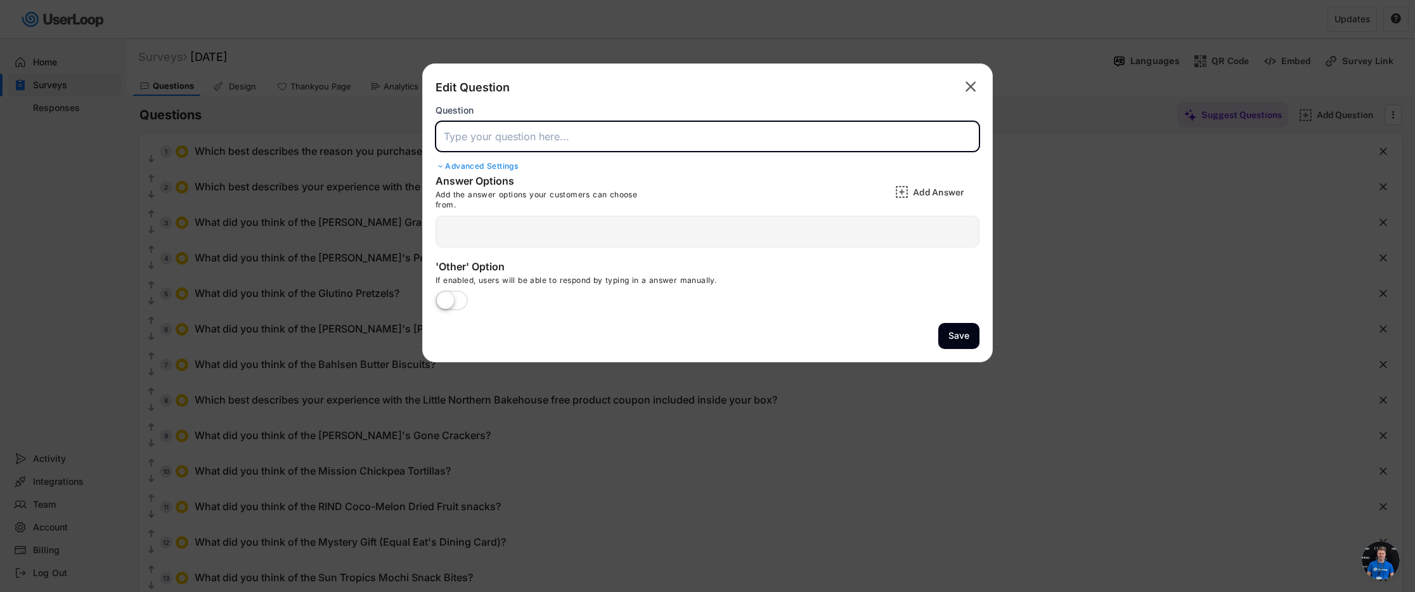
paste input "What did you think of the RIND Coco-Melon Dried Fruit snacks?"
type input "What did you think of the RIND Coco-Melon Dried Fruit snacks?"
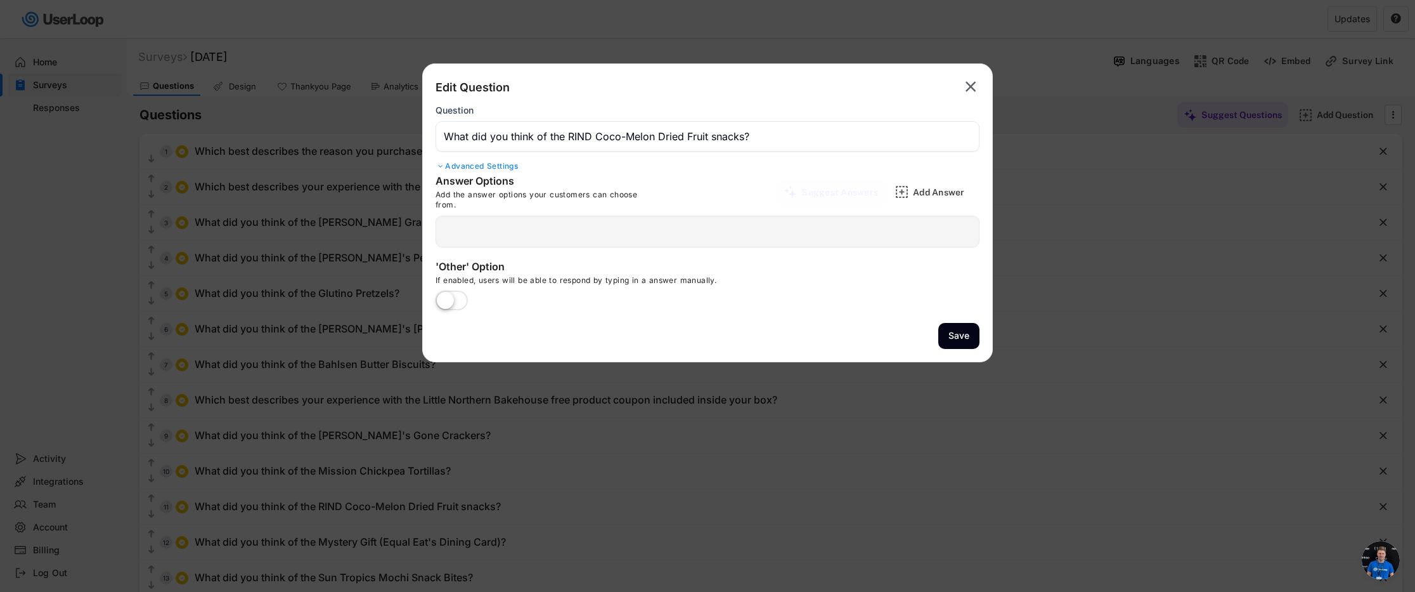
click at [587, 226] on div at bounding box center [708, 232] width 544 height 32
click at [555, 232] on div at bounding box center [708, 232] width 544 height 32
click at [782, 193] on div "Suggest Answers" at bounding box center [830, 191] width 107 height 25
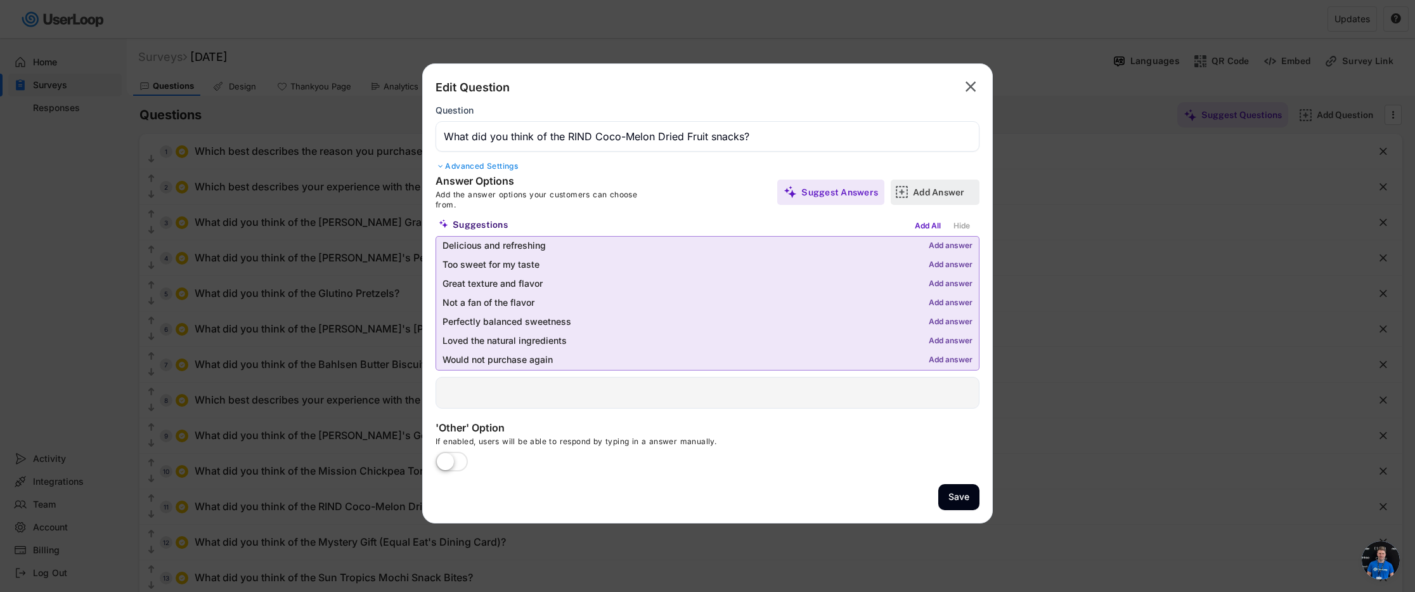
click at [927, 184] on div "Add Answer" at bounding box center [944, 191] width 63 height 25
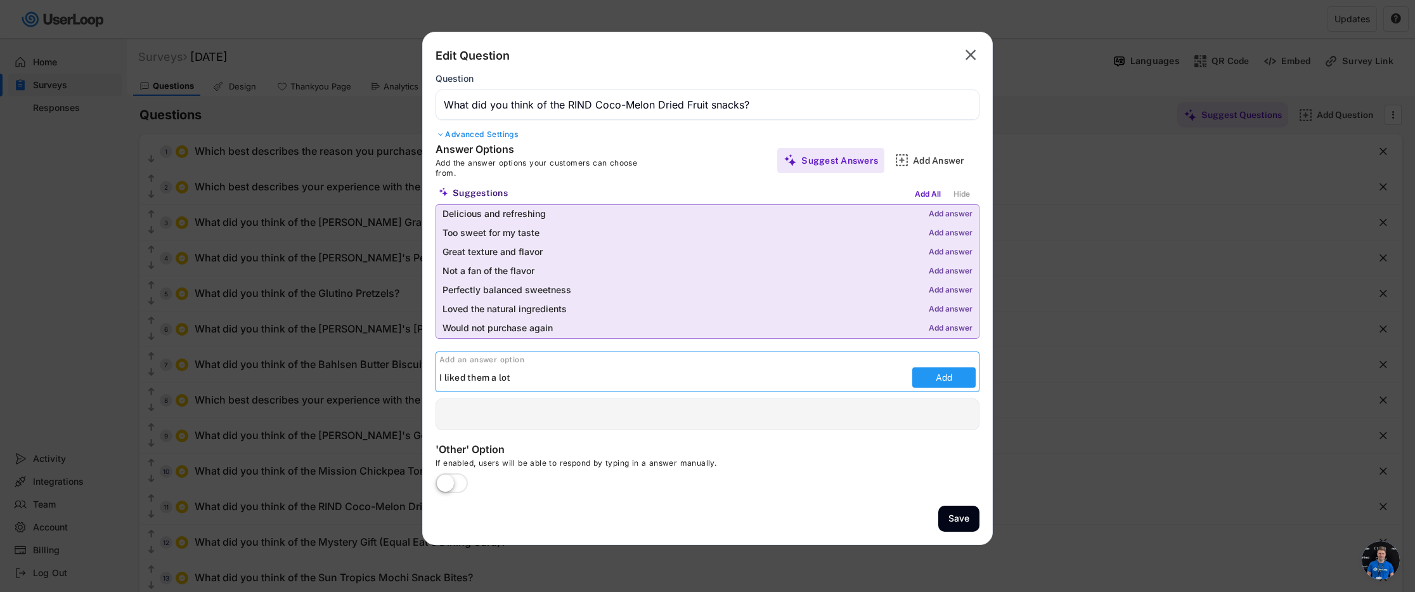
type input "I liked them a lot"
click at [927, 384] on button "Add" at bounding box center [943, 377] width 63 height 20
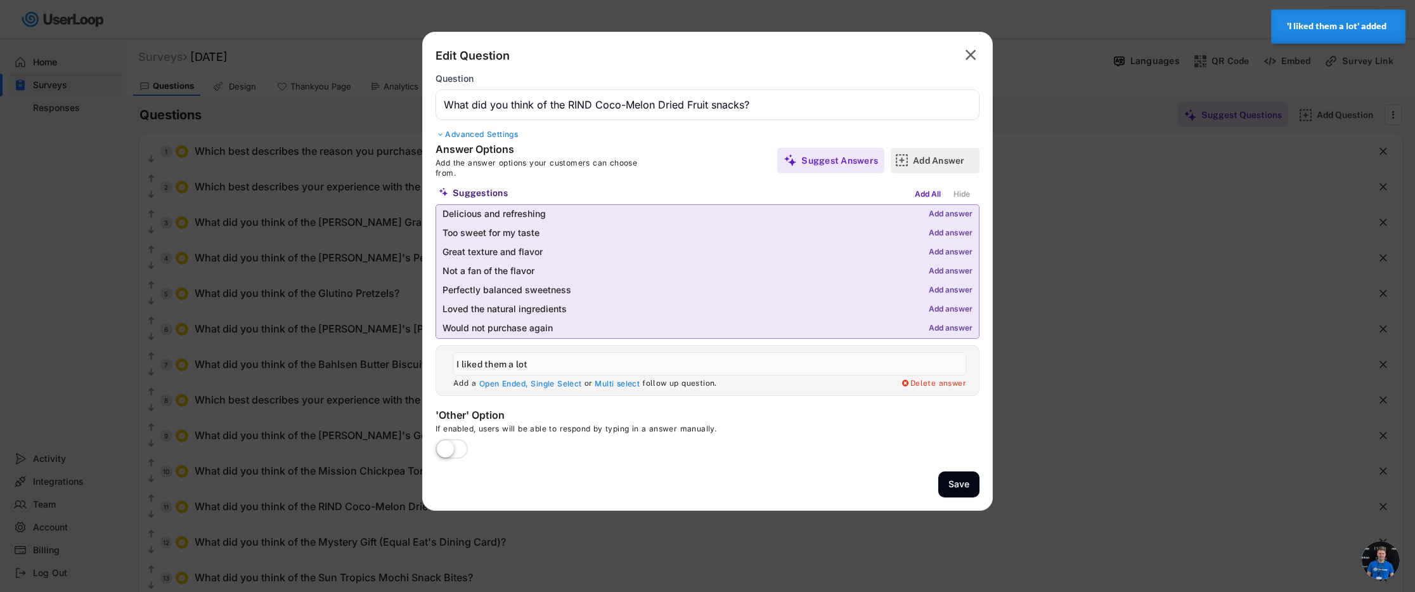
click at [912, 161] on div "Add Answer" at bounding box center [935, 160] width 89 height 25
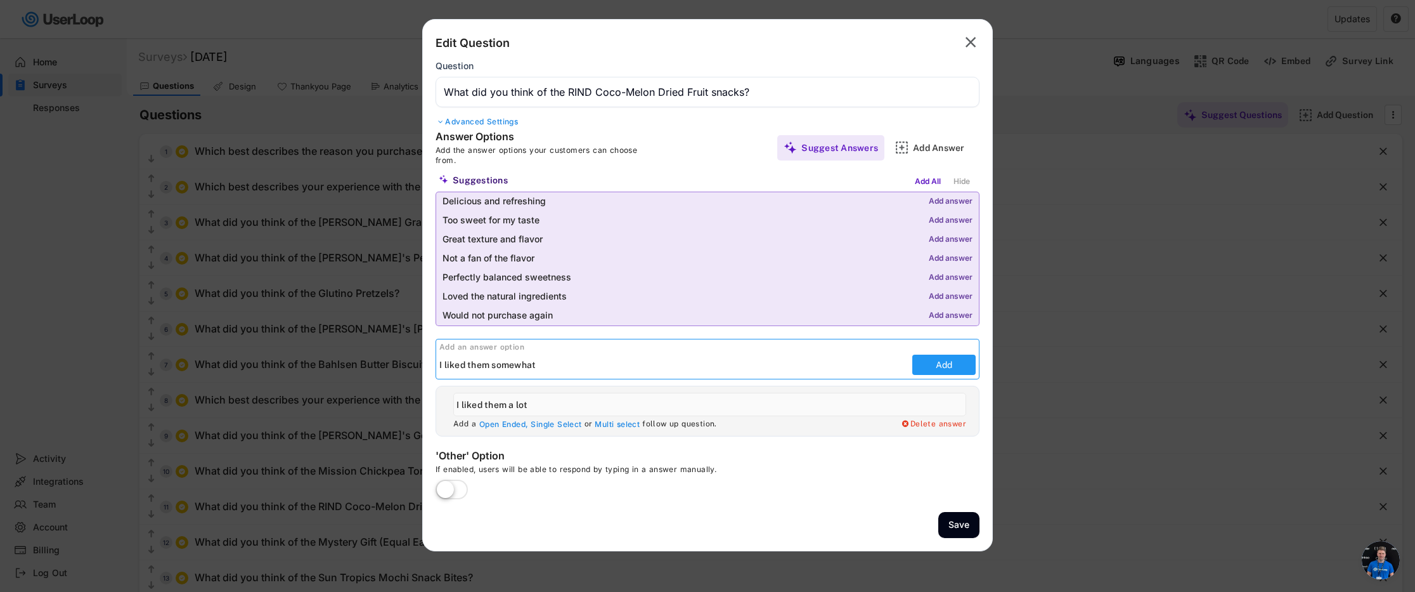
type input "I liked them somewhat"
click at [946, 366] on button "Add" at bounding box center [943, 364] width 63 height 20
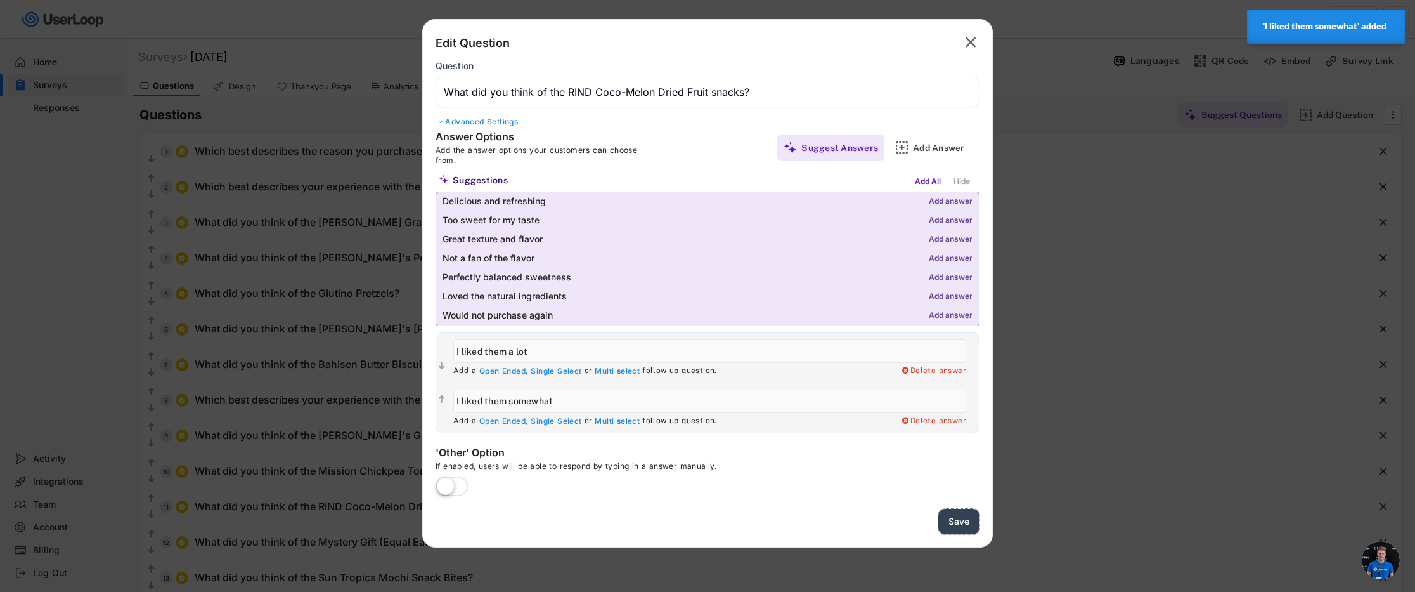
click at [947, 517] on button "Save" at bounding box center [958, 521] width 41 height 26
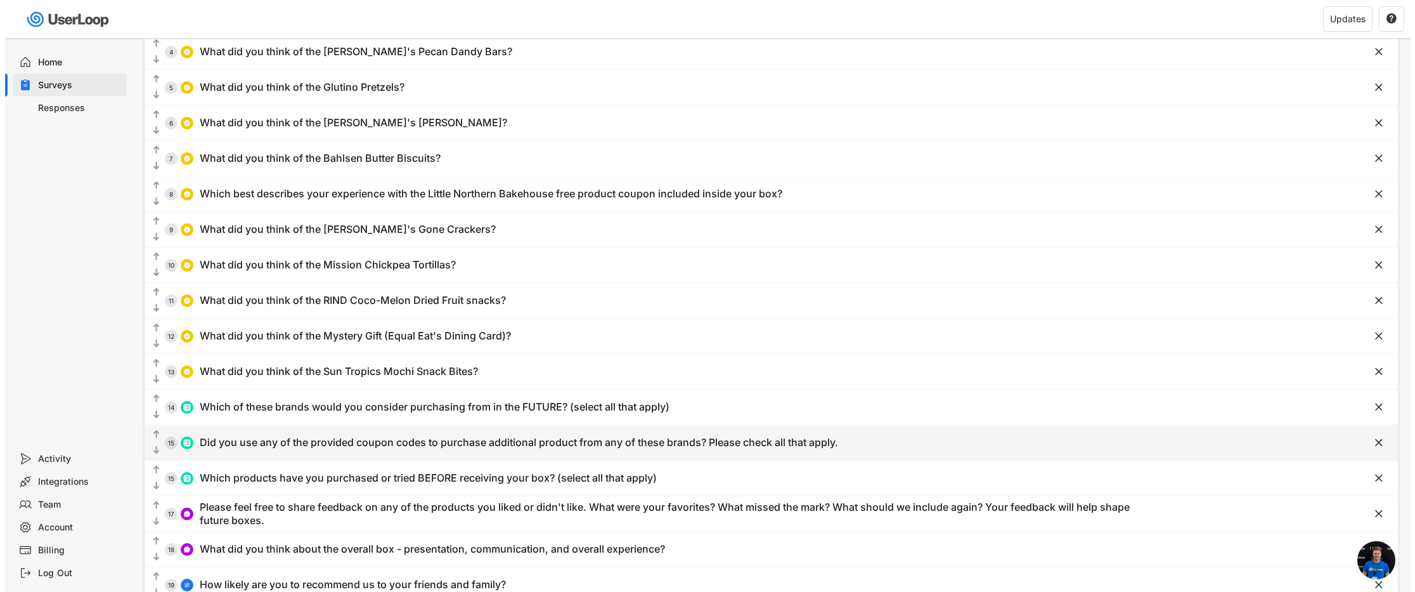
scroll to position [290, 0]
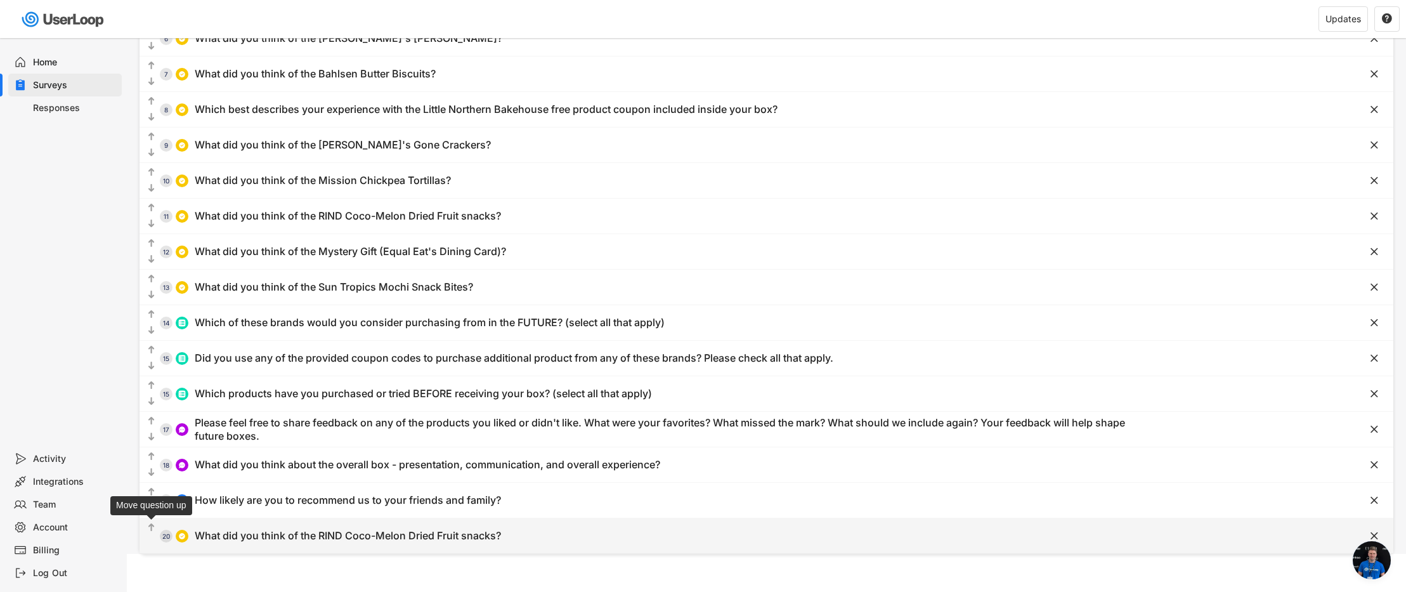
click at [152, 524] on text "" at bounding box center [151, 527] width 6 height 11
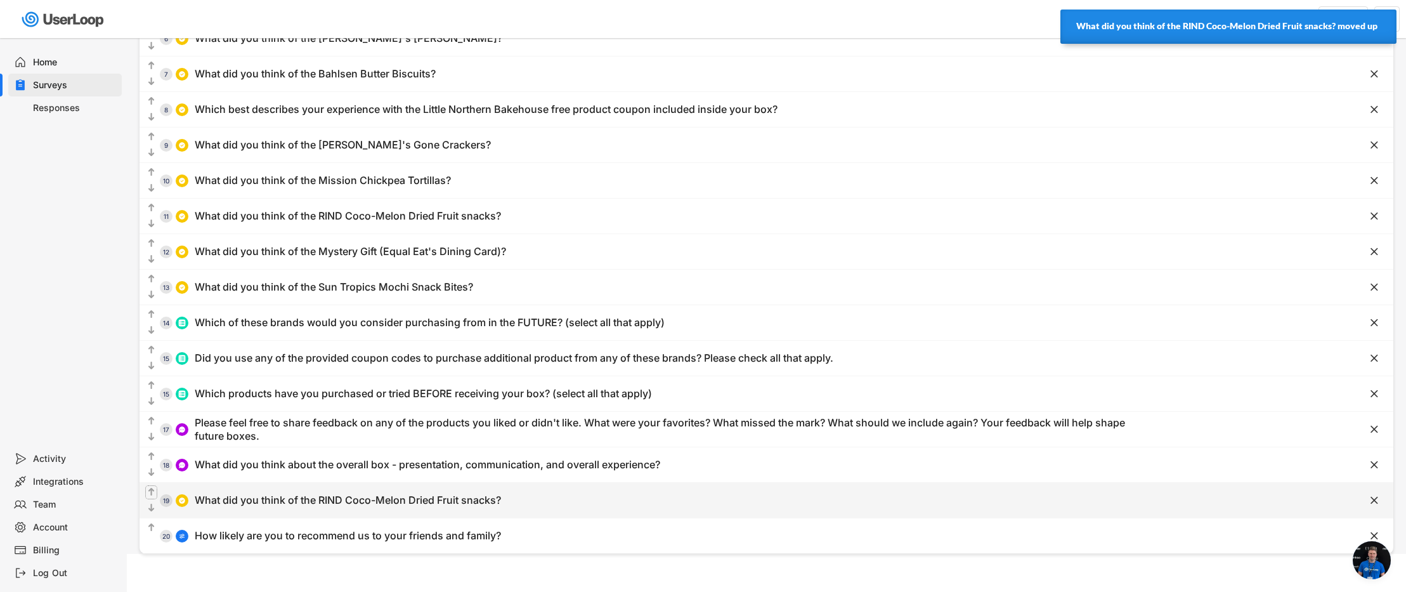
click at [151, 487] on text "" at bounding box center [151, 491] width 6 height 11
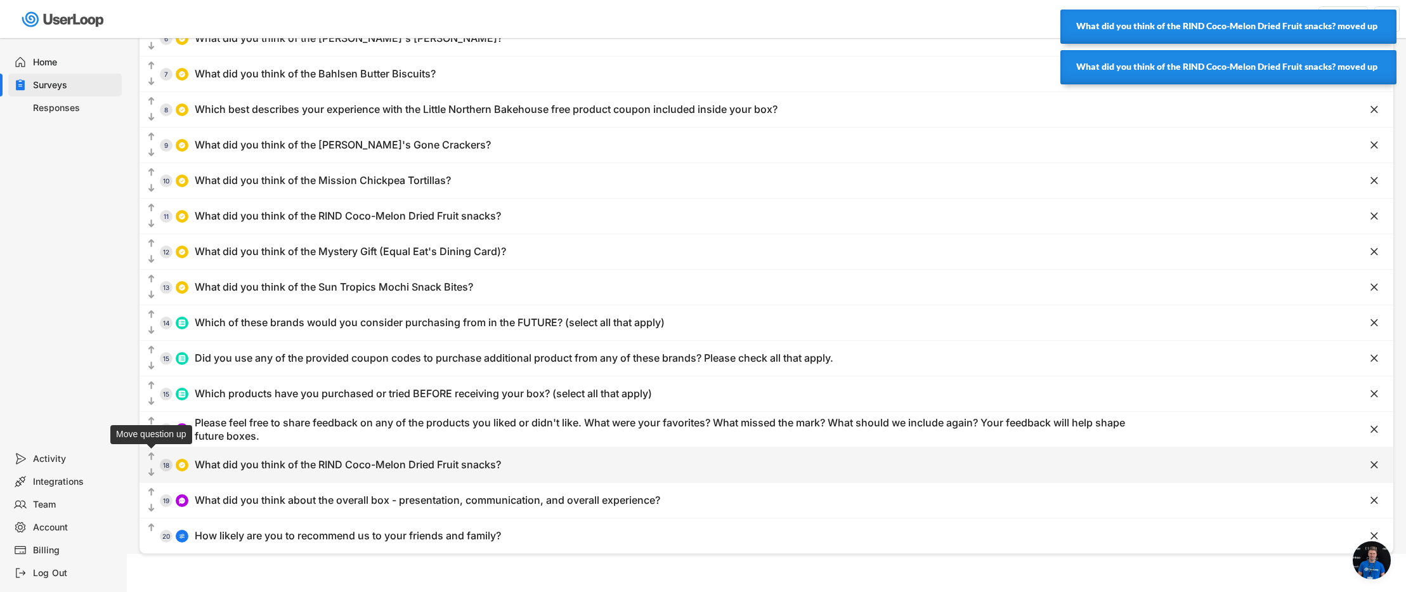
click at [150, 450] on icon "" at bounding box center [151, 456] width 11 height 13
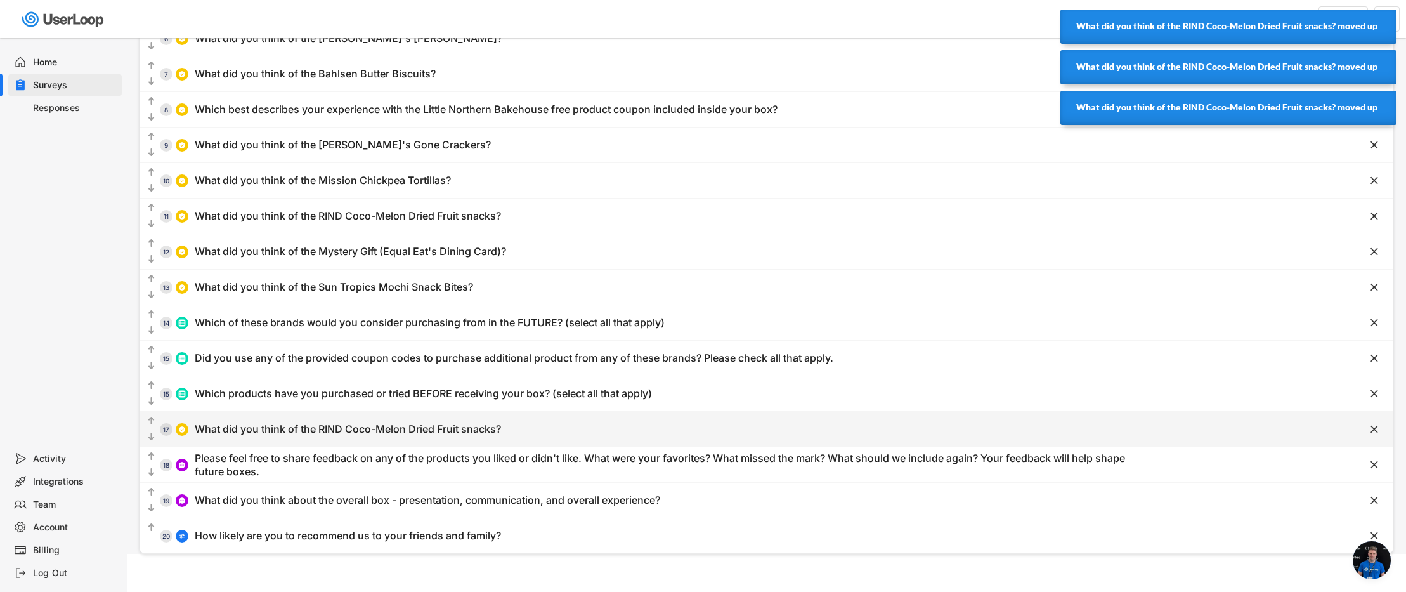
click at [153, 411] on div "  17 What did you think of the RIND Coco-Melon Dried Fruit snacks? " at bounding box center [765, 428] width 1253 height 35
type input "What did you think of the RIND Coco-Melon Dried Fruit snacks?"
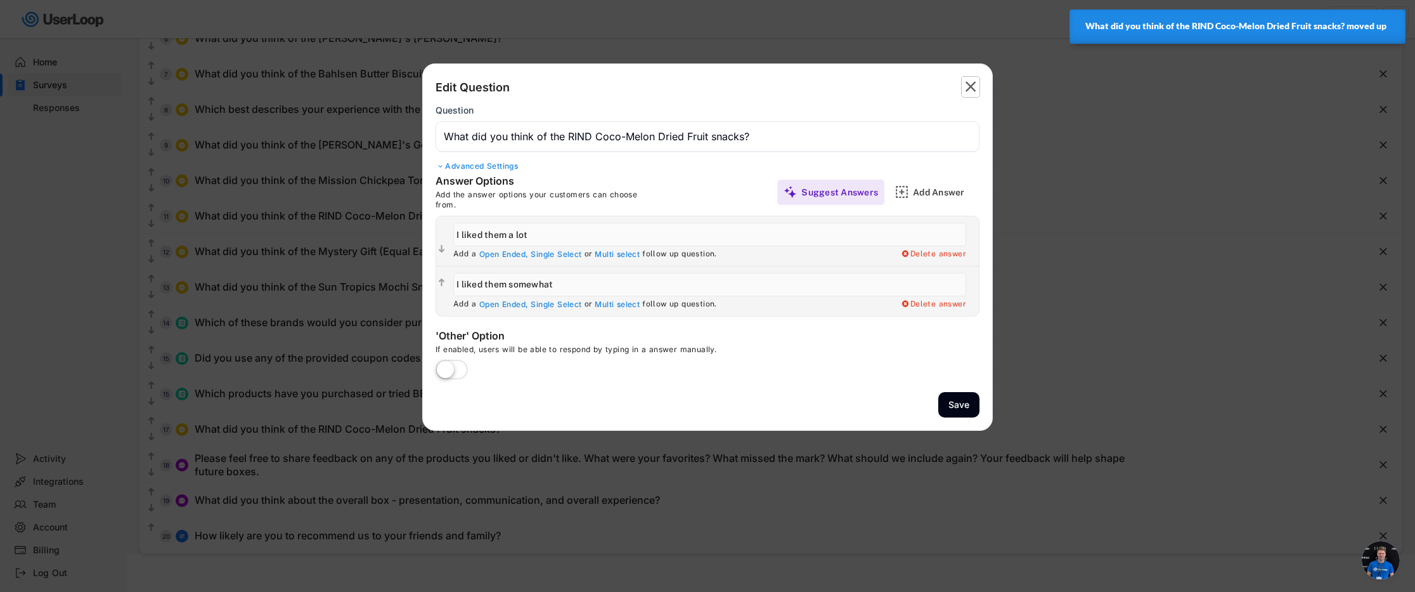
click at [975, 78] on text "" at bounding box center [971, 86] width 11 height 18
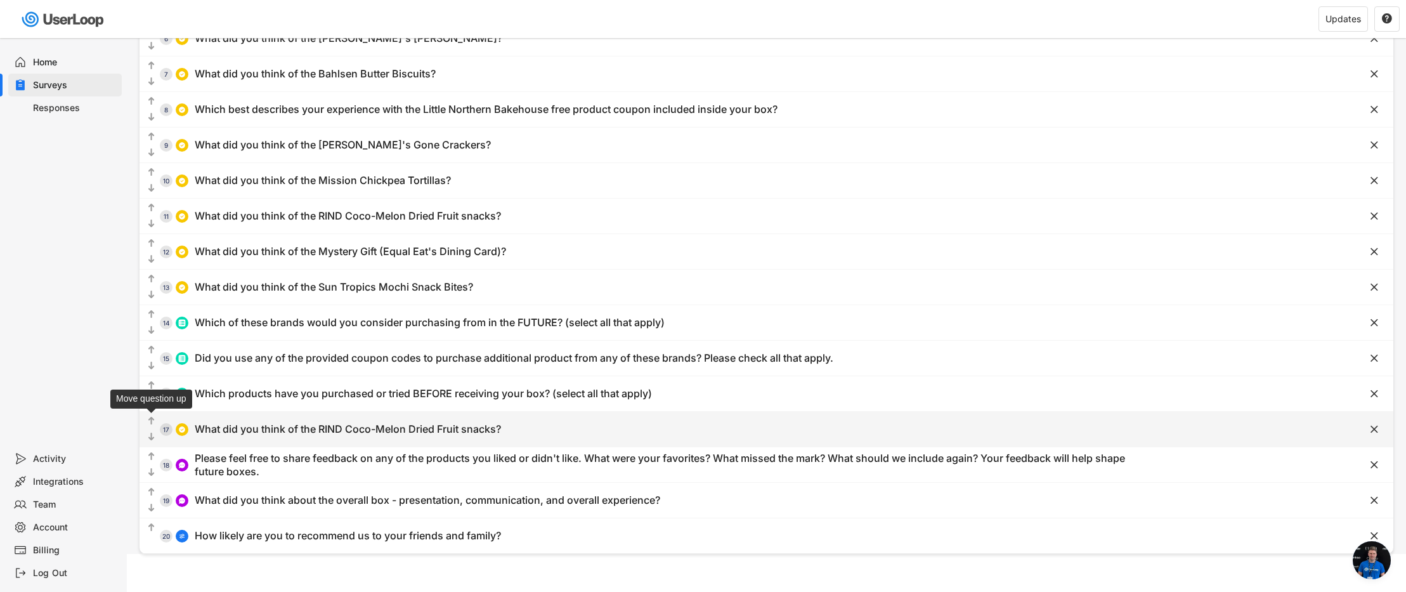
click at [153, 420] on text "" at bounding box center [151, 420] width 6 height 11
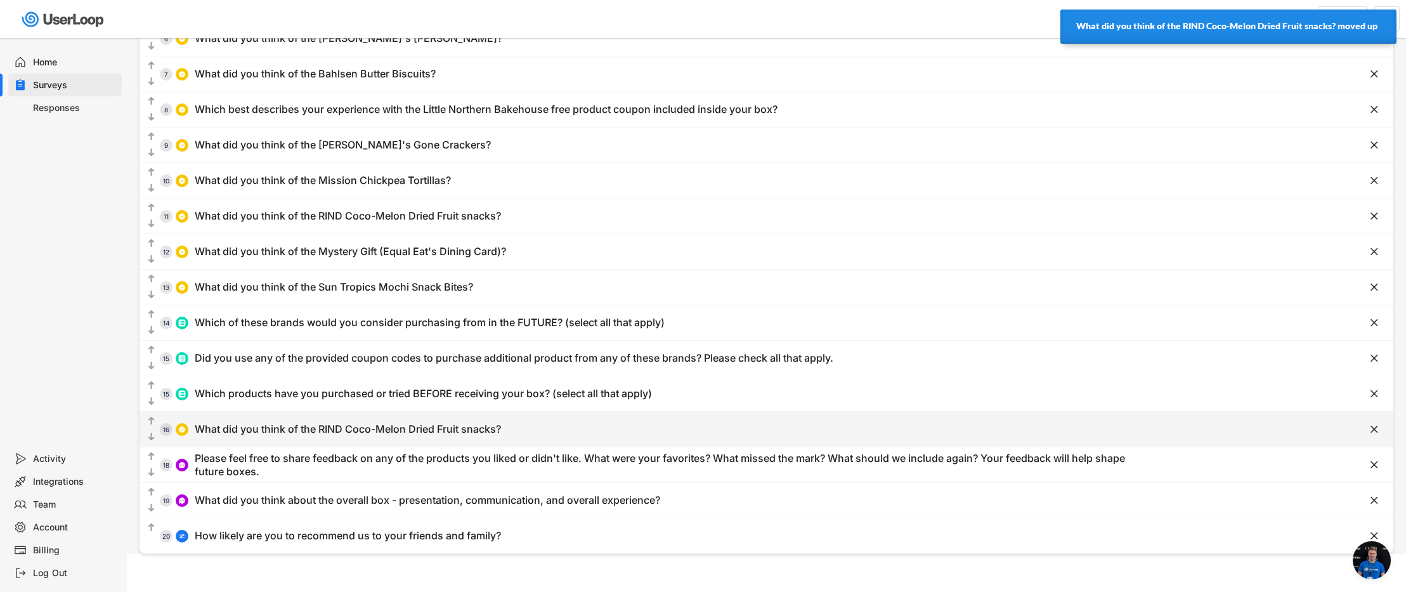
click at [150, 413] on div "  16 What did you think of the RIND Coco-Melon Dried Fruit snacks? " at bounding box center [765, 428] width 1253 height 35
type input "What did you think of the RIND Coco-Melon Dried Fruit snacks?"
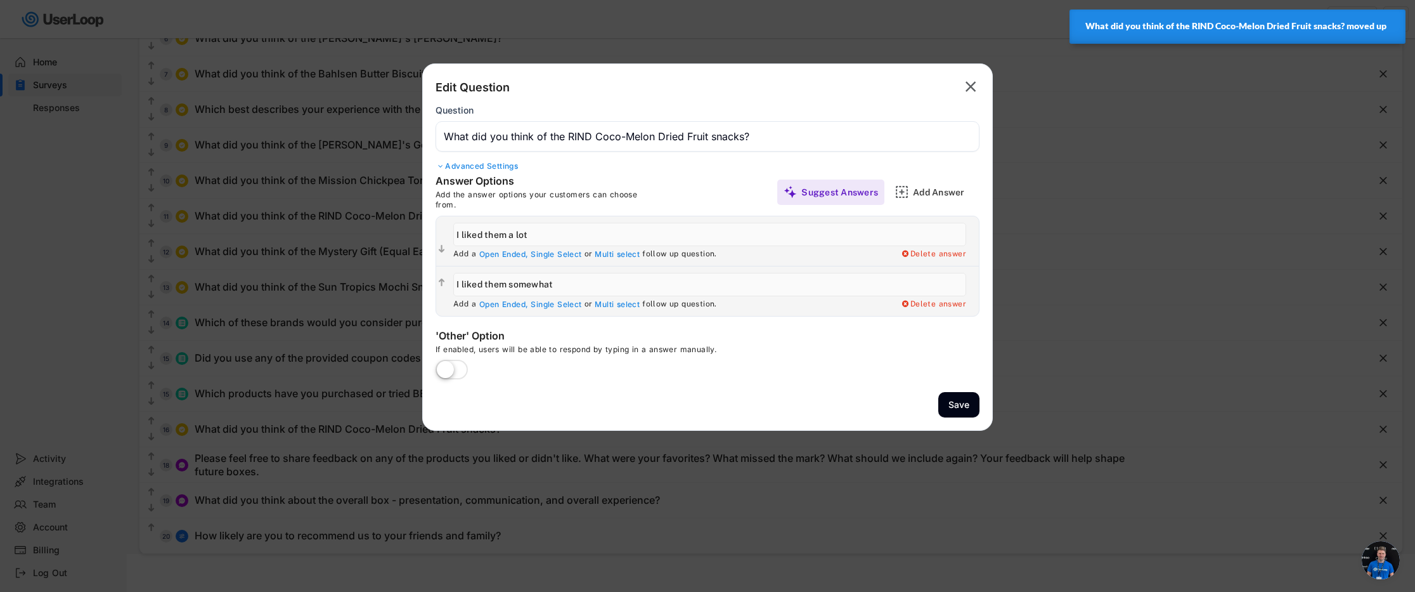
drag, startPoint x: 980, startPoint y: 86, endPoint x: 973, endPoint y: 73, distance: 14.7
click at [980, 86] on div "Edit Question  Question Advanced Settings Answer Options Add the answer option…" at bounding box center [707, 246] width 571 height 367
click at [977, 82] on icon "" at bounding box center [971, 87] width 18 height 20
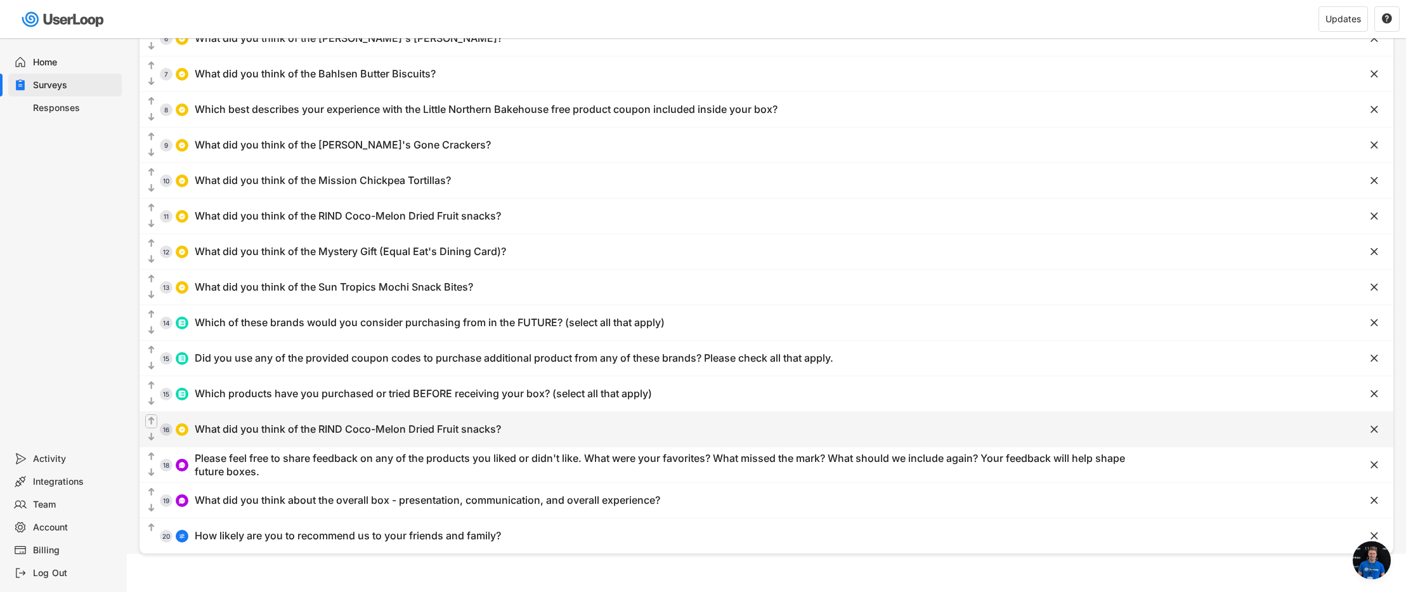
click at [148, 419] on text "" at bounding box center [151, 420] width 6 height 11
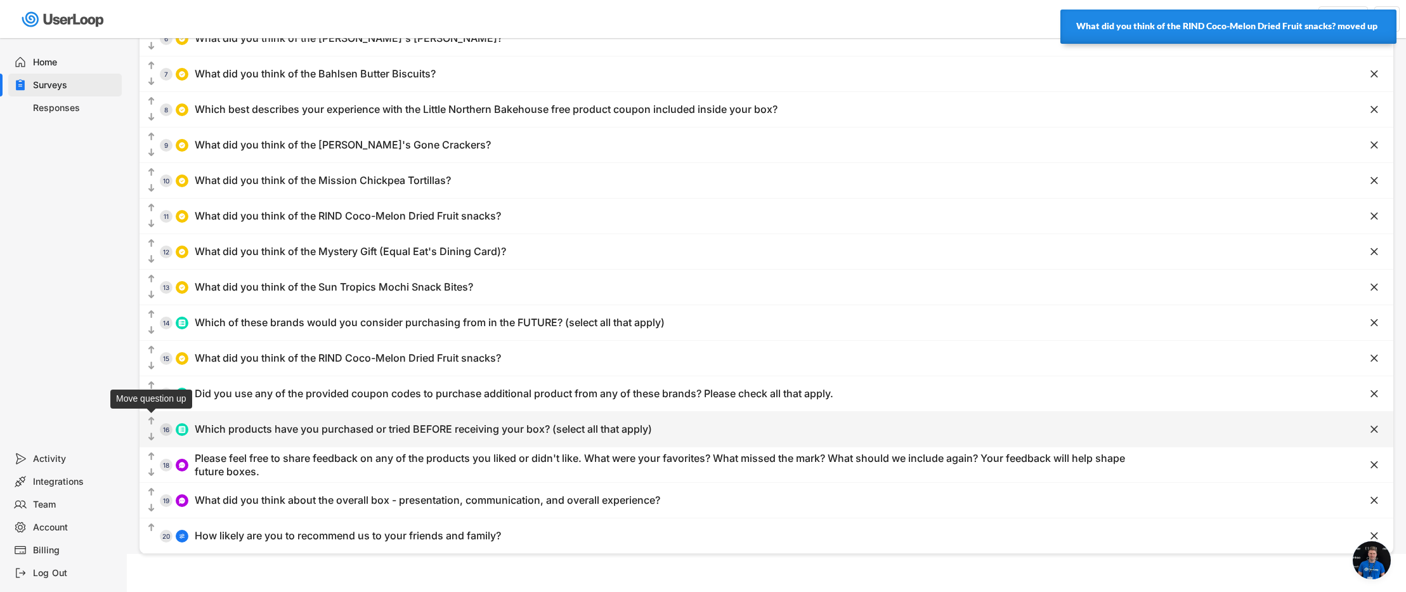
click at [151, 420] on text "" at bounding box center [151, 420] width 6 height 11
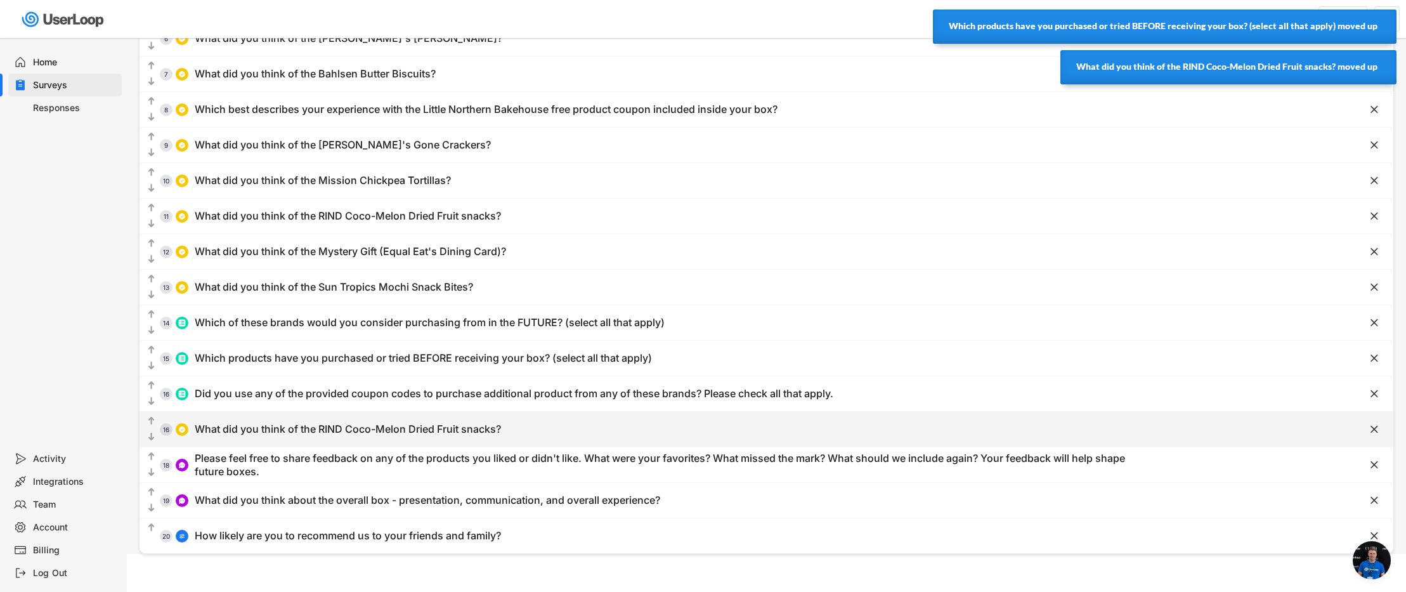
click at [152, 422] on text "" at bounding box center [151, 420] width 6 height 11
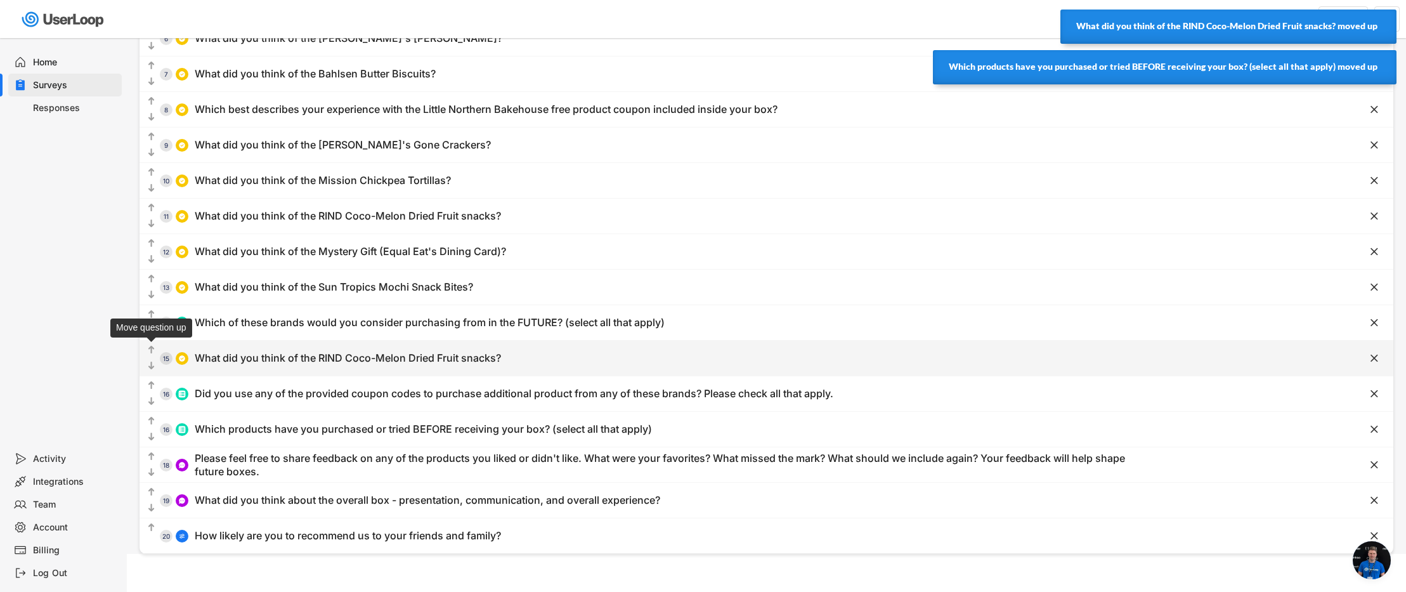
click at [148, 351] on text "" at bounding box center [151, 349] width 6 height 11
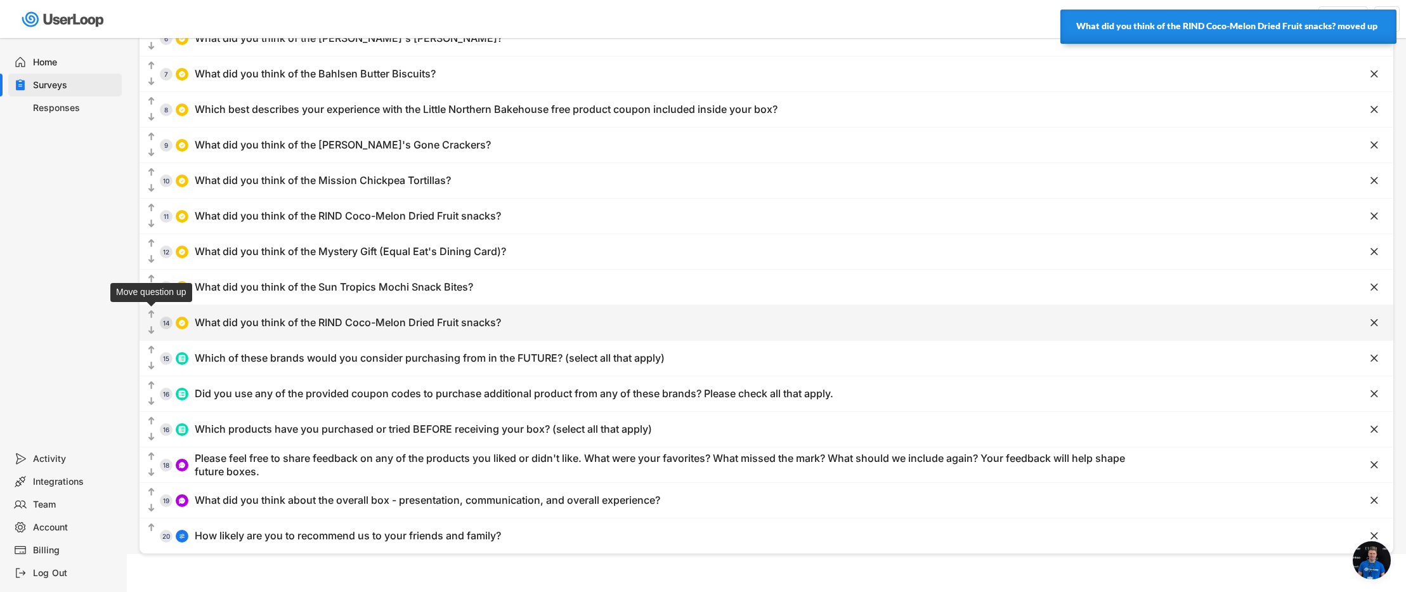
click at [152, 314] on text "" at bounding box center [151, 314] width 6 height 11
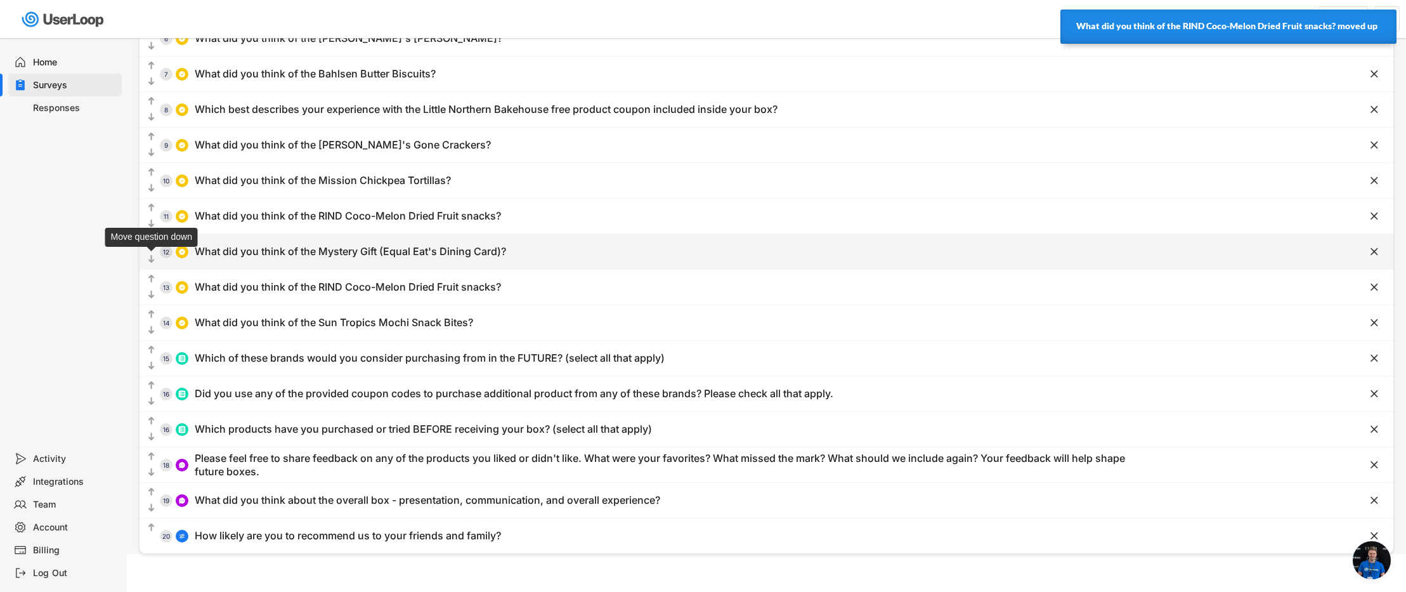
click at [153, 261] on text "" at bounding box center [151, 259] width 6 height 11
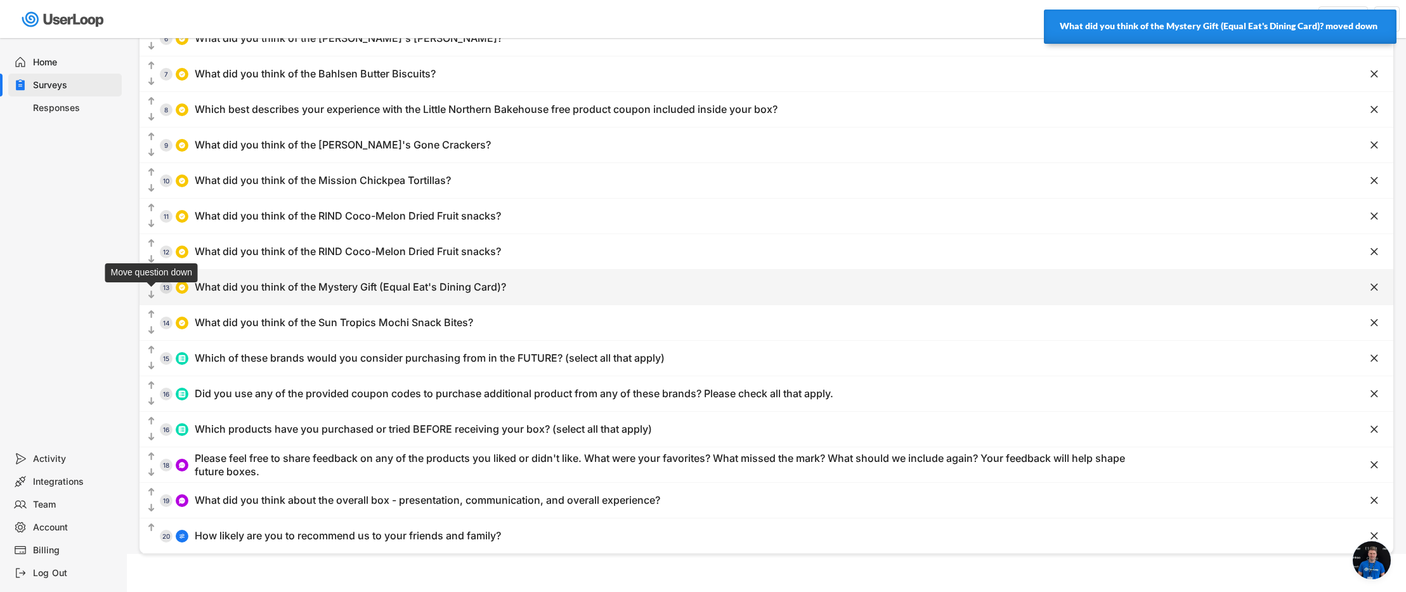
click at [150, 298] on text "" at bounding box center [151, 294] width 6 height 11
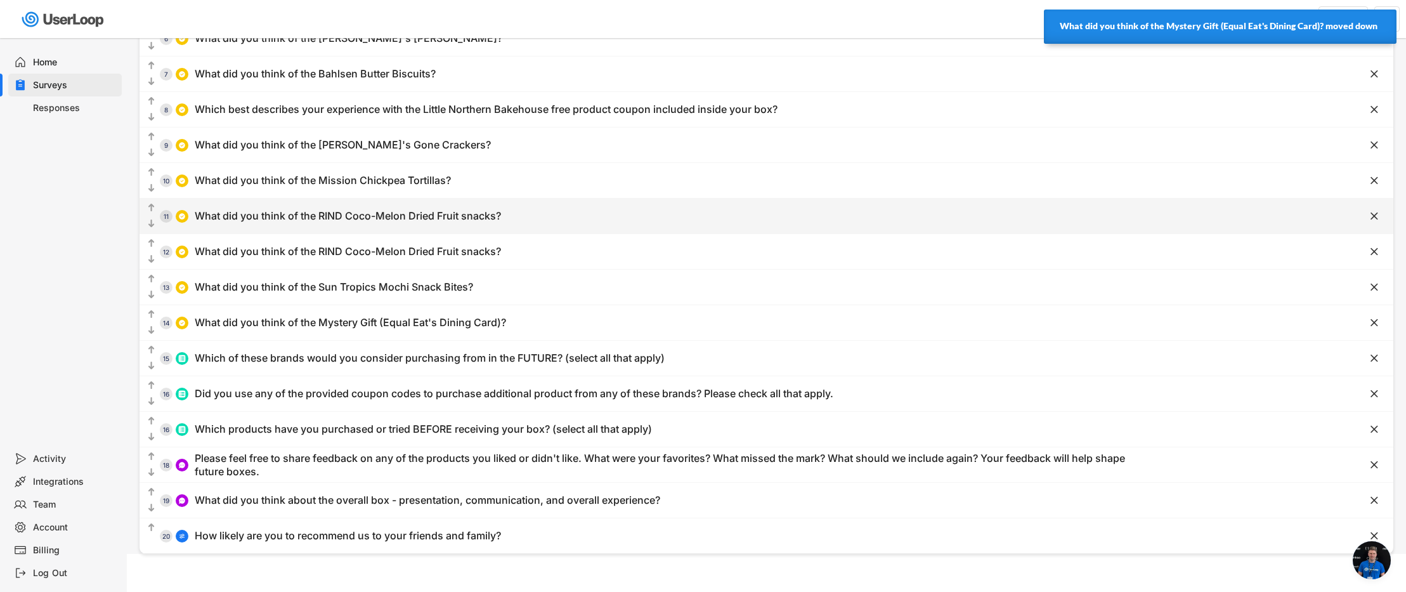
click at [216, 211] on div "What did you think of the RIND Coco-Melon Dried Fruit snacks?" at bounding box center [348, 215] width 306 height 13
type input "What did you think of the RIND Coco-Melon Dried Fruit snacks?"
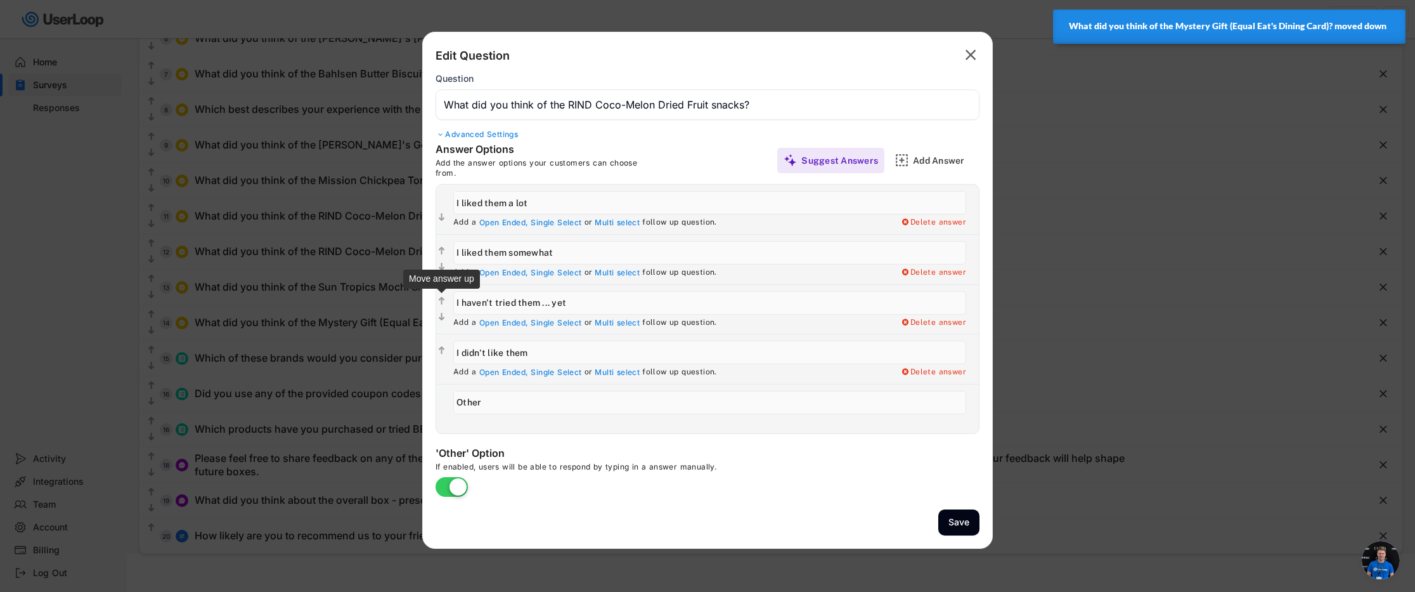
drag, startPoint x: 589, startPoint y: 306, endPoint x: 429, endPoint y: 297, distance: 160.0
click at [429, 297] on div "Answer Options Add the answer options your customers can choose from. Suggest A…" at bounding box center [707, 288] width 569 height 291
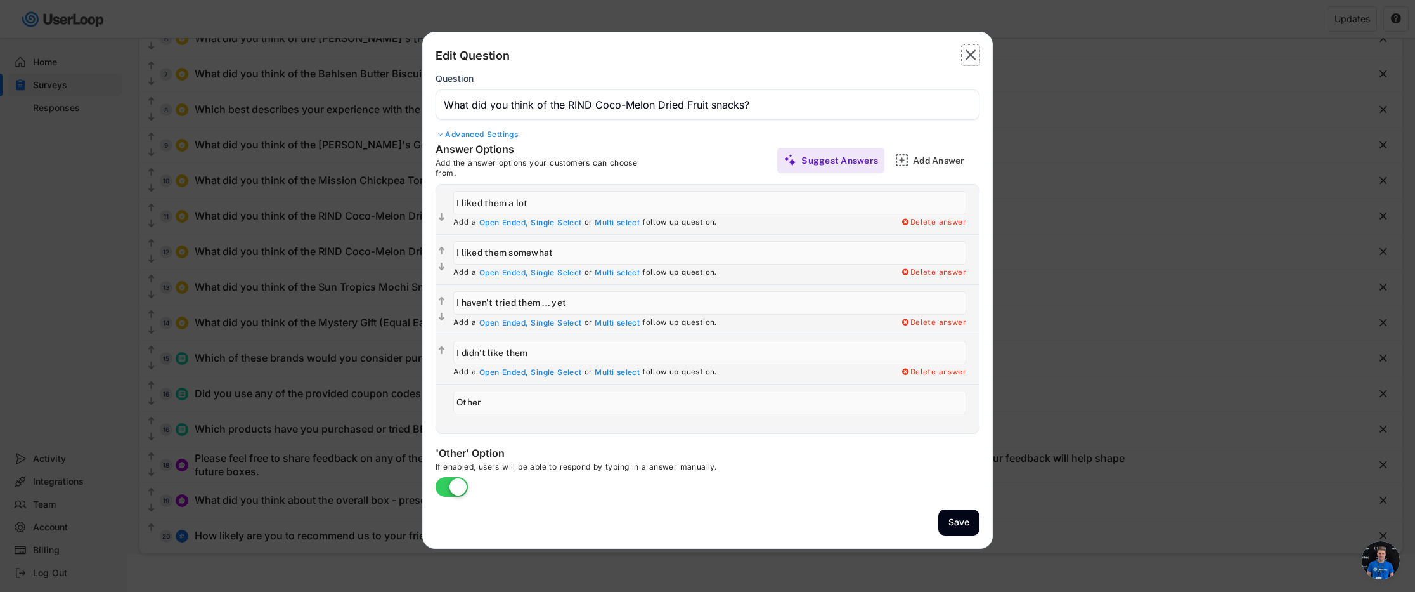
click at [974, 56] on text "" at bounding box center [971, 55] width 11 height 18
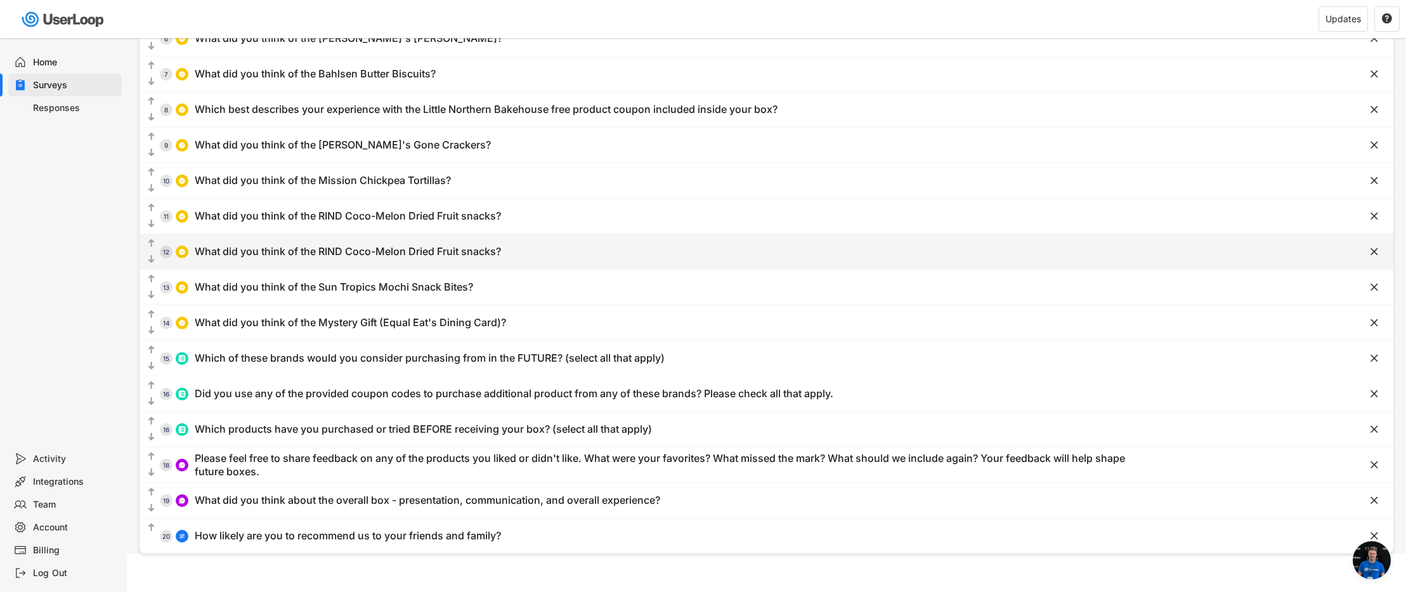
click at [344, 250] on div "What did you think of the RIND Coco-Melon Dried Fruit snacks?" at bounding box center [348, 251] width 306 height 13
type input "What did you think of the RIND Coco-Melon Dried Fruit snacks?"
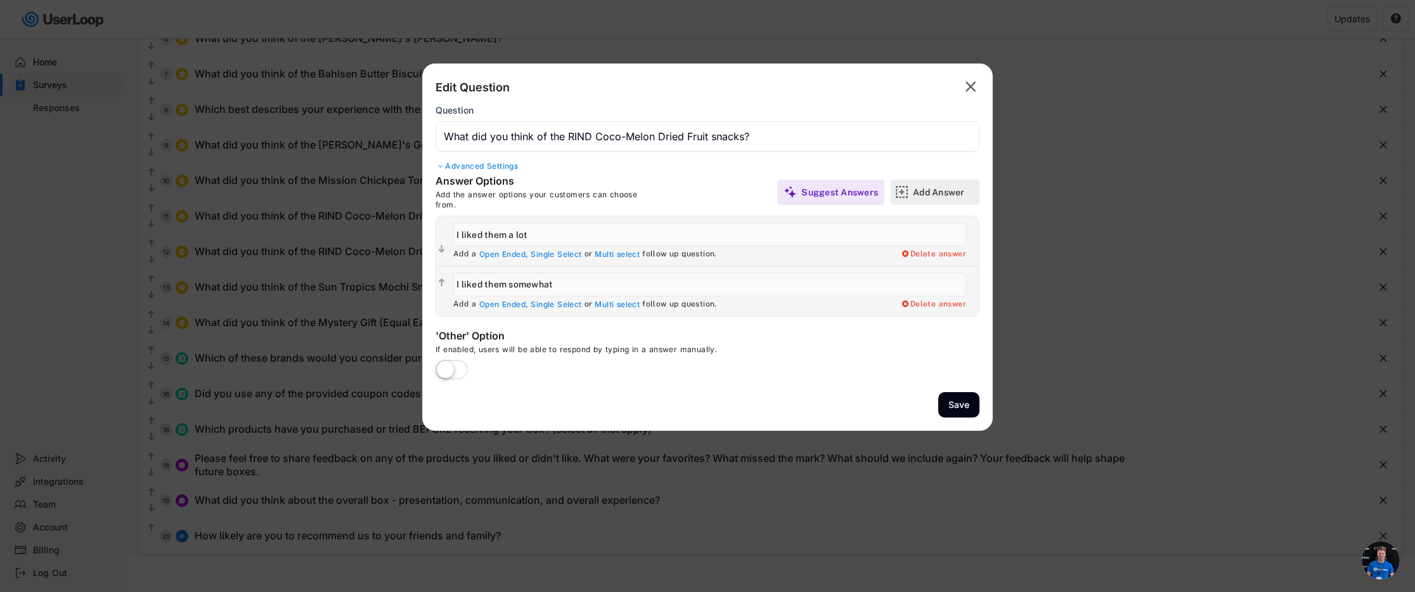
click at [934, 195] on div "Add Answer" at bounding box center [944, 191] width 63 height 11
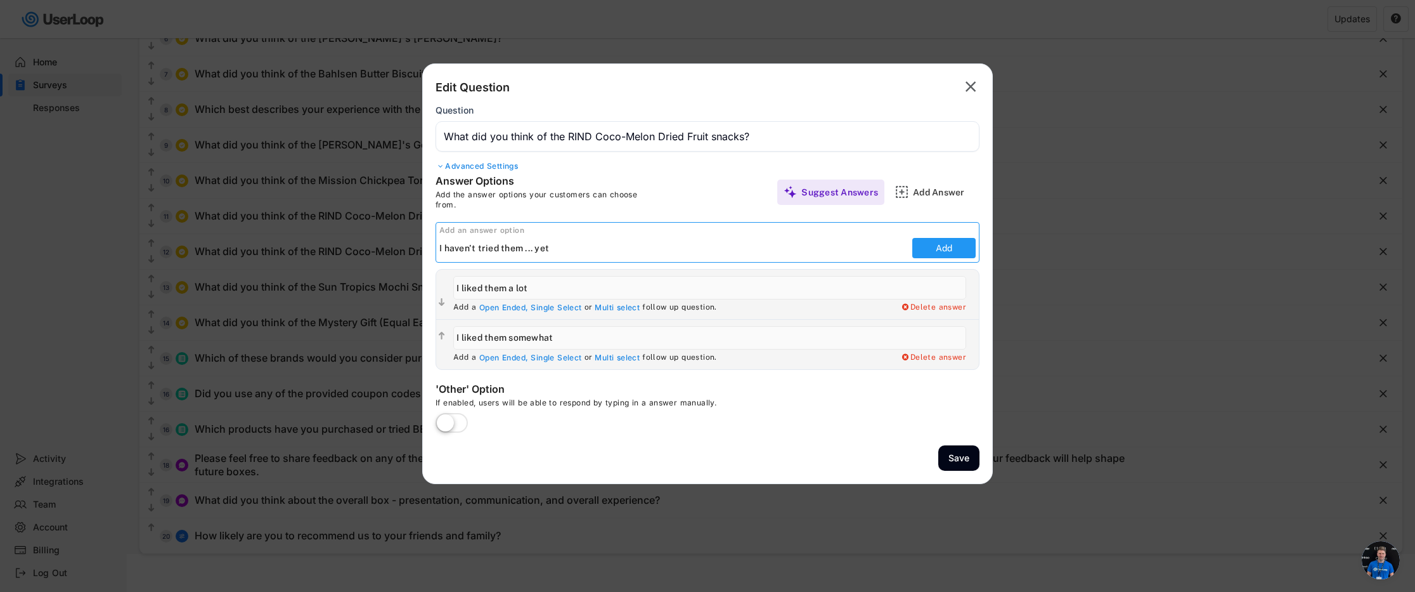
type input "I haven't tried them ... yet"
click at [957, 241] on button "Add" at bounding box center [943, 248] width 63 height 20
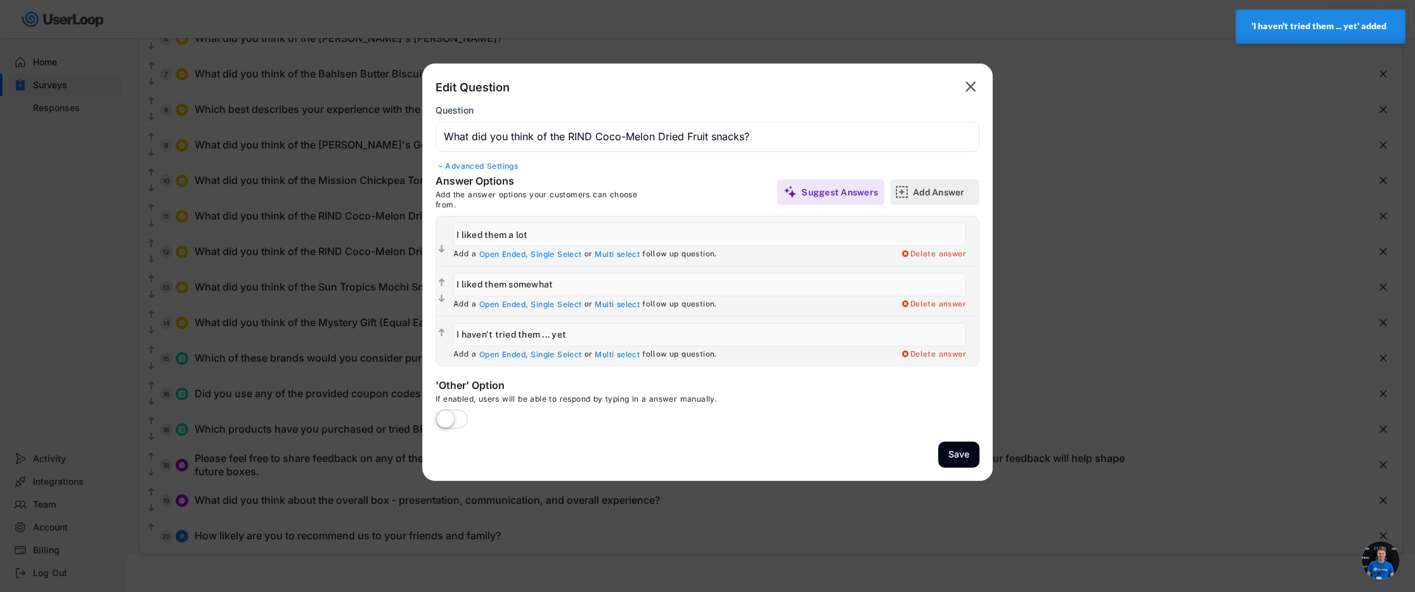
click at [916, 187] on div "Add Answer" at bounding box center [944, 191] width 63 height 11
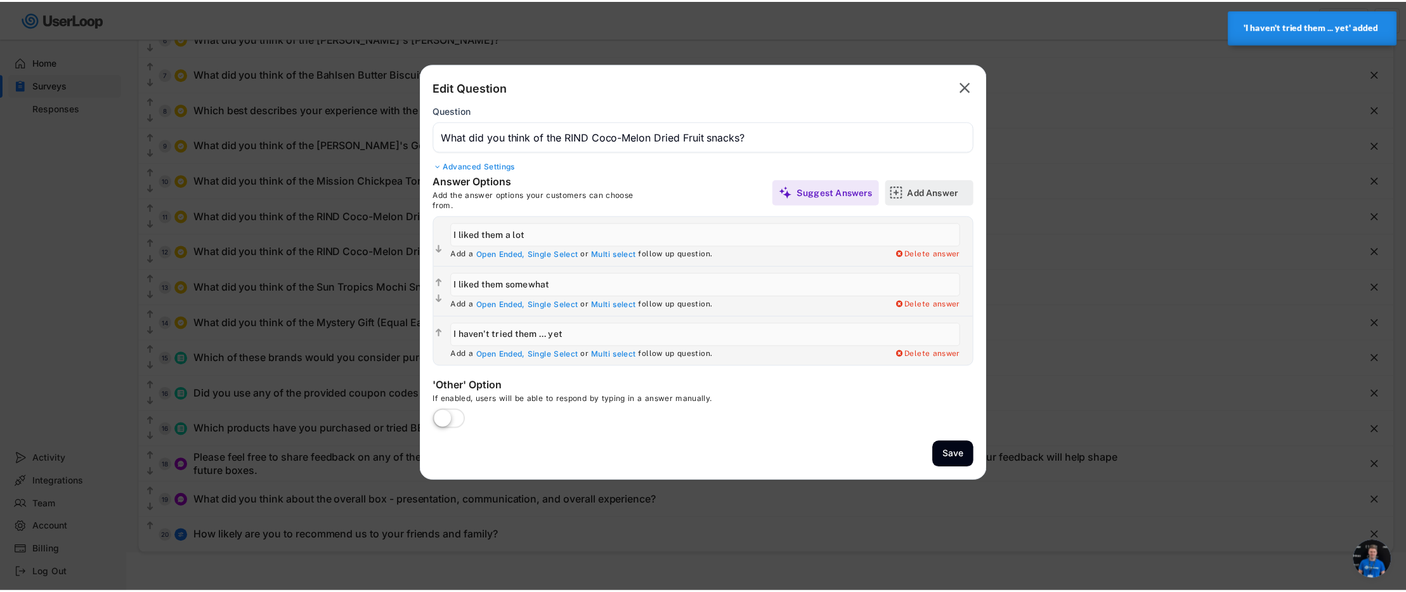
scroll to position [0, 0]
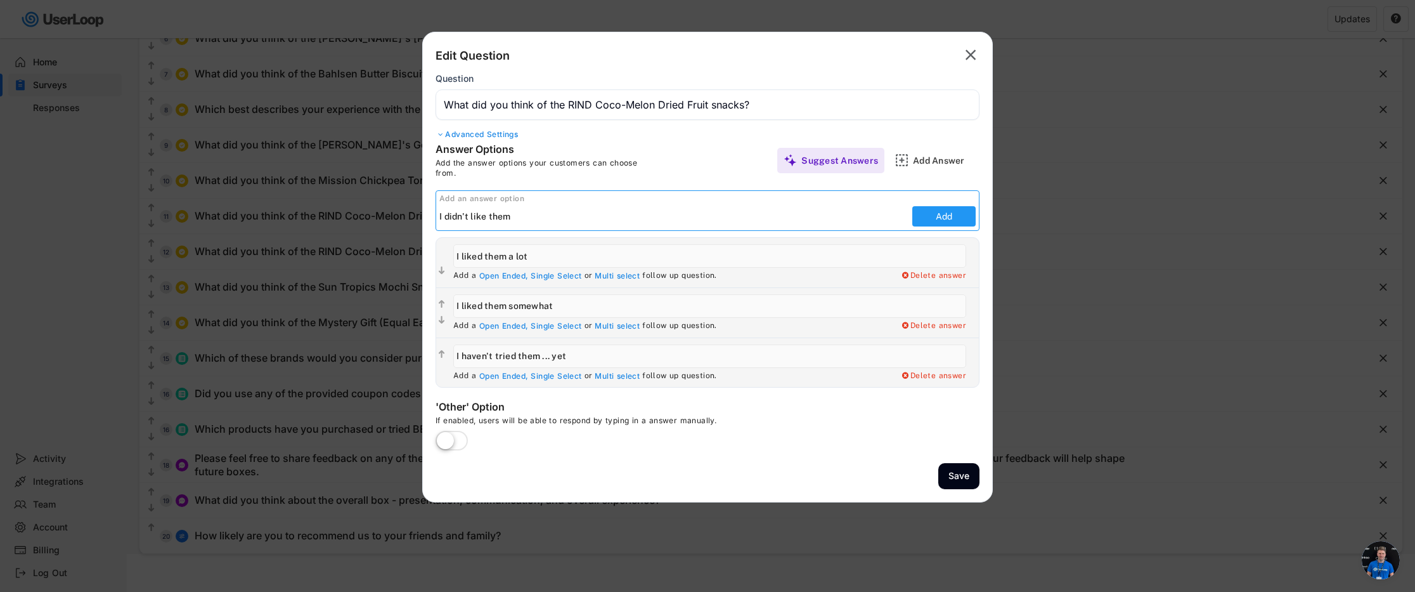
type input "I didn't like them"
click at [940, 221] on button "Add" at bounding box center [943, 216] width 63 height 20
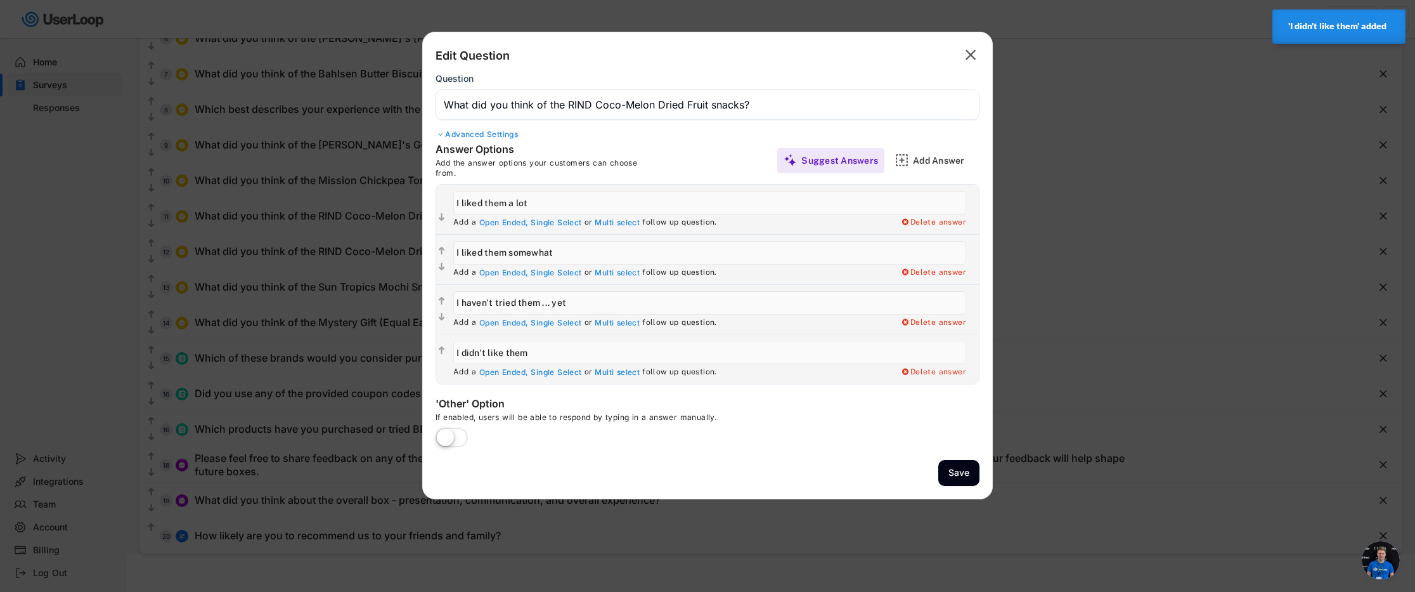
click at [440, 437] on label at bounding box center [451, 438] width 39 height 28
click at [0, 0] on input "checkbox" at bounding box center [0, 0] width 0 height 0
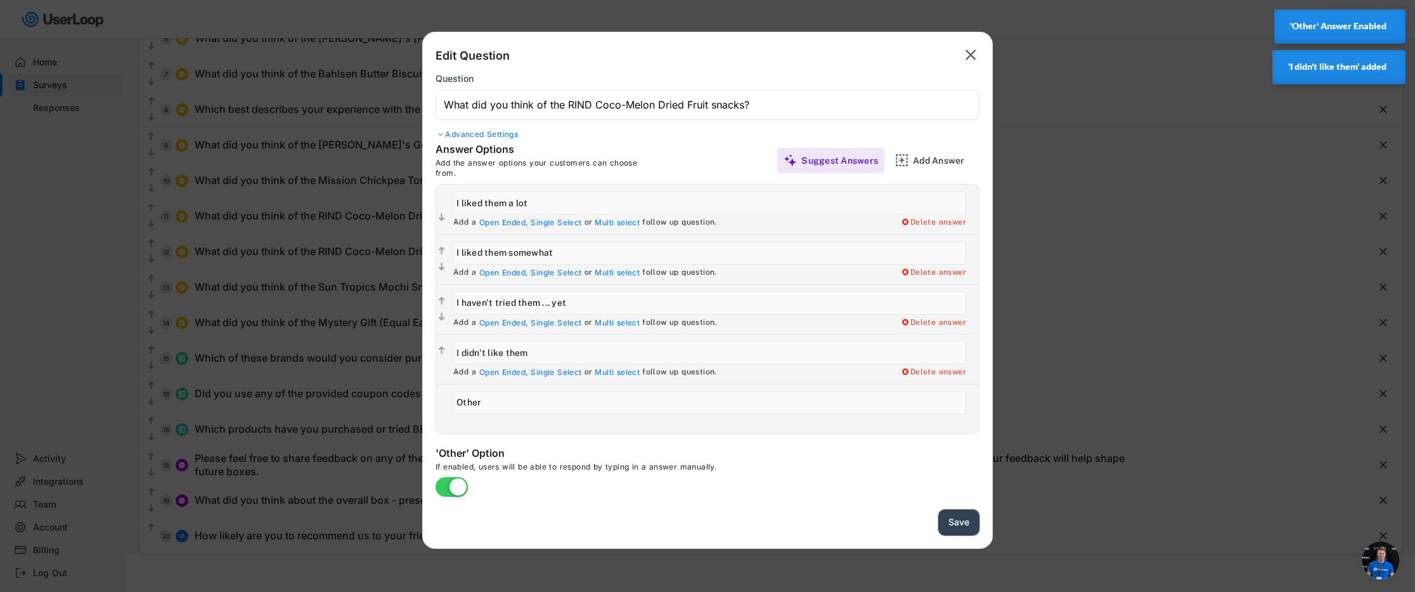
click at [943, 522] on button "Save" at bounding box center [958, 522] width 41 height 26
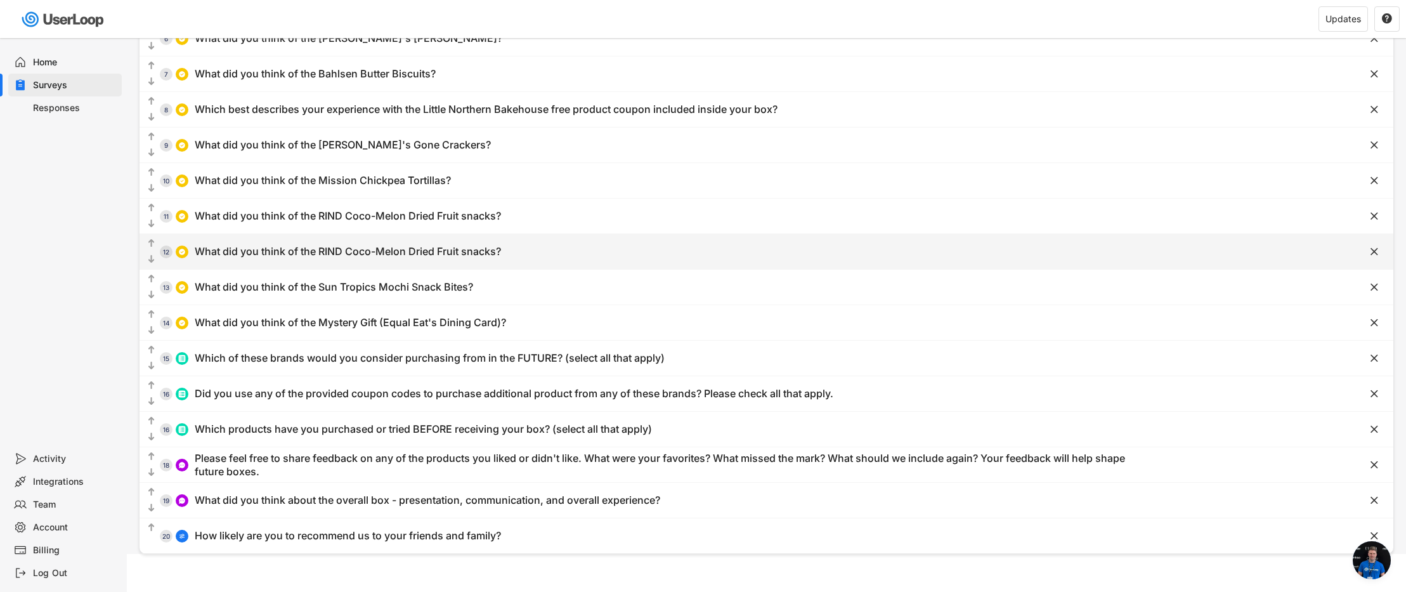
click at [299, 249] on div "What did you think of the RIND Coco-Melon Dried Fruit snacks?" at bounding box center [348, 251] width 306 height 13
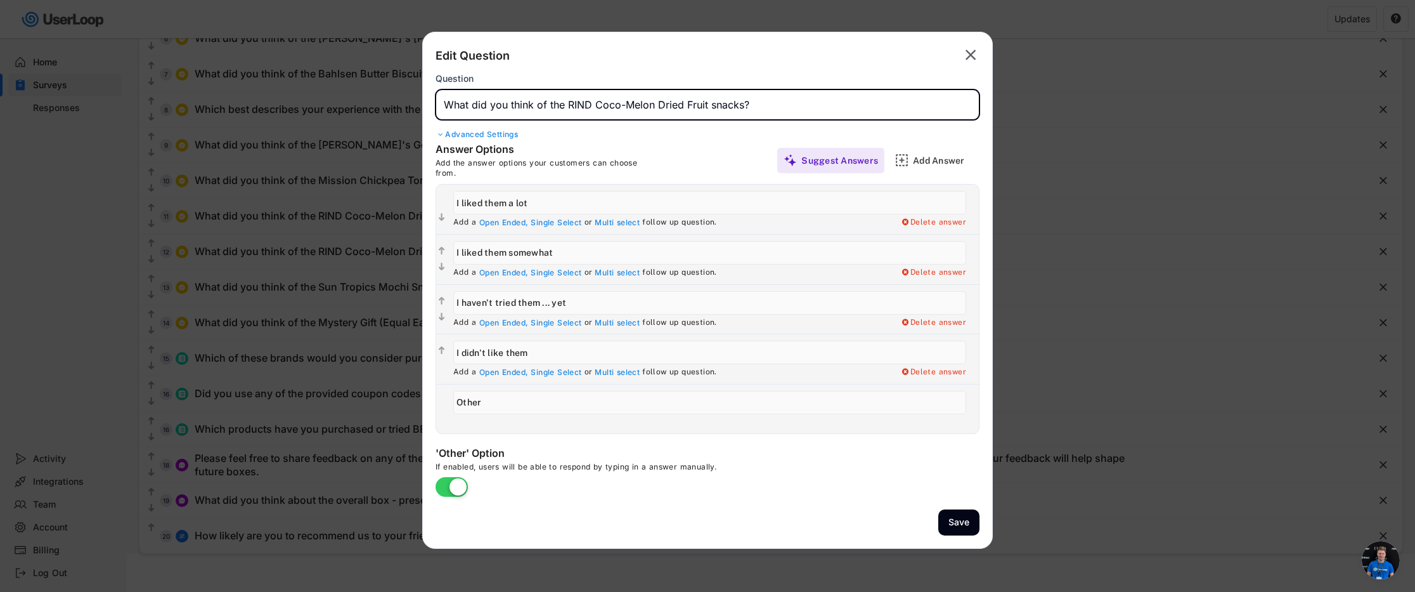
drag, startPoint x: 738, startPoint y: 106, endPoint x: 569, endPoint y: 107, distance: 169.3
click at [569, 107] on input "input" at bounding box center [708, 104] width 544 height 30
drag, startPoint x: 593, startPoint y: 106, endPoint x: 568, endPoint y: 105, distance: 25.4
click at [568, 105] on input "input" at bounding box center [708, 104] width 544 height 30
paste input "What did you think of the Schär Everything Bagels?"
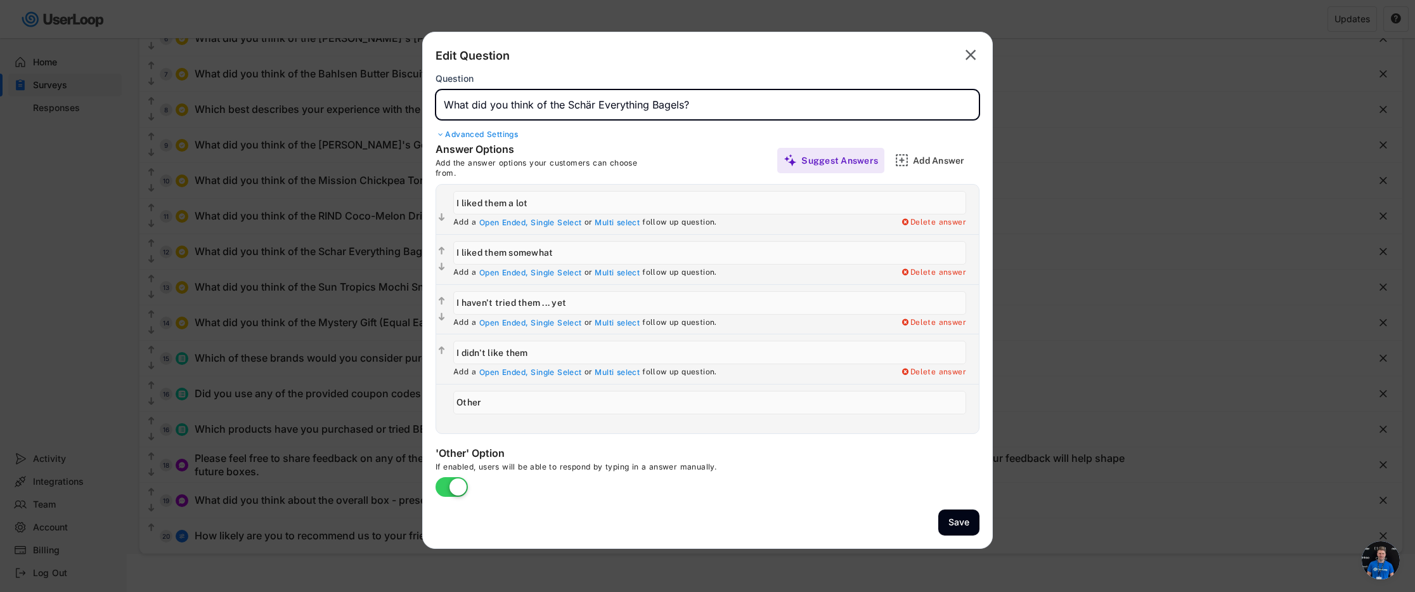
click at [717, 107] on input "input" at bounding box center [708, 104] width 544 height 30
type input "What did you think of the Schär Everything Bagels?"
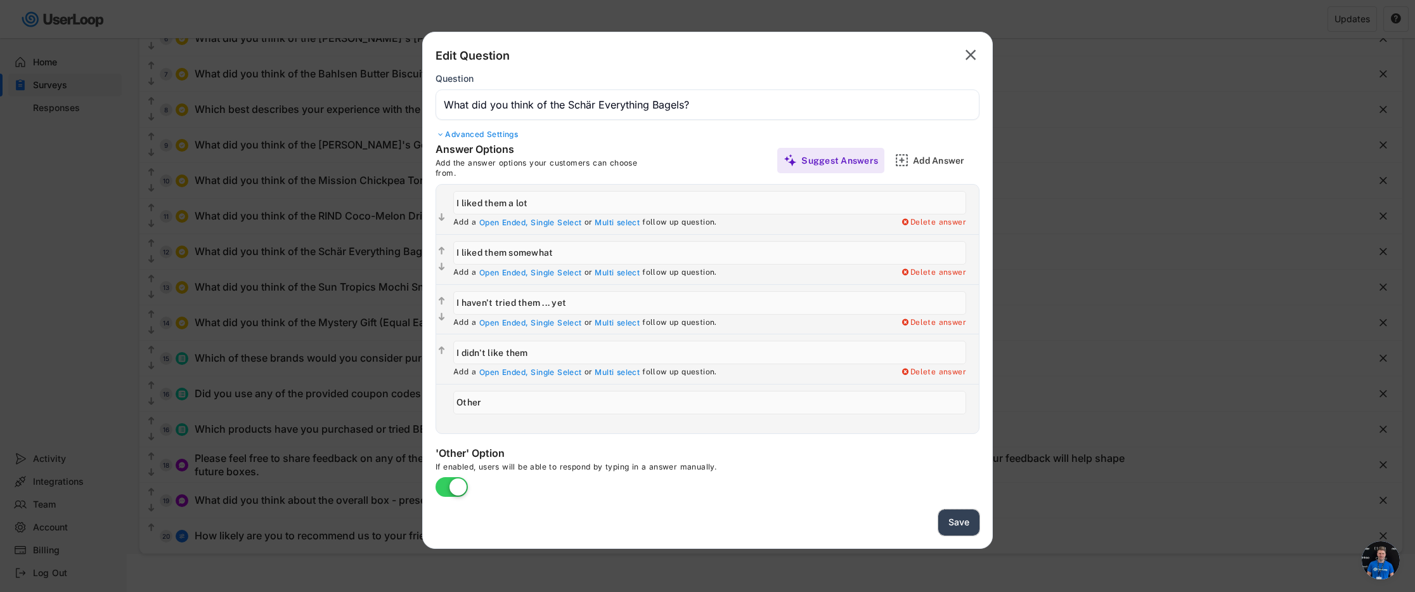
click at [962, 521] on button "Save" at bounding box center [958, 522] width 41 height 26
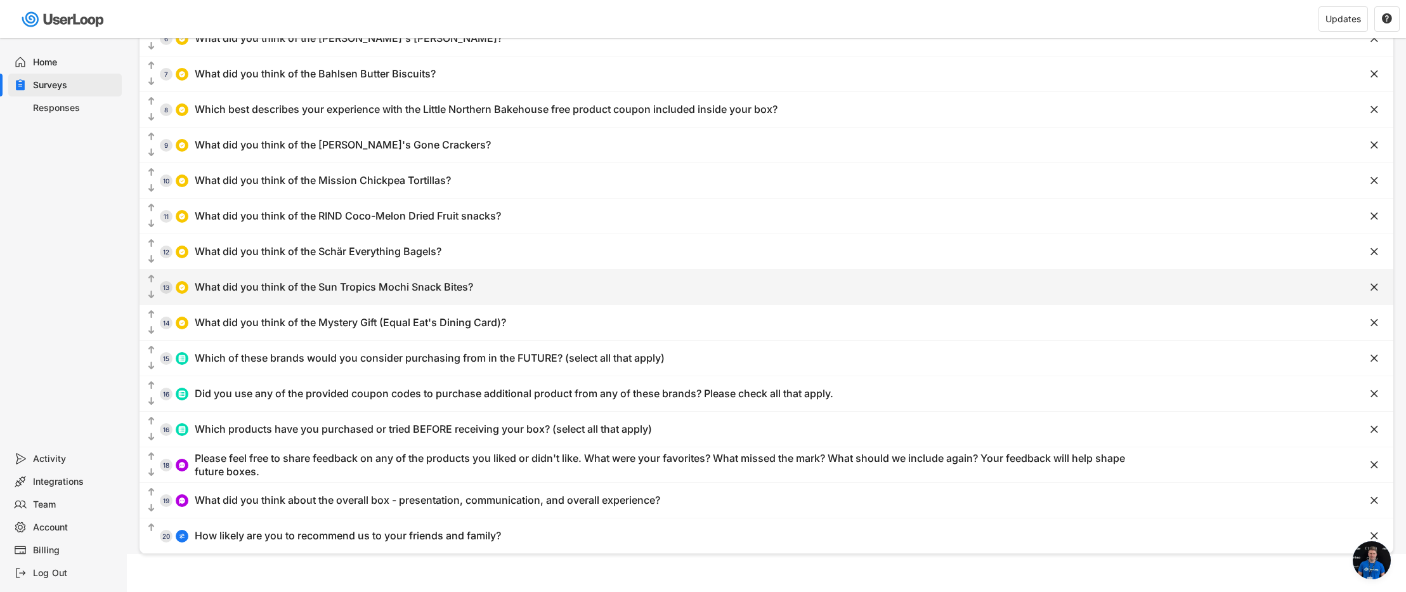
click at [335, 291] on div "What did you think of the Sun Tropics Mochi Snack Bites?" at bounding box center [334, 286] width 278 height 13
type input "What did you think of the Sun Tropics Mochi Snack Bites?"
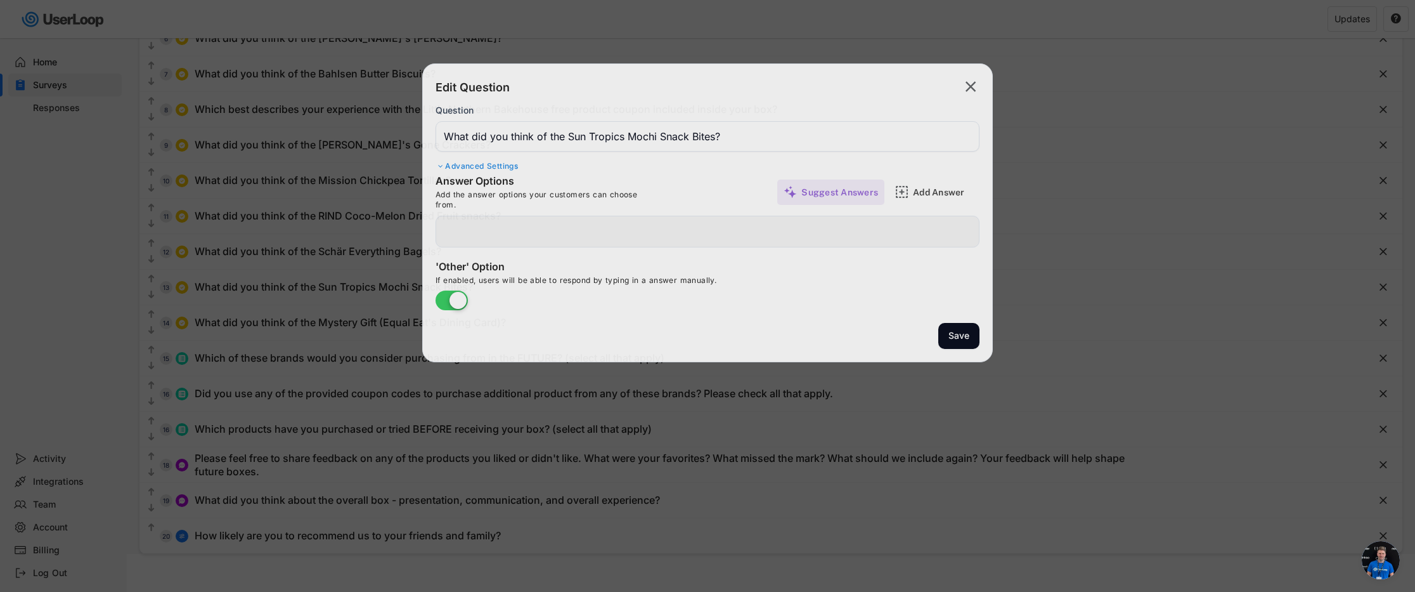
type input "I didn't really like them"
type input "I haven't tried them ... yet"
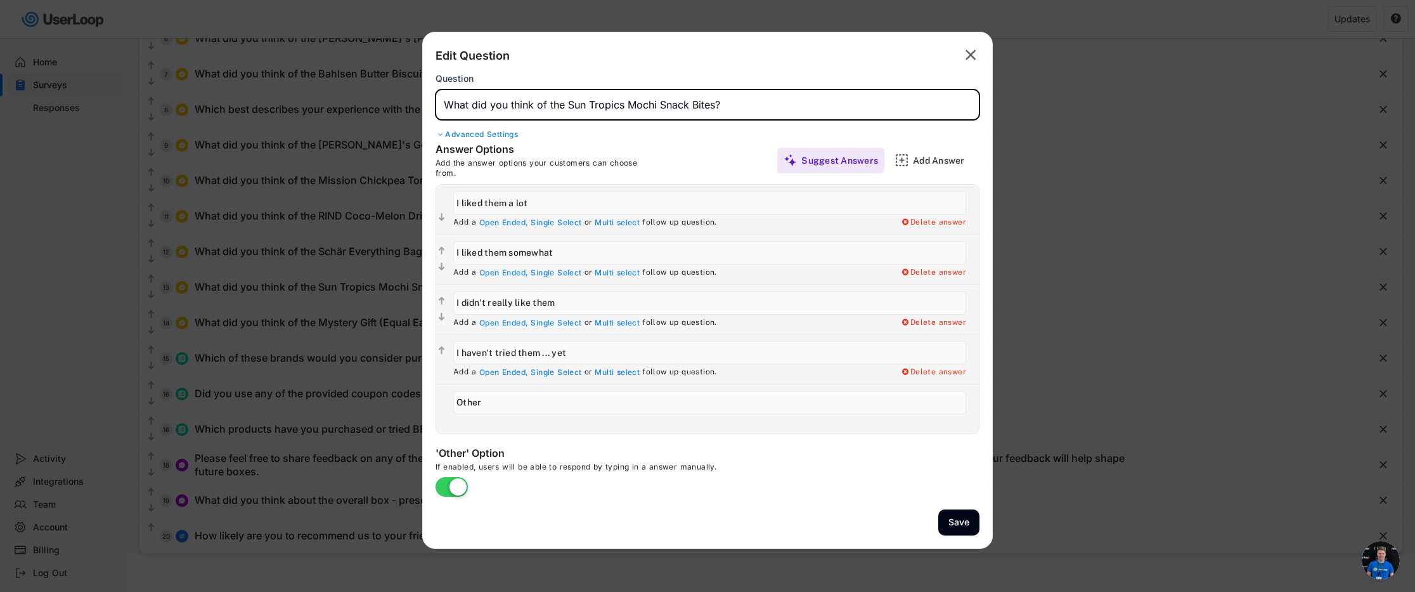
drag, startPoint x: 715, startPoint y: 104, endPoint x: 569, endPoint y: 104, distance: 145.8
click at [569, 104] on input "input" at bounding box center [708, 104] width 544 height 30
type input "What did you think of the WOW Baking Company Cookies?"
click at [957, 527] on button "Save" at bounding box center [958, 522] width 41 height 26
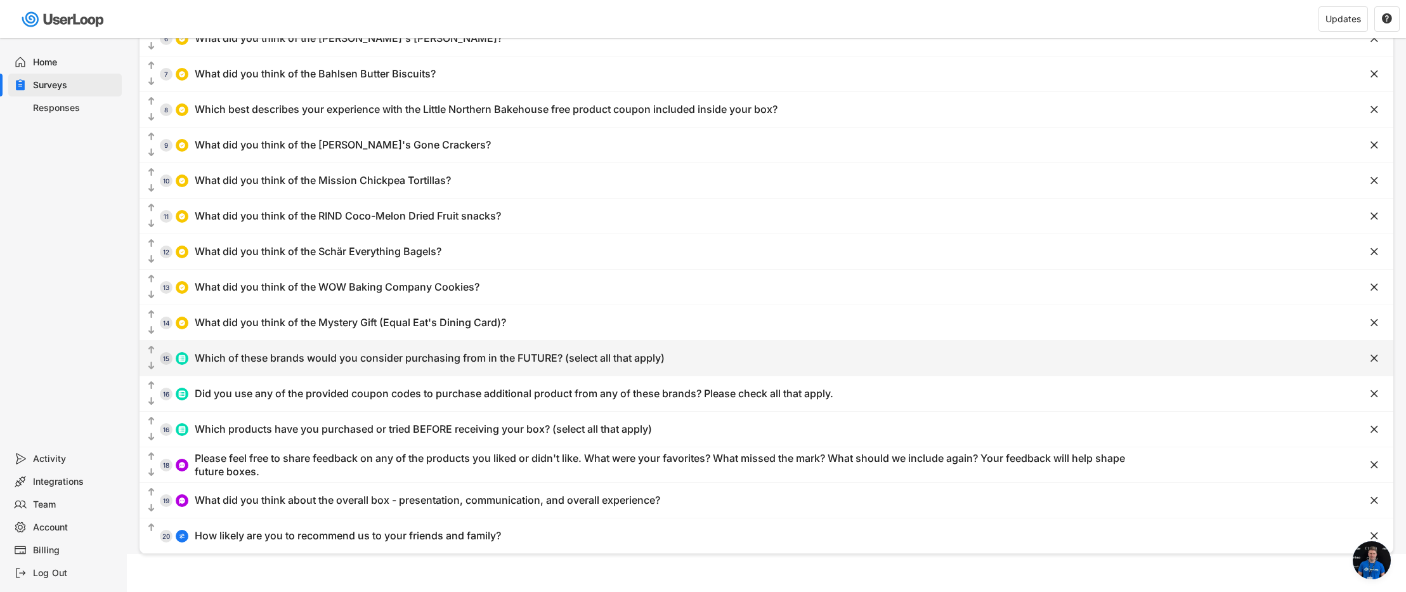
click at [316, 362] on div "Which of these brands would you consider purchasing from in the FUTURE? (select…" at bounding box center [430, 357] width 470 height 13
type input "Which of these brands would you consider purchasing from in the FUTURE? (select…"
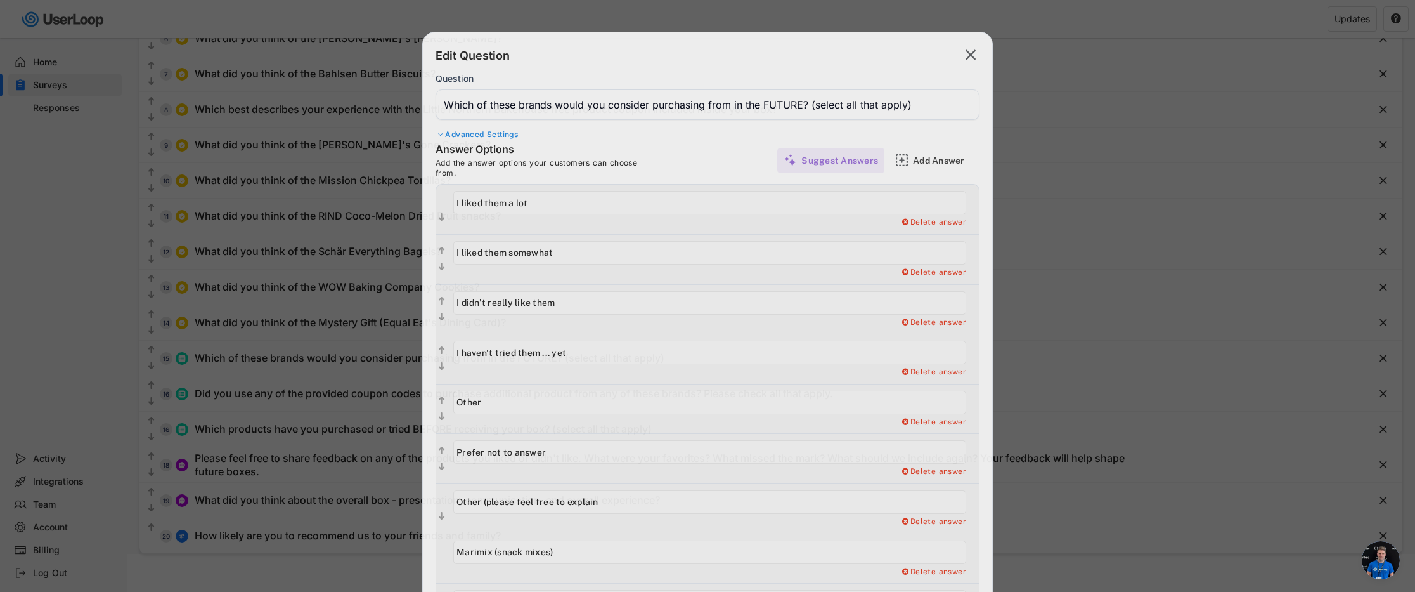
type input "4Sisters Rice"
type input "BFree"
type input "Caulipower"
type input "The Greater Goods (biscotti)"
type input "Hidden Foods Co. (pancake mix)"
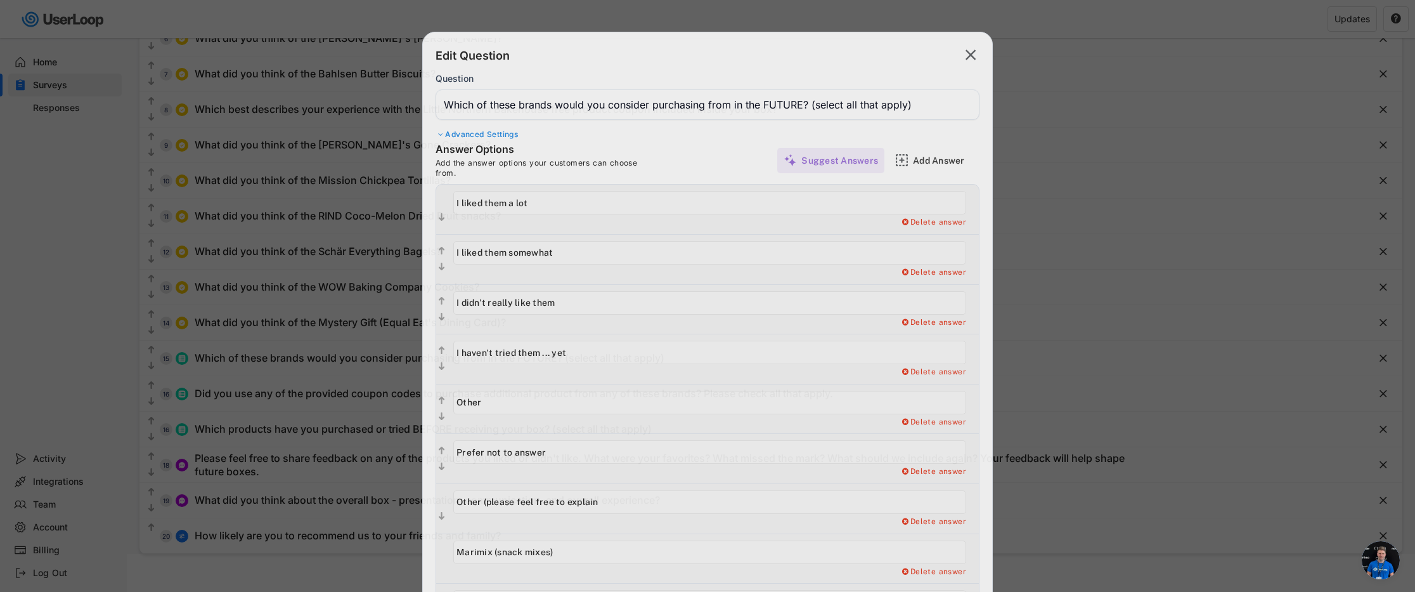
type input "KC Sunshine Cookies"
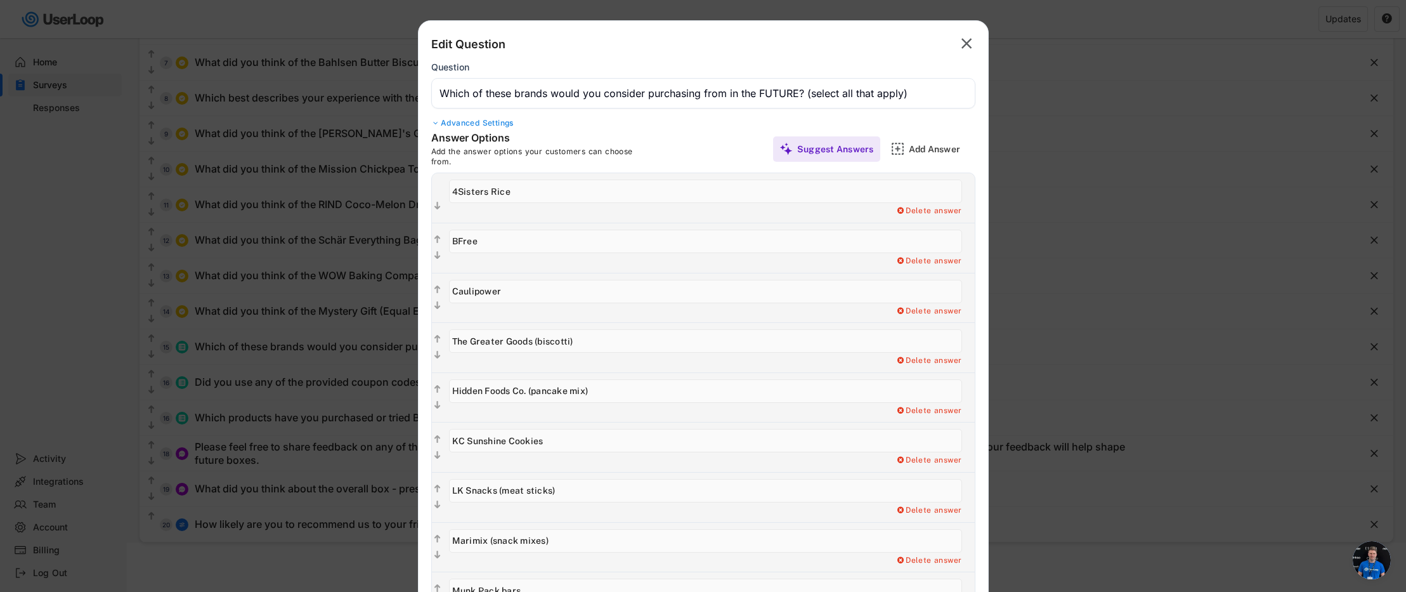
scroll to position [302, 0]
drag, startPoint x: 526, startPoint y: 188, endPoint x: 418, endPoint y: 172, distance: 108.9
click at [418, 172] on div "Answer Options Add the answer options your customers can choose from. Suggest A…" at bounding box center [702, 426] width 569 height 590
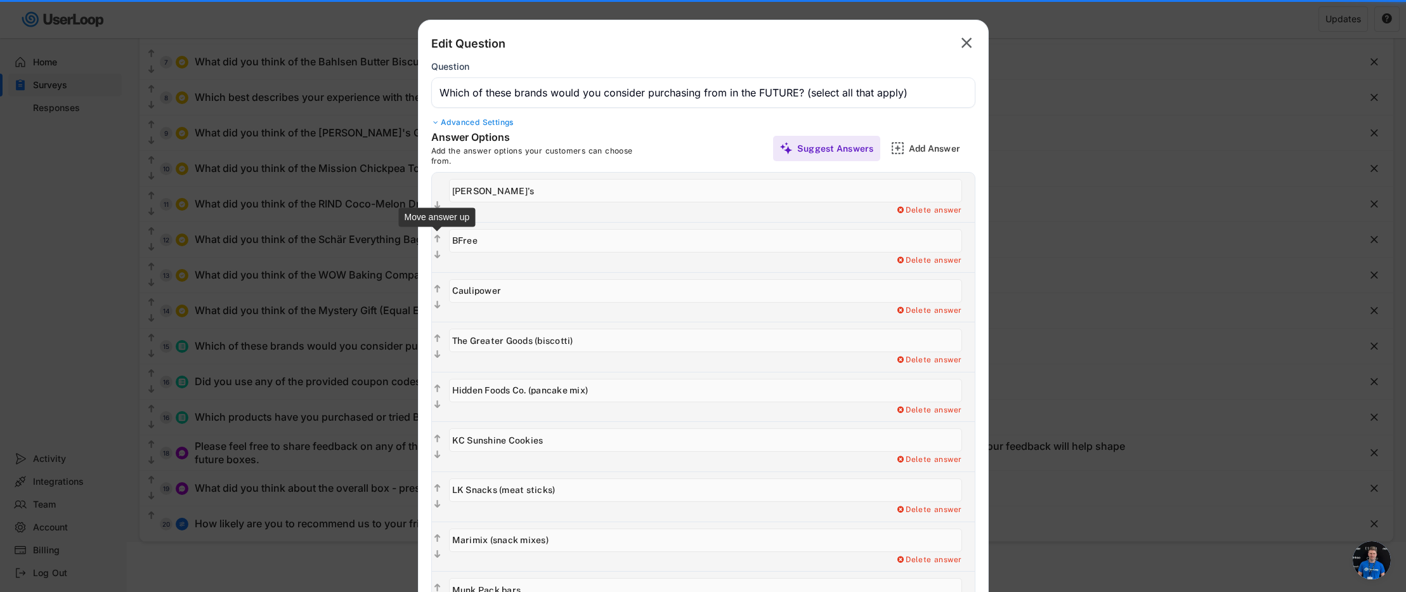
drag, startPoint x: 506, startPoint y: 250, endPoint x: 437, endPoint y: 240, distance: 69.1
click at [437, 240] on div "  Add a Open Ended Single Select or Multi select follow up question. Delete a…" at bounding box center [703, 247] width 543 height 50
drag, startPoint x: 518, startPoint y: 284, endPoint x: 417, endPoint y: 282, distance: 100.8
click at [418, 282] on div "Edit Question  Question Advanced Settings Answer Options Add the answer option…" at bounding box center [703, 428] width 571 height 816
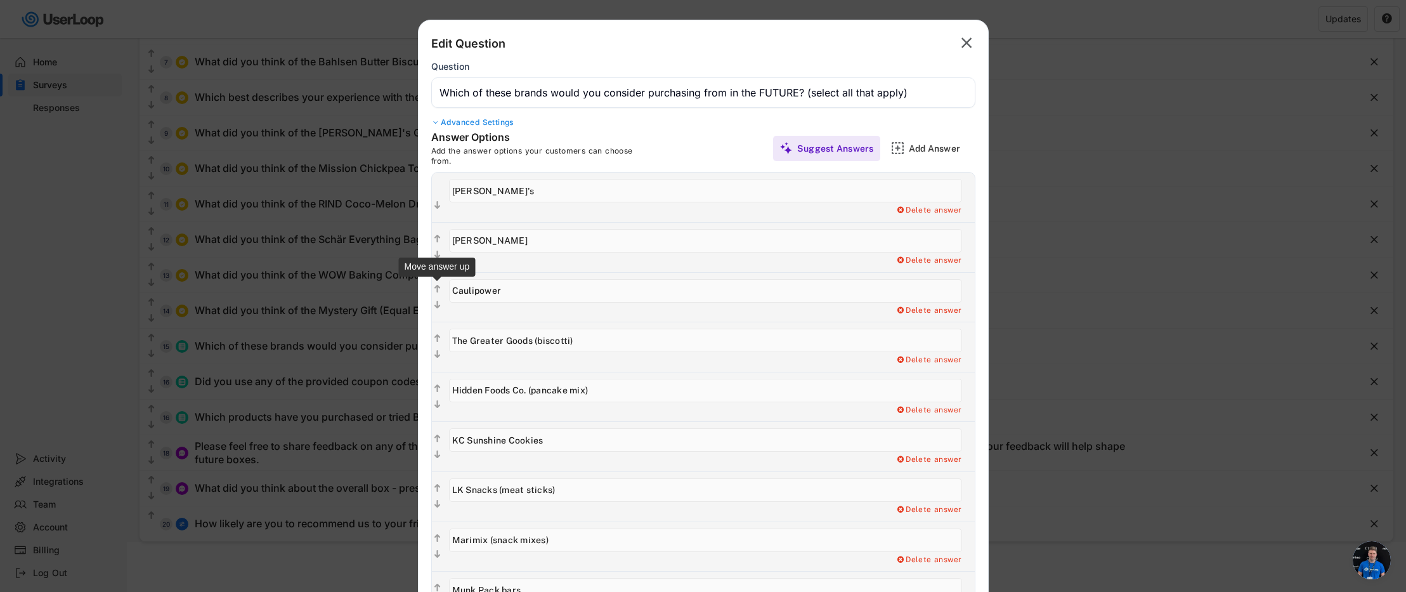
drag, startPoint x: 514, startPoint y: 294, endPoint x: 436, endPoint y: 288, distance: 78.2
click at [436, 288] on div "  Add a Open Ended Single Select or Multi select follow up question. Delete a…" at bounding box center [703, 297] width 543 height 50
drag, startPoint x: 603, startPoint y: 347, endPoint x: 431, endPoint y: 341, distance: 171.9
click at [432, 341] on div "  Add a Open Ended Single Select or Multi select follow up question. Delete a…" at bounding box center [703, 346] width 543 height 50
click at [546, 235] on input "input" at bounding box center [705, 240] width 513 height 23
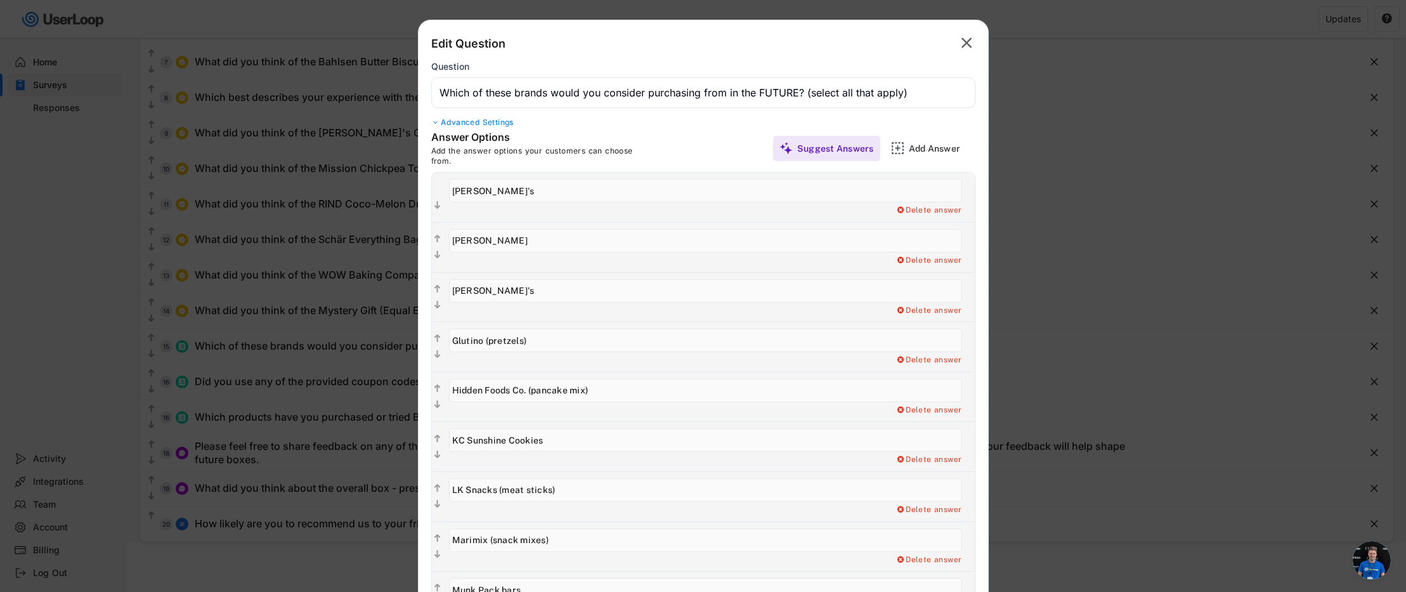
click at [545, 245] on input "input" at bounding box center [705, 240] width 513 height 23
drag, startPoint x: 604, startPoint y: 389, endPoint x: 455, endPoint y: 384, distance: 149.1
click at [455, 384] on input "input" at bounding box center [705, 389] width 513 height 23
drag, startPoint x: 548, startPoint y: 440, endPoint x: 410, endPoint y: 439, distance: 138.2
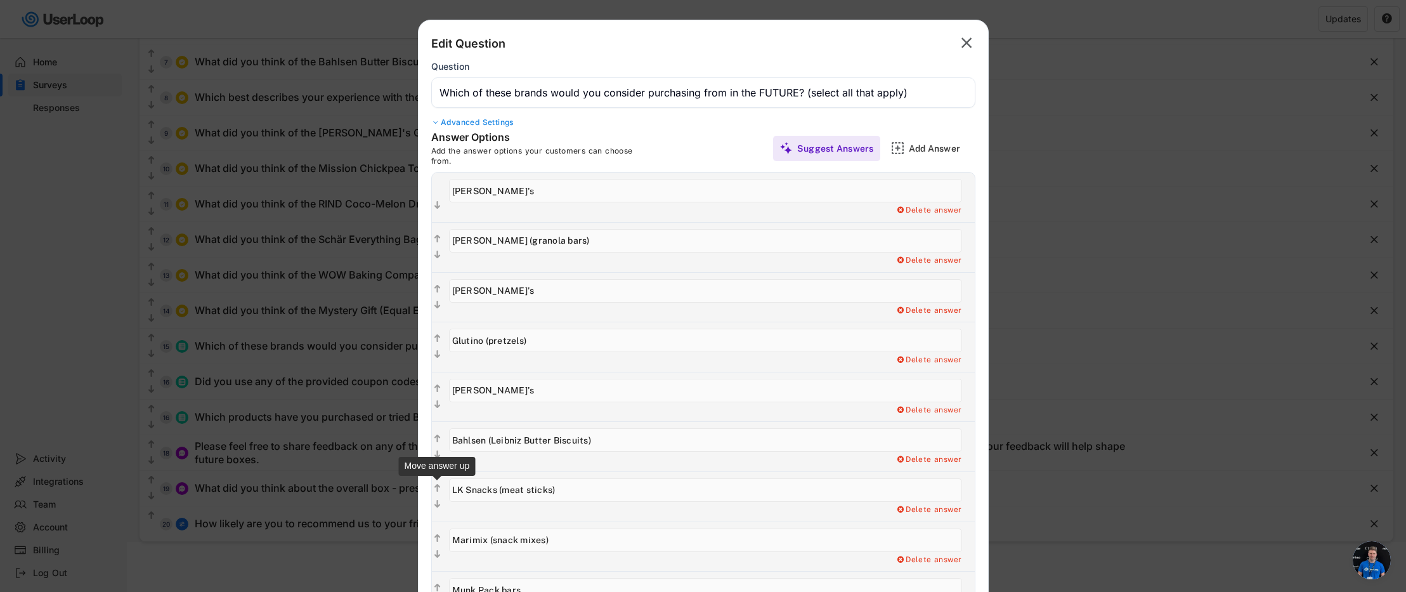
drag, startPoint x: 573, startPoint y: 496, endPoint x: 432, endPoint y: 491, distance: 140.8
click at [432, 491] on div "  Delete answer" at bounding box center [703, 496] width 543 height 50
drag, startPoint x: 563, startPoint y: 546, endPoint x: 467, endPoint y: 543, distance: 95.8
click at [467, 543] on input "input" at bounding box center [705, 539] width 513 height 23
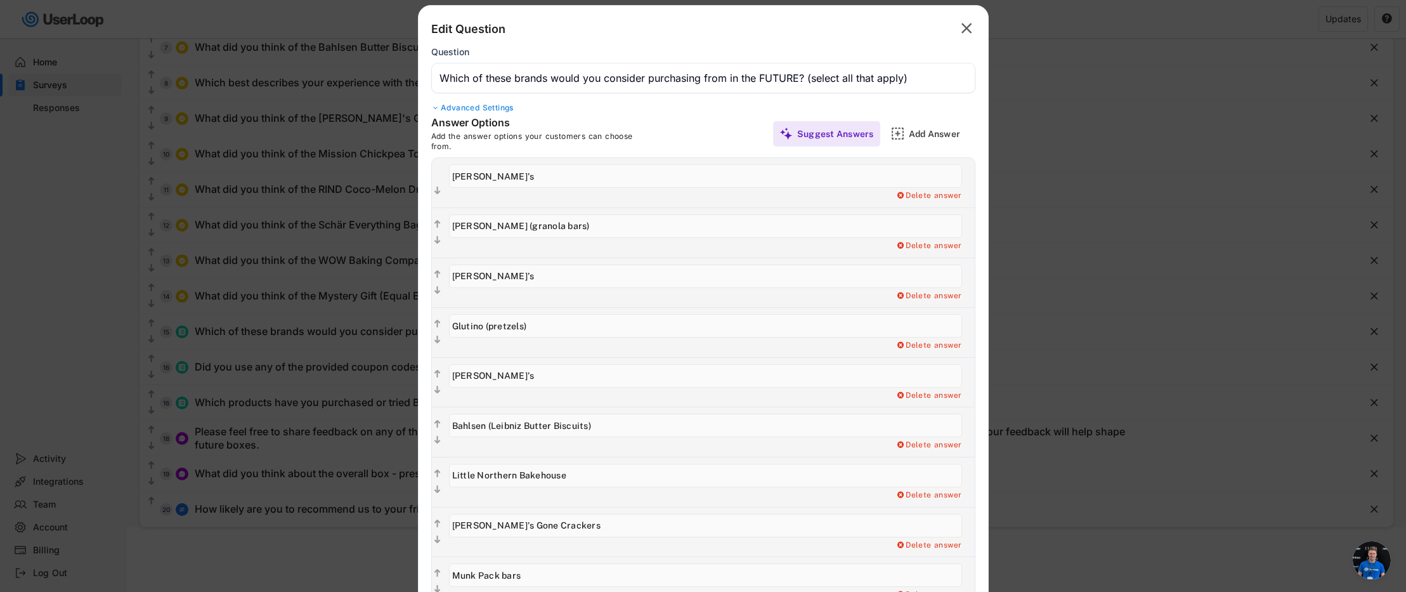
scroll to position [438, 0]
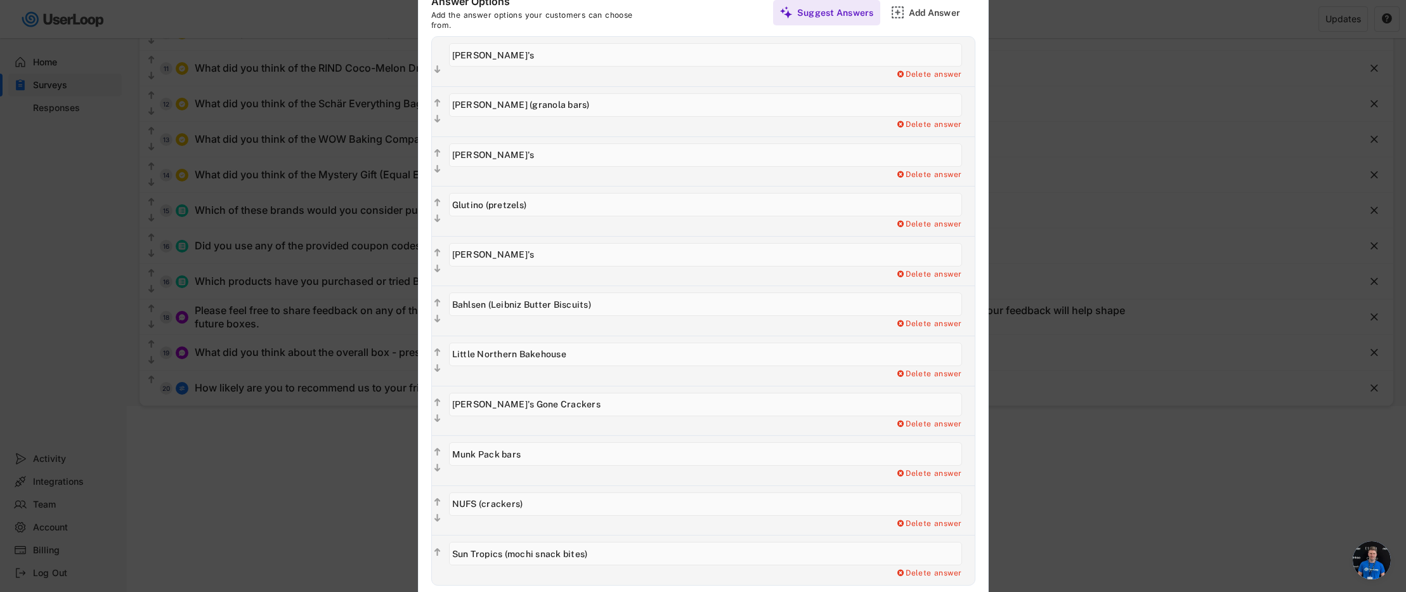
drag, startPoint x: 531, startPoint y: 458, endPoint x: 459, endPoint y: 455, distance: 71.7
click at [459, 455] on input "input" at bounding box center [705, 453] width 513 height 23
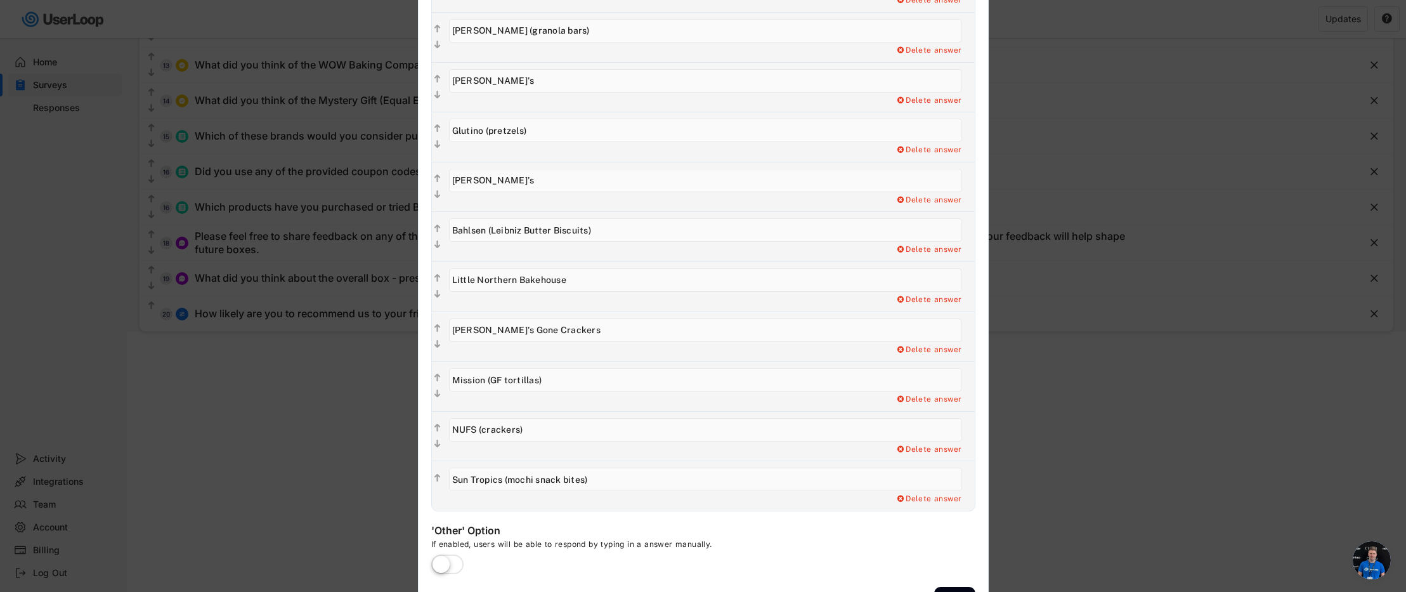
scroll to position [524, 0]
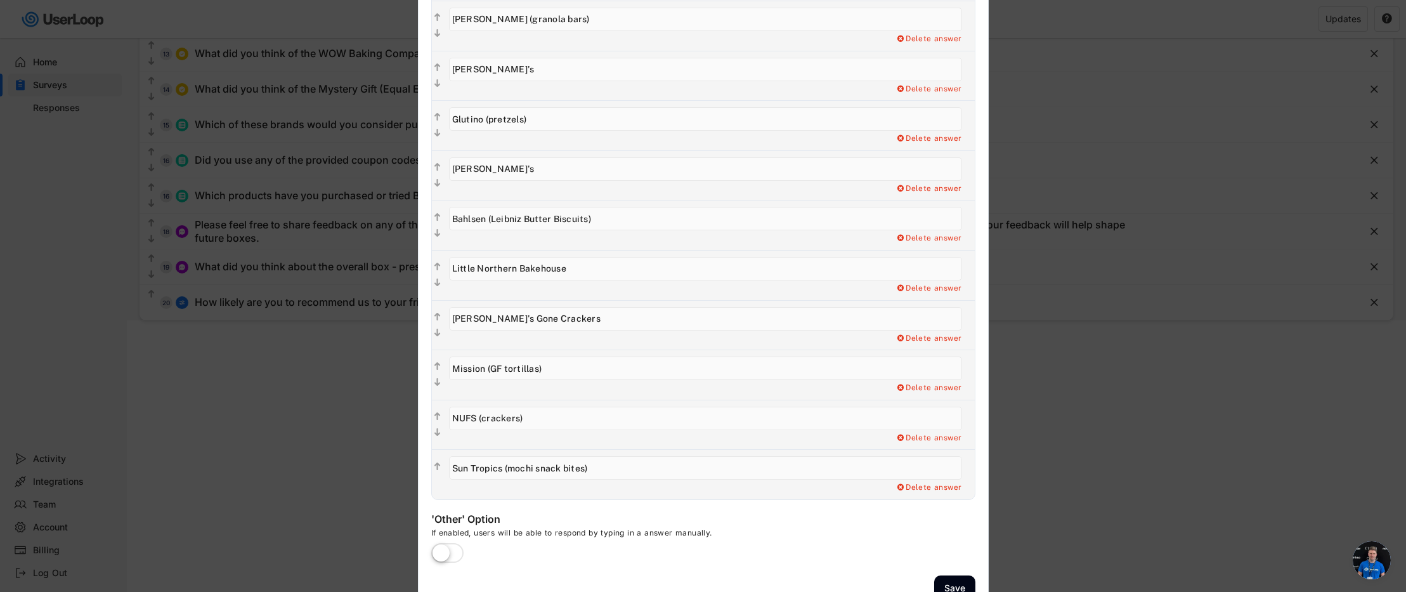
drag, startPoint x: 509, startPoint y: 423, endPoint x: 438, endPoint y: 416, distance: 71.3
click at [438, 416] on div "  Delete answer" at bounding box center [703, 424] width 543 height 50
paste input "Schär"
drag, startPoint x: 598, startPoint y: 469, endPoint x: 460, endPoint y: 458, distance: 139.3
click at [460, 456] on input "input" at bounding box center [705, 467] width 513 height 23
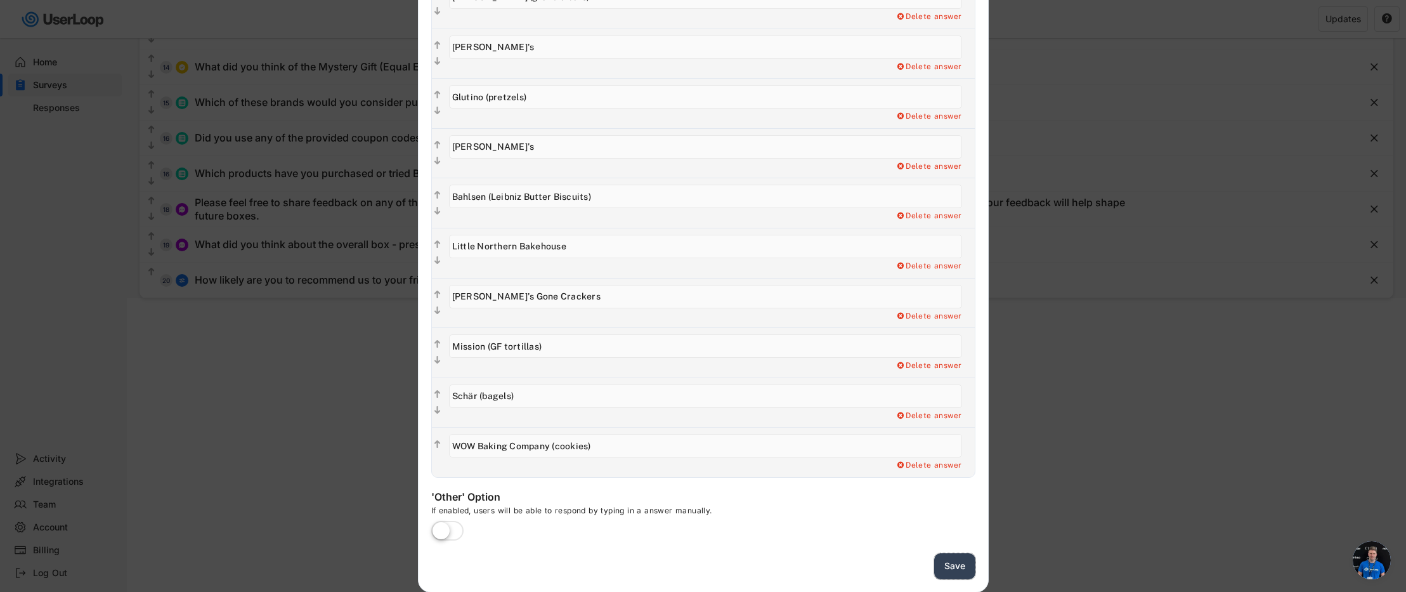
click at [957, 571] on button "Save" at bounding box center [954, 566] width 41 height 26
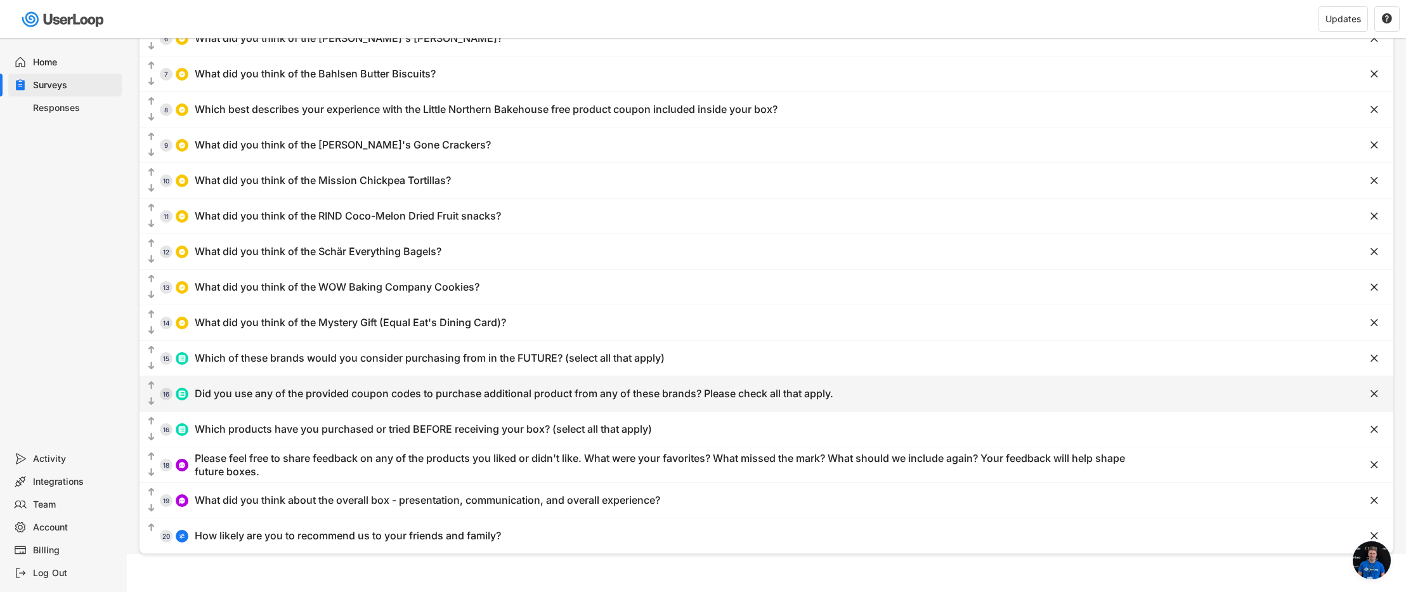
click at [426, 399] on div "Did you use any of the provided coupon codes to purchase additional product fro…" at bounding box center [514, 393] width 638 height 13
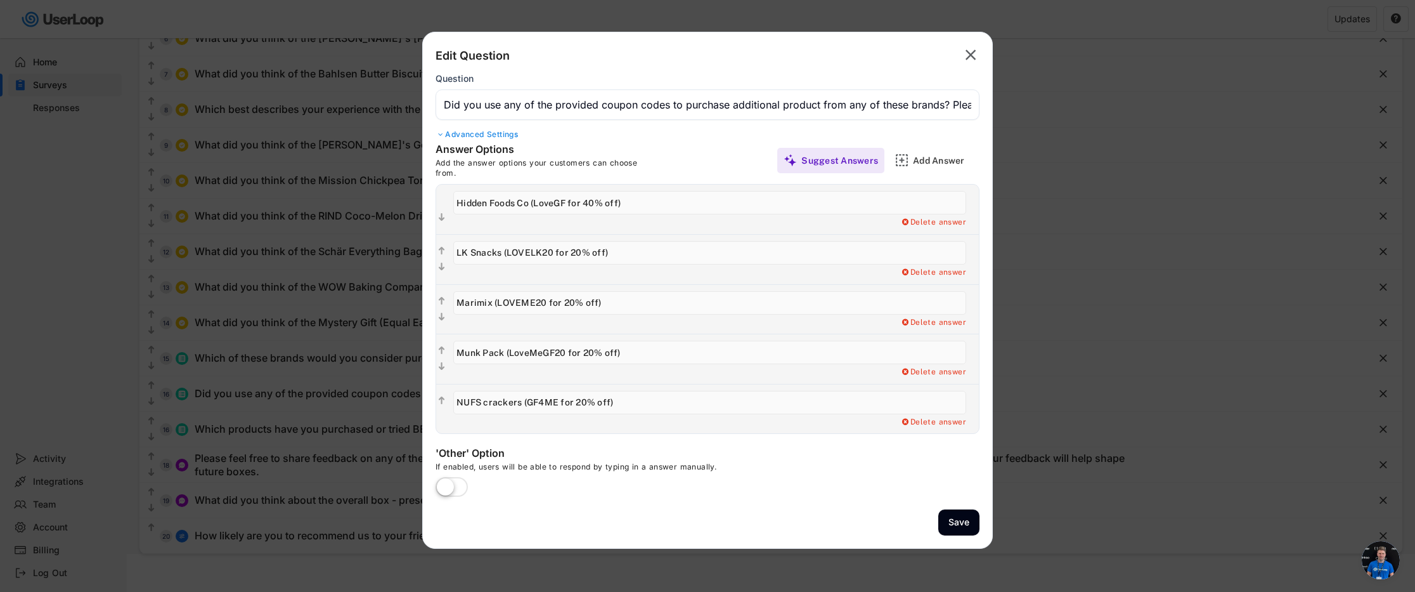
drag, startPoint x: 527, startPoint y: 202, endPoint x: 455, endPoint y: 198, distance: 72.4
click at [452, 201] on div "Add a Open Ended Single Select or Multi select follow up question. Delete answer" at bounding box center [713, 208] width 532 height 49
drag, startPoint x: 524, startPoint y: 203, endPoint x: 491, endPoint y: 205, distance: 33.0
click at [491, 205] on input "input" at bounding box center [709, 202] width 513 height 23
drag, startPoint x: 553, startPoint y: 254, endPoint x: 508, endPoint y: 254, distance: 45.0
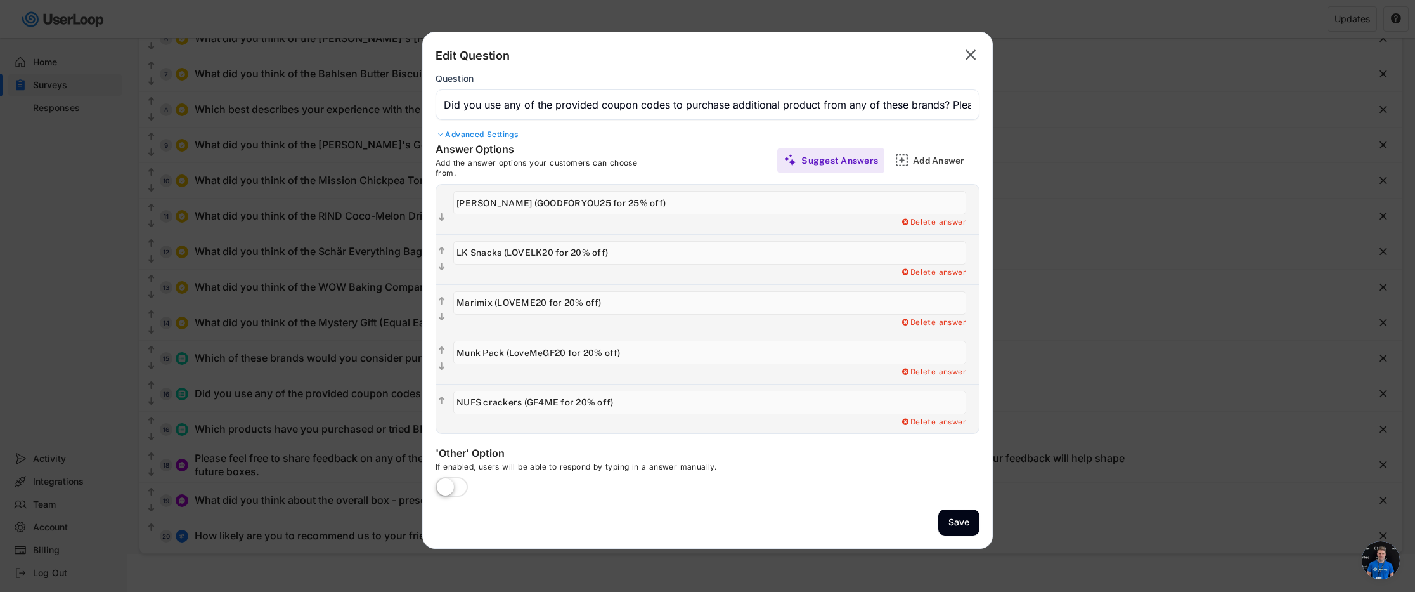
click at [508, 254] on input "input" at bounding box center [709, 252] width 513 height 23
click at [503, 252] on input "input" at bounding box center [709, 252] width 513 height 23
drag, startPoint x: 501, startPoint y: 254, endPoint x: 446, endPoint y: 255, distance: 55.2
click at [446, 255] on div "  Add a Open Ended Single Select or Multi select follow up question. Delete a…" at bounding box center [707, 259] width 543 height 50
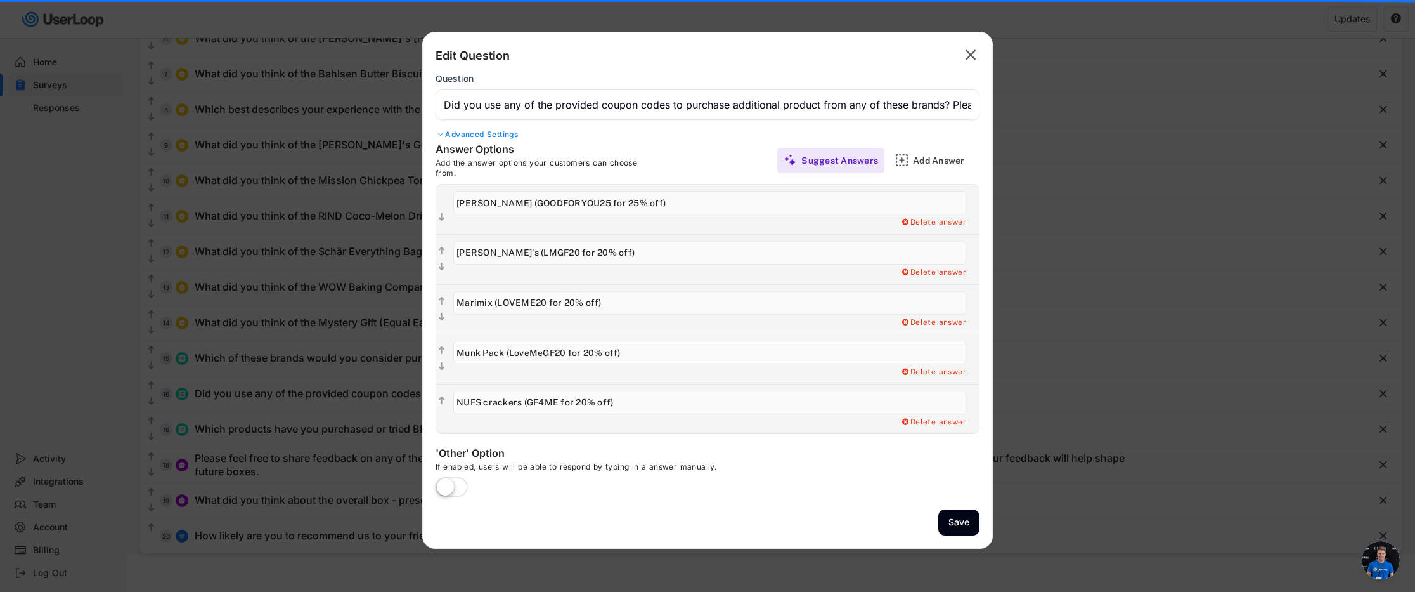
drag, startPoint x: 491, startPoint y: 305, endPoint x: 448, endPoint y: 301, distance: 43.3
click at [452, 303] on div "Add a Open Ended Single Select or Multi select follow up question. Delete answer" at bounding box center [713, 309] width 532 height 49
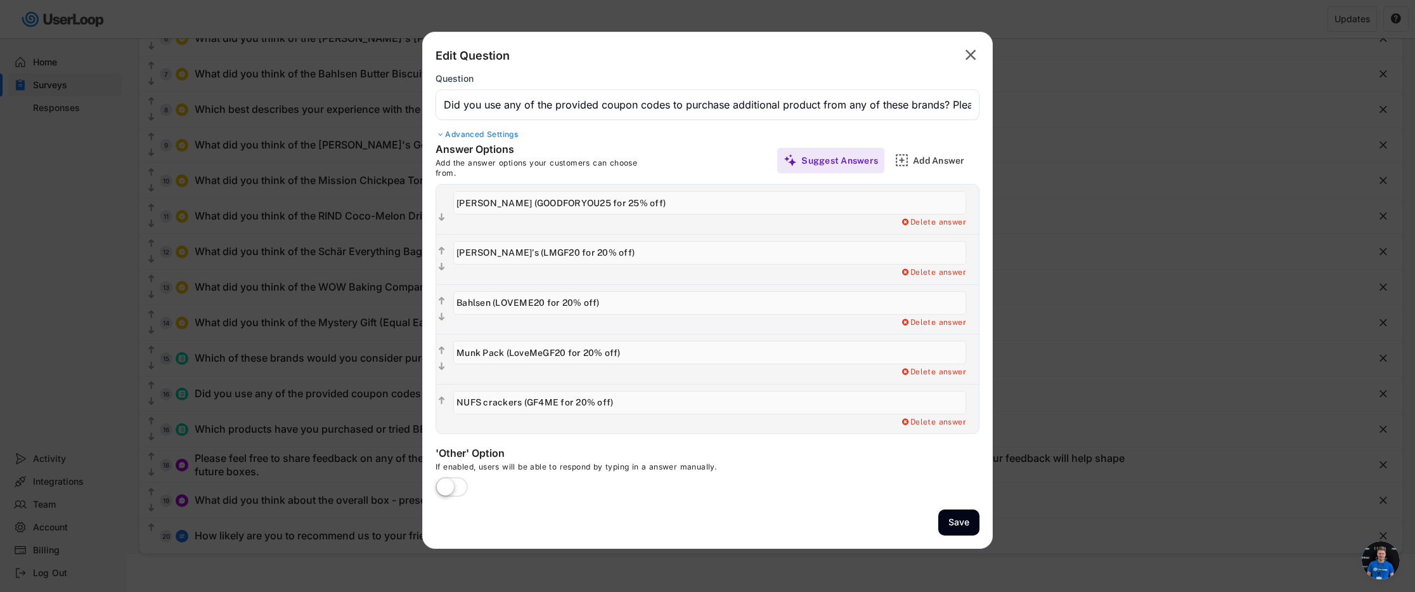
click at [534, 303] on input "input" at bounding box center [709, 302] width 513 height 23
click at [566, 347] on input "input" at bounding box center [709, 351] width 513 height 23
drag, startPoint x: 503, startPoint y: 355, endPoint x: 444, endPoint y: 352, distance: 59.7
click at [444, 352] on div "  Add a Open Ended Single Select or Multi select follow up question. Delete a…" at bounding box center [707, 358] width 543 height 50
paste input "Schär (LoveMeGF20 for 20% off)"
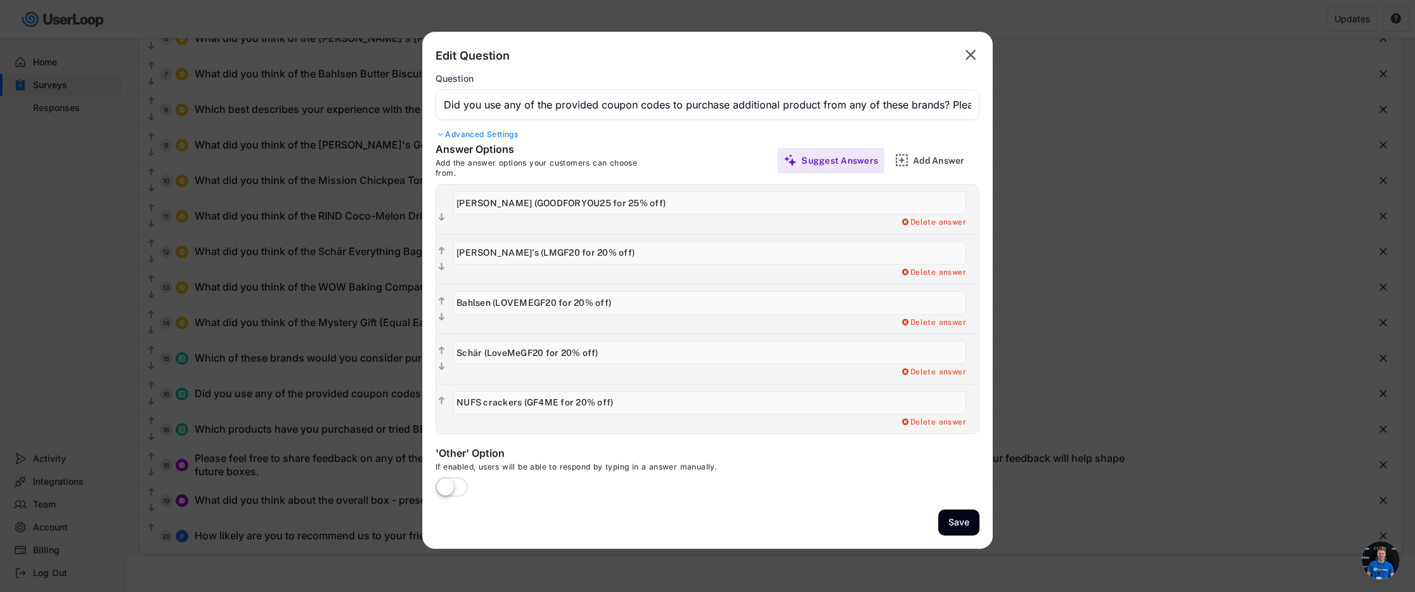
click at [541, 353] on input "input" at bounding box center [709, 351] width 513 height 23
drag, startPoint x: 542, startPoint y: 352, endPoint x: 486, endPoint y: 352, distance: 56.4
click at [486, 352] on input "input" at bounding box center [709, 351] width 513 height 23
click at [929, 422] on div "Delete answer" at bounding box center [933, 422] width 66 height 10
click at [905, 418] on div "Yes, I want to delete this answer" at bounding box center [902, 422] width 127 height 10
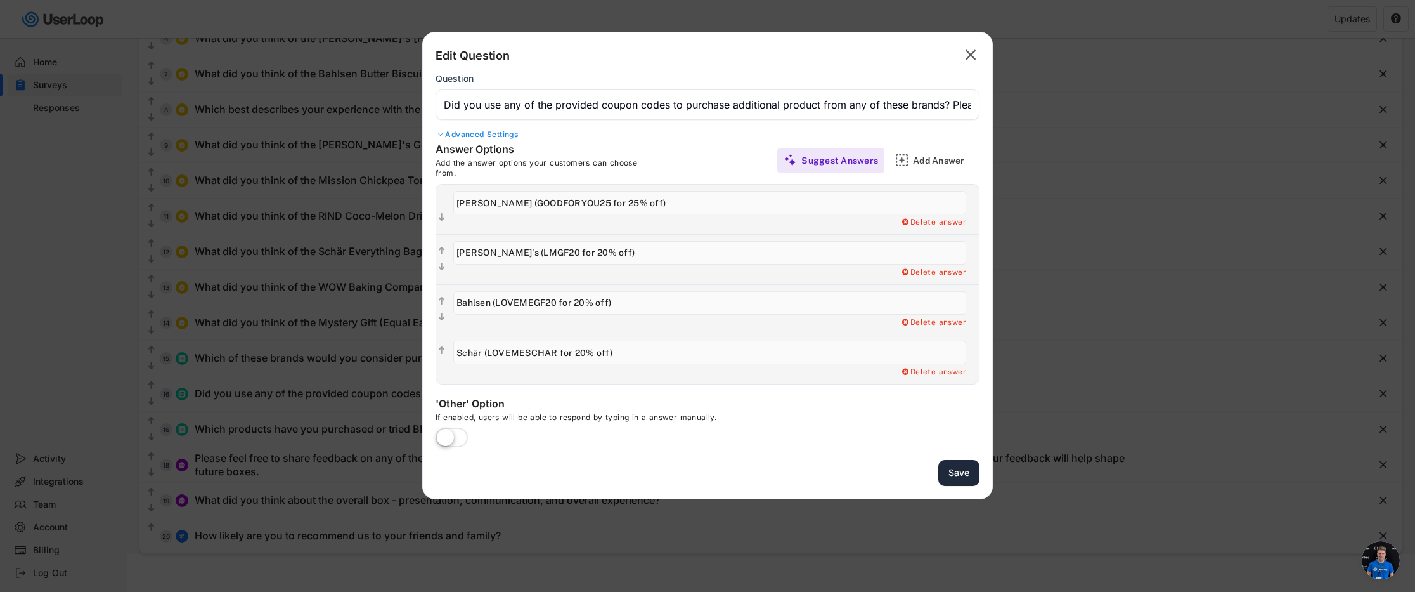
click at [964, 469] on button "Save" at bounding box center [958, 473] width 41 height 26
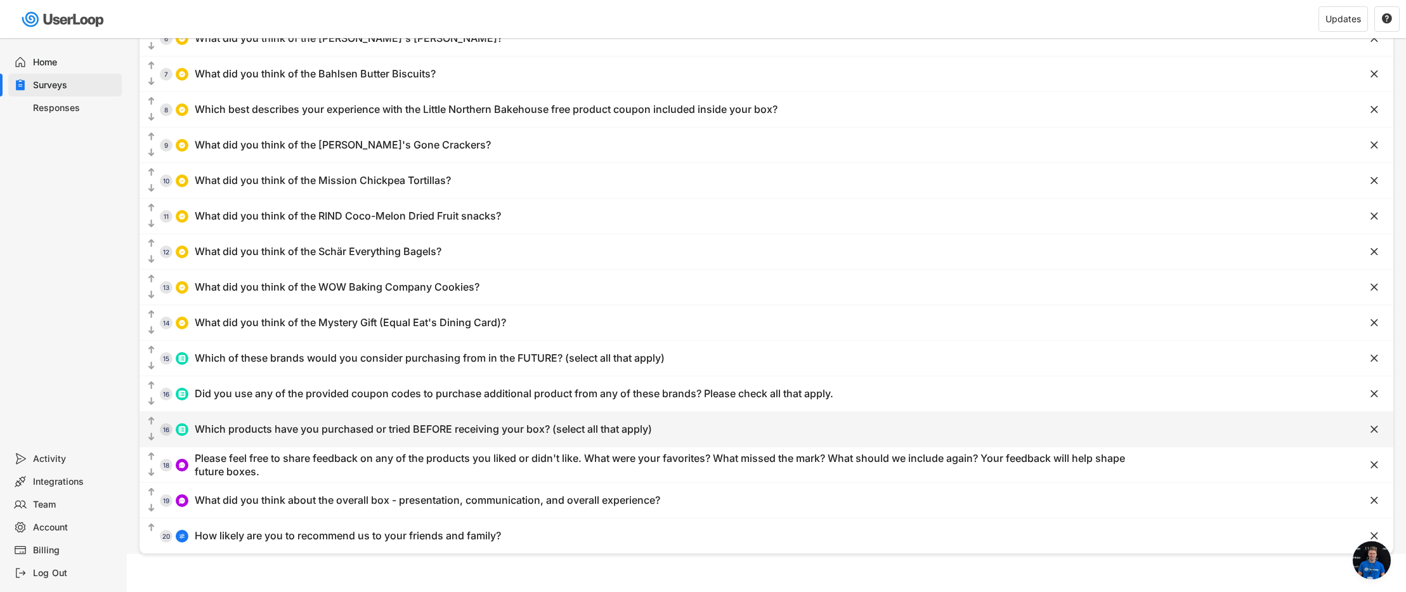
click at [463, 427] on div "Which products have you purchased or tried BEFORE receiving your box? (select a…" at bounding box center [423, 428] width 457 height 13
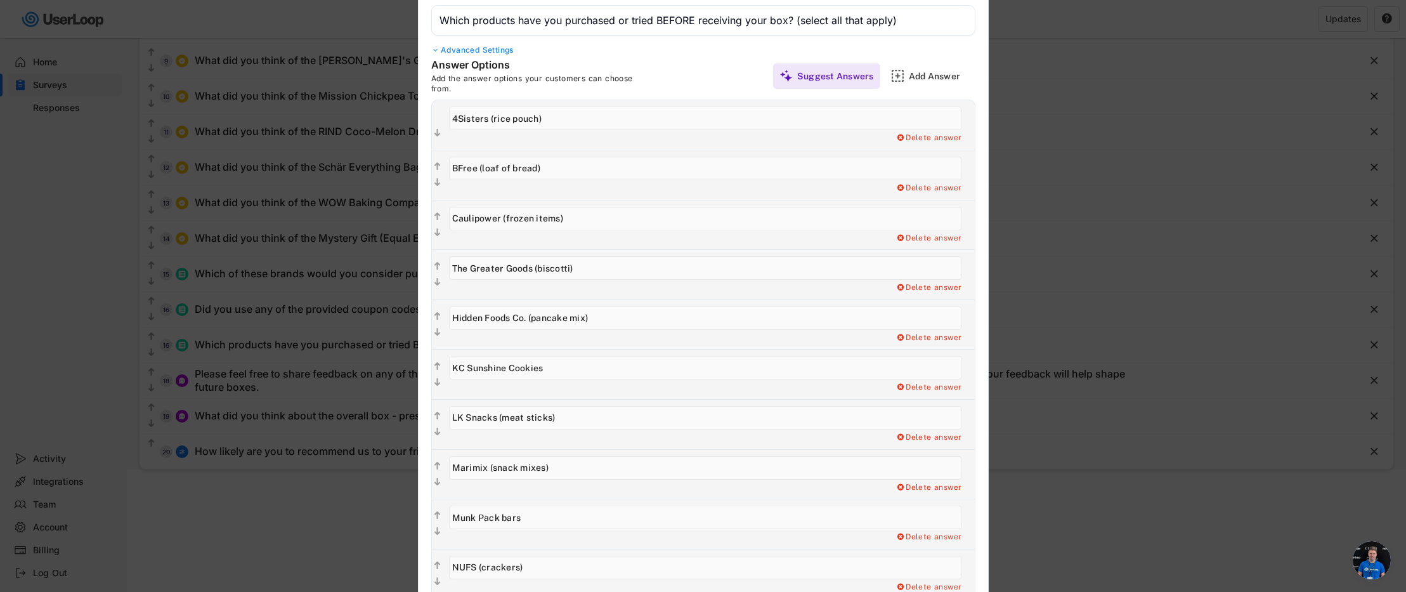
scroll to position [352, 0]
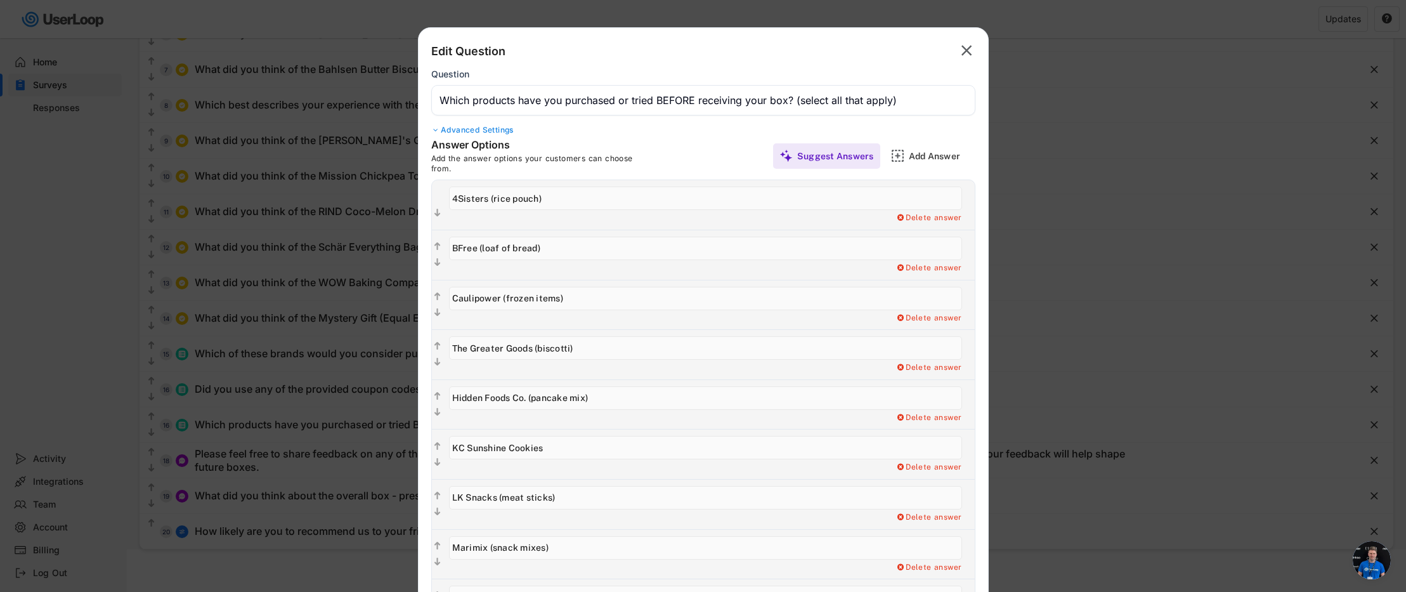
click at [967, 46] on text "" at bounding box center [966, 50] width 11 height 18
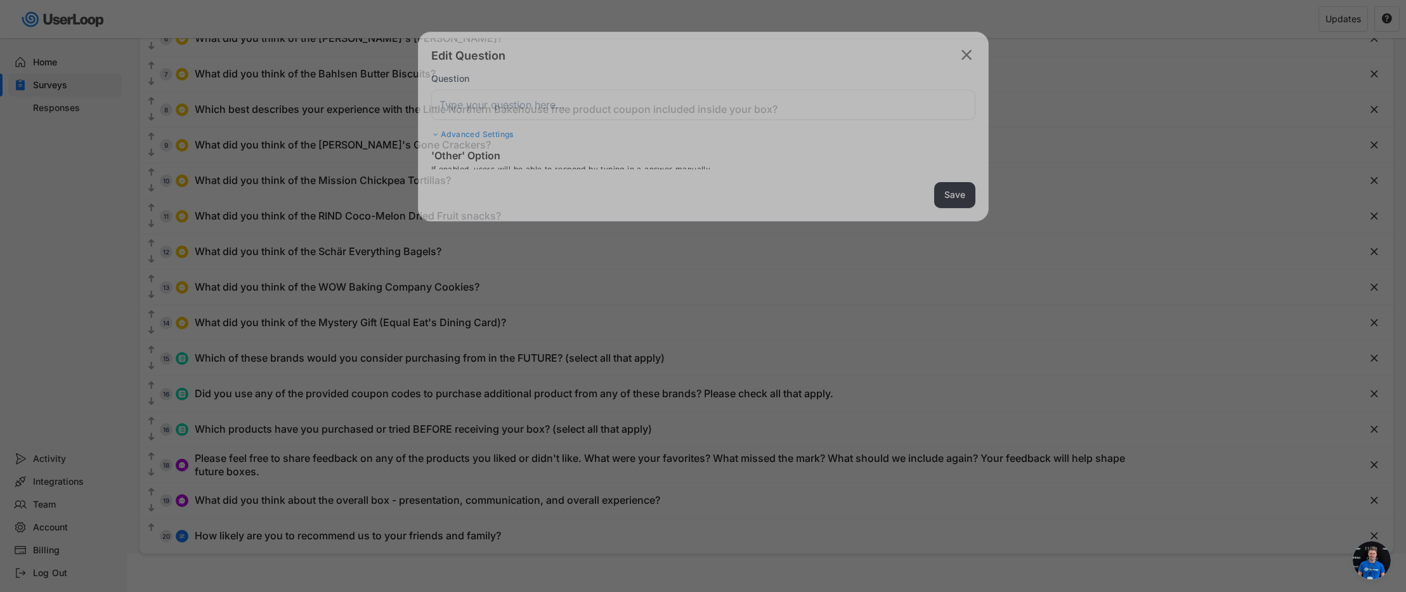
scroll to position [290, 0]
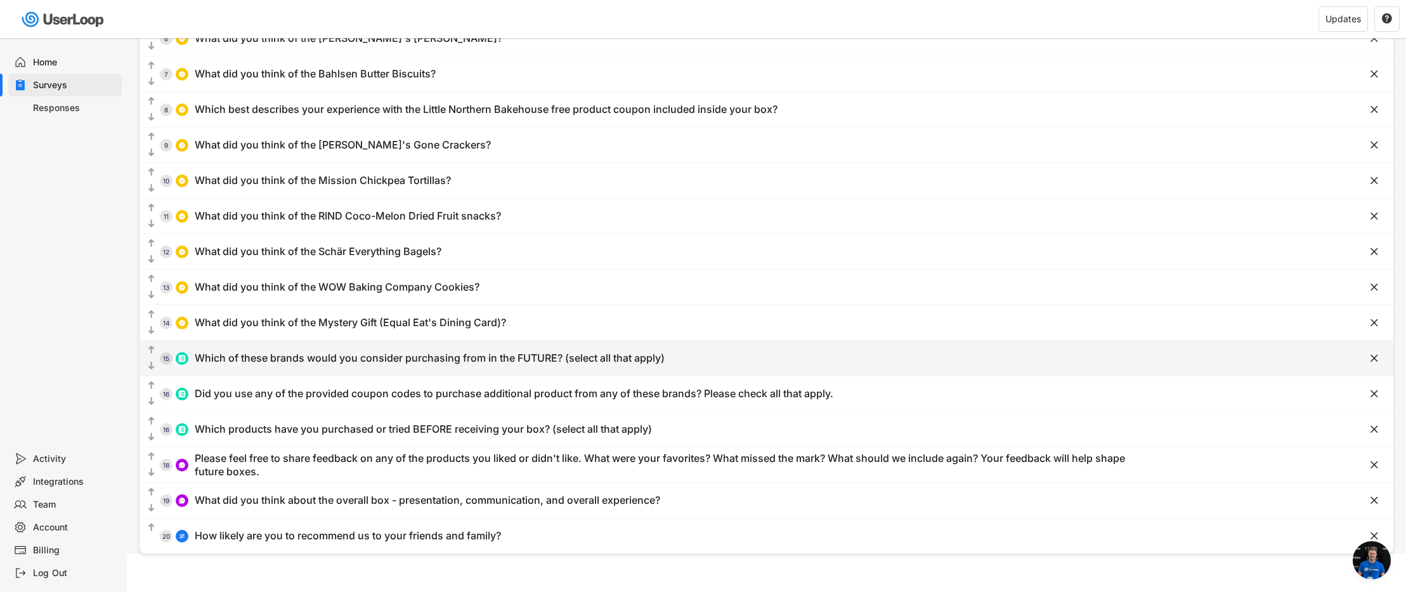
click at [427, 358] on div "Which of these brands would you consider purchasing from in the FUTURE? (select…" at bounding box center [430, 357] width 470 height 13
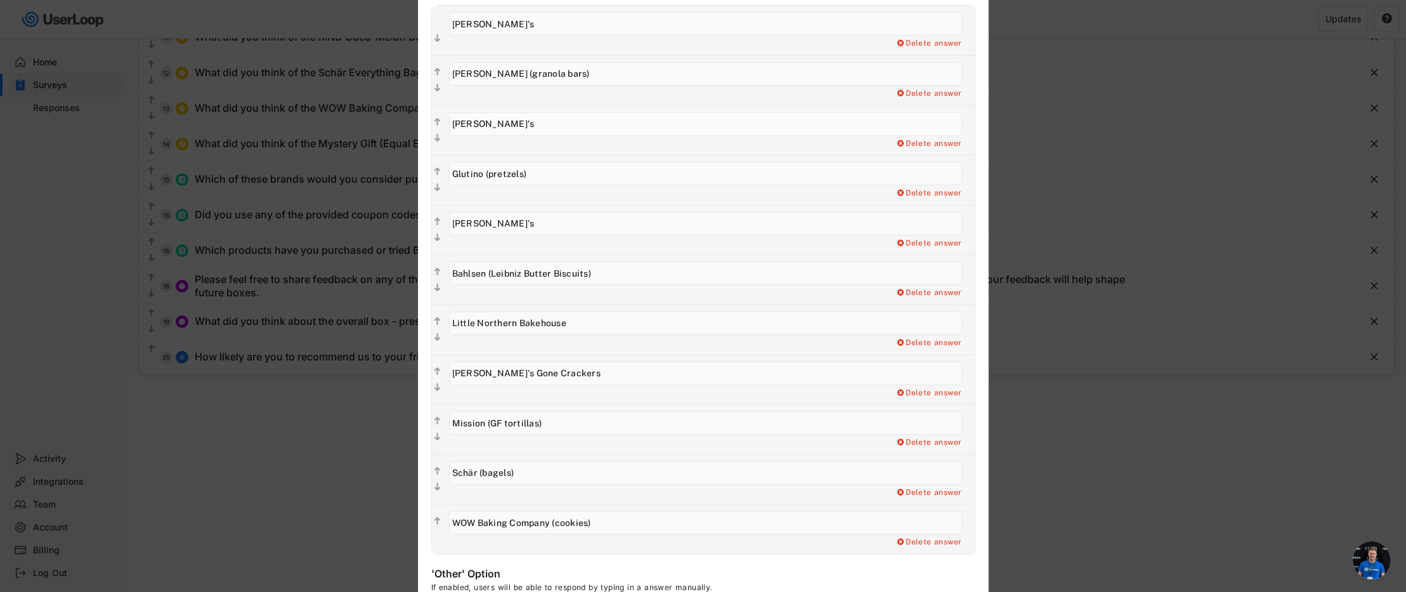
scroll to position [546, 0]
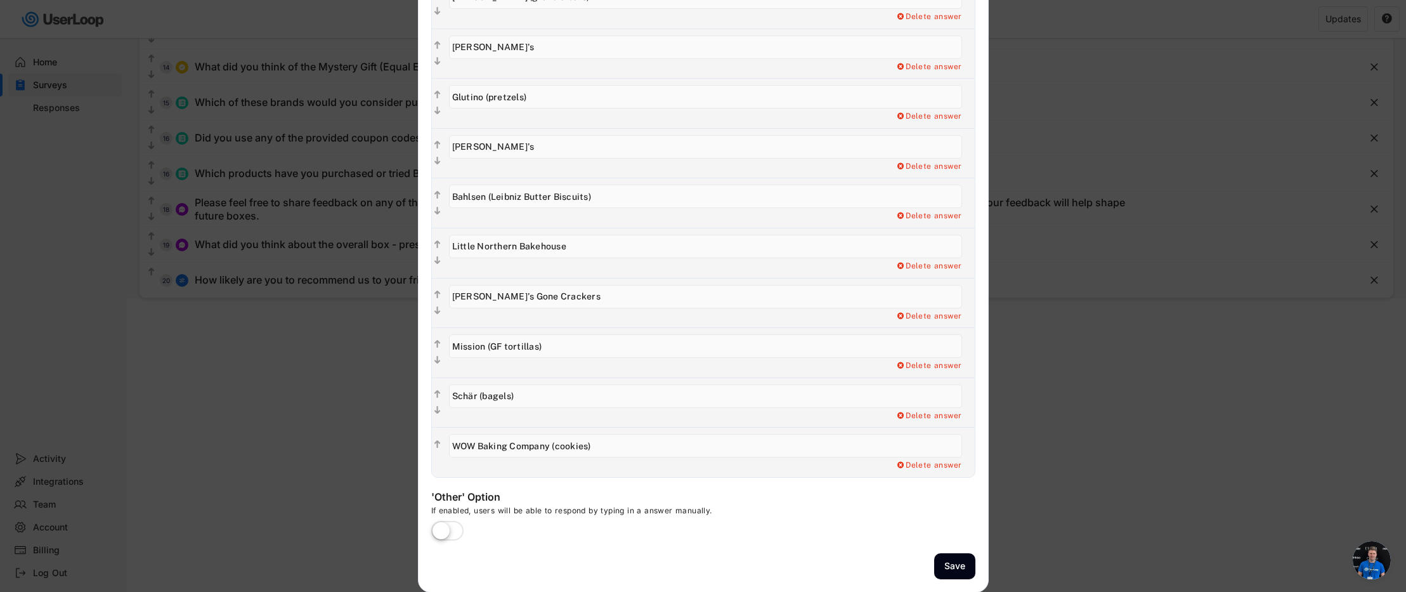
drag, startPoint x: 453, startPoint y: 142, endPoint x: 546, endPoint y: 442, distance: 314.2
click at [546, 442] on div " Add a Open Ended Single Select or Multi select follow up question. Delete ans…" at bounding box center [703, 202] width 544 height 549
drag, startPoint x: 607, startPoint y: 447, endPoint x: 442, endPoint y: 387, distance: 175.9
click at [442, 387] on div " Add a Open Ended Single Select or Multi select follow up question. Delete ans…" at bounding box center [703, 202] width 544 height 549
drag, startPoint x: 531, startPoint y: 396, endPoint x: 448, endPoint y: 396, distance: 82.4
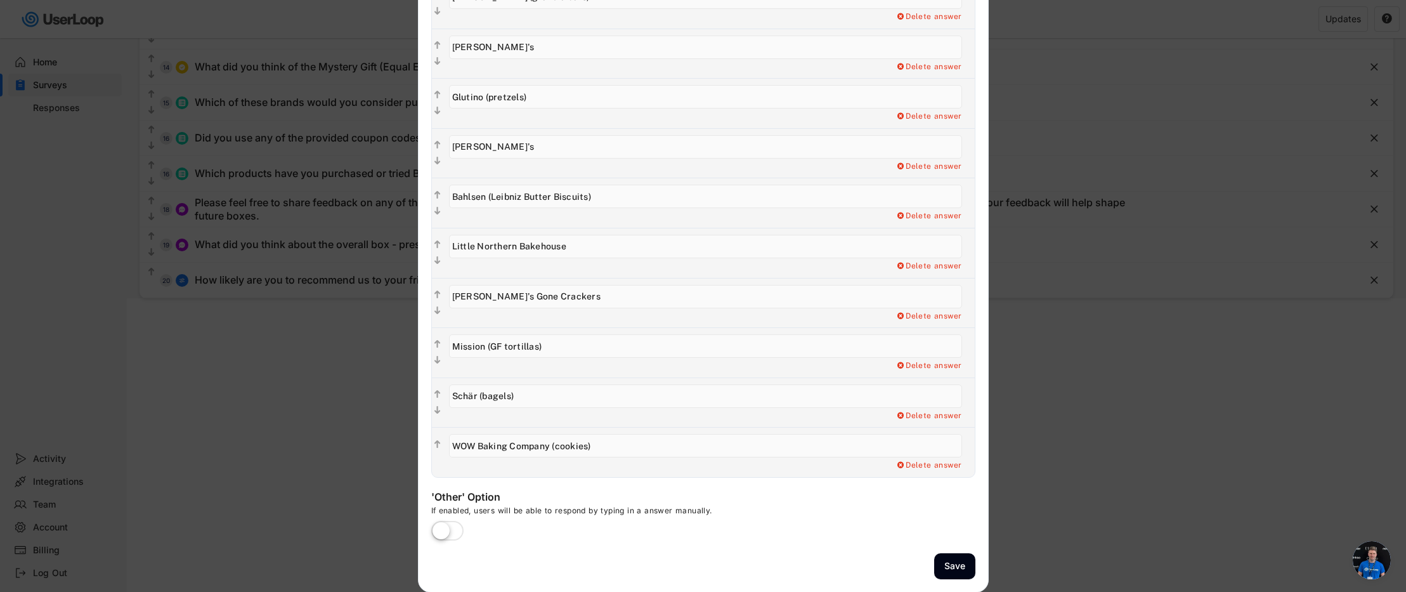
click at [449, 396] on input "input" at bounding box center [705, 395] width 513 height 23
drag, startPoint x: 567, startPoint y: 348, endPoint x: 439, endPoint y: 347, distance: 127.4
click at [439, 347] on div "  Delete answer" at bounding box center [703, 352] width 543 height 50
drag, startPoint x: 568, startPoint y: 294, endPoint x: 443, endPoint y: 299, distance: 125.6
click at [443, 299] on div "Delete answer" at bounding box center [709, 302] width 532 height 49
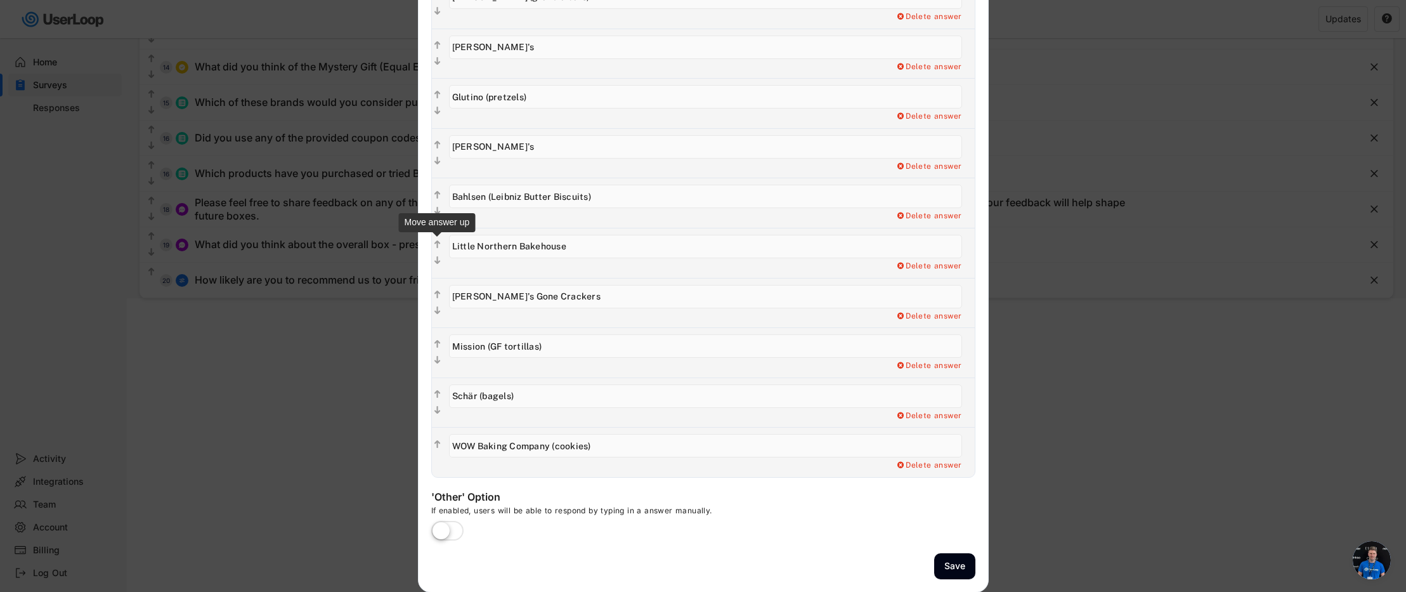
drag, startPoint x: 583, startPoint y: 247, endPoint x: 437, endPoint y: 247, distance: 145.2
click at [437, 247] on div "  Delete answer" at bounding box center [703, 253] width 543 height 50
drag, startPoint x: 601, startPoint y: 197, endPoint x: 452, endPoint y: 186, distance: 149.4
click at [453, 186] on input "input" at bounding box center [705, 195] width 513 height 23
drag, startPoint x: 491, startPoint y: 147, endPoint x: 439, endPoint y: 143, distance: 51.5
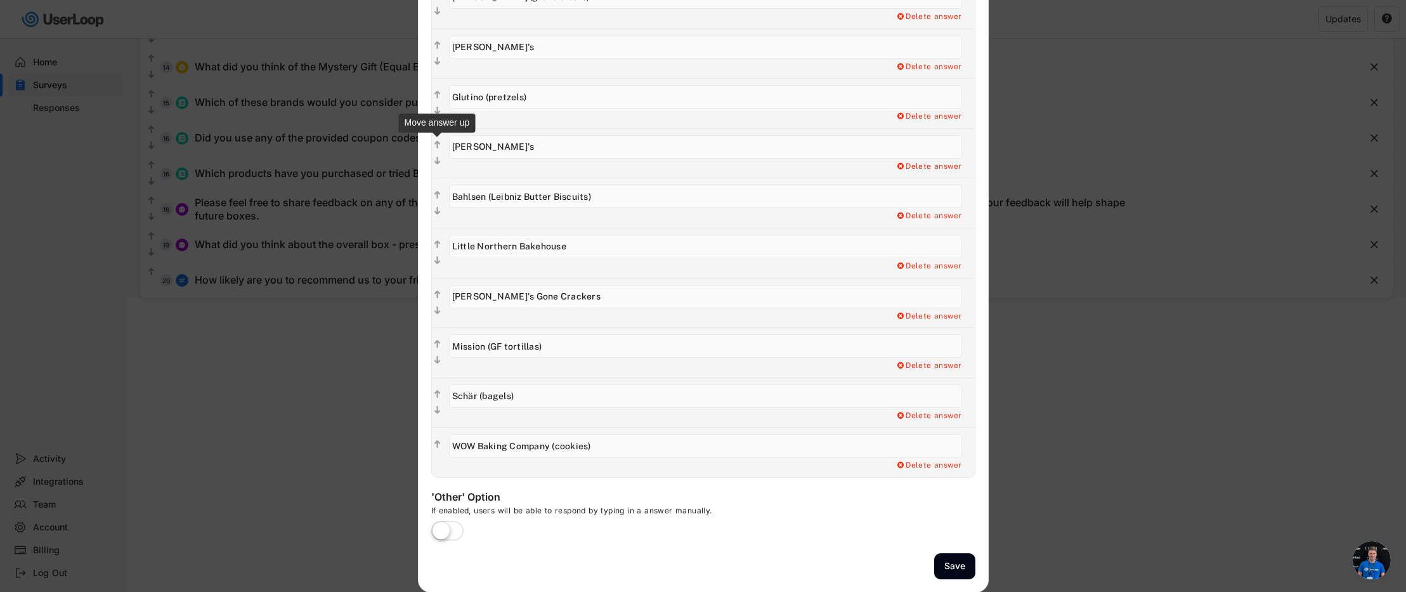
click at [439, 143] on div "  Add a Open Ended Single Select or Multi select follow up question. Delete a…" at bounding box center [703, 153] width 543 height 50
drag, startPoint x: 563, startPoint y: 100, endPoint x: 430, endPoint y: 90, distance: 132.9
click at [431, 90] on div " Add a Open Ended Single Select or Multi select follow up question. Delete ans…" at bounding box center [703, 202] width 544 height 549
drag, startPoint x: 506, startPoint y: 45, endPoint x: 448, endPoint y: 46, distance: 58.3
click at [448, 46] on div "Add a Open Ended Single Select or Multi select follow up question. Delete answer" at bounding box center [709, 53] width 532 height 49
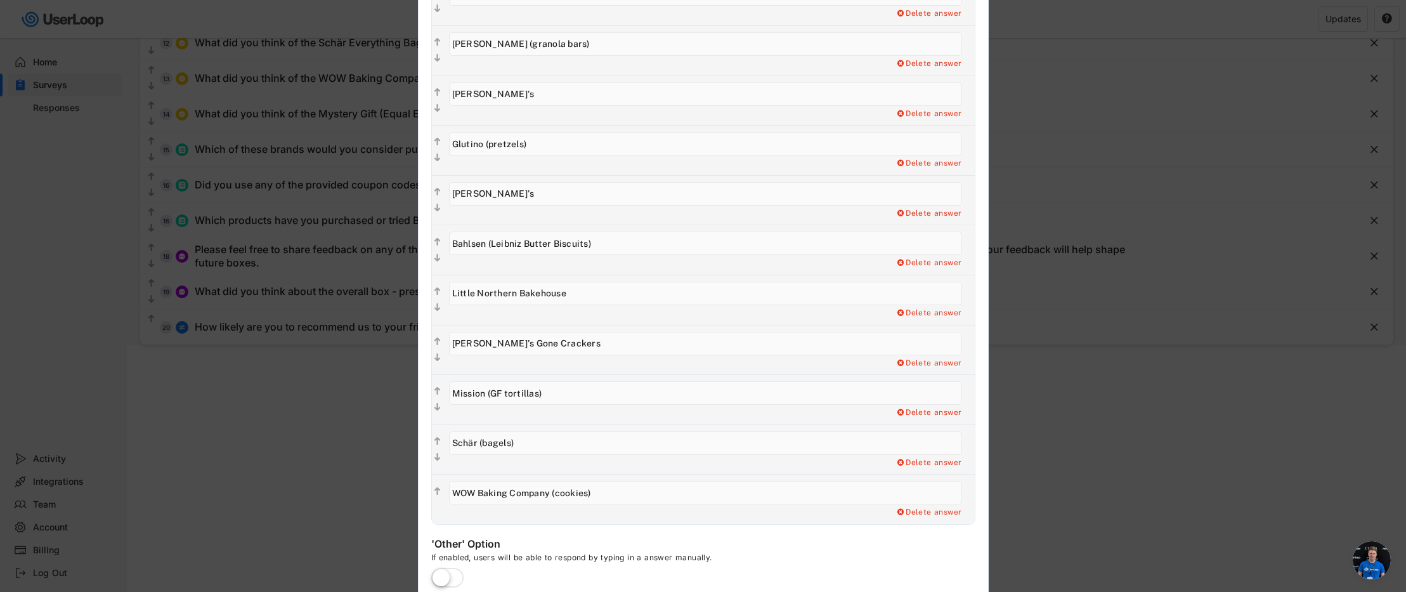
scroll to position [339, 0]
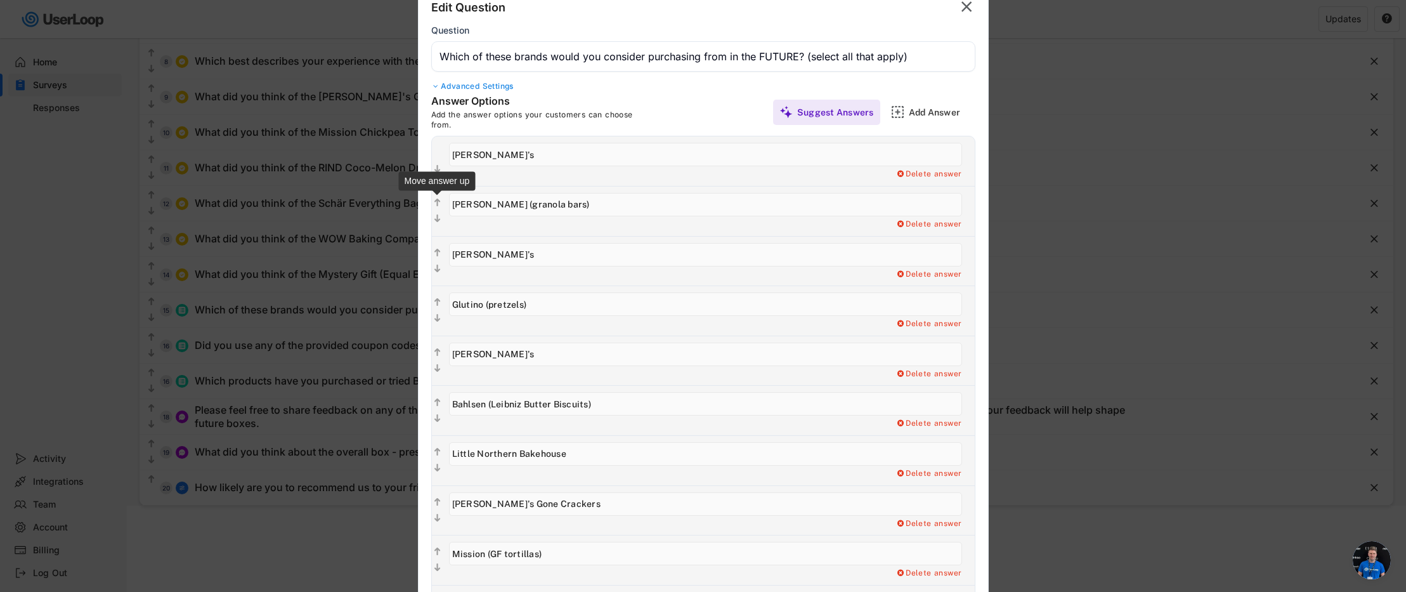
drag, startPoint x: 560, startPoint y: 204, endPoint x: 437, endPoint y: 202, distance: 123.0
click at [437, 202] on div "  Add a Open Ended Single Select or Multi select follow up question. Delete a…" at bounding box center [703, 211] width 543 height 50
drag, startPoint x: 533, startPoint y: 156, endPoint x: 449, endPoint y: 153, distance: 83.7
click at [449, 153] on input "input" at bounding box center [705, 154] width 513 height 23
click at [964, 6] on text "" at bounding box center [966, 6] width 11 height 18
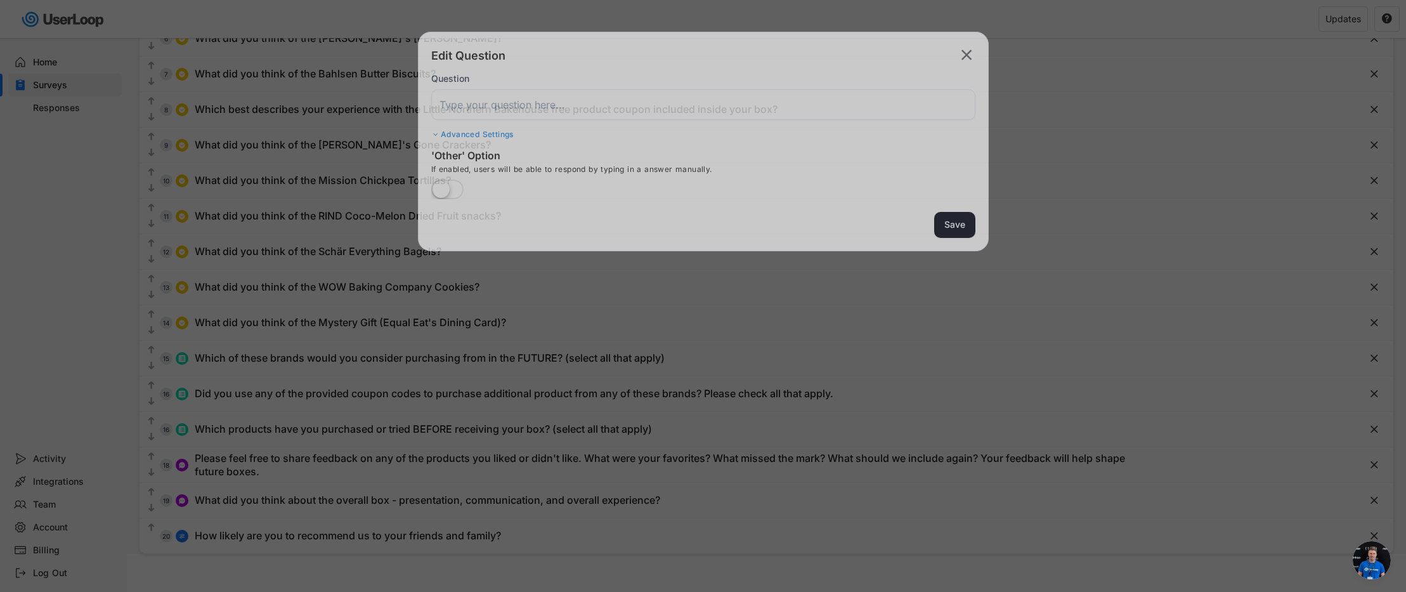
scroll to position [290, 0]
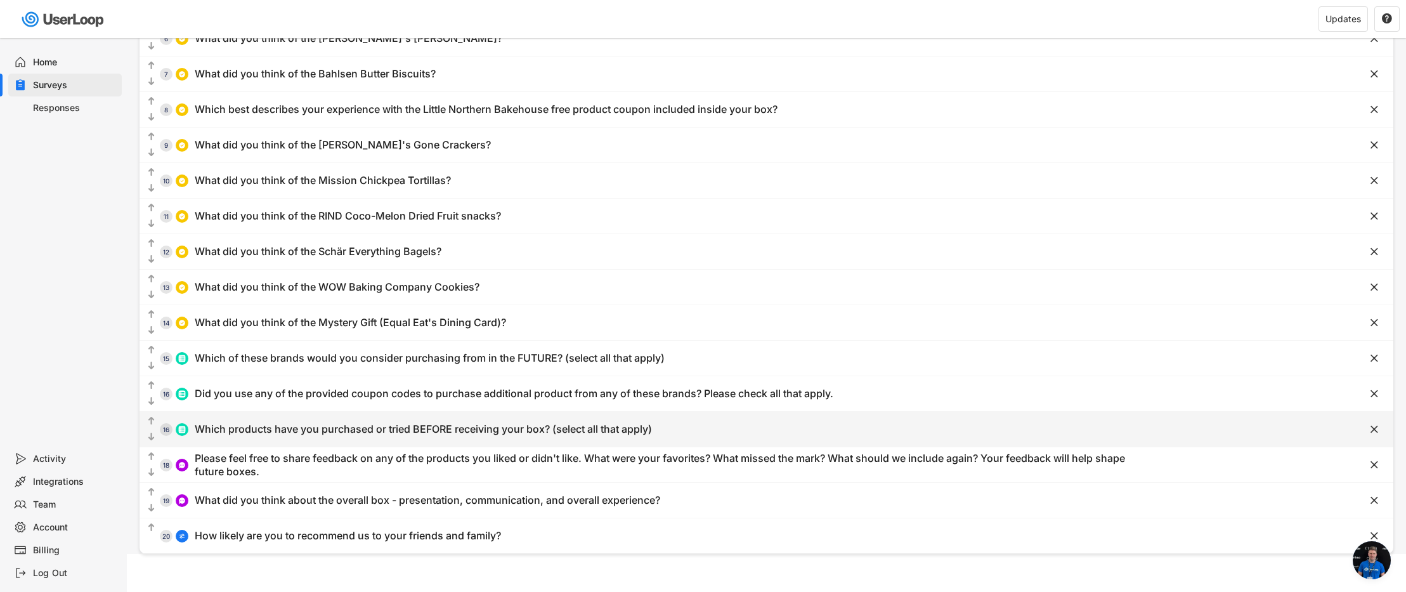
click at [312, 432] on div "Which products have you purchased or tried BEFORE receiving your box? (select a…" at bounding box center [423, 428] width 457 height 13
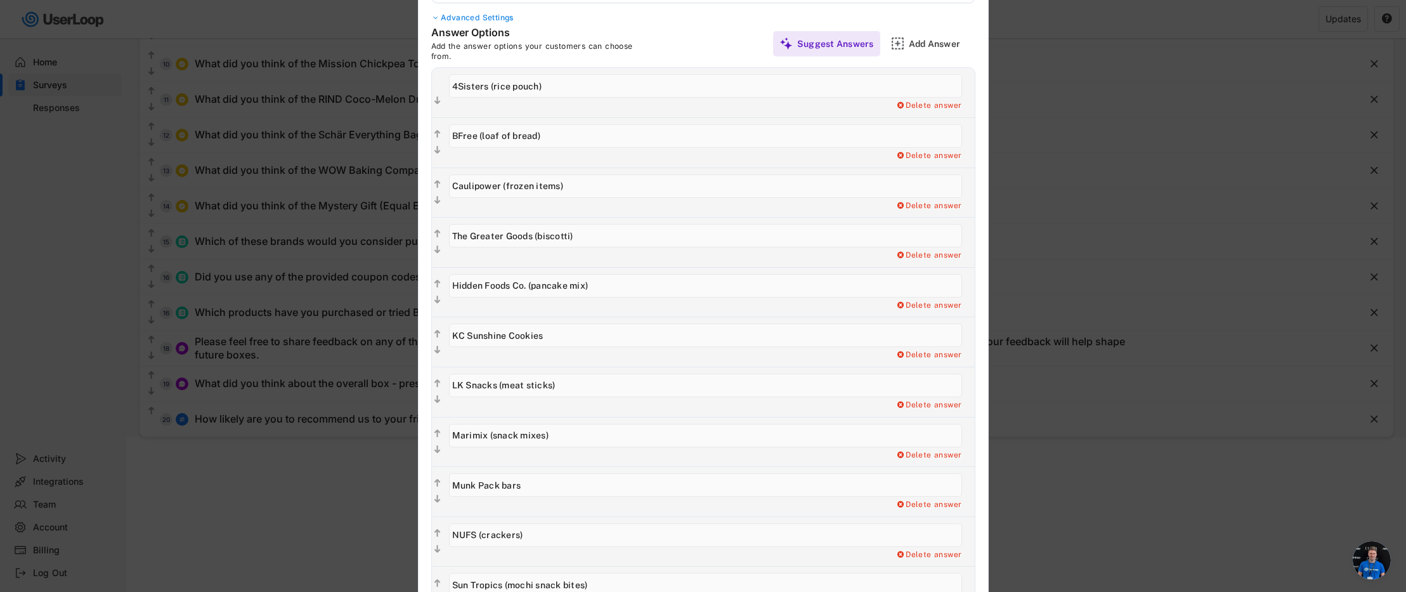
scroll to position [380, 0]
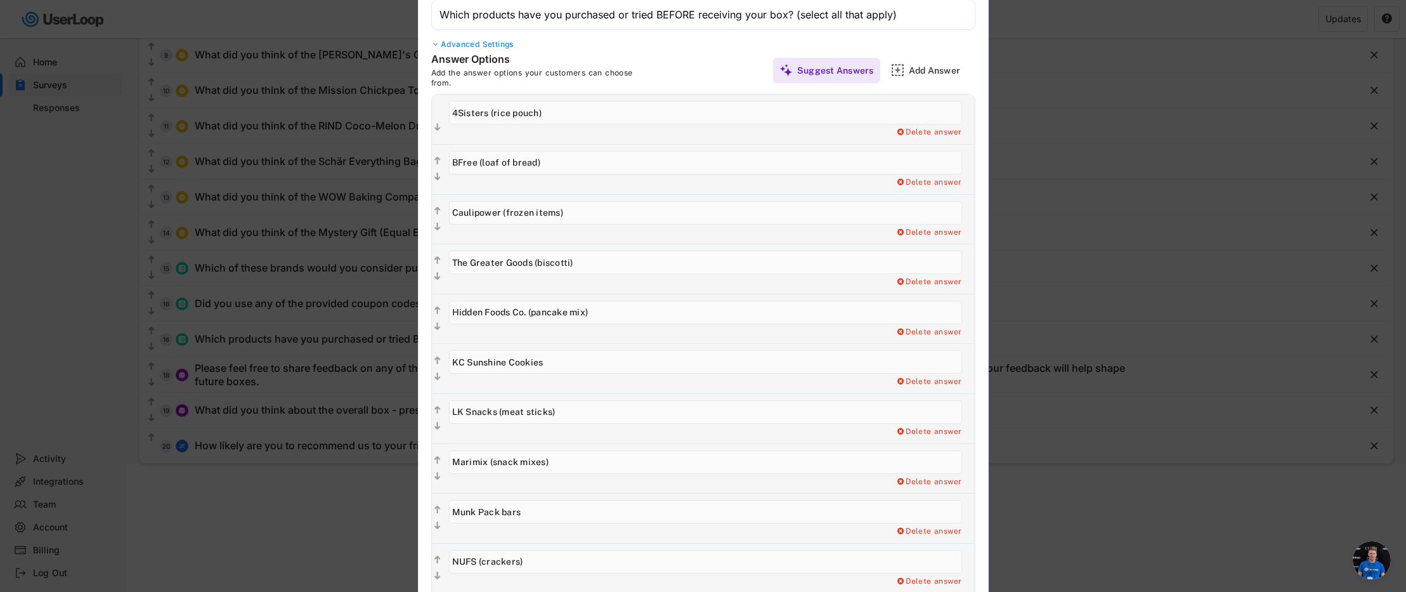
drag, startPoint x: 576, startPoint y: 120, endPoint x: 416, endPoint y: 108, distance: 160.8
paste input "[PERSON_NAME]'s"
drag, startPoint x: 557, startPoint y: 162, endPoint x: 470, endPoint y: 157, distance: 87.0
click at [436, 165] on div "  Add a Open Ended Single Select or Multi select follow up question. Delete a…" at bounding box center [703, 169] width 543 height 50
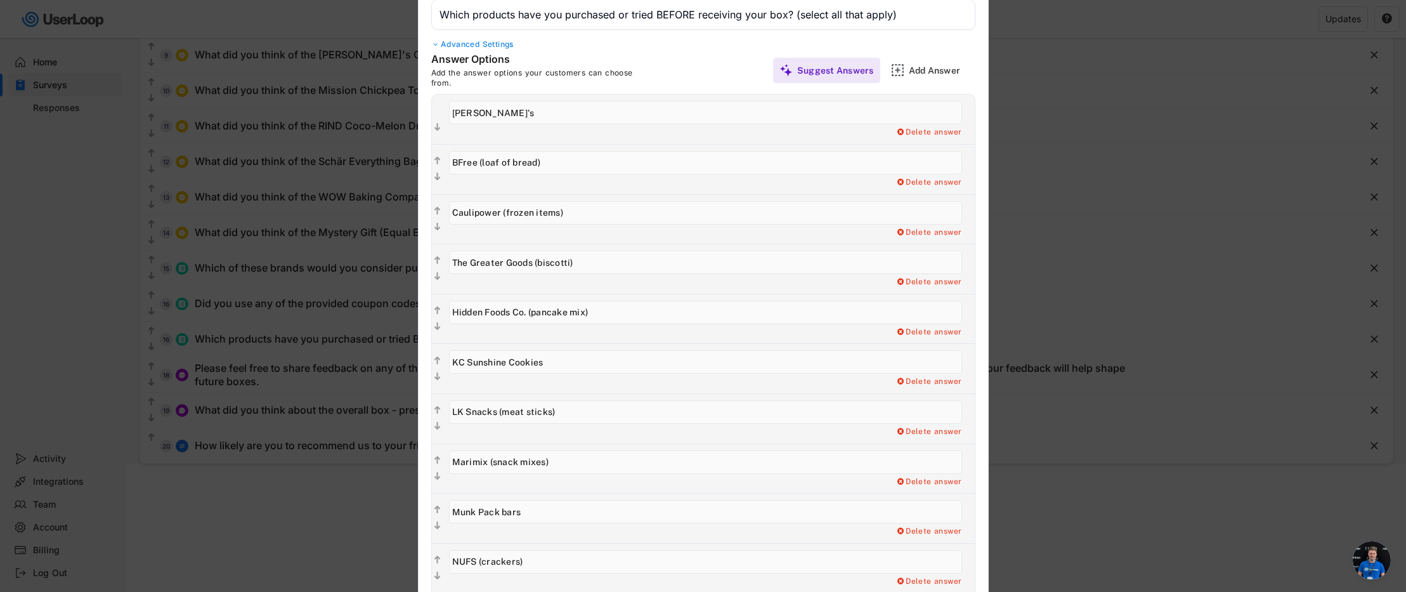
paste input "[PERSON_NAME] (granola bars)"
drag, startPoint x: 587, startPoint y: 212, endPoint x: 431, endPoint y: 216, distance: 156.0
click at [432, 216] on div "  Add a Open Ended Single Select or Multi select follow up question. Delete a…" at bounding box center [703, 219] width 543 height 50
paste input "[PERSON_NAME]'s"
drag, startPoint x: 593, startPoint y: 264, endPoint x: 453, endPoint y: 251, distance: 140.7
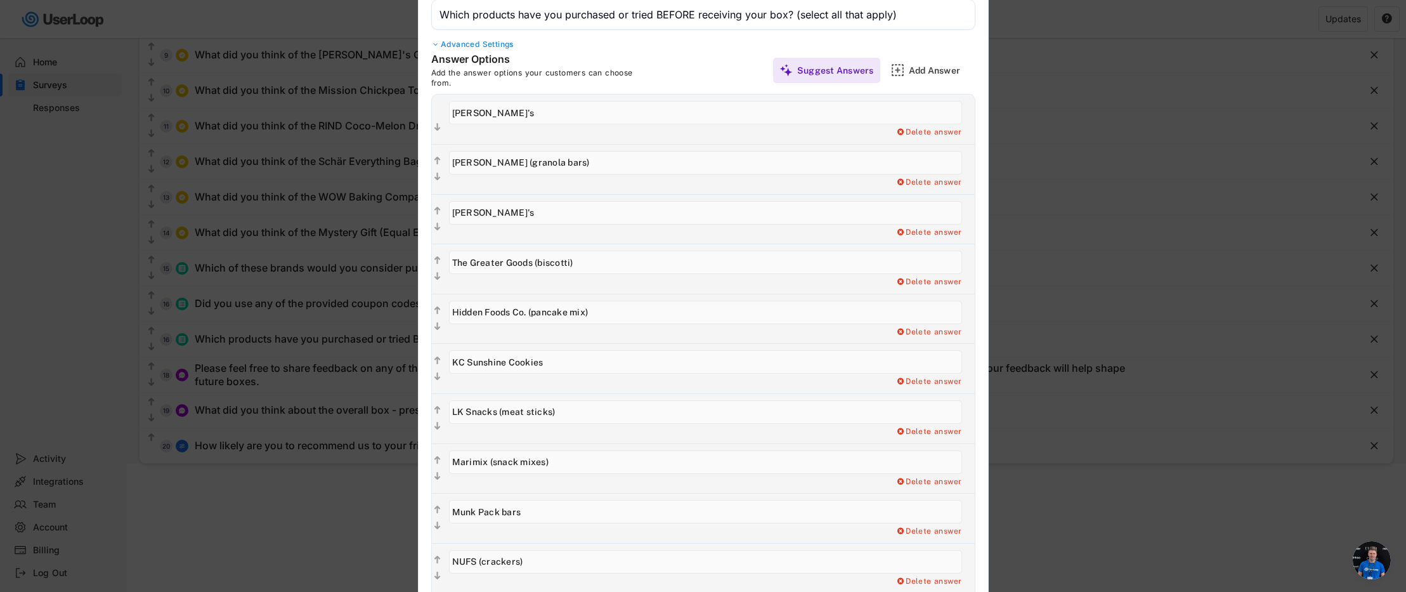
click at [453, 251] on input "input" at bounding box center [705, 261] width 513 height 23
paste input "Glutino (pretzels)"
drag, startPoint x: 618, startPoint y: 313, endPoint x: 455, endPoint y: 305, distance: 163.7
click at [455, 305] on input "input" at bounding box center [705, 312] width 513 height 23
paste input "[PERSON_NAME]'s"
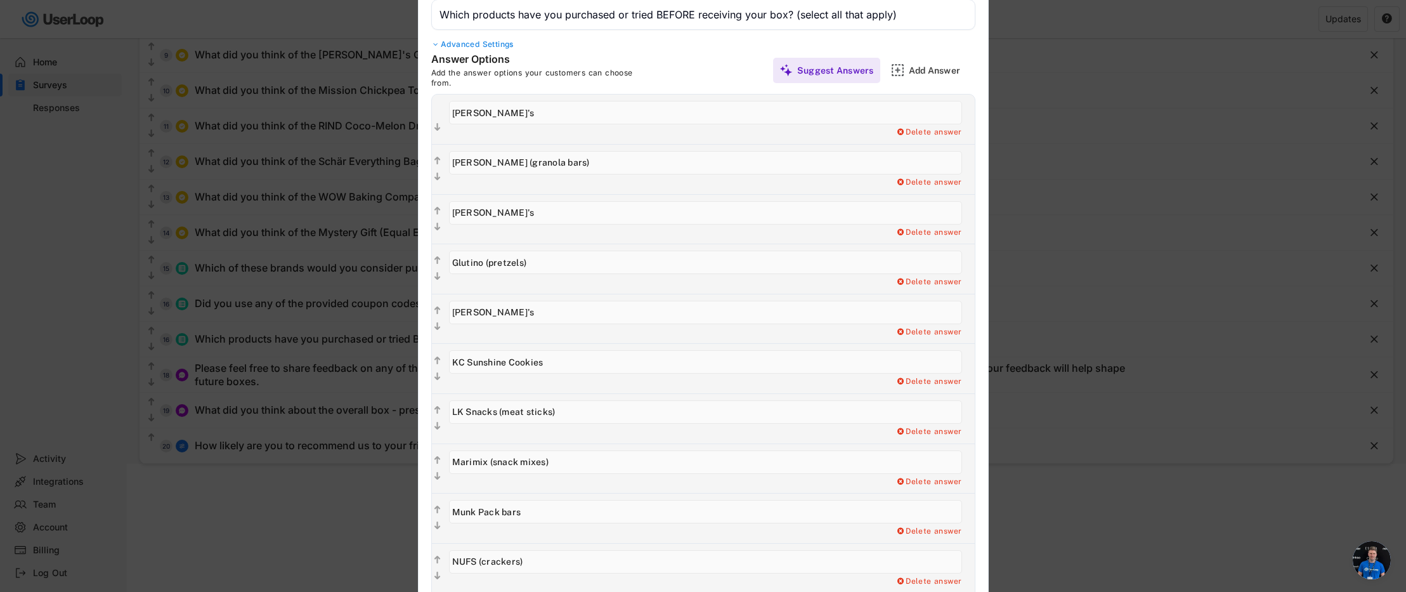
drag, startPoint x: 477, startPoint y: 352, endPoint x: 426, endPoint y: 351, distance: 51.4
click at [426, 351] on div "Answer Options Add the answer options your customers can choose from. Suggest A…" at bounding box center [702, 348] width 569 height 590
paste input "Bahlsen (Leibniz Butter Biscuits)"
drag, startPoint x: 564, startPoint y: 411, endPoint x: 452, endPoint y: 406, distance: 112.3
click at [452, 406] on input "input" at bounding box center [705, 411] width 513 height 23
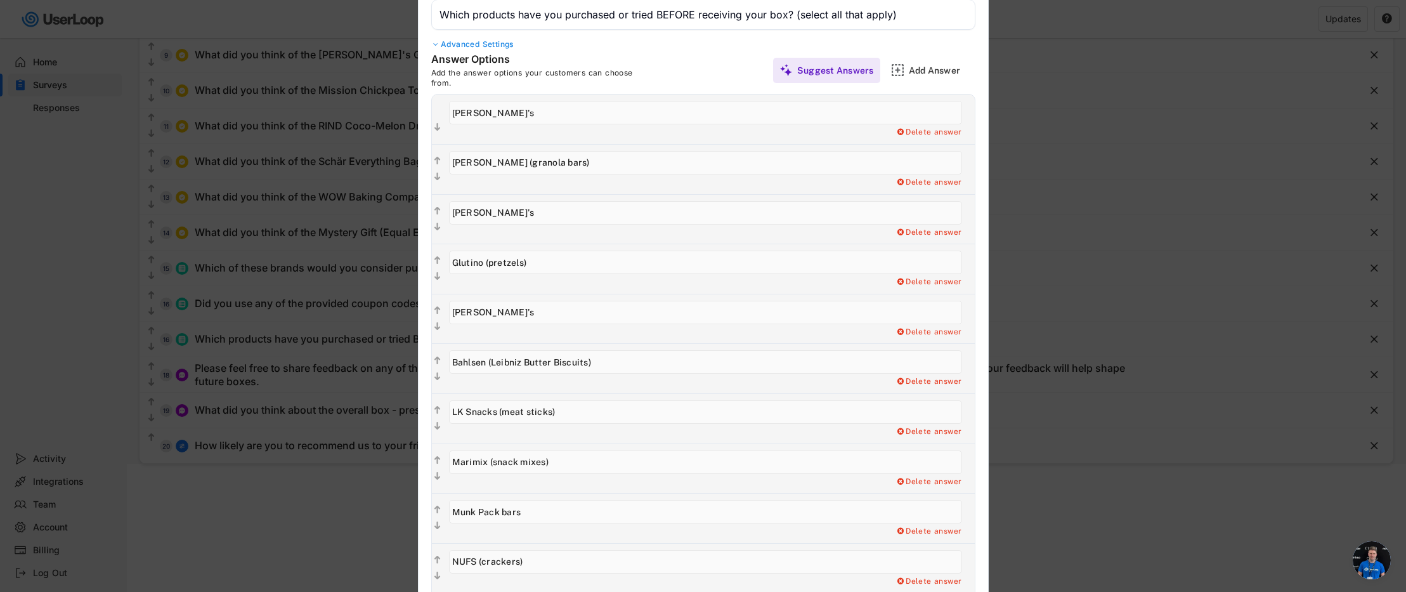
paste input "Little Northern Bakehouse"
drag, startPoint x: 562, startPoint y: 463, endPoint x: 407, endPoint y: 453, distance: 155.7
paste input "[PERSON_NAME]'s Gone Crackers"
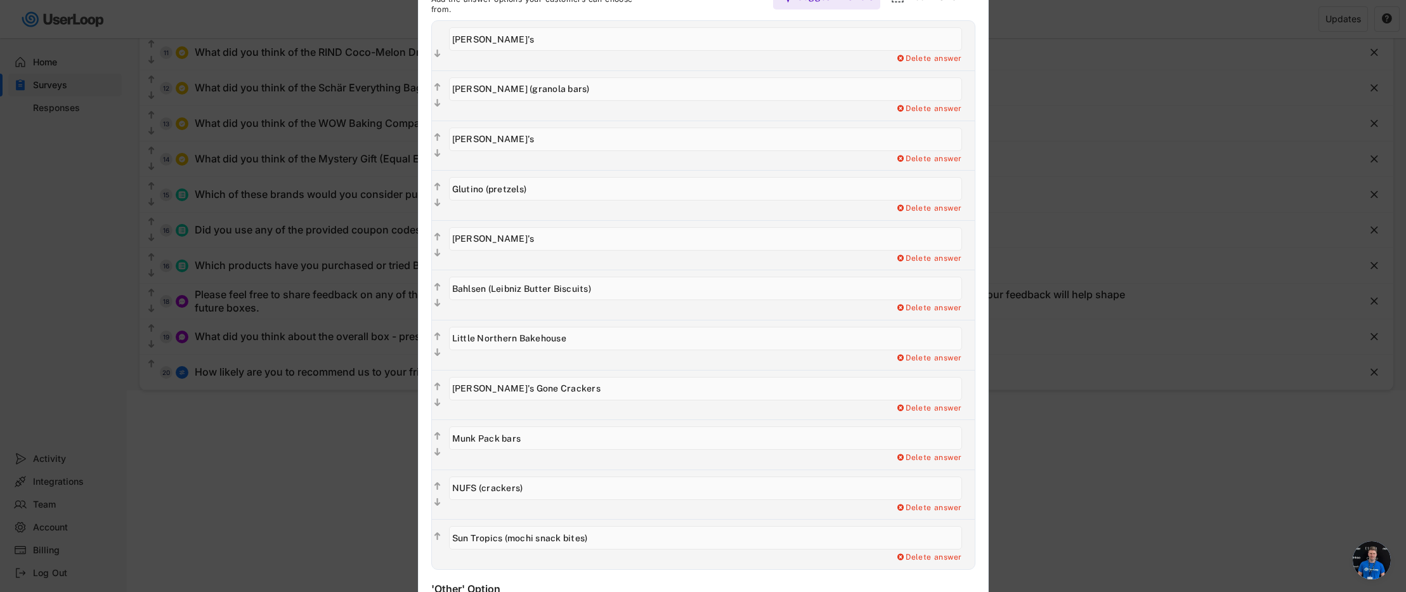
scroll to position [487, 0]
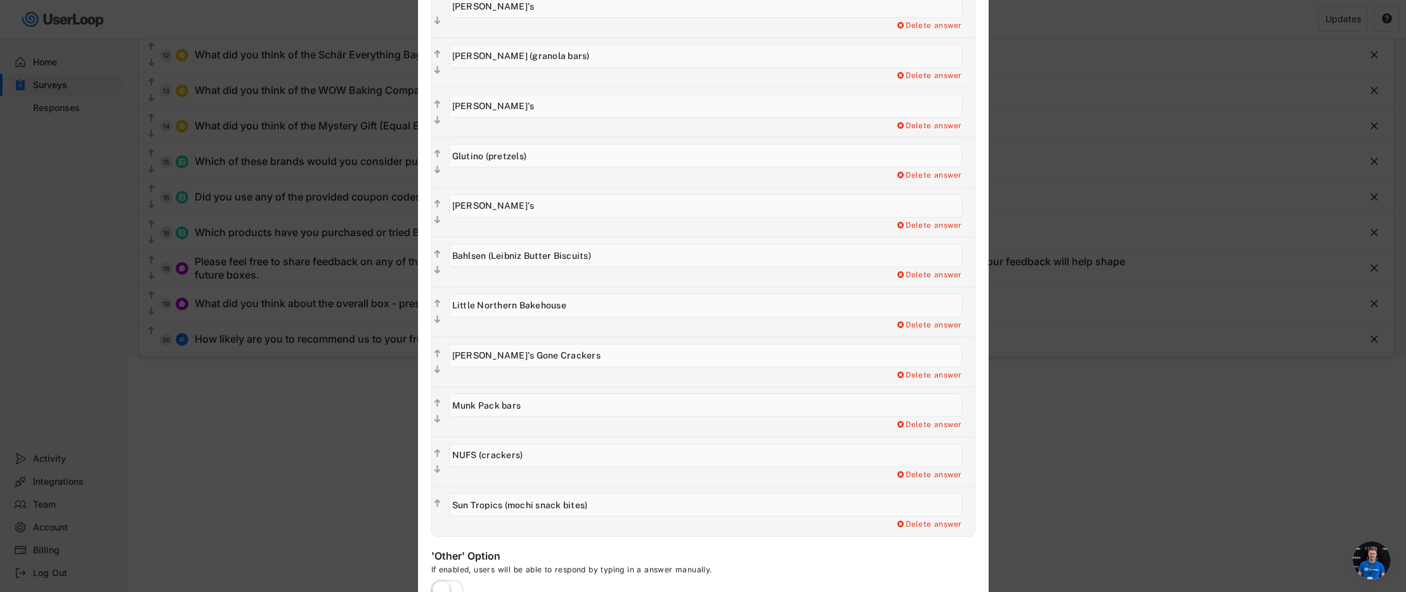
click at [564, 404] on input "input" at bounding box center [705, 404] width 513 height 23
drag, startPoint x: 537, startPoint y: 404, endPoint x: 427, endPoint y: 391, distance: 111.0
click at [427, 391] on div "Answer Options Add the answer options your customers can choose from. Suggest A…" at bounding box center [702, 241] width 569 height 590
paste input "Mission (GF tortillas)"
drag, startPoint x: 551, startPoint y: 452, endPoint x: 439, endPoint y: 446, distance: 111.8
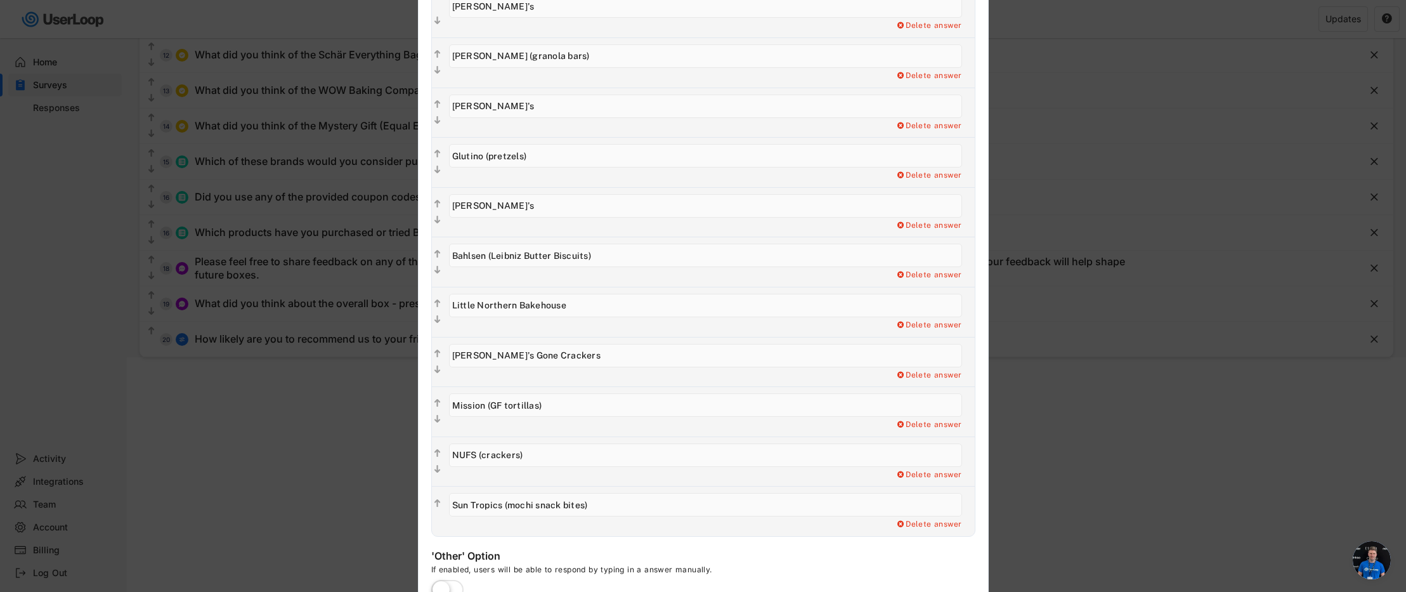
click at [439, 446] on div "  Delete answer" at bounding box center [703, 461] width 543 height 50
paste input "Schär (bagels)"
drag, startPoint x: 597, startPoint y: 511, endPoint x: 405, endPoint y: 500, distance: 192.4
paste input "WOW Baking Company (cookies)"
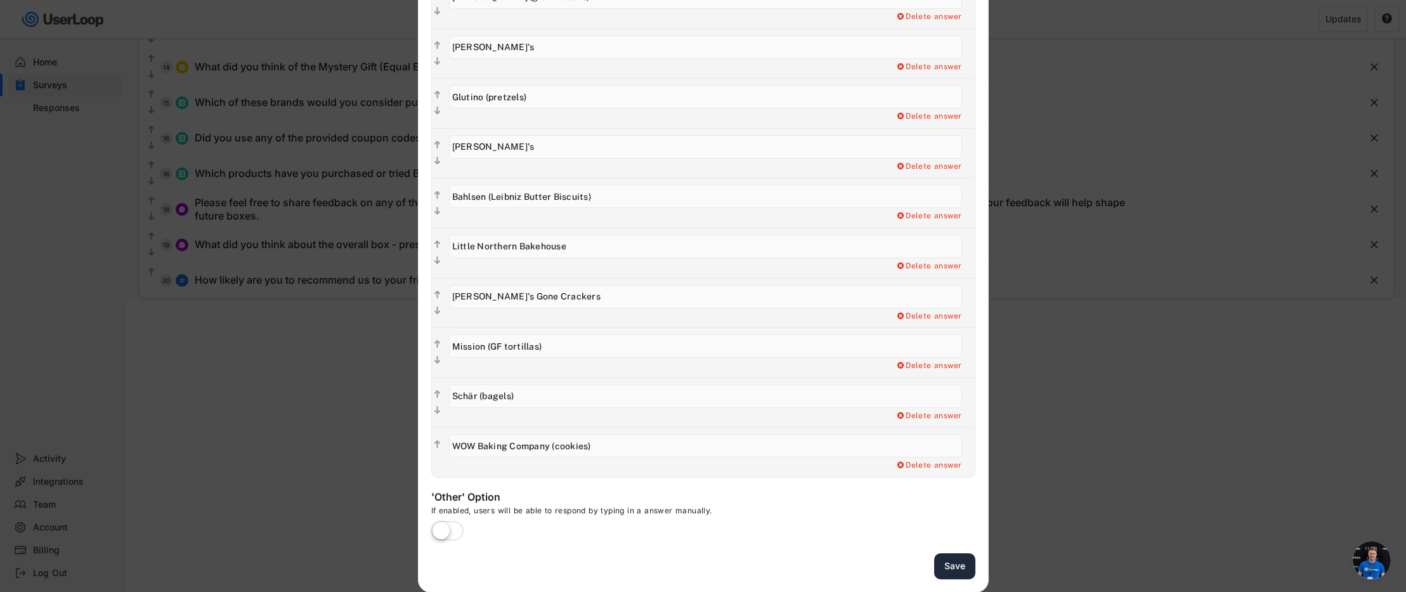
click at [953, 572] on button "Save" at bounding box center [954, 566] width 41 height 26
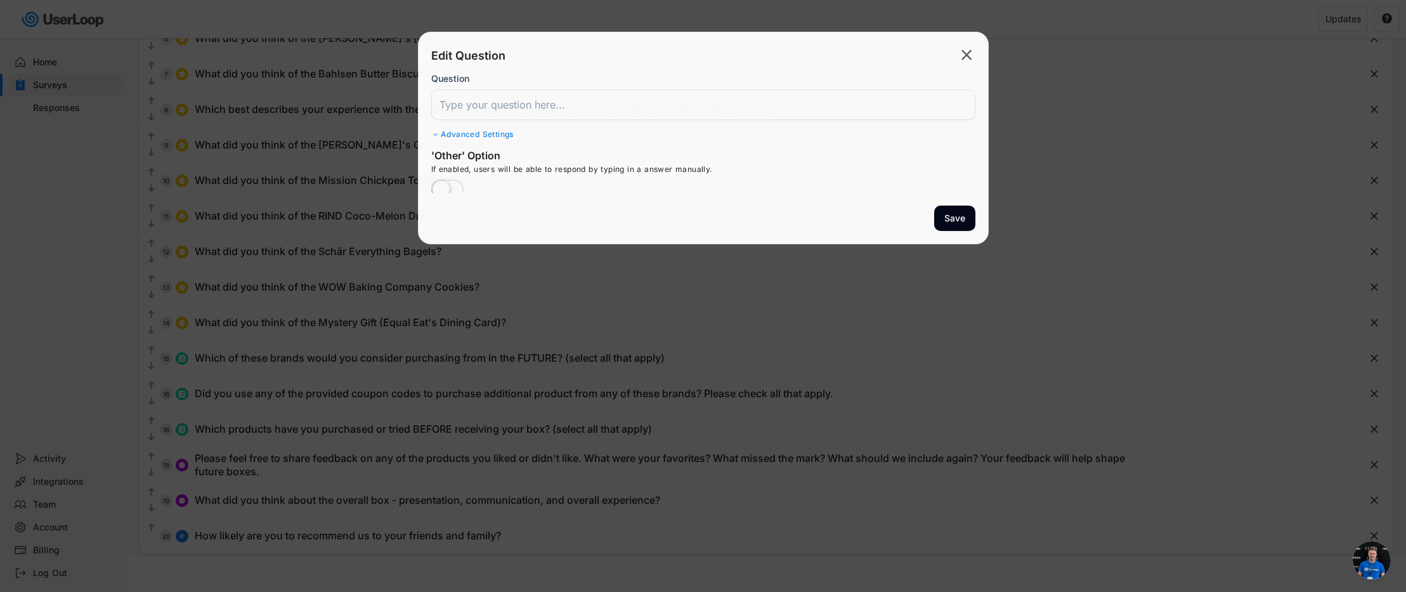
scroll to position [290, 0]
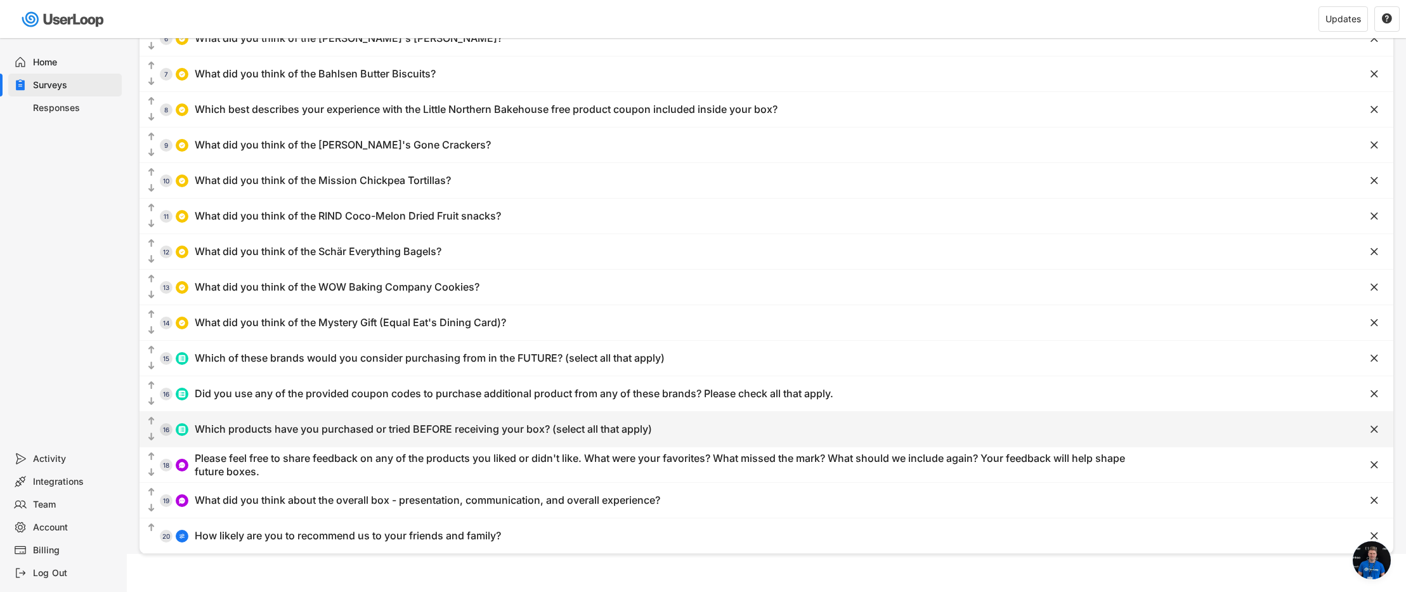
click at [405, 437] on div "  16 Which products have you purchased or tried BEFORE receiving your box? (s…" at bounding box center [734, 429] width 1190 height 29
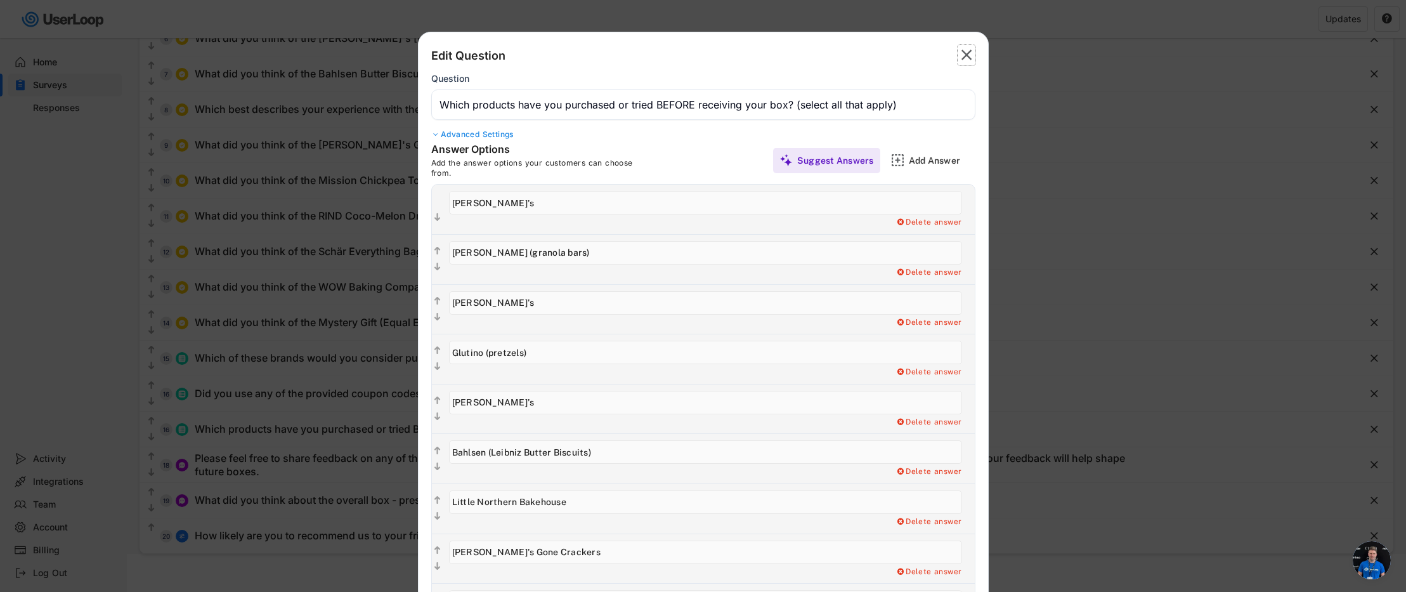
click at [968, 56] on text "" at bounding box center [966, 55] width 11 height 18
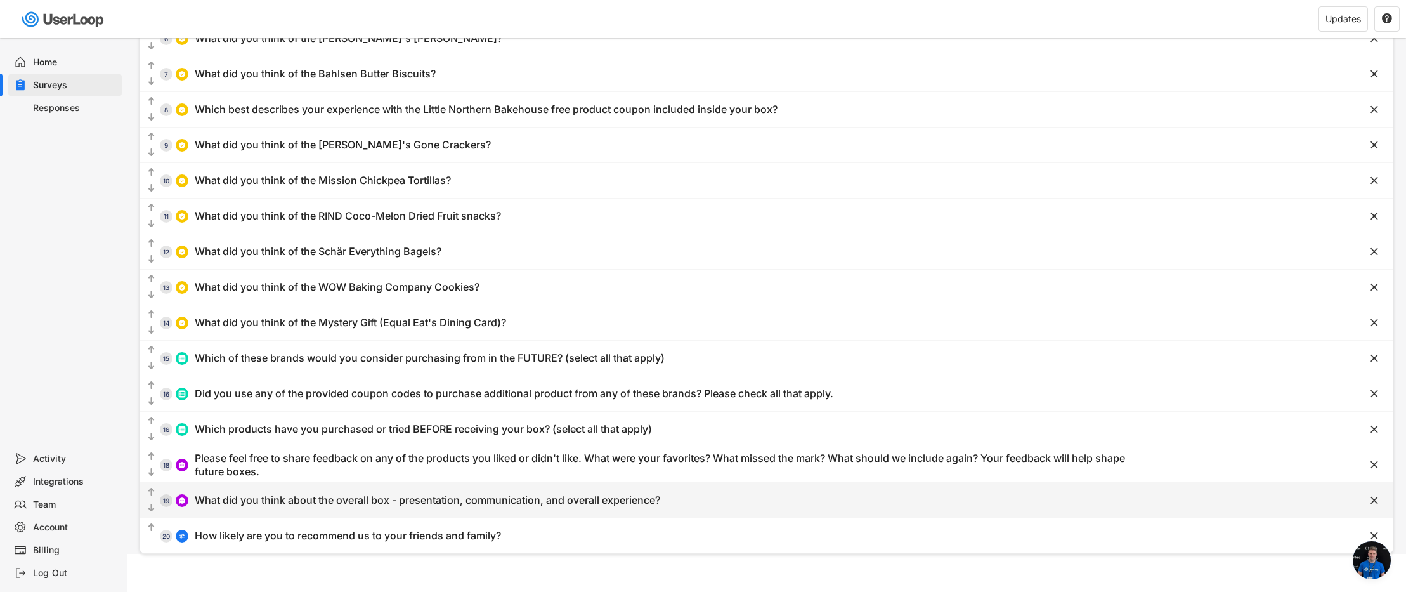
click at [339, 482] on div "  19 What did you think about the overall box - presentation, communication, …" at bounding box center [765, 499] width 1253 height 35
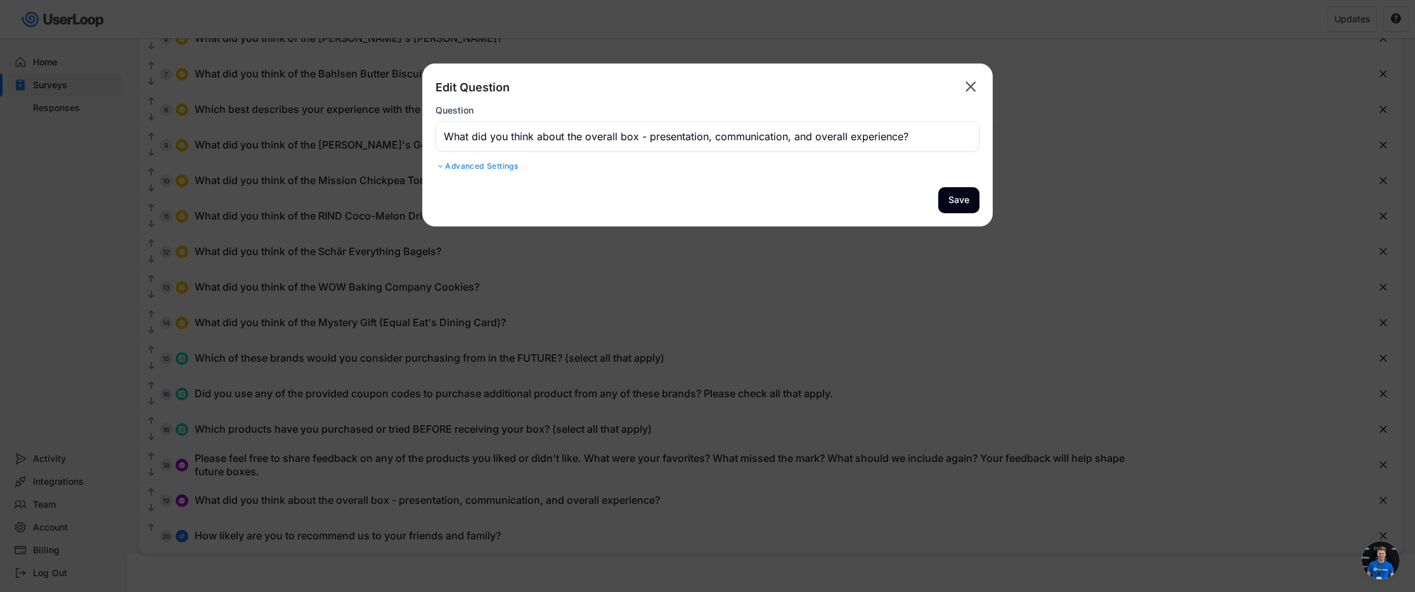
click at [975, 82] on text "" at bounding box center [971, 86] width 11 height 18
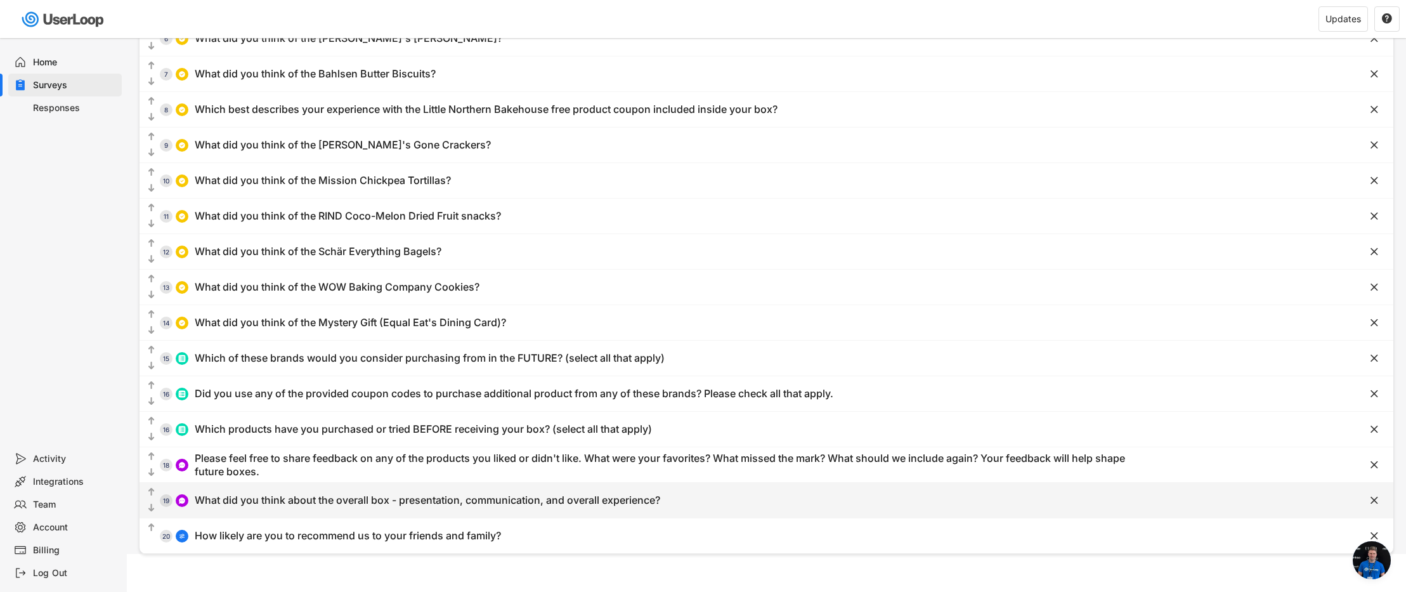
click at [430, 496] on div "What did you think about the overall box - presentation, communication, and ove…" at bounding box center [427, 499] width 465 height 13
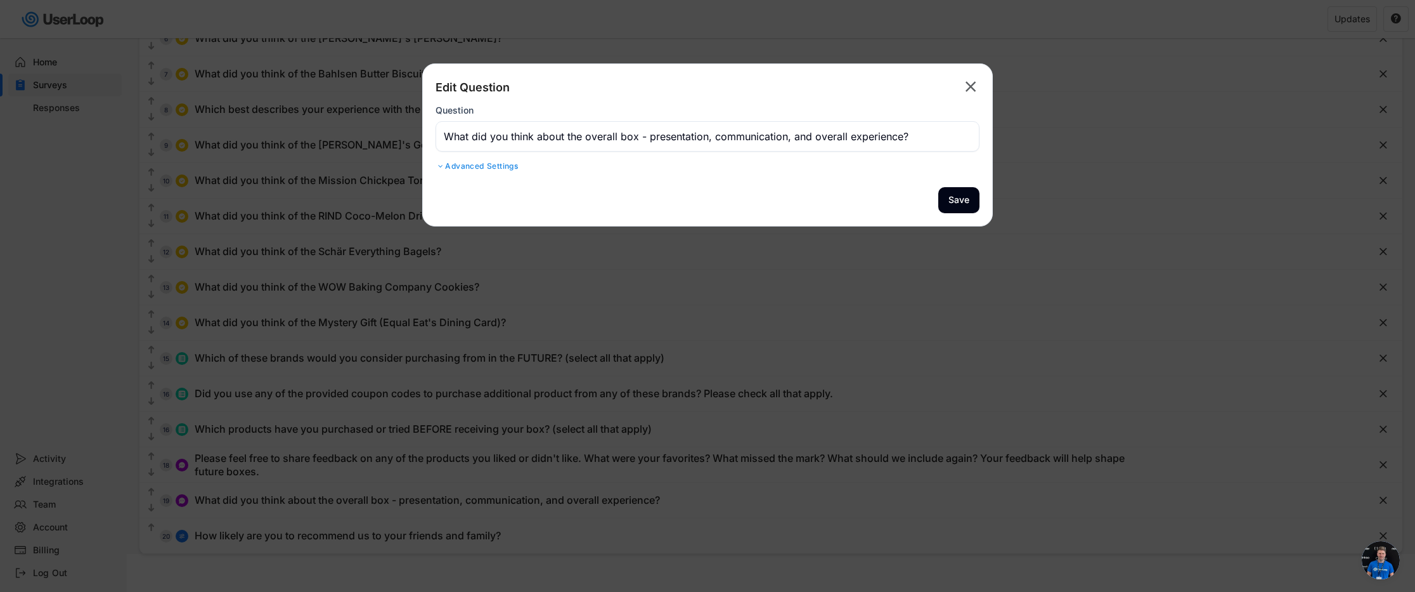
click at [976, 82] on icon "" at bounding box center [971, 87] width 18 height 20
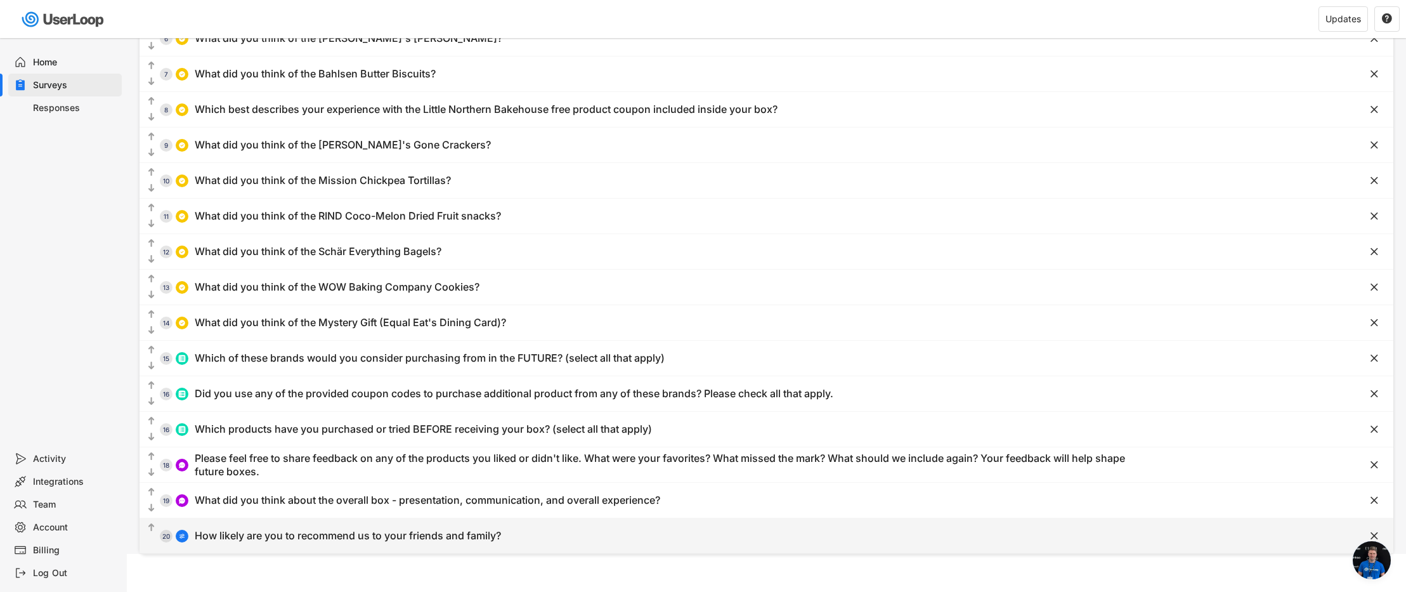
click at [403, 541] on div "How likely are you to recommend us to your friends and family?" at bounding box center [348, 535] width 306 height 13
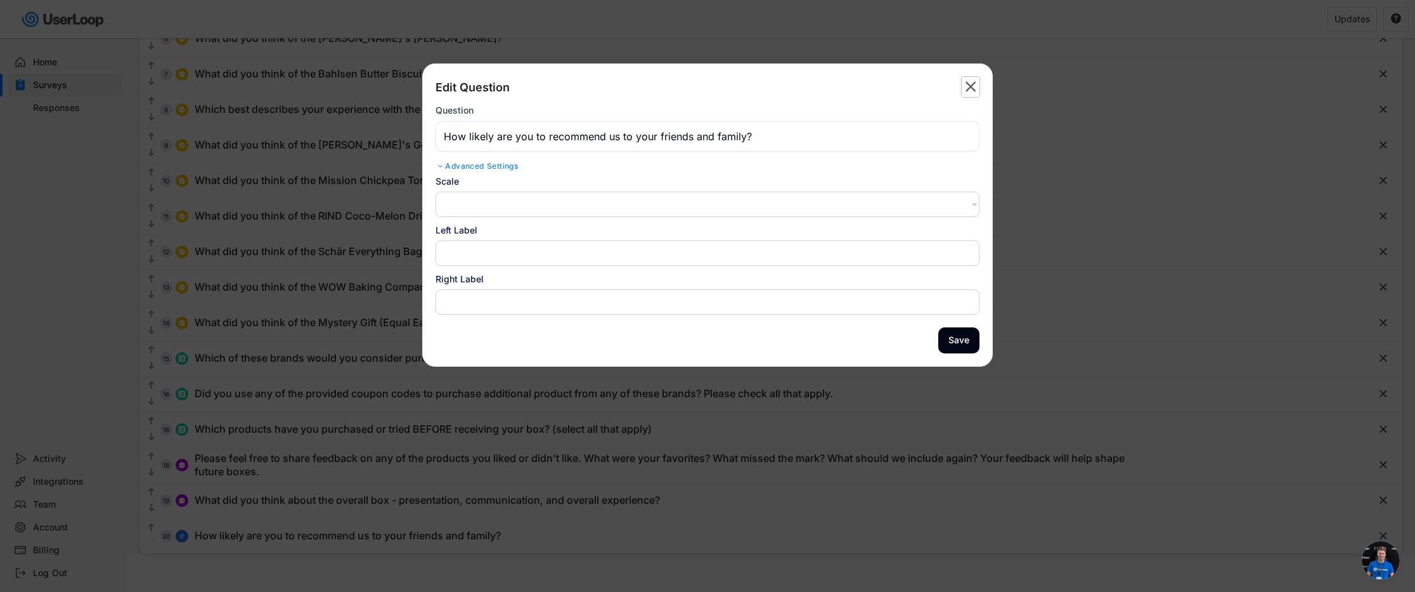
click at [967, 86] on text "" at bounding box center [971, 86] width 11 height 18
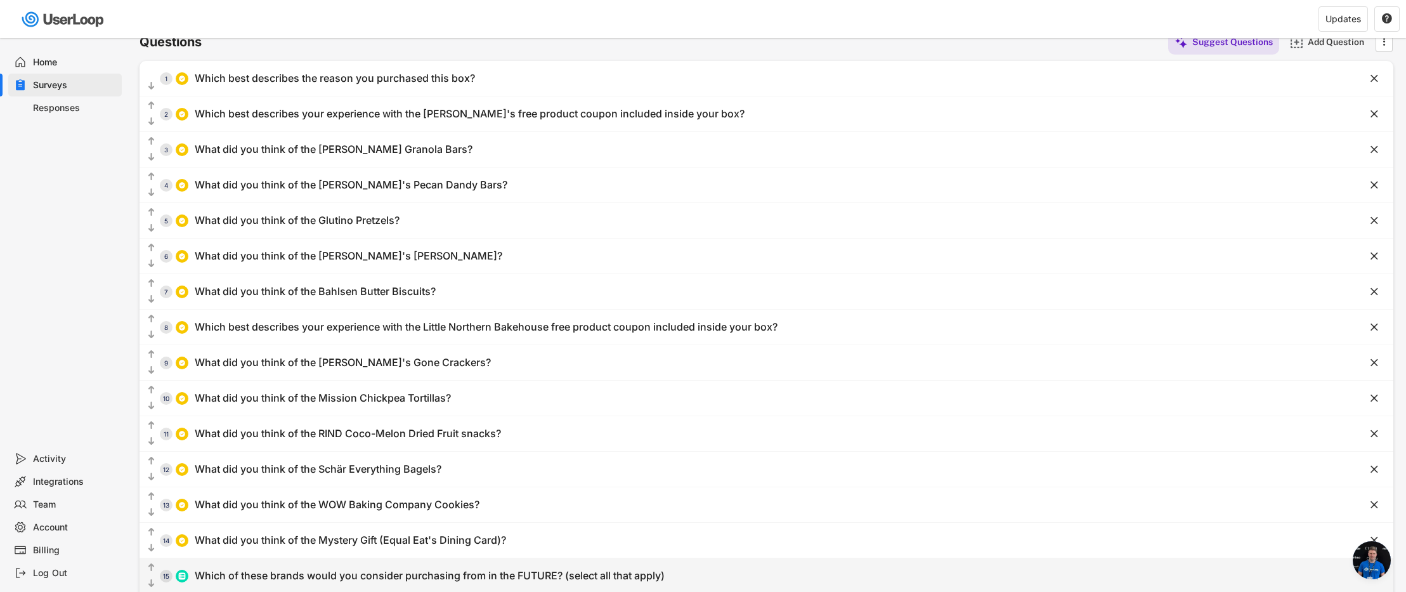
scroll to position [0, 0]
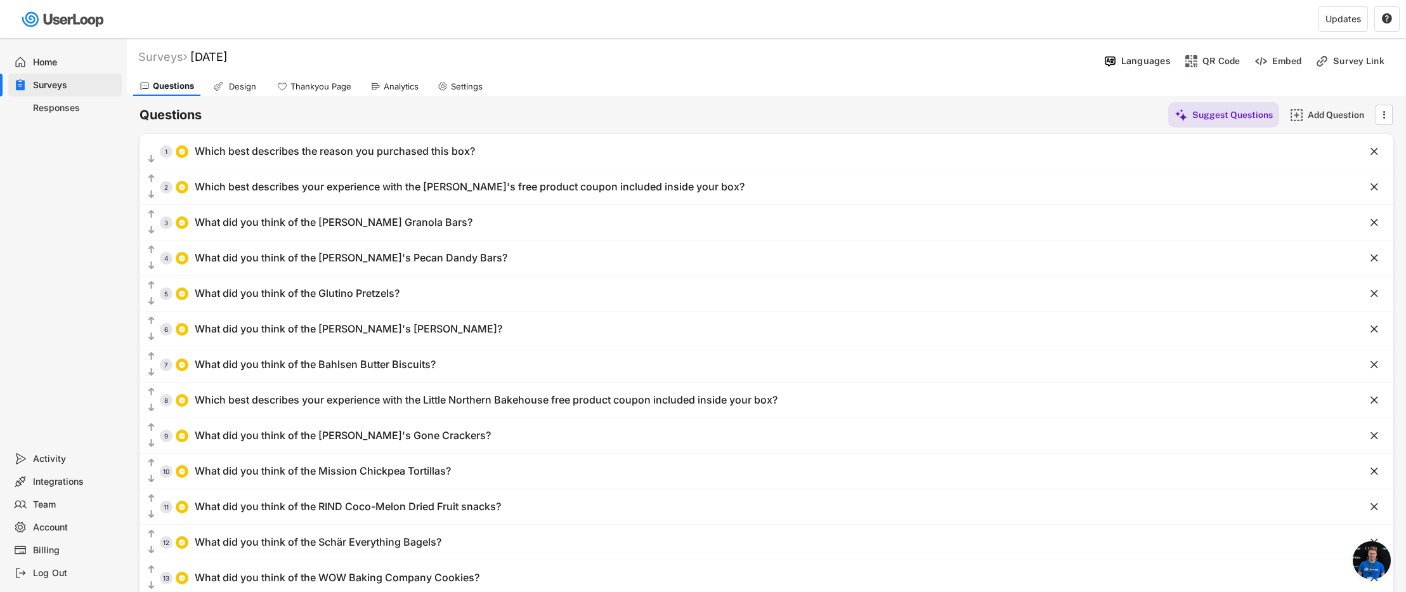
click at [44, 57] on div "Home" at bounding box center [75, 62] width 84 height 12
